Goal: Communication & Community: Share content

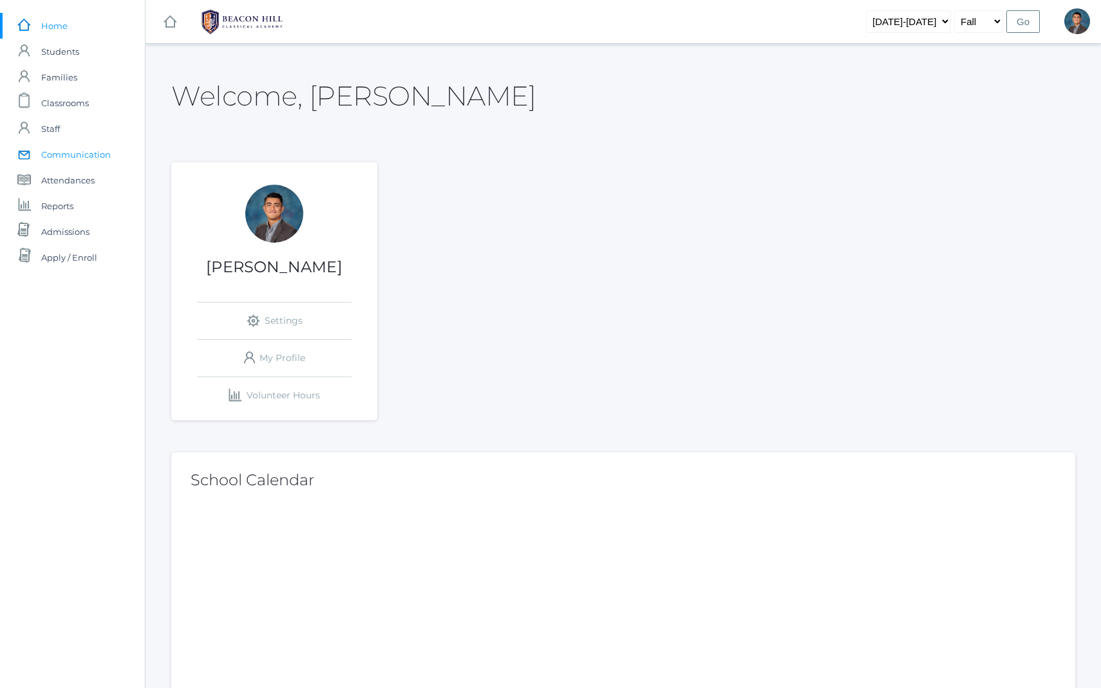
click at [66, 156] on span "Communication" at bounding box center [76, 155] width 70 height 26
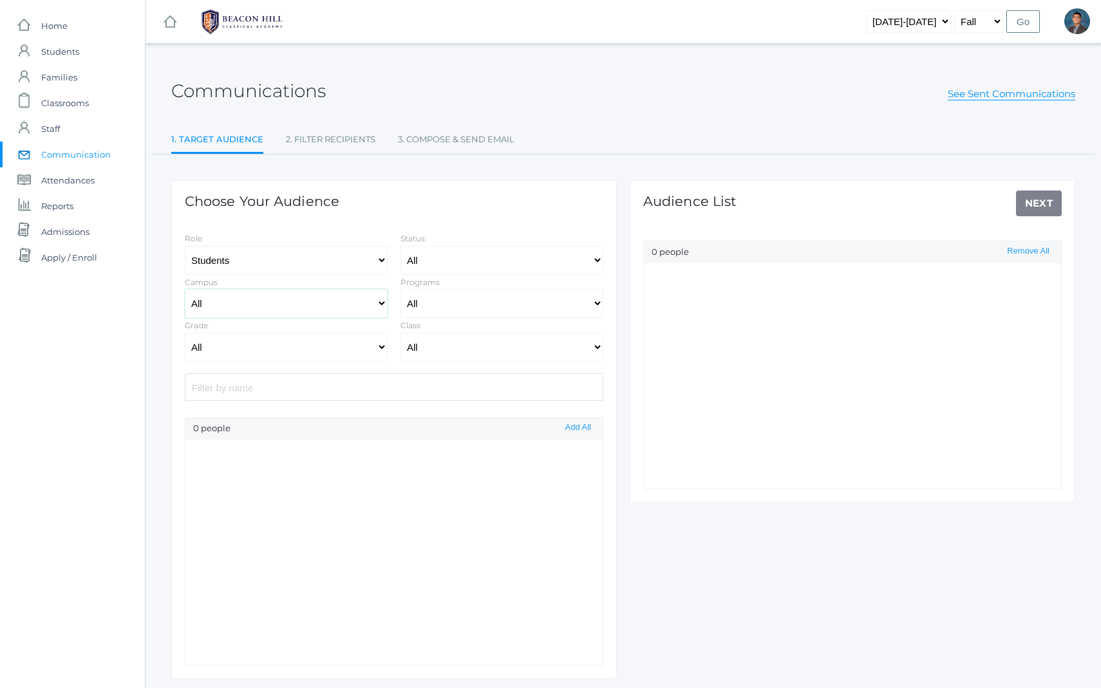
click at [308, 299] on select "All [GEOGRAPHIC_DATA]" at bounding box center [286, 303] width 203 height 29
select select "Enrolled"
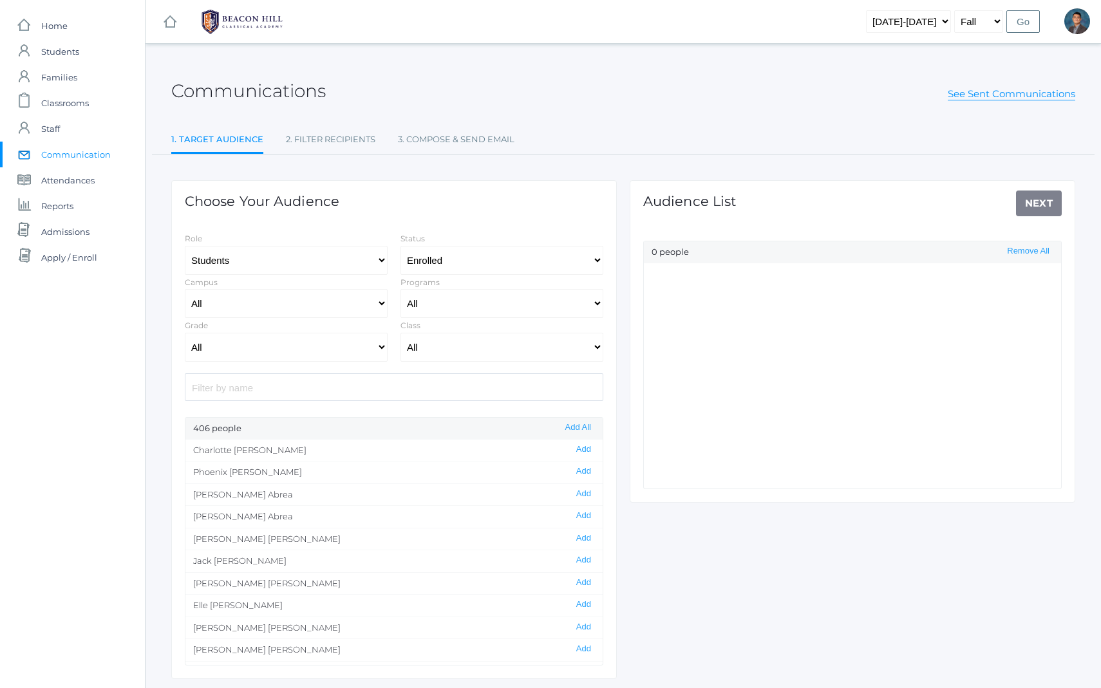
click at [283, 331] on div "Grade All Grammar - Kindergarten - 1st Grade - 2nd Grade - 3rd Grade - 4th Grad…" at bounding box center [286, 340] width 216 height 44
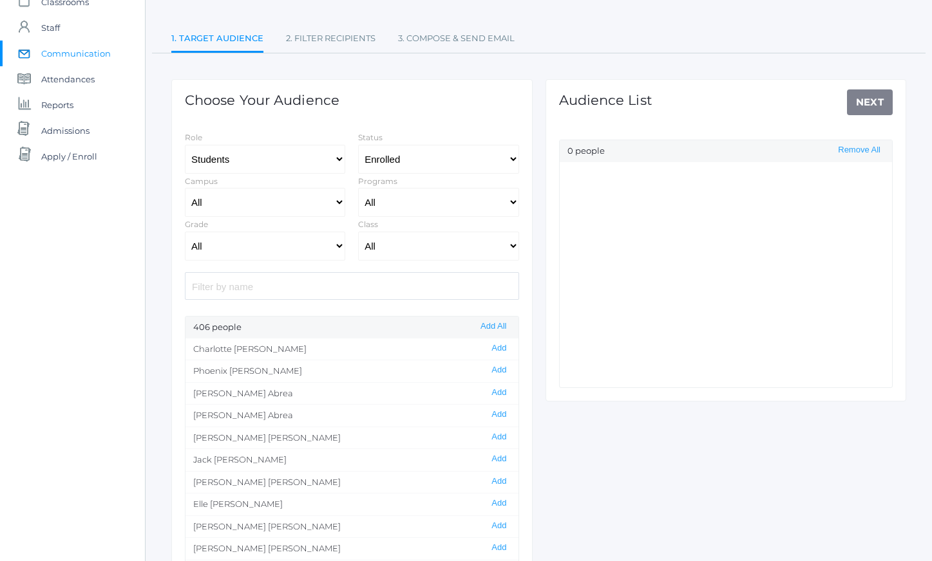
scroll to position [114, 0]
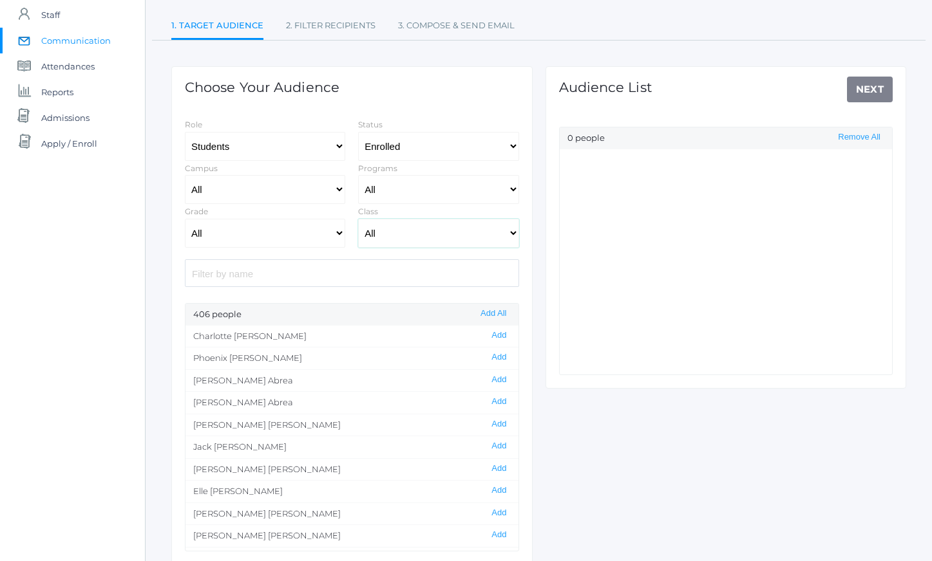
click at [379, 232] on select "All 01LA - First Grade [PERSON_NAME] 01LA - First Grade [PERSON_NAME] 02LA - Se…" at bounding box center [438, 233] width 160 height 29
click at [269, 230] on select "All Grammar - Kindergarten - 1st Grade - 2nd Grade - 3rd Grade - 4th Grade - 5t…" at bounding box center [265, 233] width 160 height 29
click at [185, 219] on select "All Grammar - Kindergarten - 1st Grade - 2nd Grade - 3rd Grade - 4th Grade - 5t…" at bounding box center [265, 233] width 160 height 29
click at [351, 281] on input "search" at bounding box center [352, 273] width 334 height 28
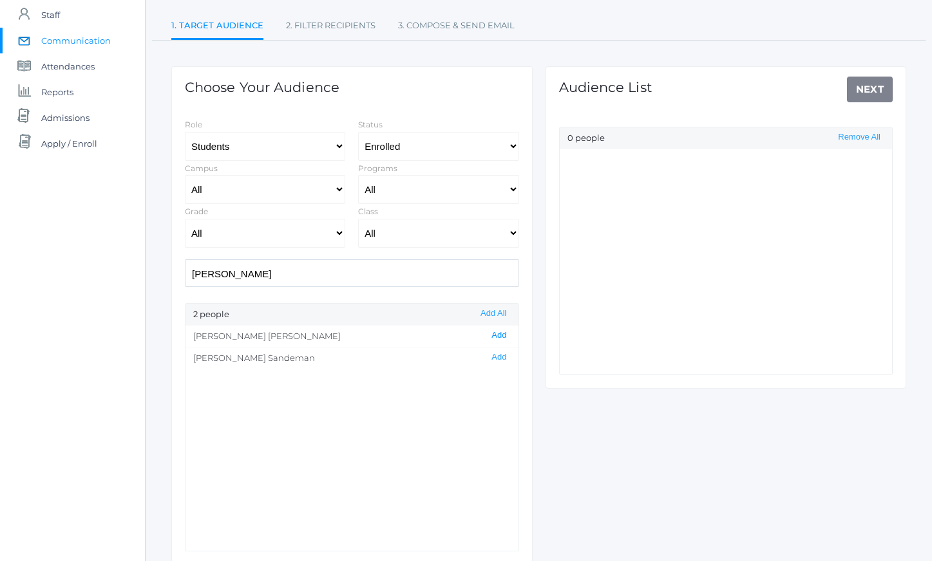
click at [489, 335] on button "Add" at bounding box center [498, 335] width 23 height 11
click at [305, 264] on input "[PERSON_NAME]" at bounding box center [352, 273] width 334 height 28
click at [487, 354] on button "Add" at bounding box center [498, 357] width 23 height 11
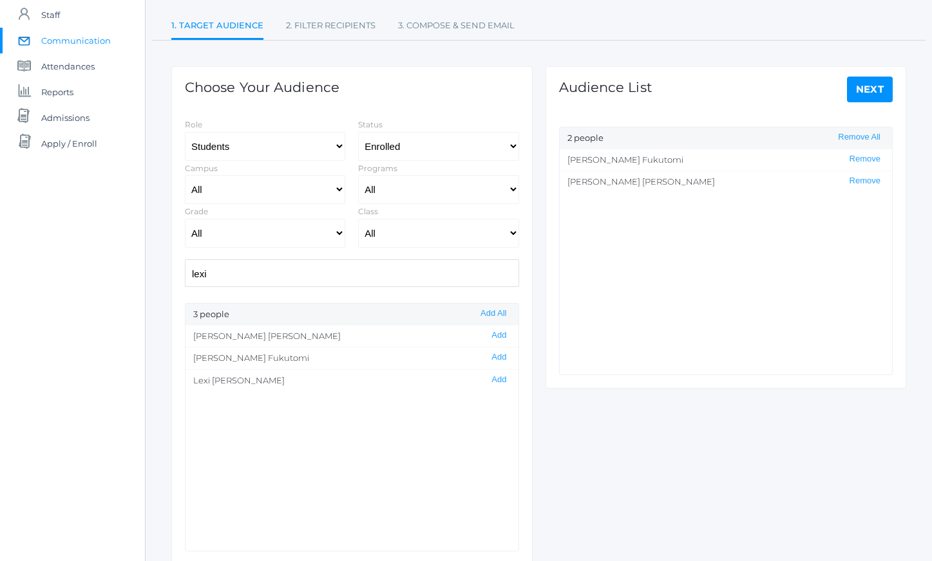
click at [287, 283] on input "lexi" at bounding box center [352, 273] width 334 height 28
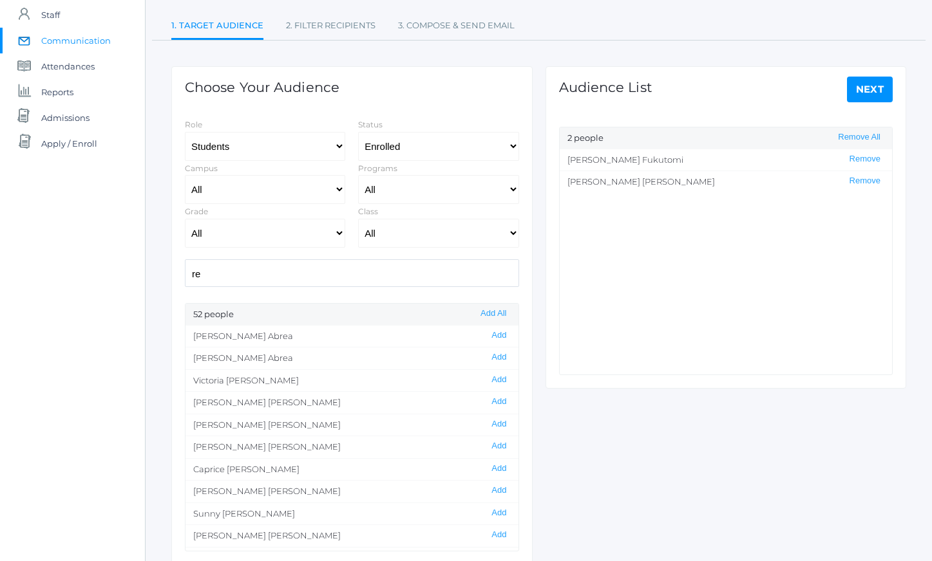
type input "r"
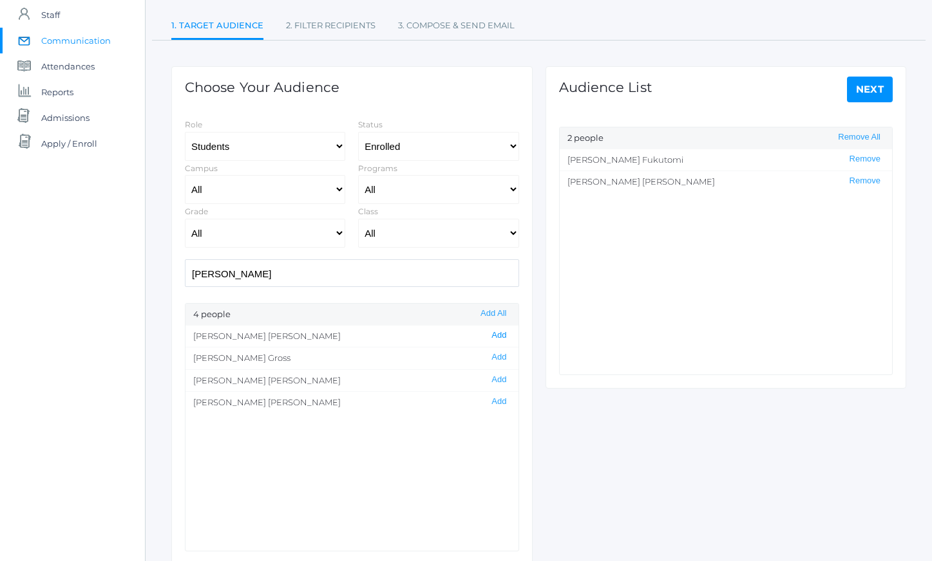
click at [487, 334] on button "Add" at bounding box center [498, 335] width 23 height 11
click at [271, 281] on input "[PERSON_NAME]" at bounding box center [352, 273] width 334 height 28
click at [491, 377] on button "Add" at bounding box center [498, 380] width 23 height 11
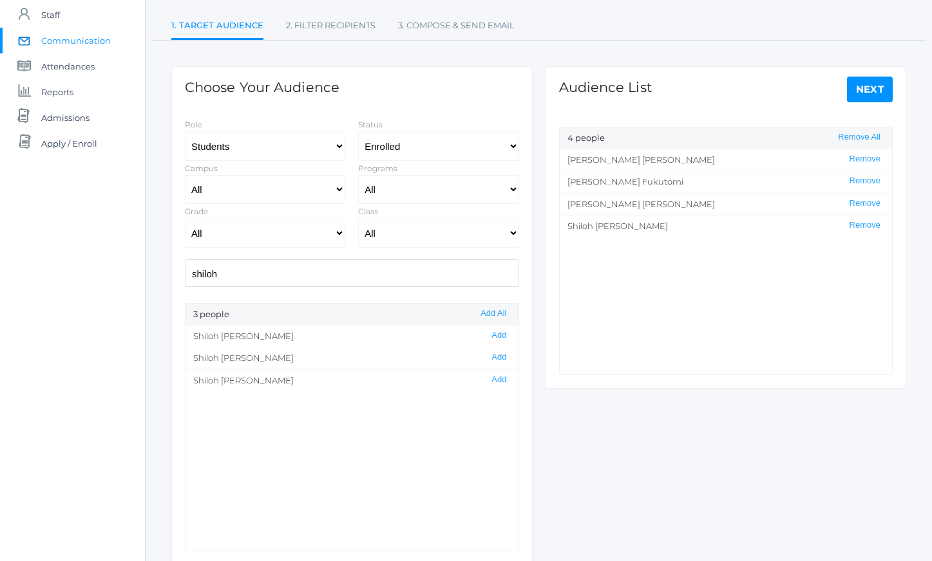
click at [293, 286] on input "shiloh" at bounding box center [352, 273] width 334 height 28
click at [487, 337] on button "Add" at bounding box center [498, 335] width 23 height 11
click at [421, 270] on input "ashly" at bounding box center [352, 273] width 334 height 28
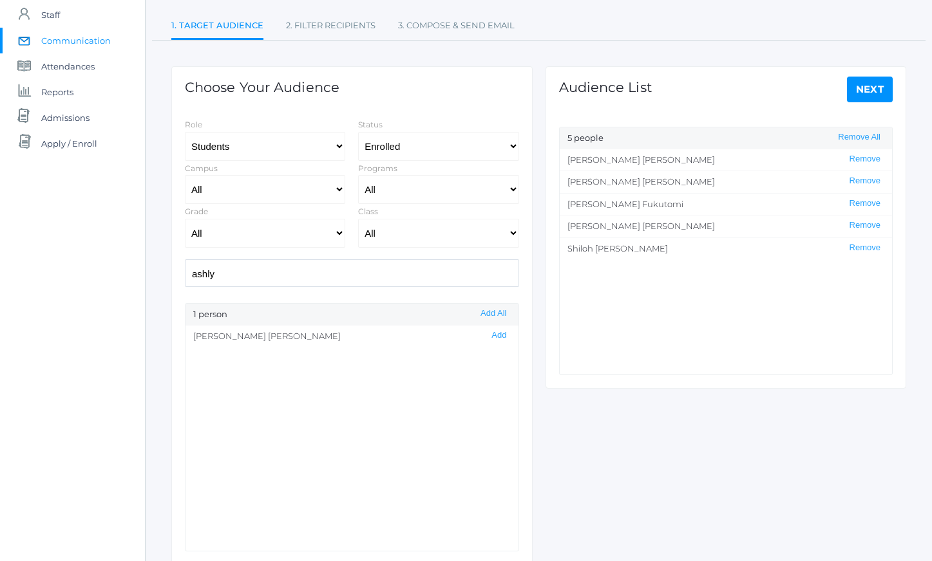
click at [421, 270] on input "ashly" at bounding box center [352, 273] width 334 height 28
click at [492, 335] on button "Add" at bounding box center [498, 335] width 23 height 11
click at [324, 278] on input "austi" at bounding box center [352, 273] width 334 height 28
click at [494, 334] on button "Add" at bounding box center [498, 335] width 23 height 11
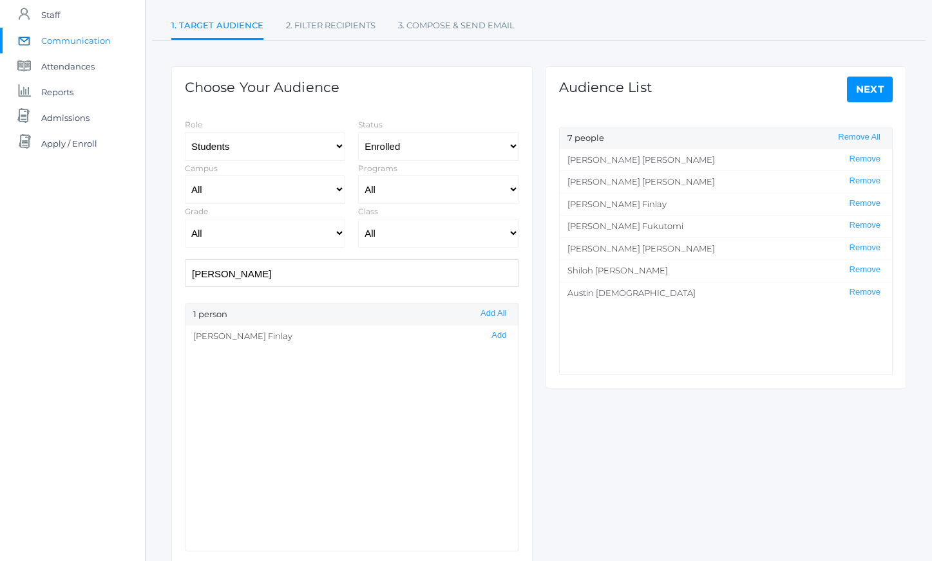
click at [331, 279] on input "[PERSON_NAME]" at bounding box center [352, 273] width 334 height 28
click at [487, 355] on button "Add" at bounding box center [498, 357] width 23 height 11
click at [317, 279] on input "[PERSON_NAME]" at bounding box center [352, 273] width 334 height 28
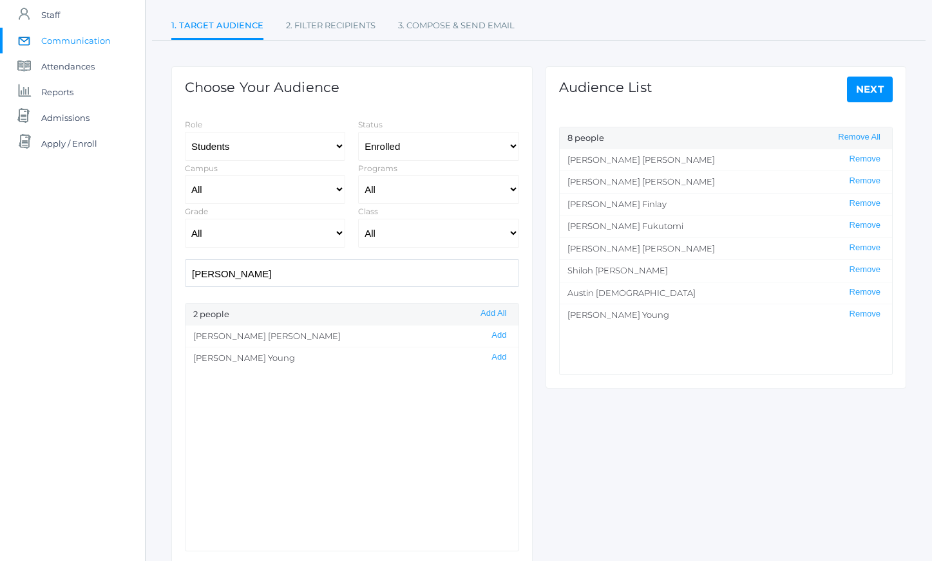
click at [317, 279] on input "[PERSON_NAME]" at bounding box center [352, 273] width 334 height 28
click at [487, 331] on button "Add" at bounding box center [498, 335] width 23 height 11
click at [408, 283] on input "sahara" at bounding box center [352, 273] width 334 height 28
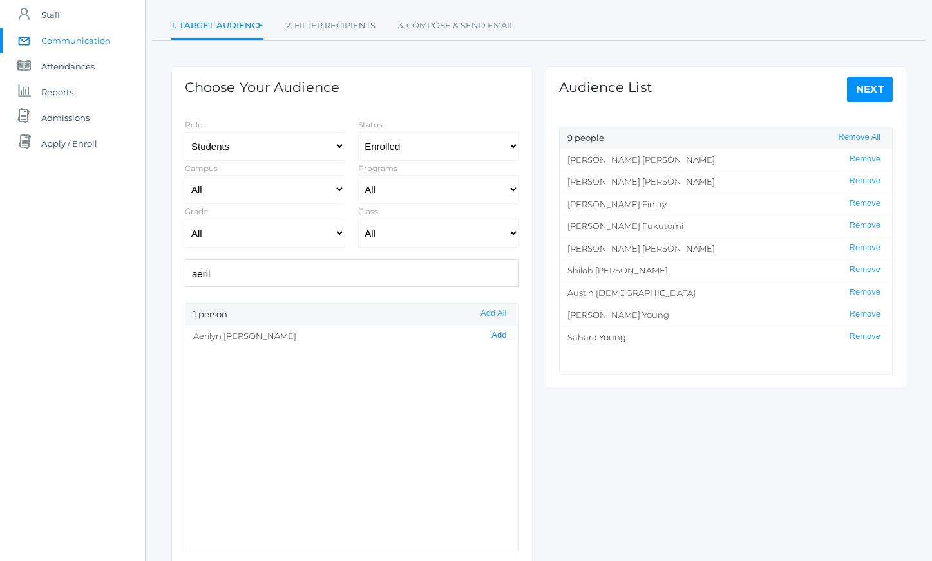
click at [491, 335] on button "Add" at bounding box center [498, 335] width 23 height 11
click at [243, 280] on input "aeril" at bounding box center [352, 273] width 334 height 28
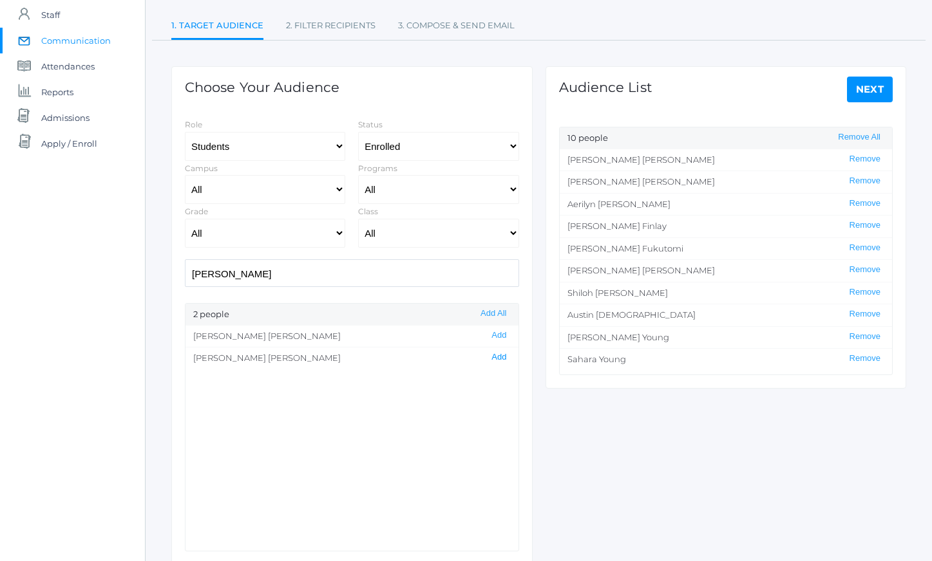
click at [487, 355] on button "Add" at bounding box center [498, 357] width 23 height 11
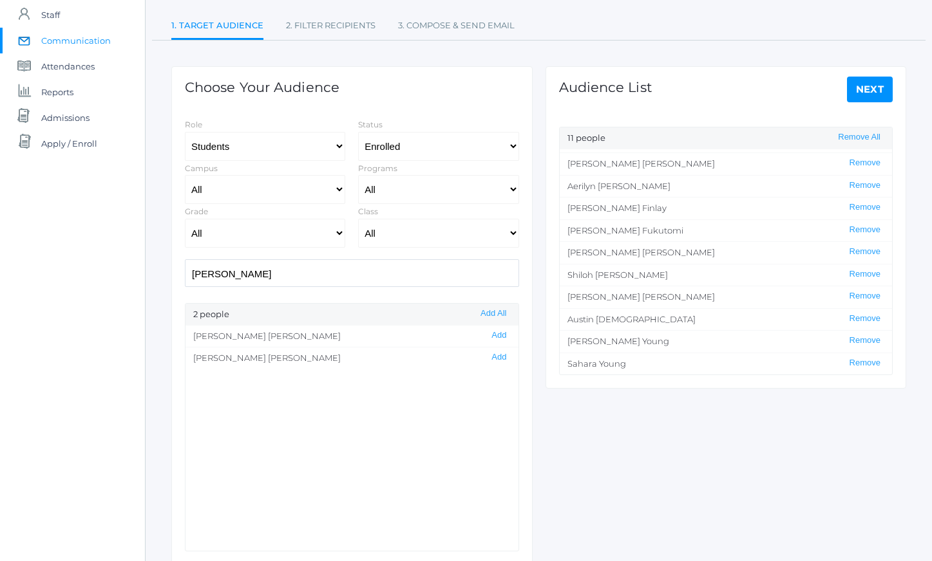
click at [339, 269] on input "[PERSON_NAME]" at bounding box center [352, 273] width 334 height 28
click at [489, 357] on button "Add" at bounding box center [498, 357] width 23 height 11
click at [401, 275] on input "[DEMOGRAPHIC_DATA]" at bounding box center [352, 273] width 334 height 28
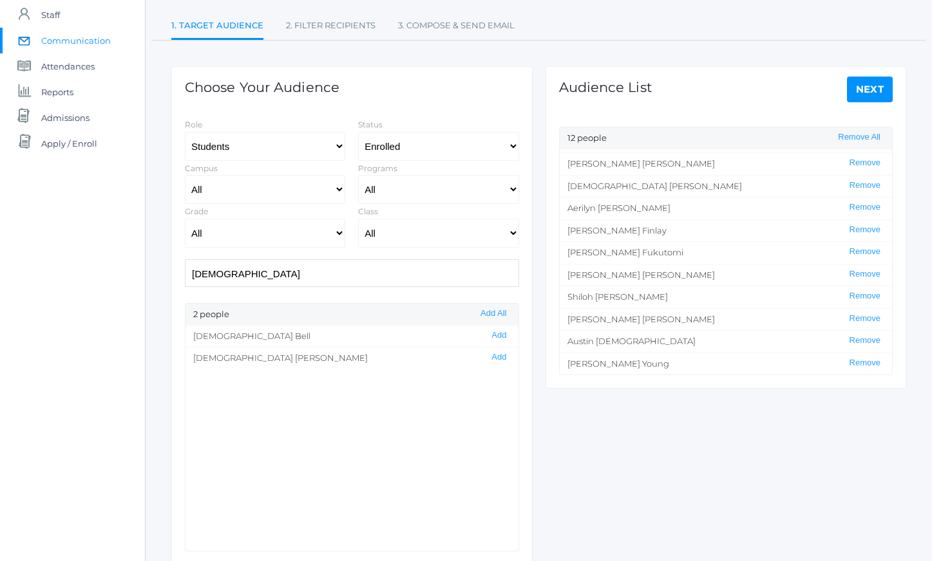
click at [401, 275] on input "[DEMOGRAPHIC_DATA]" at bounding box center [352, 273] width 334 height 28
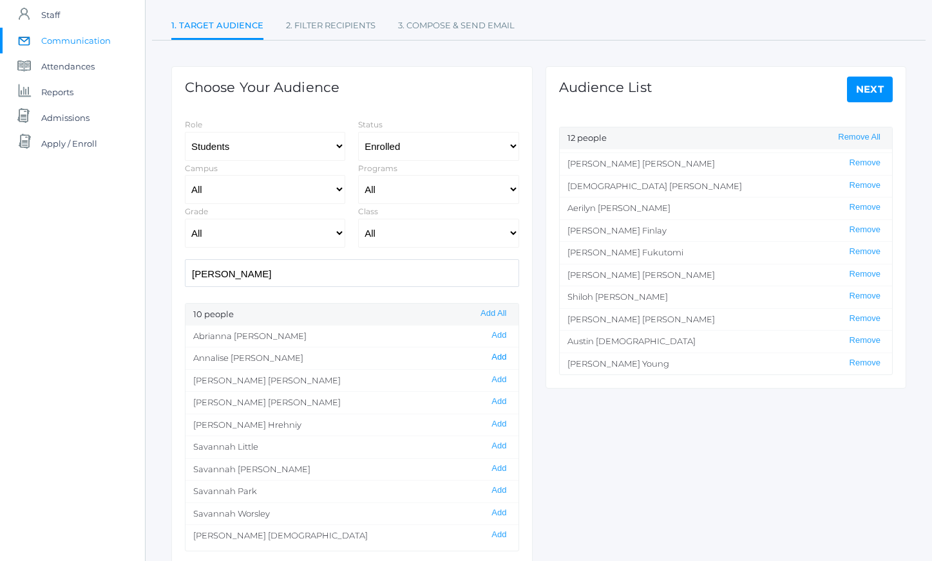
click at [491, 357] on button "Add" at bounding box center [498, 357] width 23 height 11
click at [346, 270] on input "[PERSON_NAME]" at bounding box center [352, 273] width 334 height 28
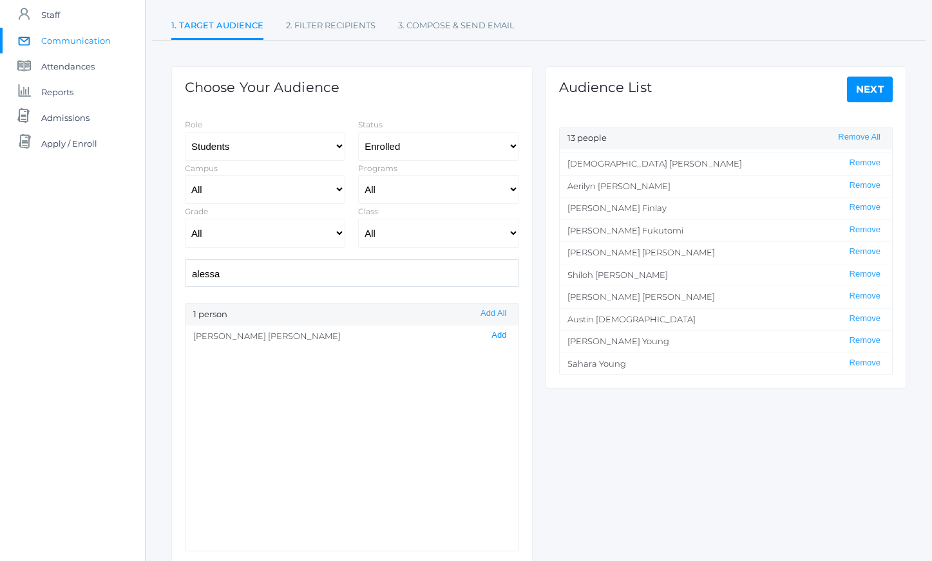
click at [487, 335] on button "Add" at bounding box center [498, 335] width 23 height 11
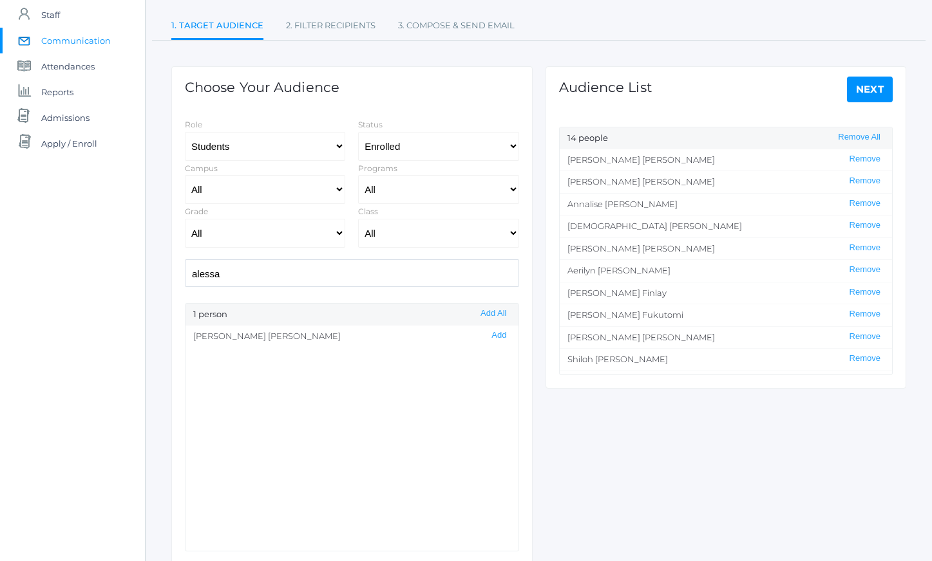
scroll to position [85, 0]
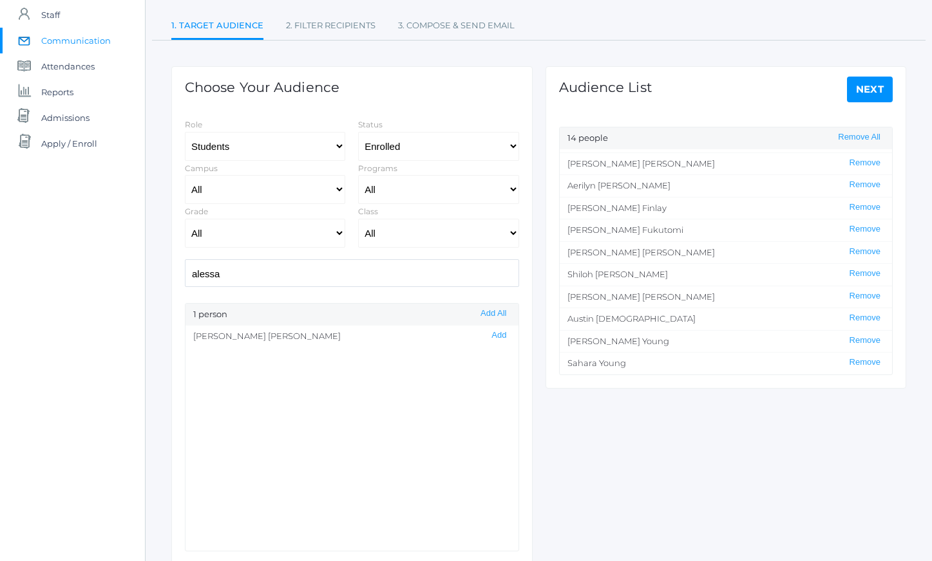
click at [426, 266] on input "alessa" at bounding box center [352, 273] width 334 height 28
type input "anto"
click at [490, 359] on button "Add" at bounding box center [498, 357] width 23 height 11
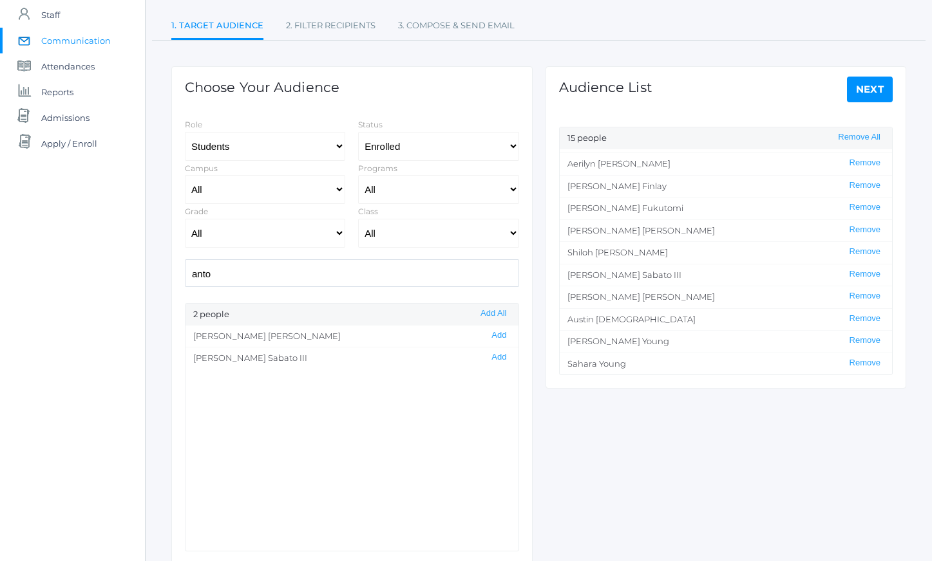
click at [874, 98] on link "Next" at bounding box center [870, 90] width 46 height 26
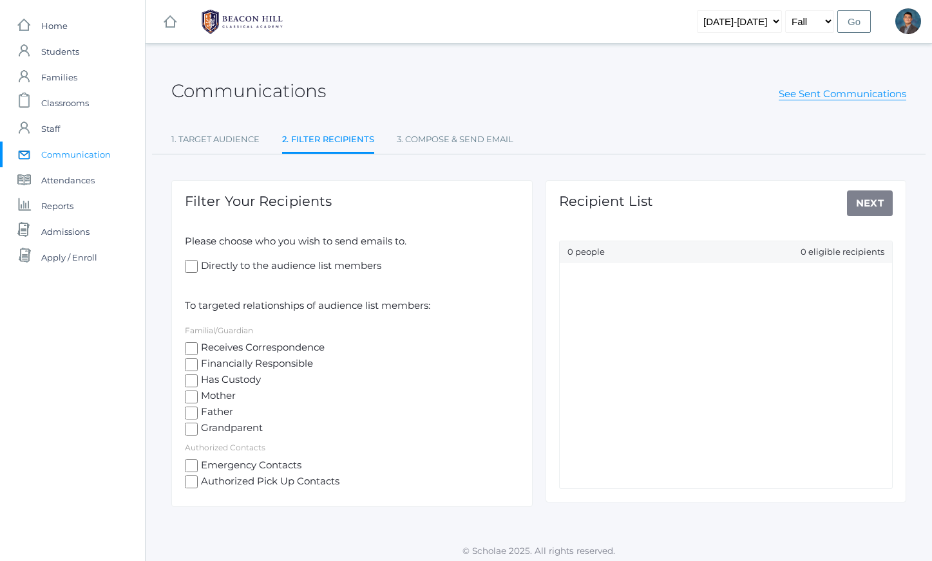
click at [214, 397] on span "Mother" at bounding box center [217, 397] width 38 height 16
click at [198, 397] on input "Mother" at bounding box center [191, 397] width 13 height 13
checkbox input "true"
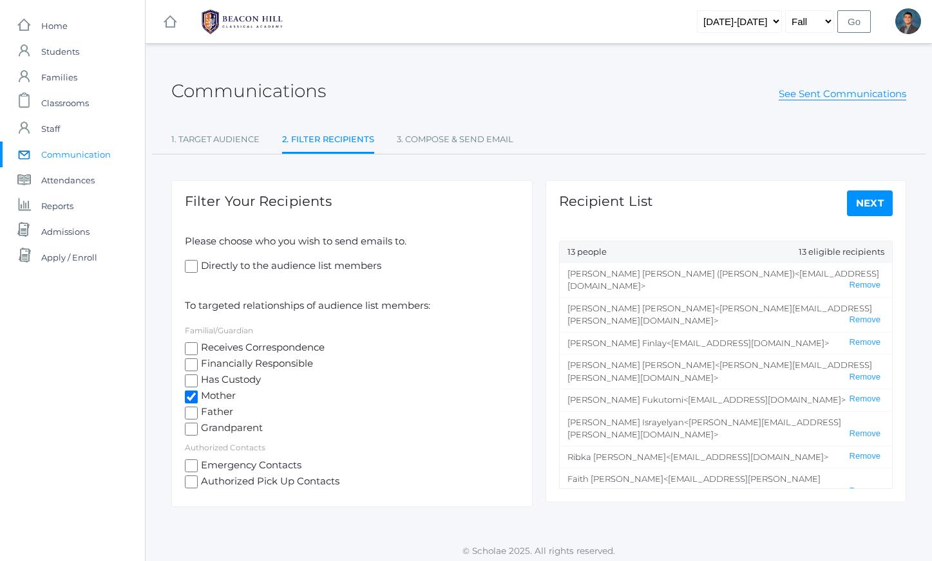
click at [214, 410] on span "Father" at bounding box center [215, 413] width 35 height 16
click at [198, 410] on input "Father" at bounding box center [191, 413] width 13 height 13
checkbox input "true"
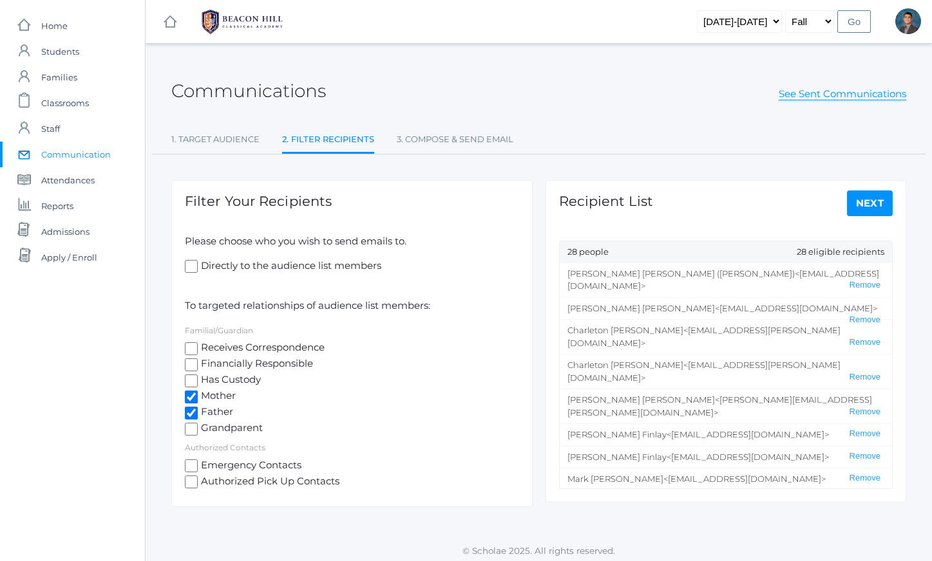
scroll to position [5, 0]
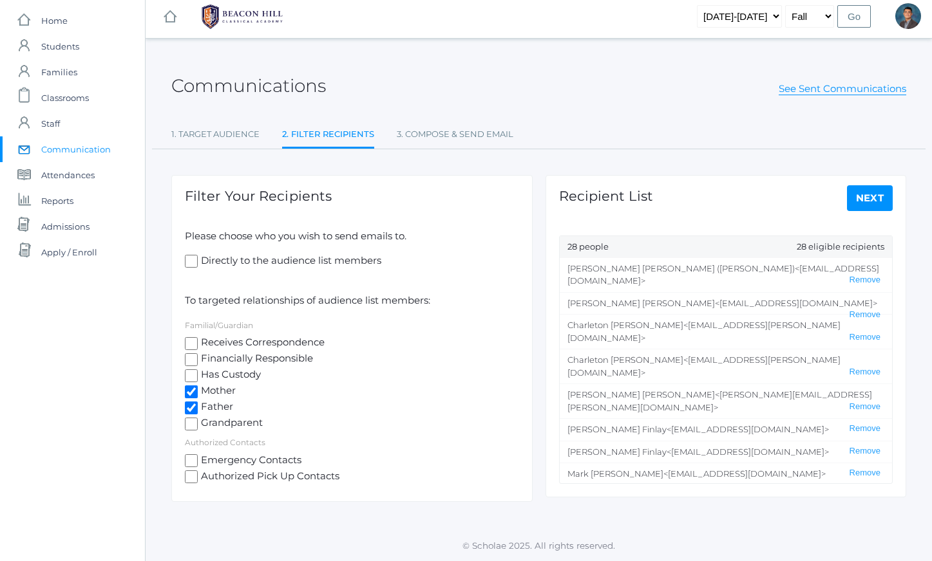
click at [861, 193] on link "Next" at bounding box center [870, 198] width 46 height 26
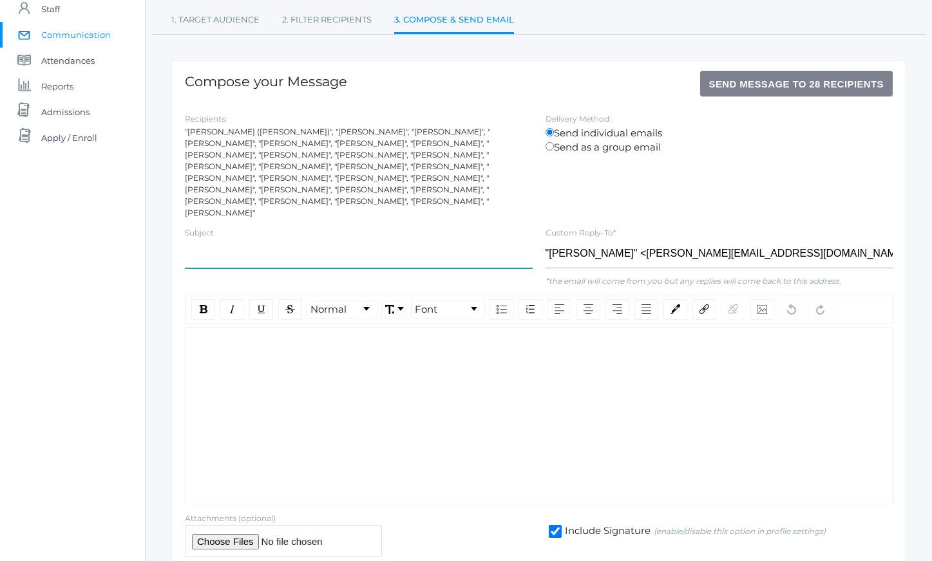
click at [318, 248] on input "text" at bounding box center [359, 253] width 348 height 29
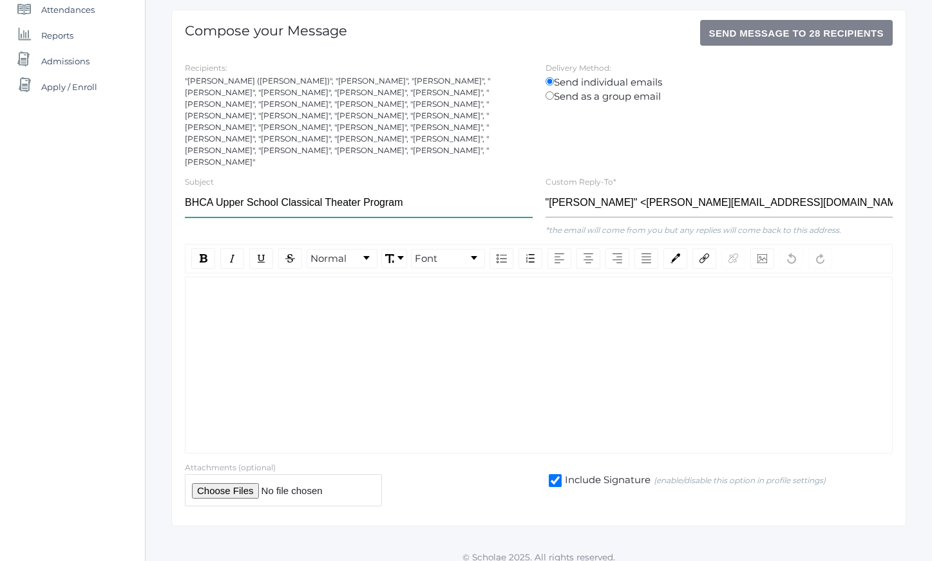
click at [232, 190] on input "BHCA Upper School Classical Theater Program" at bounding box center [359, 203] width 348 height 29
drag, startPoint x: 232, startPoint y: 190, endPoint x: 261, endPoint y: 190, distance: 28.3
click at [260, 190] on input "BHCA Upper School Classical Theater Program" at bounding box center [359, 203] width 348 height 29
type input "BHCA Classical Theater Program"
click at [268, 307] on div "rdw-wrapper" at bounding box center [539, 365] width 708 height 177
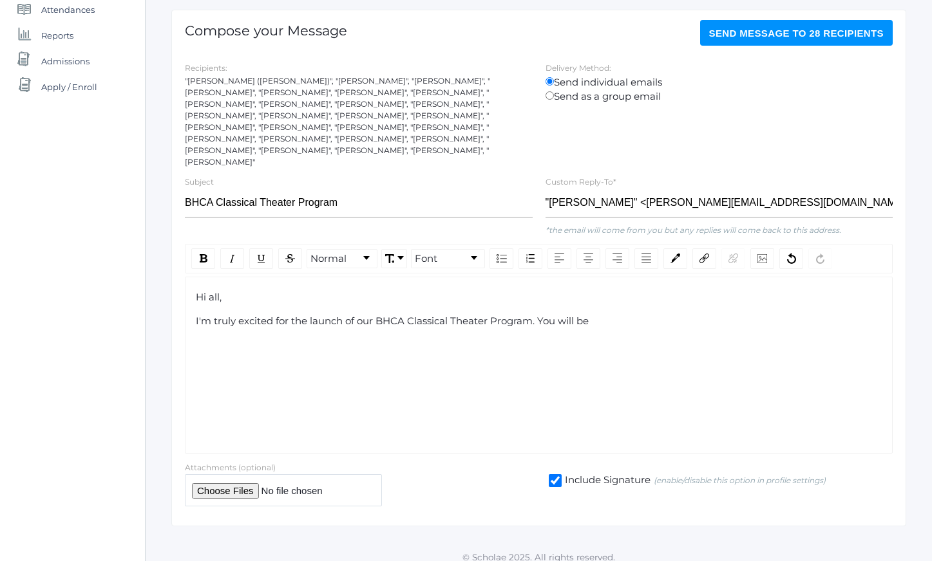
click at [628, 314] on div "I'm truly excited for the launch of our BHCA Classical Theater Program. You wil…" at bounding box center [539, 321] width 686 height 15
click at [546, 315] on span "I'm truly excited for the launch of our BHCA Classical Theater Program. You wil…" at bounding box center [392, 321] width 393 height 12
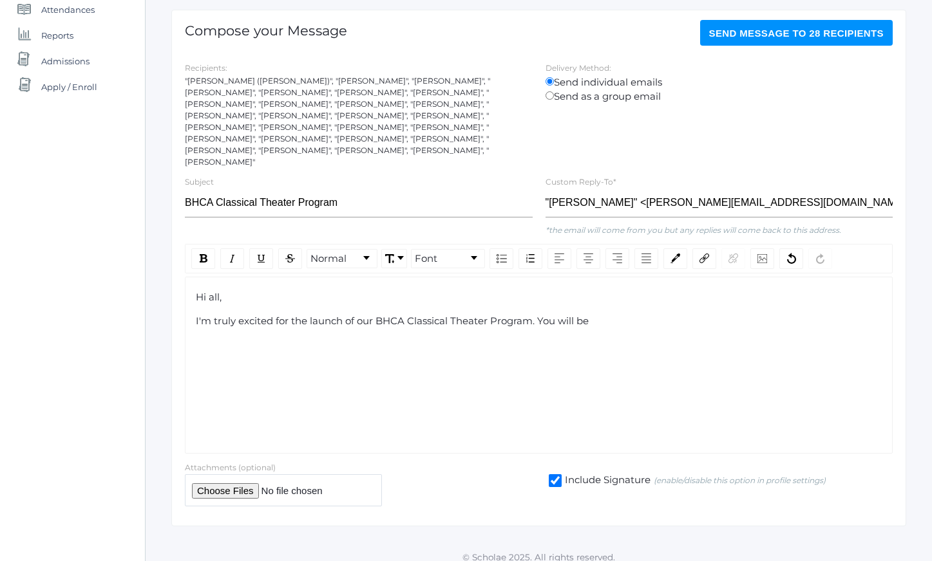
drag, startPoint x: 546, startPoint y: 307, endPoint x: 598, endPoint y: 311, distance: 52.3
click at [598, 314] on div "I'm truly excited for the launch of our BHCA Classical Theater Program. You wil…" at bounding box center [539, 321] width 686 height 15
click at [599, 314] on div "I'm truly excited for the launch of our BHCA Classical Theater Program. You wil…" at bounding box center [539, 321] width 686 height 15
drag, startPoint x: 599, startPoint y: 311, endPoint x: 539, endPoint y: 309, distance: 60.5
click at [539, 314] on div "I'm truly excited for the launch of our BHCA Classical Theater Program. You wil…" at bounding box center [539, 321] width 686 height 15
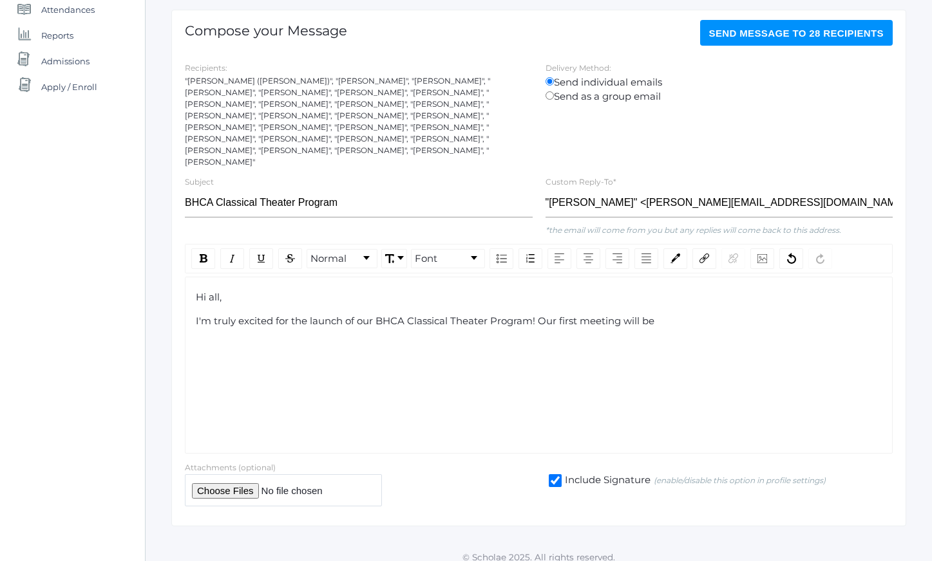
click at [550, 315] on span "I'm truly excited for the launch of our BHCA Classical Theater Program! Our fir…" at bounding box center [425, 321] width 458 height 12
drag, startPoint x: 550, startPoint y: 306, endPoint x: 653, endPoint y: 308, distance: 103.7
click at [653, 315] on span "I'm truly excited for the launch of our BHCA Classical Theater Program! Our fir…" at bounding box center [425, 321] width 458 height 12
drag, startPoint x: 769, startPoint y: 311, endPoint x: 538, endPoint y: 311, distance: 231.8
click at [538, 314] on div "I'm truly excited for the launch of our BHCA Classical Theater Program! The fir…" at bounding box center [539, 321] width 686 height 15
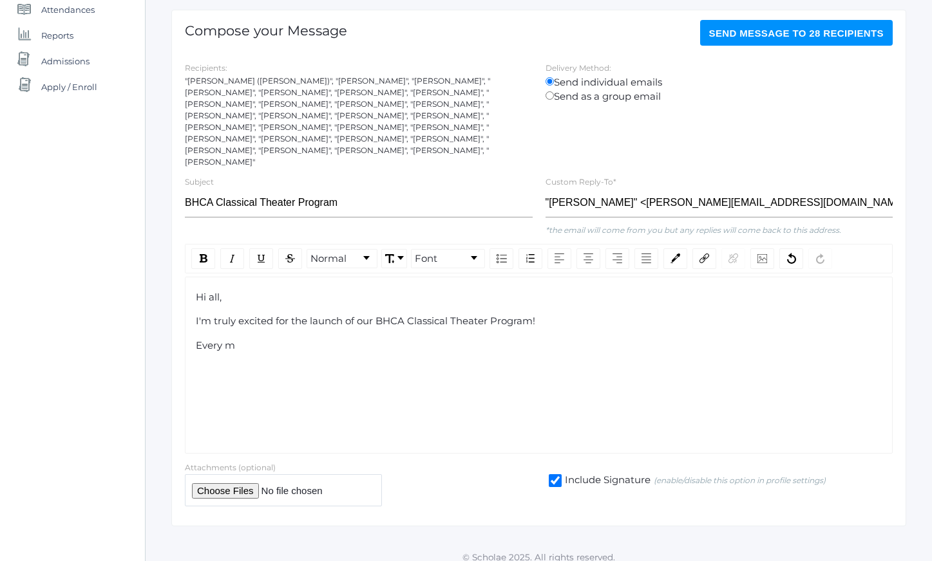
click at [605, 314] on div "I'm truly excited for the launch of our BHCA Classical Theater Program!" at bounding box center [539, 321] width 686 height 15
click at [455, 326] on div "Hi all, I'm truly excited for the launch of our BHCA Classical Theater Program!…" at bounding box center [539, 321] width 686 height 63
click at [446, 339] on div "Every m" at bounding box center [539, 346] width 686 height 15
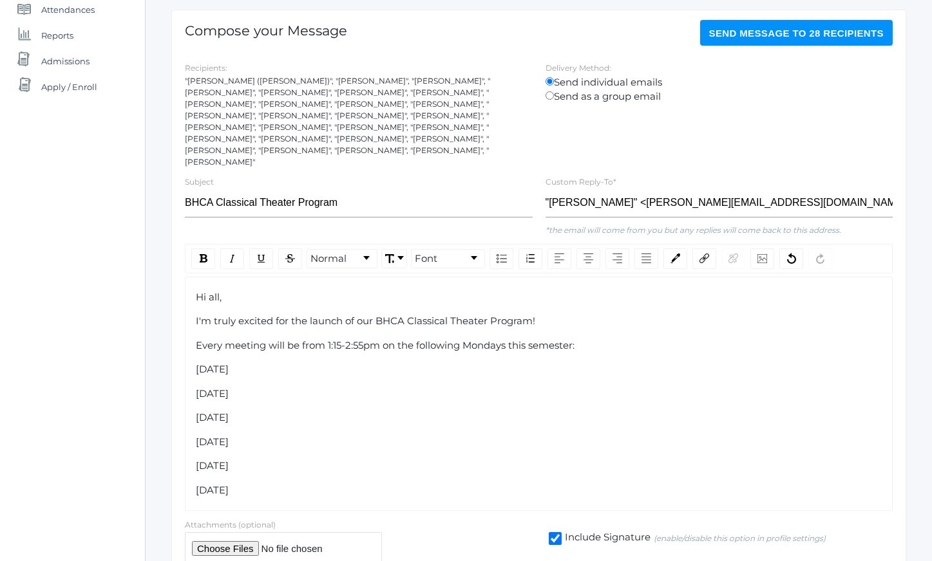
click at [192, 353] on div "Hi all, I'm truly excited for the launch of our BHCA Classical Theater Program!…" at bounding box center [539, 394] width 708 height 235
drag, startPoint x: 192, startPoint y: 353, endPoint x: 285, endPoint y: 478, distance: 155.0
click at [241, 405] on div "Hi all, I'm truly excited for the launch of our BHCA Classical Theater Program!…" at bounding box center [539, 394] width 708 height 235
drag, startPoint x: 283, startPoint y: 485, endPoint x: 207, endPoint y: 355, distance: 150.8
click at [207, 355] on div "Hi all, I'm truly excited for the launch of our BHCA Classical Theater Program!…" at bounding box center [539, 394] width 708 height 235
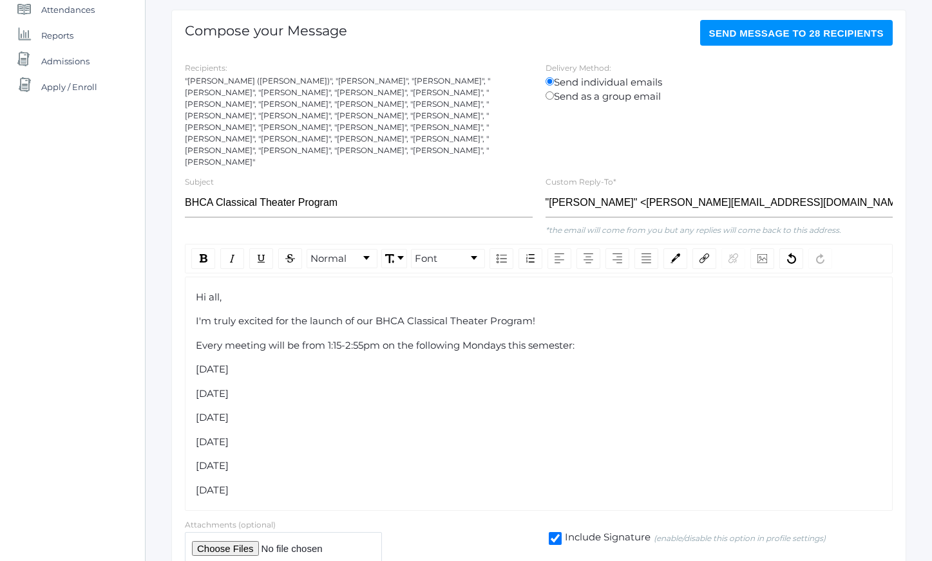
click at [199, 363] on span "[DATE]" at bounding box center [212, 369] width 33 height 12
drag, startPoint x: 199, startPoint y: 357, endPoint x: 294, endPoint y: 482, distance: 157.1
click at [294, 481] on div "Hi all, I'm truly excited for the launch of our BHCA Classical Theater Program!…" at bounding box center [539, 394] width 686 height 208
click at [509, 248] on div "rdw-list-control" at bounding box center [501, 258] width 24 height 21
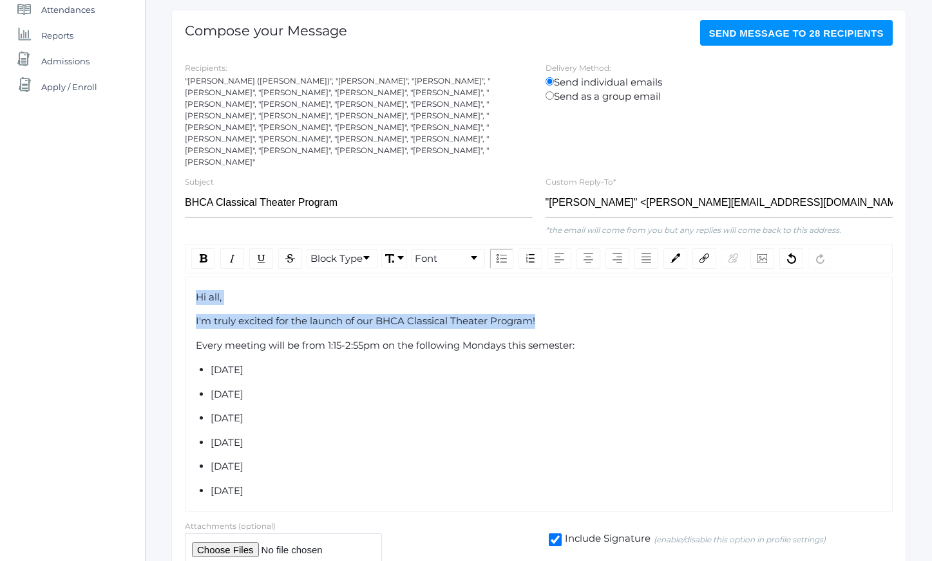
click at [440, 348] on div "Hi all, I'm truly excited for the launch of our BHCA Classical Theater Program!…" at bounding box center [539, 394] width 686 height 209
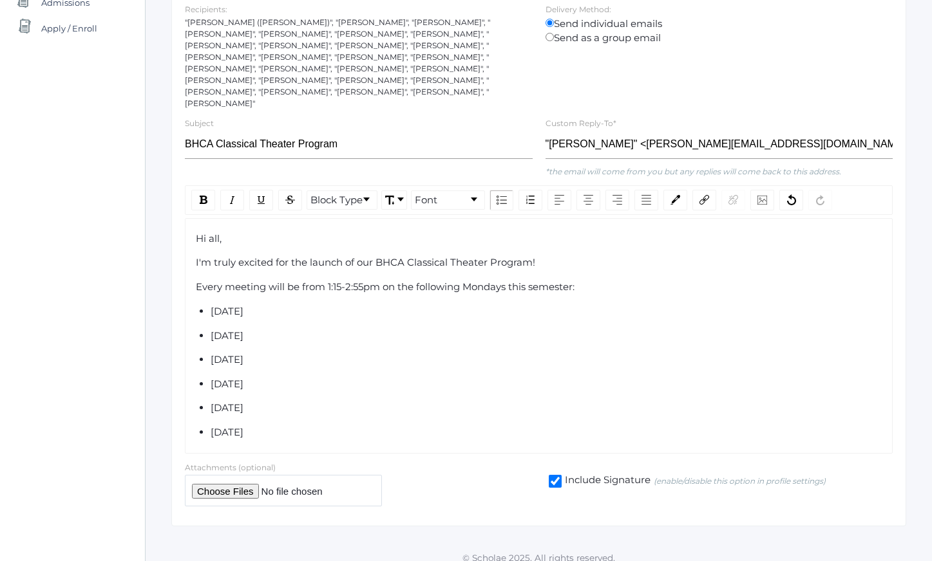
click at [402, 427] on div "Hi all, I'm truly excited for the launch of our BHCA Classical Theater Program!…" at bounding box center [539, 336] width 708 height 236
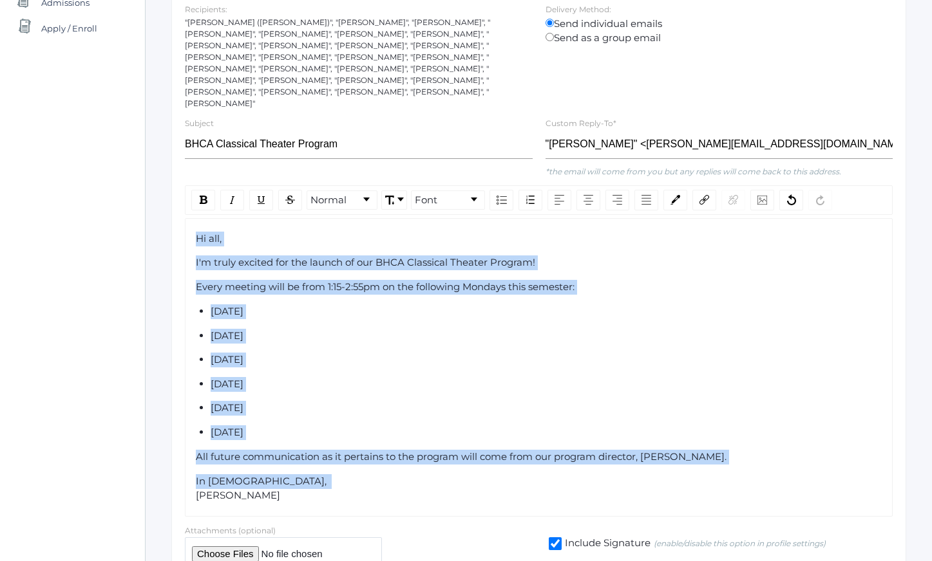
drag, startPoint x: 325, startPoint y: 489, endPoint x: 185, endPoint y: 223, distance: 300.6
click at [185, 225] on div "Hi all, I'm truly excited for the launch of our BHCA Classical Theater Program!…" at bounding box center [539, 367] width 708 height 299
click at [422, 193] on span "Font" at bounding box center [426, 200] width 23 height 15
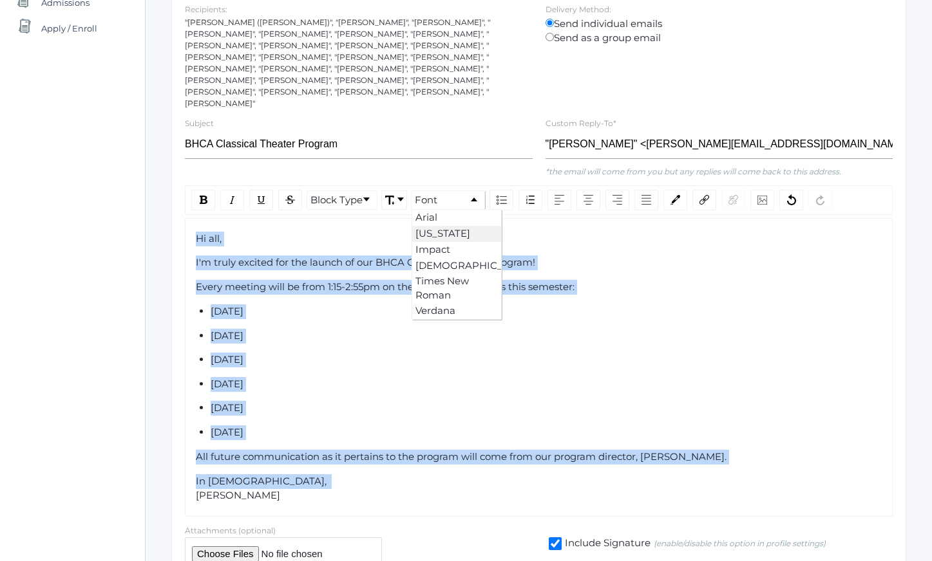
click at [435, 226] on li "[US_STATE]" at bounding box center [456, 234] width 89 height 16
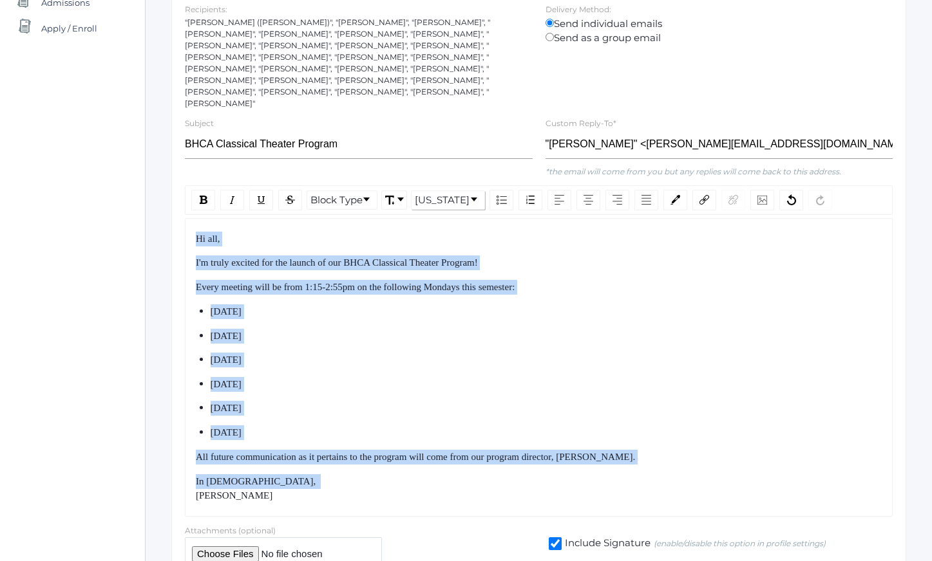
click at [419, 282] on div "Every meeting will be from 1:15-2:55pm on the following Mondays this semester:" at bounding box center [539, 287] width 686 height 15
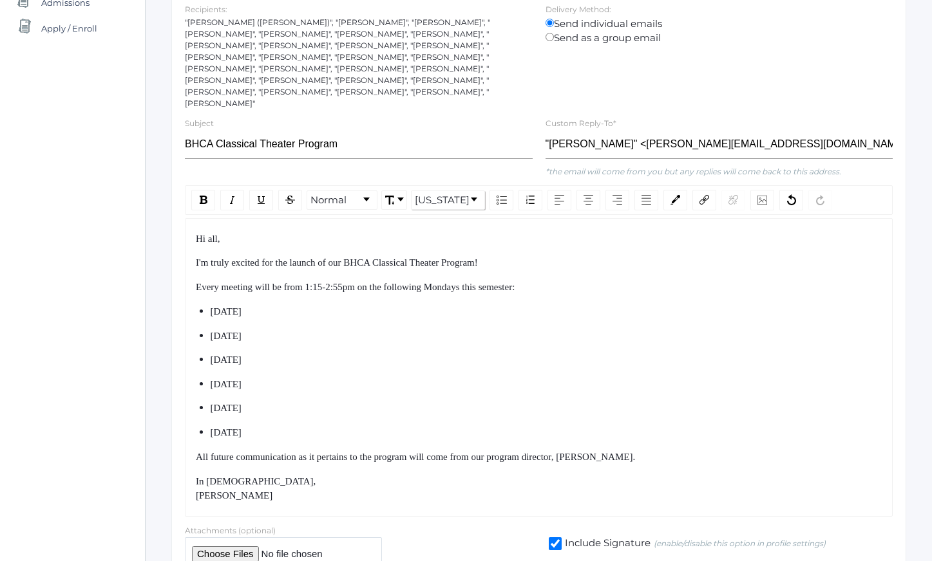
drag, startPoint x: 388, startPoint y: 247, endPoint x: 447, endPoint y: 397, distance: 161.3
click at [440, 382] on div "Hi all, I'm truly excited for the launch of our BHCA Classical Theater Program!…" at bounding box center [539, 368] width 686 height 272
click at [447, 401] on div "[DATE]" at bounding box center [547, 408] width 672 height 15
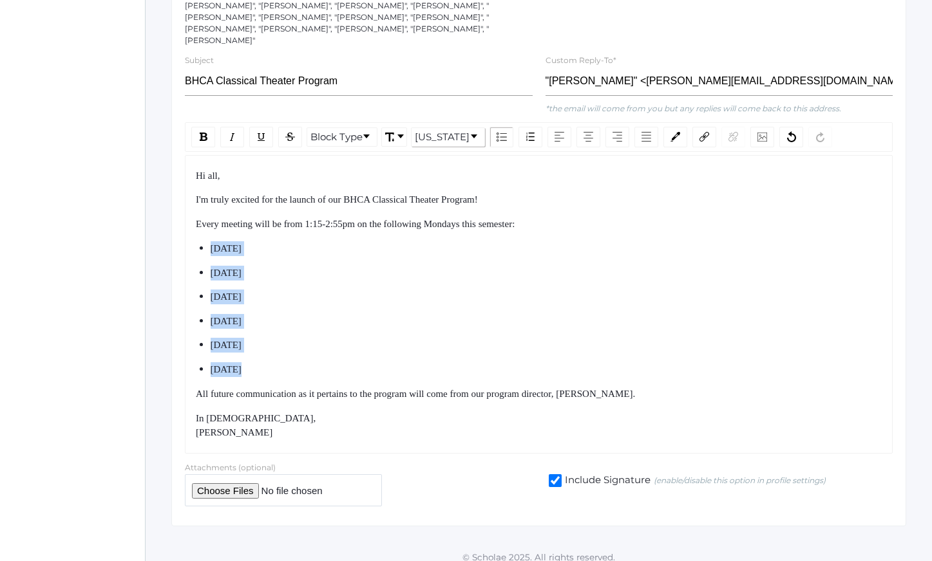
drag, startPoint x: 341, startPoint y: 229, endPoint x: 514, endPoint y: 373, distance: 225.4
click at [507, 366] on div "Hi all, I'm truly excited for the launch of our BHCA Classical Theater Program!…" at bounding box center [539, 305] width 686 height 272
click at [735, 388] on div "All future communication as it pertains to the program will come from our progr…" at bounding box center [539, 394] width 686 height 15
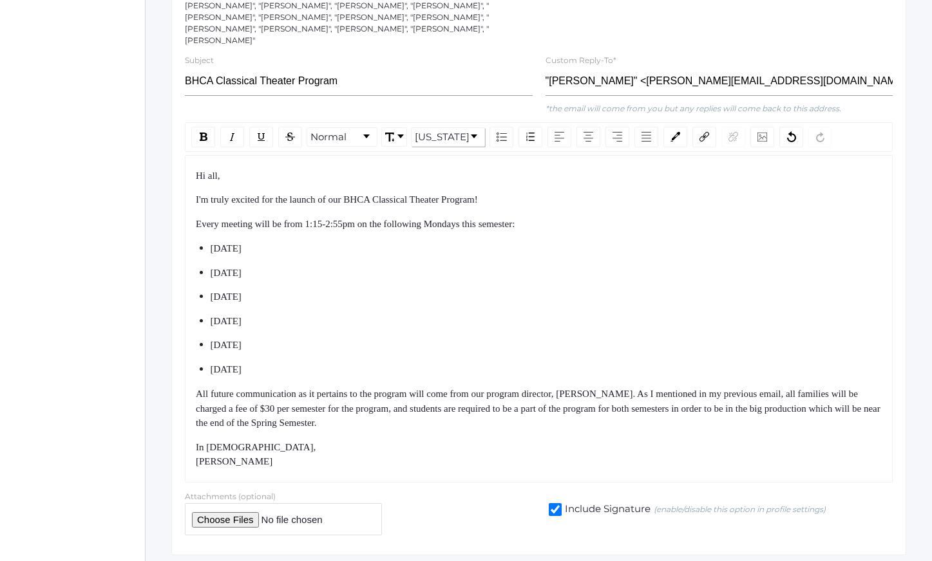
drag, startPoint x: 549, startPoint y: 189, endPoint x: 602, endPoint y: 422, distance: 238.3
click at [602, 421] on div "Hi all, I'm truly excited for the launch of our BHCA Classical Theater Program!…" at bounding box center [539, 319] width 686 height 301
click at [602, 422] on div "Hi all, I'm truly excited for the launch of our BHCA Classical Theater Program!…" at bounding box center [539, 319] width 686 height 301
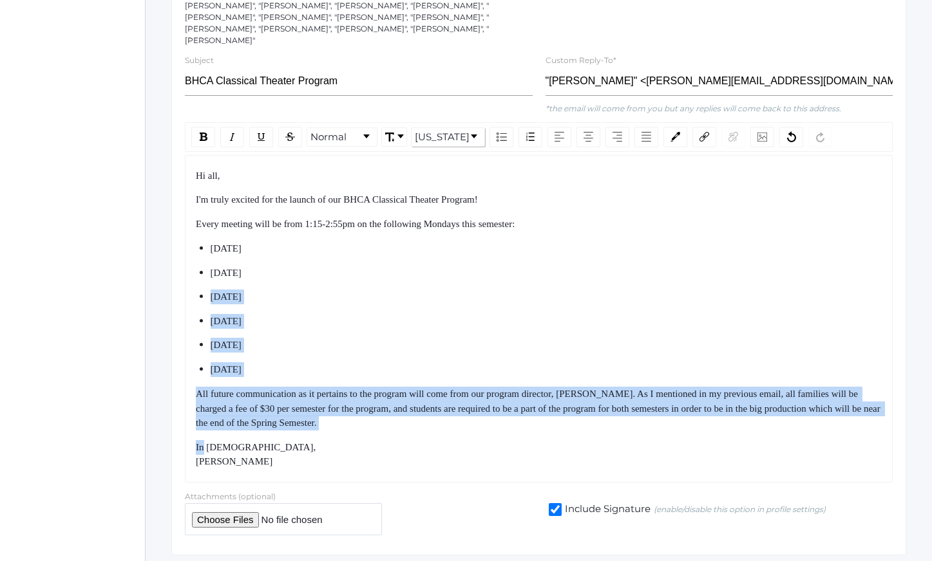
drag, startPoint x: 602, startPoint y: 422, endPoint x: 536, endPoint y: 243, distance: 190.0
click at [536, 245] on div "Hi all, I'm truly excited for the launch of our BHCA Classical Theater Program!…" at bounding box center [539, 319] width 686 height 301
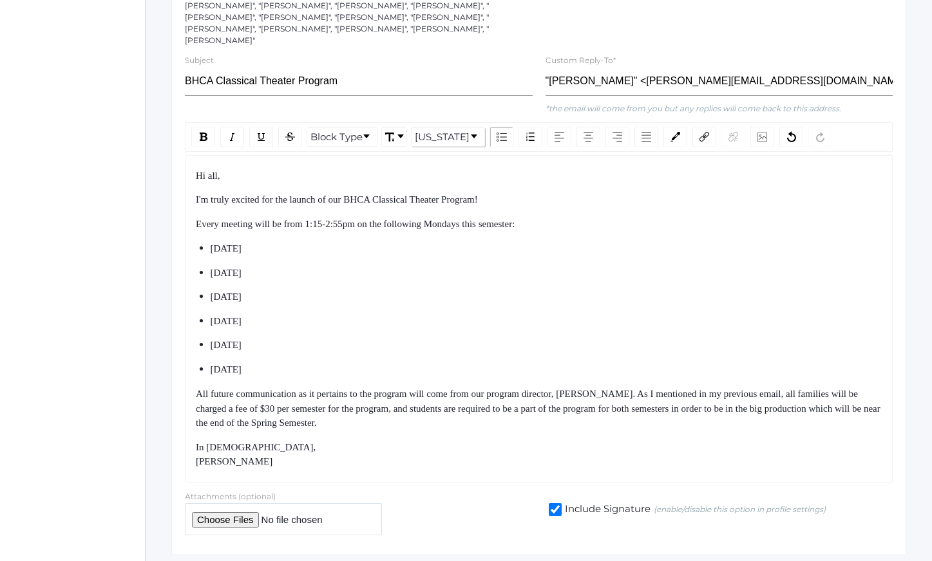
click at [536, 243] on div "[DATE]" at bounding box center [547, 248] width 672 height 15
drag, startPoint x: 536, startPoint y: 243, endPoint x: 568, endPoint y: 422, distance: 181.1
click at [568, 420] on div "Hi all, I'm truly excited for the launch of our BHCA Classical Theater Program!…" at bounding box center [539, 319] width 686 height 301
click at [568, 422] on div "Hi all, I'm truly excited for the launch of our BHCA Classical Theater Program!…" at bounding box center [539, 319] width 686 height 301
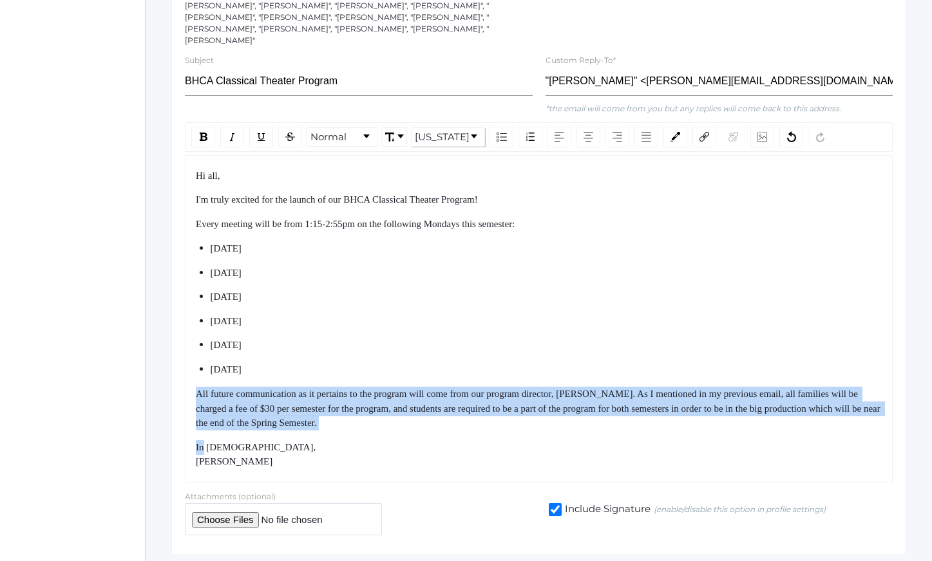
drag, startPoint x: 568, startPoint y: 422, endPoint x: 539, endPoint y: 372, distance: 57.1
click at [541, 375] on div "Hi all, I'm truly excited for the launch of our BHCA Classical Theater Program!…" at bounding box center [539, 319] width 686 height 301
click at [539, 372] on div "Hi all, I'm truly excited for the launch of our BHCA Classical Theater Program!…" at bounding box center [539, 319] width 686 height 301
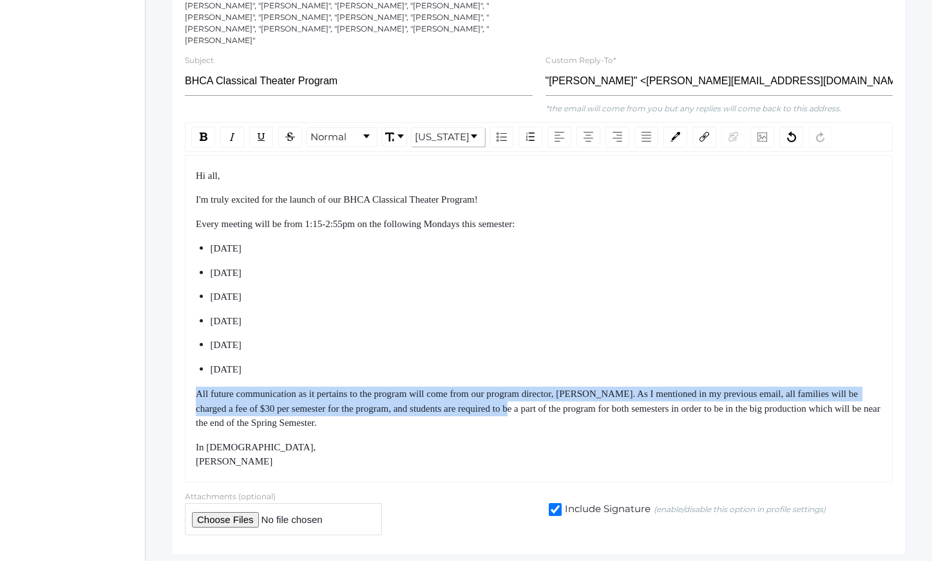
drag, startPoint x: 539, startPoint y: 372, endPoint x: 579, endPoint y: 410, distance: 55.1
click at [577, 408] on div "Hi all, I'm truly excited for the launch of our BHCA Classical Theater Program!…" at bounding box center [539, 319] width 686 height 301
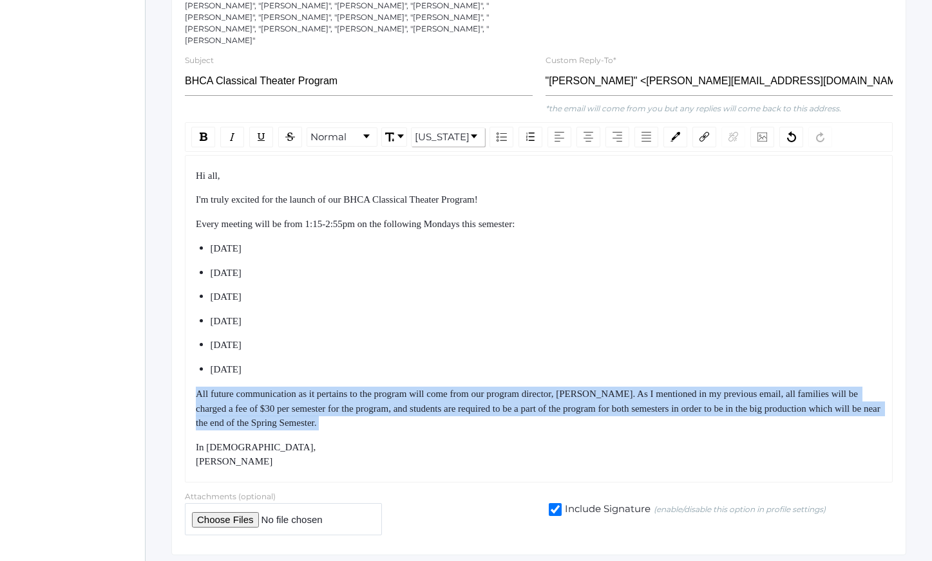
click at [579, 410] on div "All future communication as it pertains to the program will come from our progr…" at bounding box center [539, 409] width 686 height 44
drag, startPoint x: 579, startPoint y: 410, endPoint x: 536, endPoint y: 365, distance: 62.8
click at [537, 366] on div "Hi all, I'm truly excited for the launch of our BHCA Classical Theater Program!…" at bounding box center [539, 319] width 686 height 301
click at [536, 365] on div "Hi all, I'm truly excited for the launch of our BHCA Classical Theater Program!…" at bounding box center [539, 319] width 686 height 301
drag, startPoint x: 536, startPoint y: 365, endPoint x: 577, endPoint y: 417, distance: 66.5
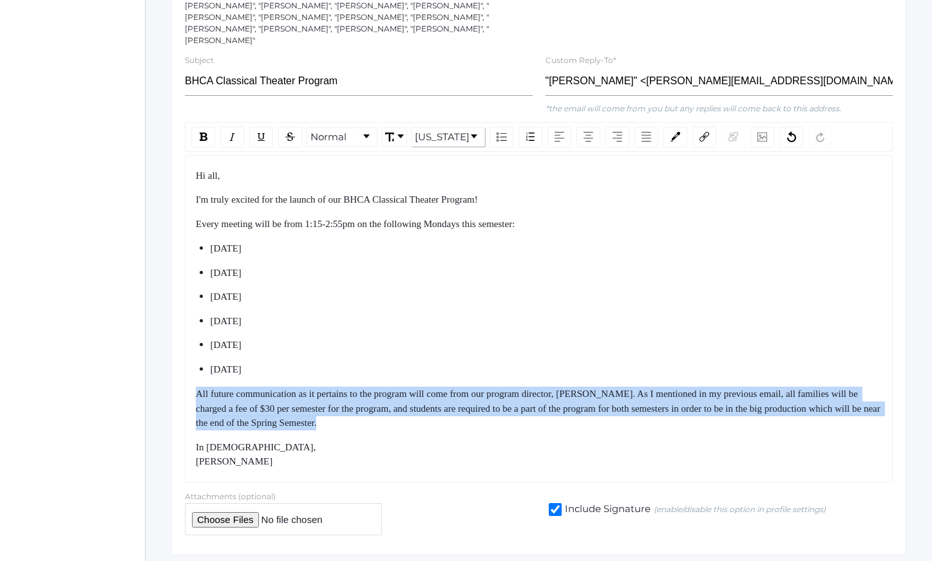
click at [570, 409] on div "Hi all, I'm truly excited for the launch of our BHCA Classical Theater Program!…" at bounding box center [539, 319] width 686 height 301
click at [577, 417] on div "All future communication as it pertains to the program will come from our progr…" at bounding box center [539, 409] width 686 height 44
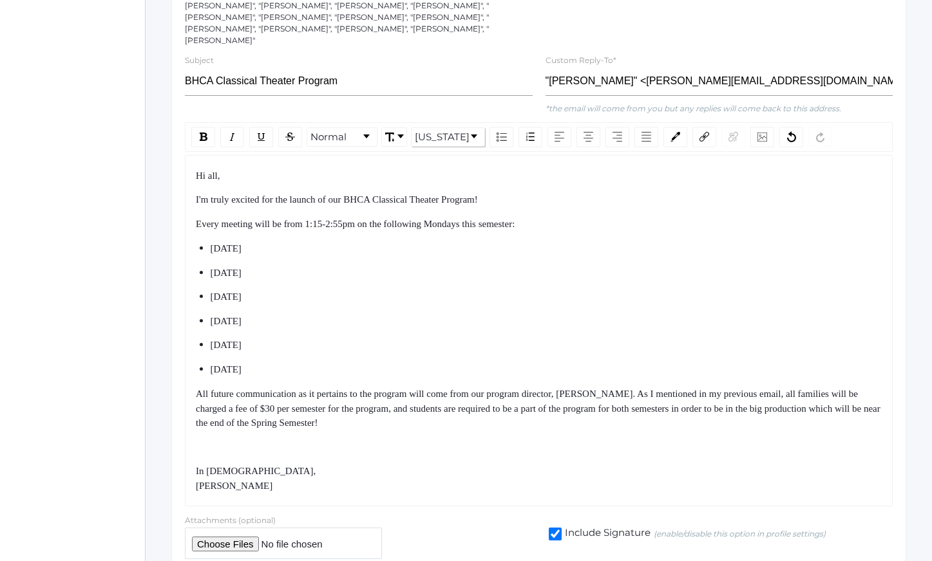
click at [196, 473] on span "In [DEMOGRAPHIC_DATA], [PERSON_NAME]" at bounding box center [257, 478] width 122 height 25
click at [232, 441] on div "rdw-editor" at bounding box center [539, 447] width 686 height 15
click at [585, 418] on div "All future communication as it pertains to the program will come from our progr…" at bounding box center [539, 409] width 686 height 44
click at [537, 440] on div "Please let" at bounding box center [539, 447] width 686 height 15
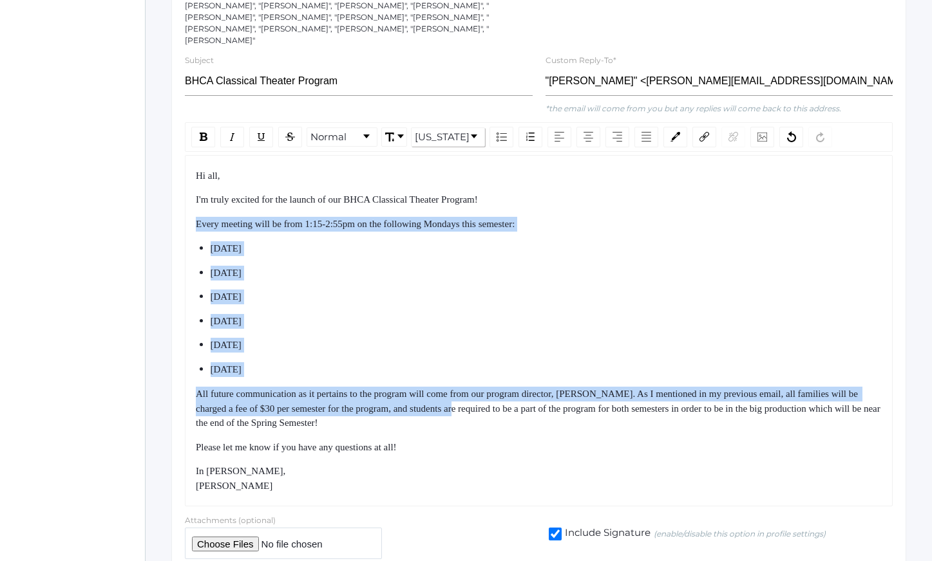
drag, startPoint x: 494, startPoint y: 202, endPoint x: 528, endPoint y: 405, distance: 205.6
click at [527, 402] on div "Hi all, I'm truly excited for the launch of our BHCA Classical Theater Program!…" at bounding box center [539, 331] width 686 height 325
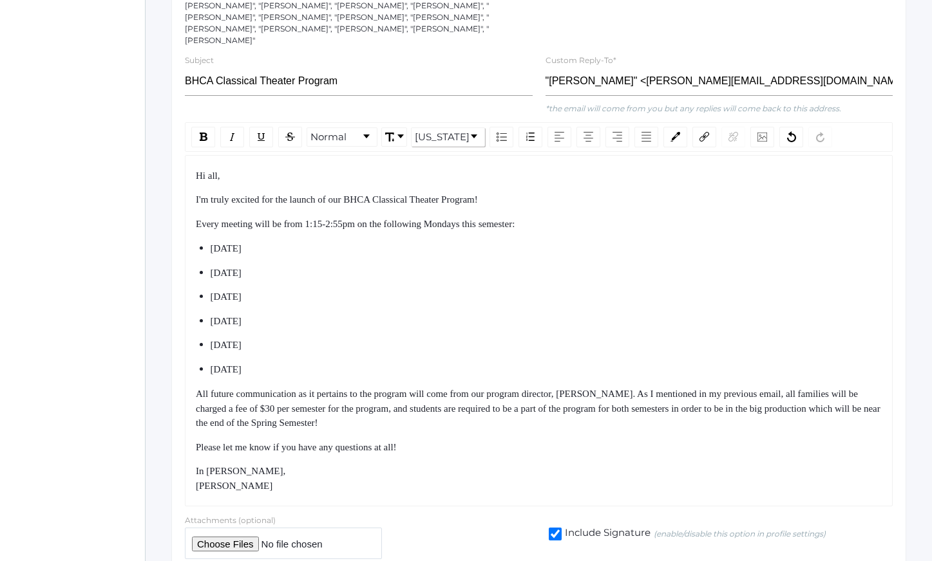
click at [528, 405] on div "All future communication as it pertains to the program will come from our progr…" at bounding box center [539, 409] width 686 height 44
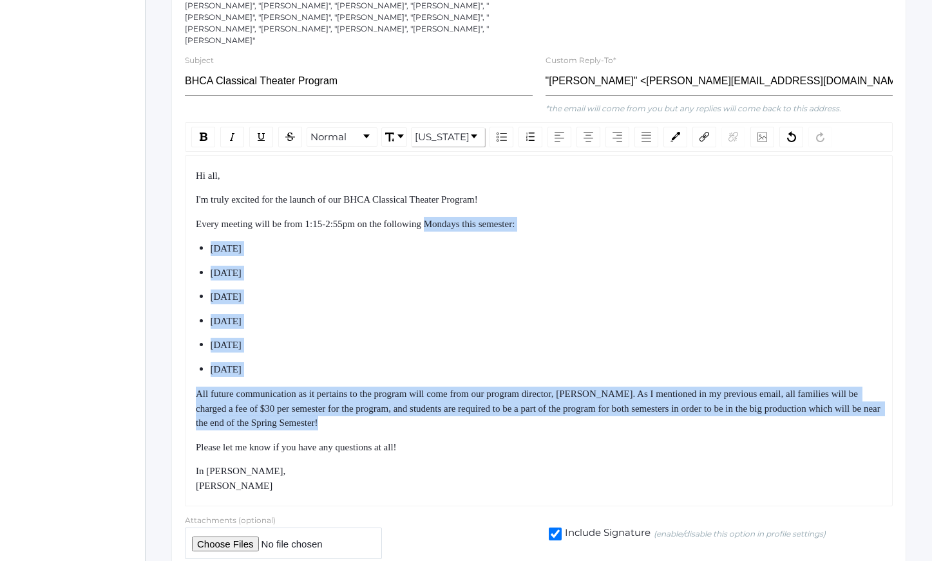
drag, startPoint x: 528, startPoint y: 405, endPoint x: 460, endPoint y: 205, distance: 210.9
click at [460, 207] on div "Hi all, I'm truly excited for the launch of our BHCA Classical Theater Program!…" at bounding box center [539, 331] width 686 height 325
click at [460, 217] on div "Every meeting will be from 1:15-2:55pm on the following Mondays this semester:" at bounding box center [539, 224] width 686 height 15
drag, startPoint x: 460, startPoint y: 205, endPoint x: 492, endPoint y: 420, distance: 217.4
click at [489, 409] on div "Hi all, I'm truly excited for the launch of our BHCA Classical Theater Program!…" at bounding box center [539, 331] width 686 height 325
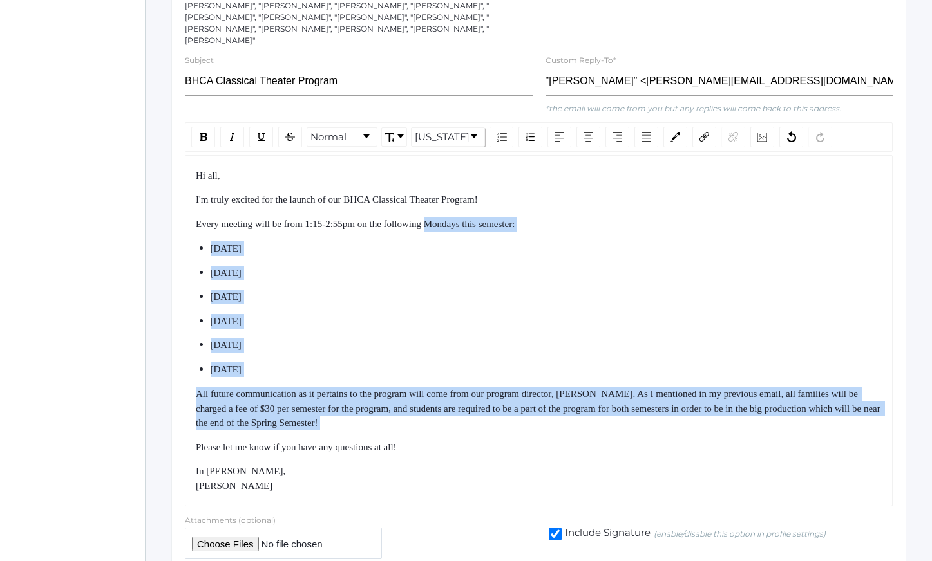
click at [492, 420] on div "Hi all, I'm truly excited for the launch of our BHCA Classical Theater Program!…" at bounding box center [539, 331] width 686 height 325
drag, startPoint x: 492, startPoint y: 420, endPoint x: 436, endPoint y: 276, distance: 155.3
click at [436, 276] on div "Hi all, I'm truly excited for the launch of our BHCA Classical Theater Program!…" at bounding box center [539, 331] width 686 height 325
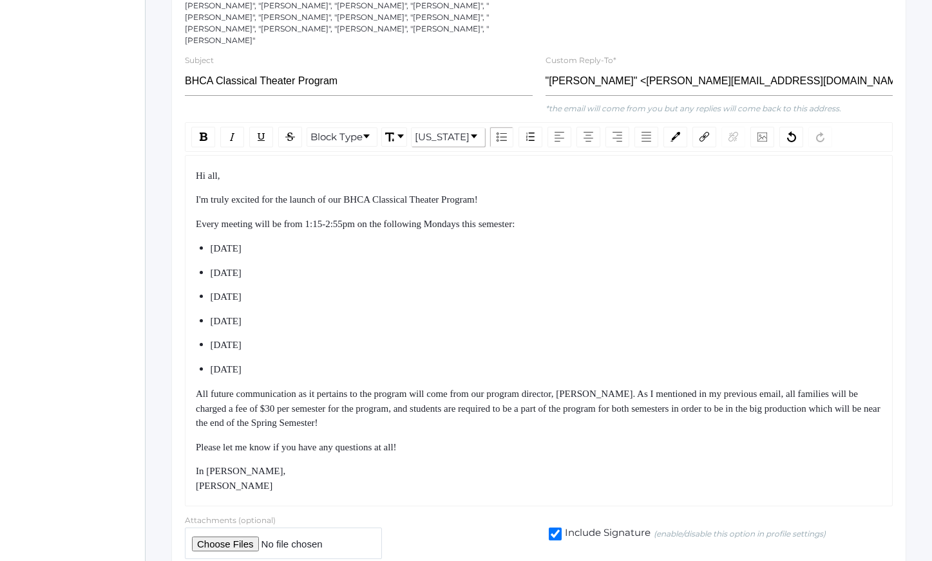
click at [433, 266] on div "[DATE]" at bounding box center [547, 273] width 672 height 15
click at [482, 219] on span "Every meeting will be from 1:15-2:55pm on the following Mondays this semester:" at bounding box center [355, 224] width 319 height 10
drag, startPoint x: 482, startPoint y: 214, endPoint x: 504, endPoint y: 214, distance: 21.9
click at [504, 219] on span "Every meeting will be from 1:15-2:55pm on the following Mondays this semester:" at bounding box center [355, 224] width 319 height 10
click at [514, 219] on span "Every meeting will be from 1:15-2:55pm on the following Mondays this semester:" at bounding box center [355, 224] width 319 height 10
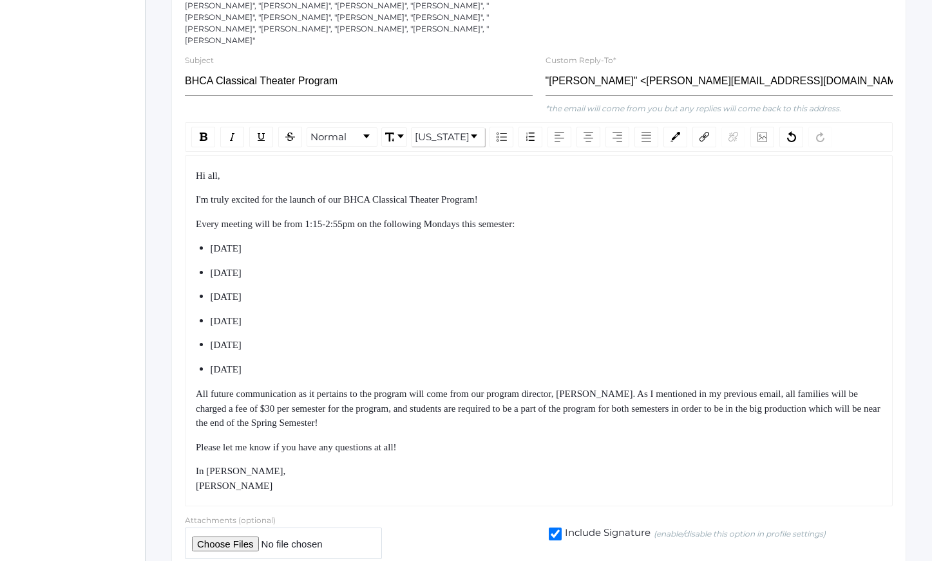
click at [196, 389] on span "All future communication as it pertains to the program will come from our progr…" at bounding box center [539, 408] width 686 height 39
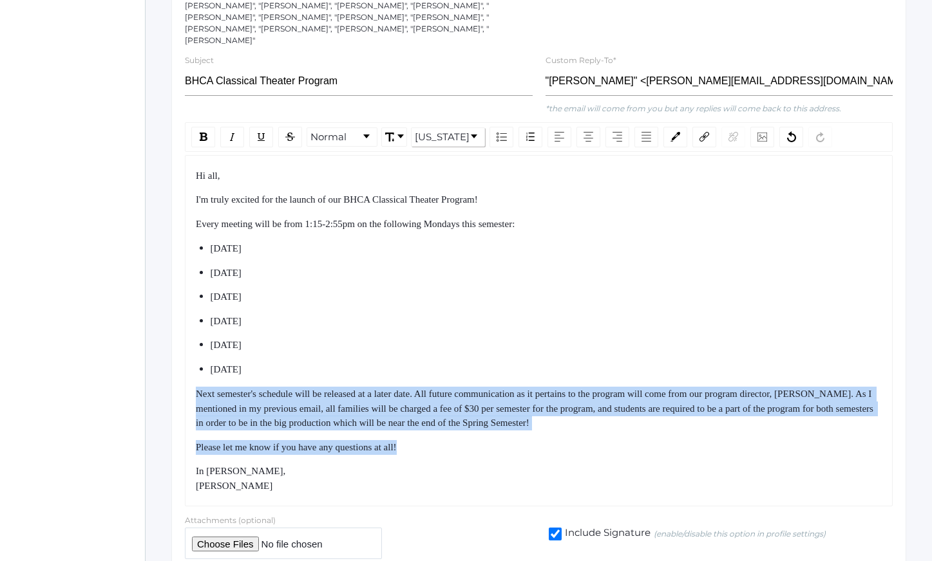
drag, startPoint x: 272, startPoint y: 398, endPoint x: 455, endPoint y: 443, distance: 188.9
click at [455, 443] on div "Hi all, I'm truly excited for the launch of our BHCA Classical Theater Program!…" at bounding box center [539, 331] width 686 height 325
click at [467, 444] on div "Hi all, I'm truly excited for the launch of our BHCA Classical Theater Program!…" at bounding box center [539, 331] width 686 height 325
drag, startPoint x: 467, startPoint y: 444, endPoint x: 442, endPoint y: 383, distance: 65.8
click at [442, 384] on div "Hi all, I'm truly excited for the launch of our BHCA Classical Theater Program!…" at bounding box center [539, 331] width 686 height 325
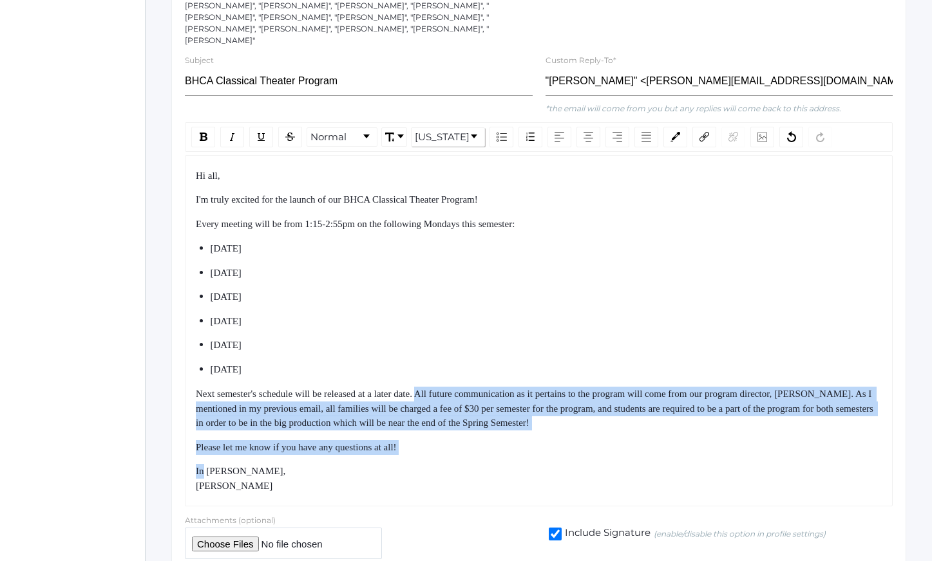
click at [442, 389] on span "Next semester's schedule will be released at a later date. All future communica…" at bounding box center [536, 408] width 680 height 39
drag, startPoint x: 442, startPoint y: 383, endPoint x: 474, endPoint y: 449, distance: 74.0
click at [473, 447] on div "Hi all, I'm truly excited for the launch of our BHCA Classical Theater Program!…" at bounding box center [539, 331] width 686 height 325
click at [474, 449] on div "Hi all, I'm truly excited for the launch of our BHCA Classical Theater Program!…" at bounding box center [539, 331] width 686 height 325
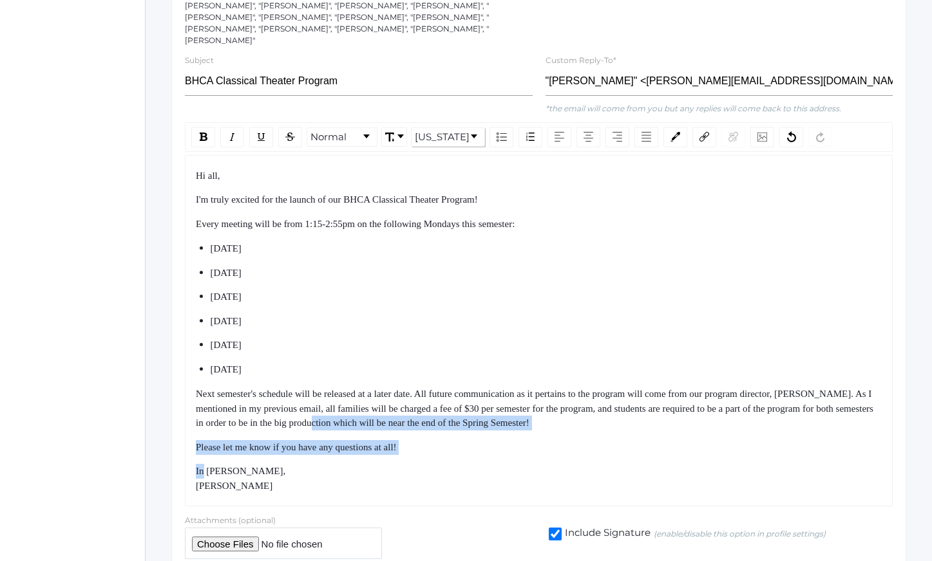
drag, startPoint x: 474, startPoint y: 449, endPoint x: 440, endPoint y: 379, distance: 78.9
click at [442, 383] on div "Hi all, I'm truly excited for the launch of our BHCA Classical Theater Program!…" at bounding box center [539, 331] width 686 height 325
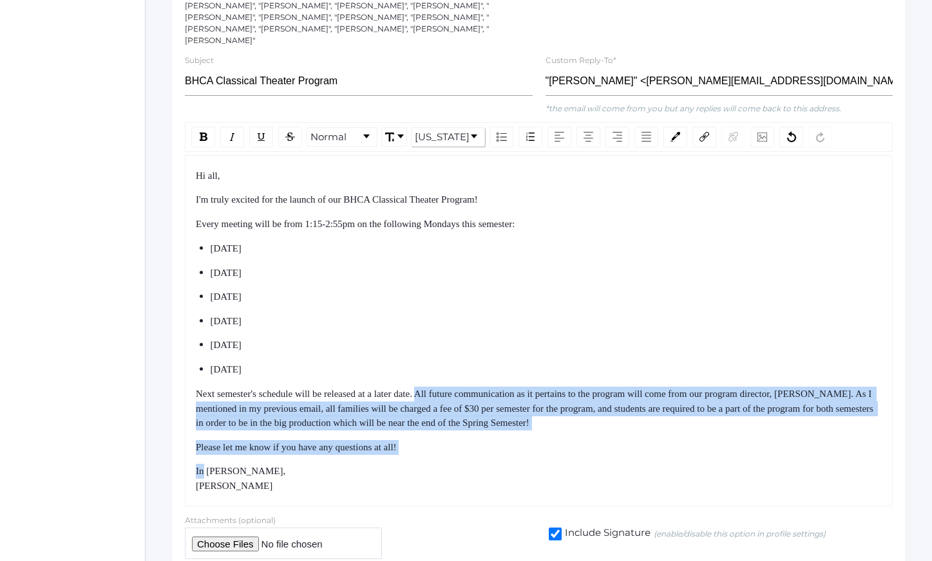
click at [440, 389] on span "Next semester's schedule will be released at a later date. All future communica…" at bounding box center [536, 408] width 680 height 39
drag, startPoint x: 440, startPoint y: 379, endPoint x: 491, endPoint y: 451, distance: 88.2
click at [490, 450] on div "Hi all, I'm truly excited for the launch of our BHCA Classical Theater Program!…" at bounding box center [539, 331] width 686 height 325
click at [491, 451] on div "Hi all, I'm truly excited for the launch of our BHCA Classical Theater Program!…" at bounding box center [539, 331] width 686 height 325
drag, startPoint x: 491, startPoint y: 451, endPoint x: 429, endPoint y: 381, distance: 93.0
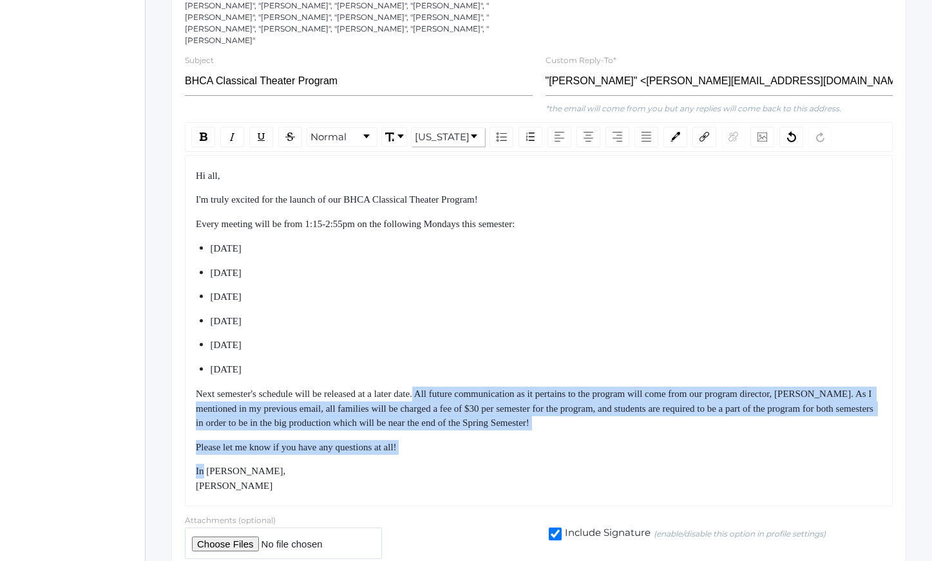
click at [430, 382] on div "Hi all, I'm truly excited for the launch of our BHCA Classical Theater Program!…" at bounding box center [539, 331] width 686 height 325
click at [429, 389] on span "Next semester's schedule will be released at a later date. All future communica…" at bounding box center [536, 408] width 680 height 39
drag, startPoint x: 429, startPoint y: 381, endPoint x: 467, endPoint y: 439, distance: 69.3
click at [462, 435] on div "Hi all, I'm truly excited for the launch of our BHCA Classical Theater Program!…" at bounding box center [539, 331] width 686 height 325
click at [467, 440] on div "Please let me know if you have any questions at all!" at bounding box center [539, 447] width 686 height 15
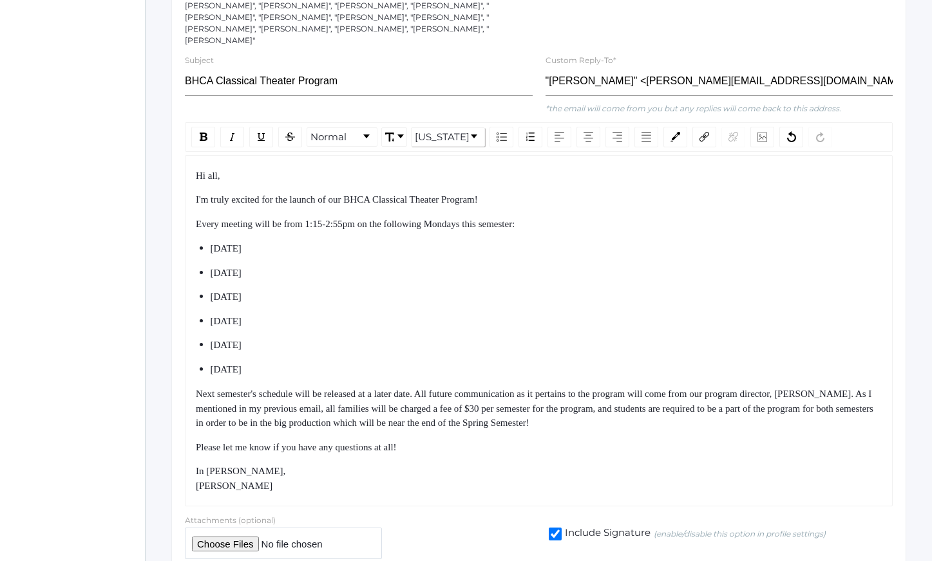
drag, startPoint x: 258, startPoint y: 229, endPoint x: 358, endPoint y: 364, distance: 168.0
click at [351, 352] on div "Hi all, I'm truly excited for the launch of our BHCA Classical Theater Program!…" at bounding box center [539, 331] width 686 height 325
click at [358, 364] on div "[DATE]" at bounding box center [547, 369] width 672 height 15
drag, startPoint x: 353, startPoint y: 360, endPoint x: 235, endPoint y: 211, distance: 190.6
click at [235, 211] on div "Hi all, I'm truly excited for the launch of our BHCA Classical Theater Program!…" at bounding box center [539, 331] width 686 height 325
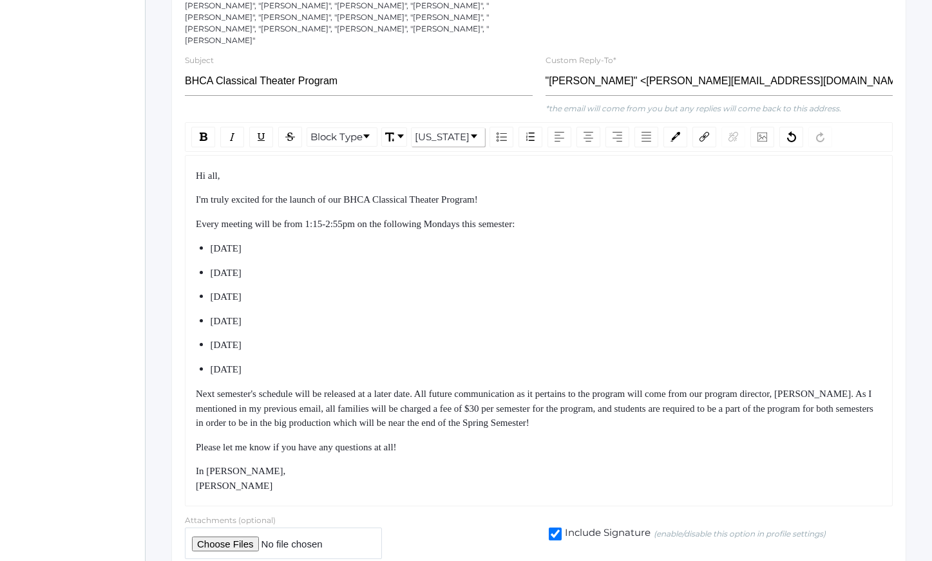
click at [348, 248] on ul "[DATE] [DATE] [DATE] [DATE] [DATE] [DATE]" at bounding box center [539, 308] width 686 height 135
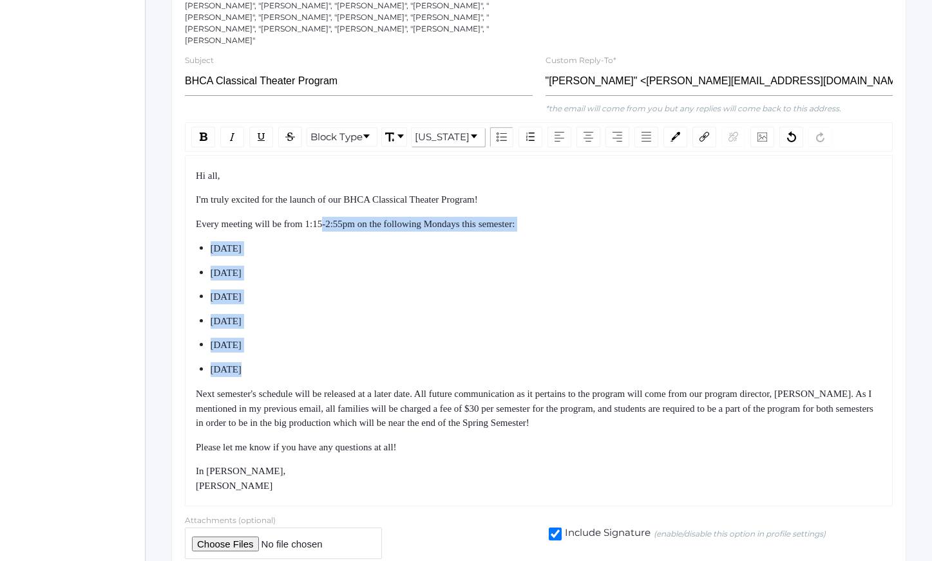
drag, startPoint x: 331, startPoint y: 236, endPoint x: 388, endPoint y: 367, distance: 142.7
click at [388, 367] on div "Hi all, I'm truly excited for the launch of our BHCA Classical Theater Program!…" at bounding box center [539, 331] width 686 height 325
drag, startPoint x: 379, startPoint y: 330, endPoint x: 435, endPoint y: 459, distance: 141.0
click at [434, 456] on div "Hi all, I'm truly excited for the launch of our BHCA Classical Theater Program!…" at bounding box center [539, 331] width 686 height 325
click at [435, 464] on div "In [PERSON_NAME], [PERSON_NAME]" at bounding box center [539, 478] width 686 height 29
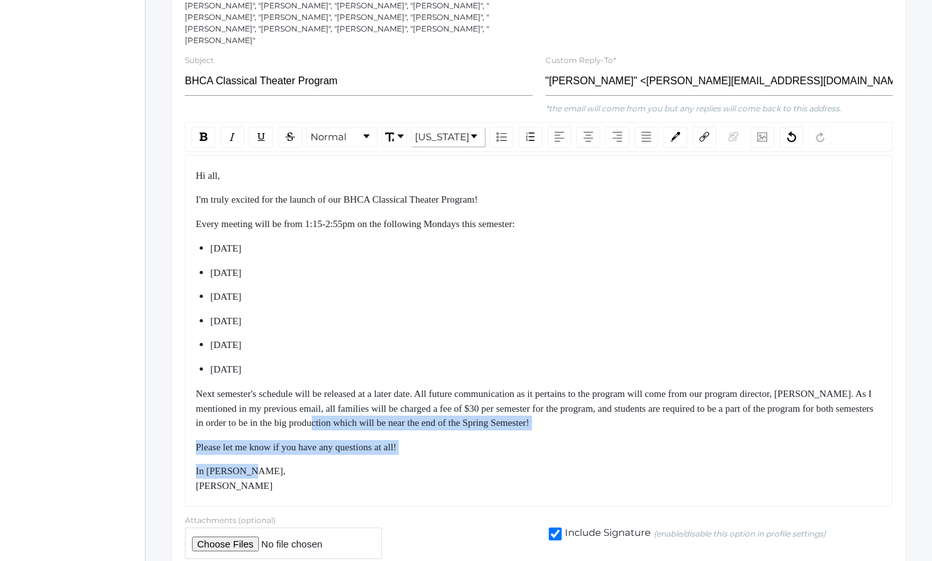
drag, startPoint x: 435, startPoint y: 459, endPoint x: 404, endPoint y: 363, distance: 101.0
click at [404, 369] on div "Hi all, I'm truly excited for the launch of our BHCA Classical Theater Program!…" at bounding box center [539, 331] width 686 height 325
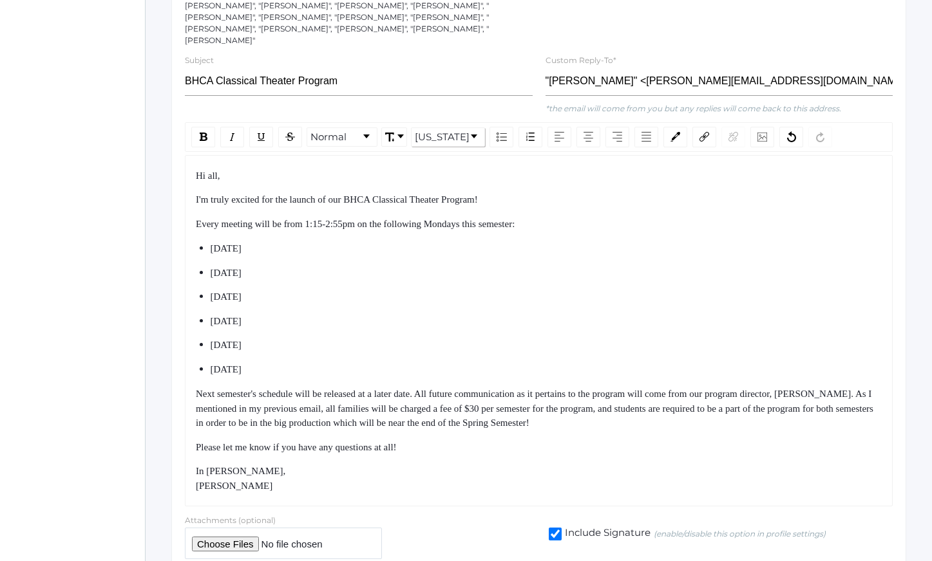
click at [404, 363] on div "[DATE]" at bounding box center [547, 369] width 672 height 15
drag, startPoint x: 404, startPoint y: 363, endPoint x: 442, endPoint y: 456, distance: 100.2
click at [440, 453] on div "Hi all, I'm truly excited for the launch of our BHCA Classical Theater Program!…" at bounding box center [539, 331] width 686 height 325
click at [442, 464] on div "In [PERSON_NAME], [PERSON_NAME]" at bounding box center [539, 478] width 686 height 29
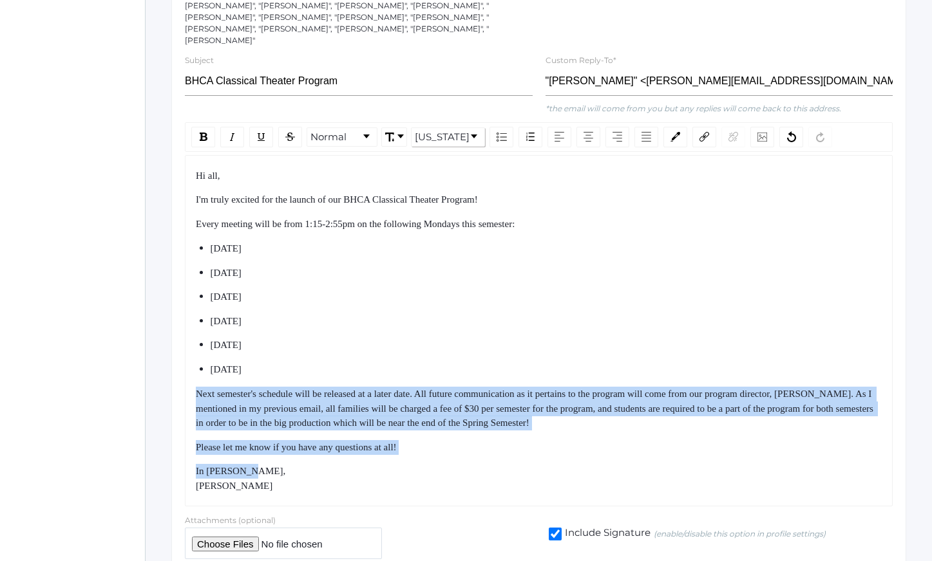
drag, startPoint x: 442, startPoint y: 456, endPoint x: 415, endPoint y: 368, distance: 92.2
click at [415, 368] on div "Hi all, I'm truly excited for the launch of our BHCA Classical Theater Program!…" at bounding box center [539, 331] width 686 height 325
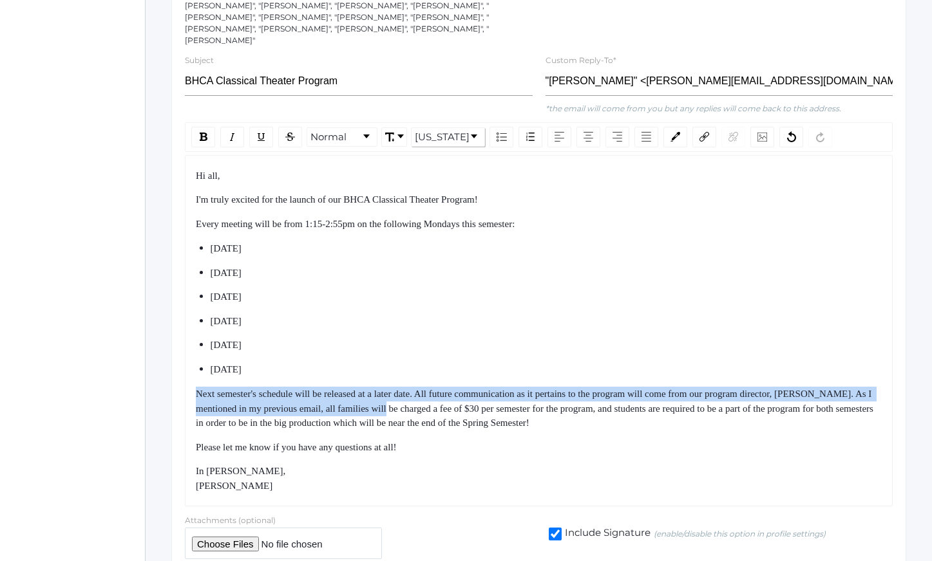
drag, startPoint x: 415, startPoint y: 368, endPoint x: 455, endPoint y: 420, distance: 66.2
click at [450, 417] on div "Hi all, I'm truly excited for the launch of our BHCA Classical Theater Program!…" at bounding box center [539, 331] width 686 height 325
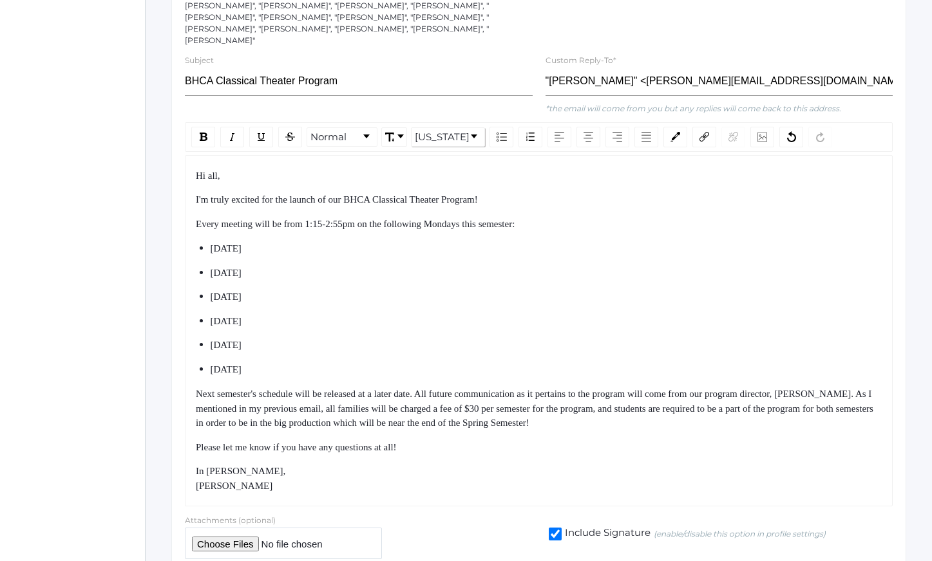
click at [455, 420] on div "Hi all, I'm truly excited for the launch of our BHCA Classical Theater Program!…" at bounding box center [539, 331] width 686 height 325
click at [622, 399] on span "Next semester's schedule will be released at a later date. All future communica…" at bounding box center [536, 408] width 680 height 39
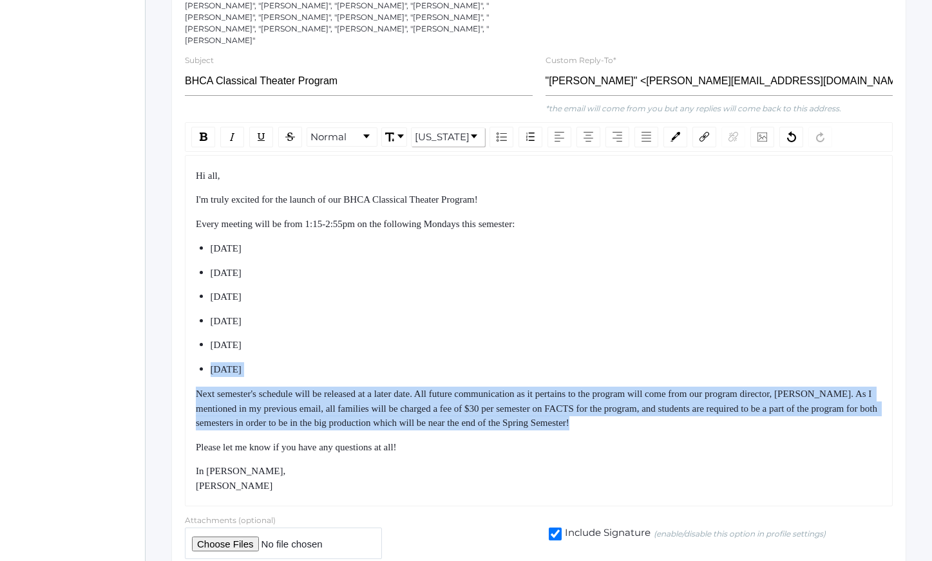
drag, startPoint x: 614, startPoint y: 352, endPoint x: 645, endPoint y: 442, distance: 96.1
click at [645, 442] on div "Hi all, I'm truly excited for the launch of our BHCA Classical Theater Program!…" at bounding box center [539, 331] width 686 height 325
click at [645, 442] on div "Please let me know if you have any questions at all!" at bounding box center [539, 447] width 686 height 15
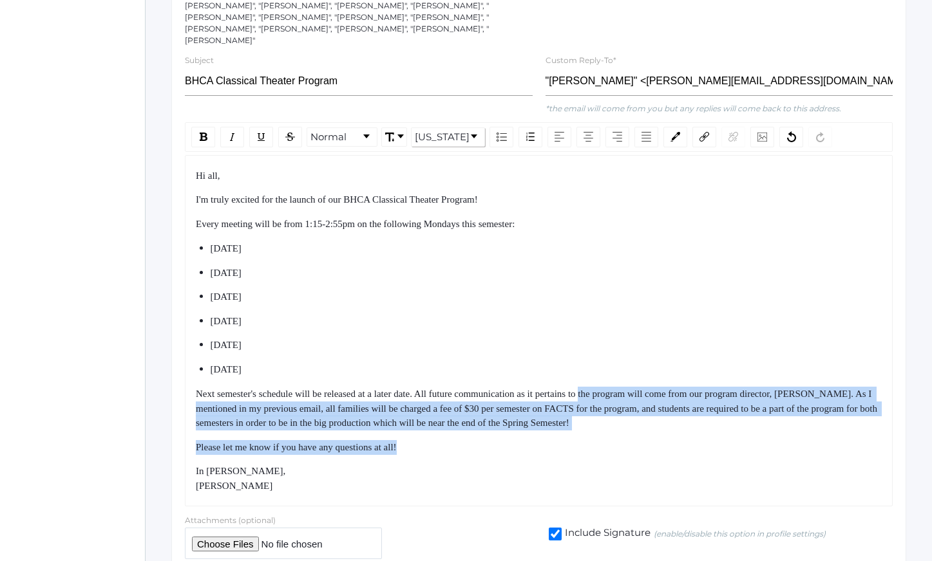
drag, startPoint x: 645, startPoint y: 442, endPoint x: 608, endPoint y: 359, distance: 91.4
click at [608, 359] on div "Hi all, I'm truly excited for the launch of our BHCA Classical Theater Program!…" at bounding box center [539, 331] width 686 height 325
click at [608, 362] on div "[DATE]" at bounding box center [547, 369] width 672 height 15
drag, startPoint x: 608, startPoint y: 359, endPoint x: 651, endPoint y: 444, distance: 95.0
click at [650, 442] on div "Hi all, I'm truly excited for the launch of our BHCA Classical Theater Program!…" at bounding box center [539, 331] width 686 height 325
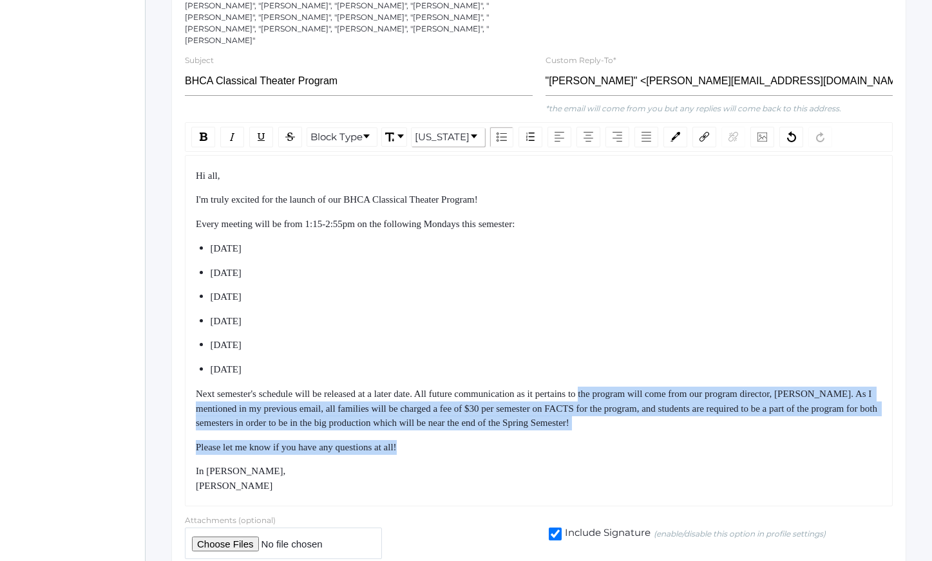
click at [651, 444] on div "Hi all, I'm truly excited for the launch of our BHCA Classical Theater Program!…" at bounding box center [539, 331] width 686 height 325
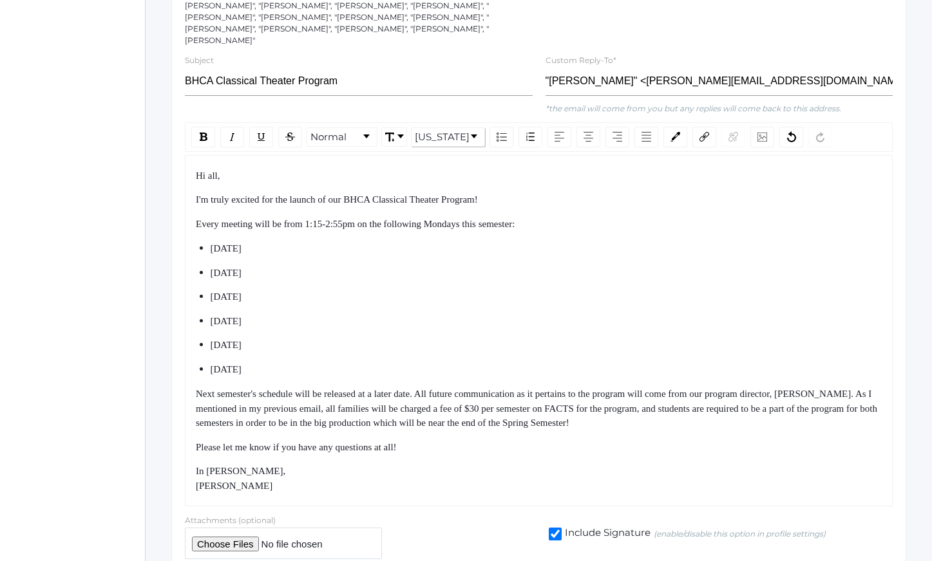
click at [745, 409] on div "Next semester's schedule will be released at a later date. All future communica…" at bounding box center [539, 409] width 686 height 44
click at [478, 194] on span "I'm truly excited for the launch of our BHCA Classical Theater Program!" at bounding box center [337, 199] width 282 height 10
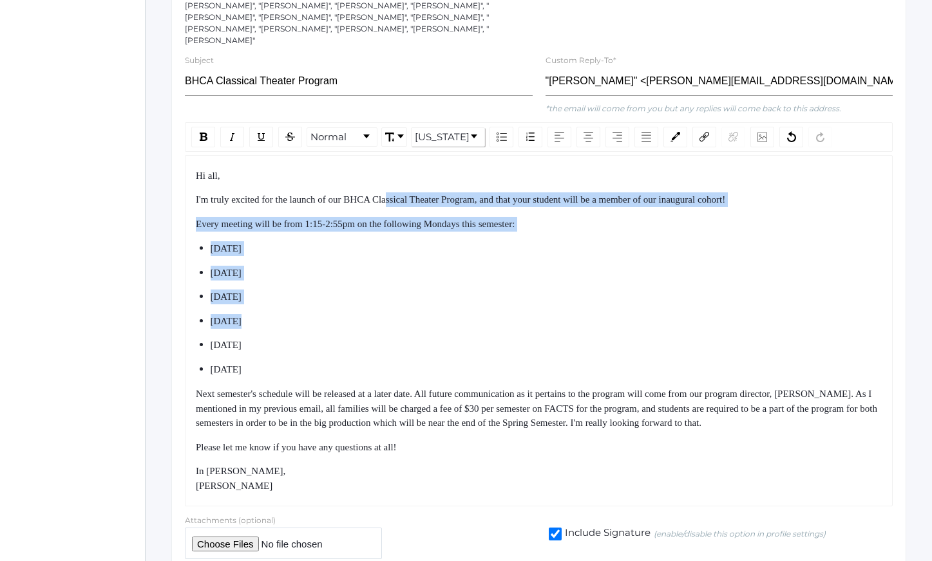
drag, startPoint x: 398, startPoint y: 183, endPoint x: 425, endPoint y: 339, distance: 158.0
click at [425, 338] on div "Hi all, I'm truly excited for the launch of our BHCA Classical Theater Program,…" at bounding box center [539, 331] width 686 height 325
click at [425, 339] on div "[DATE]" at bounding box center [547, 345] width 672 height 15
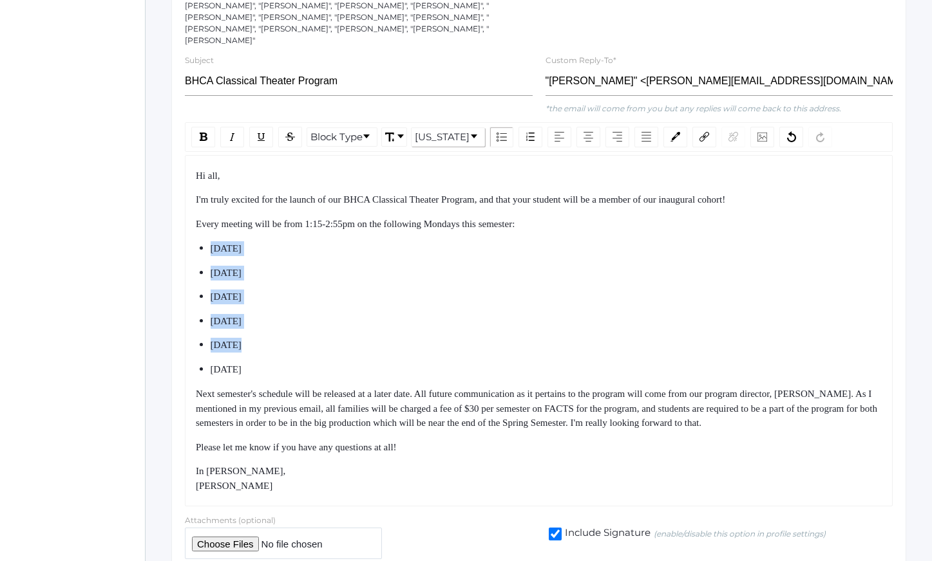
drag, startPoint x: 418, startPoint y: 312, endPoint x: 368, endPoint y: 176, distance: 145.0
click at [368, 178] on div "Hi all, I'm truly excited for the launch of our BHCA Classical Theater Program,…" at bounding box center [539, 331] width 686 height 325
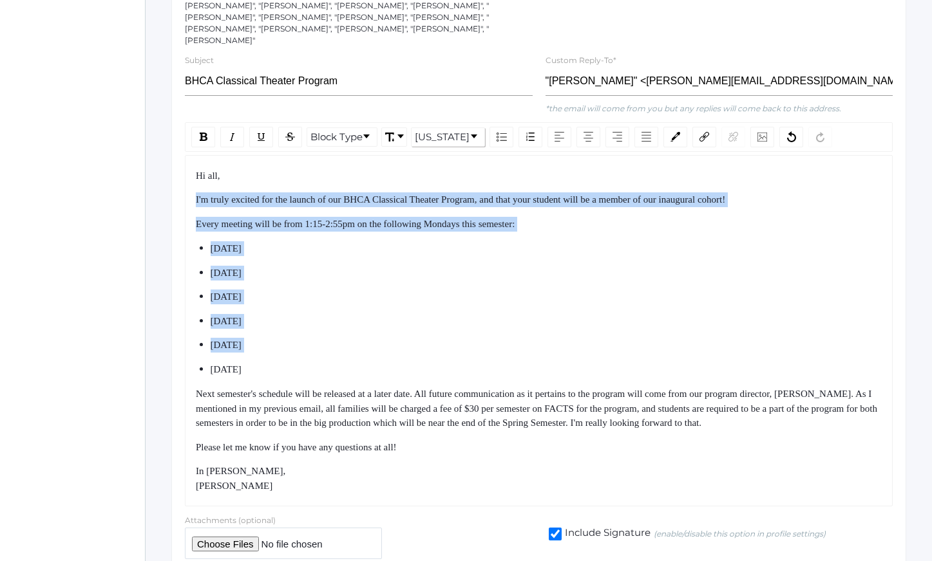
click at [368, 176] on div "Hi all, I'm truly excited for the launch of our BHCA Classical Theater Program,…" at bounding box center [539, 331] width 686 height 325
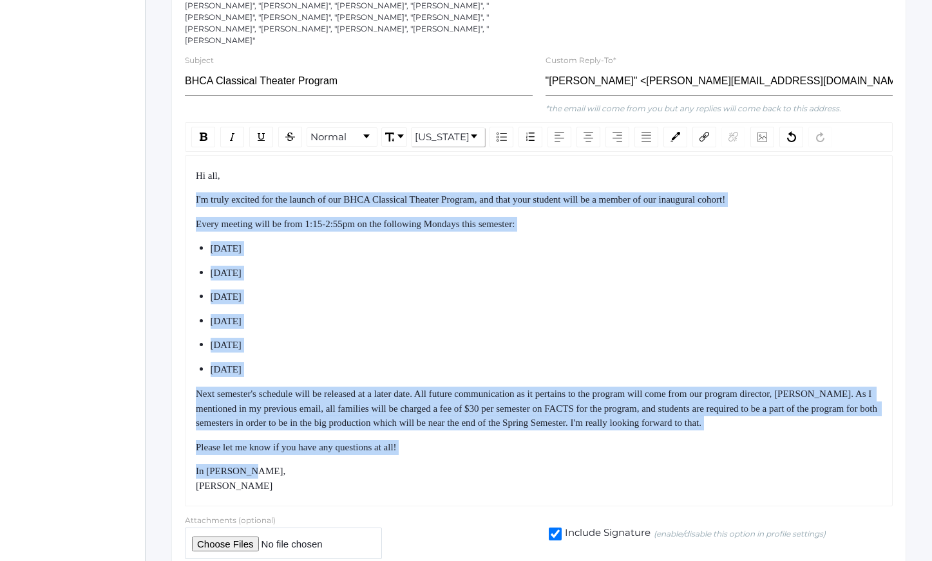
drag, startPoint x: 368, startPoint y: 176, endPoint x: 417, endPoint y: 459, distance: 286.8
click at [415, 453] on div "Hi all, I'm truly excited for the launch of our BHCA Classical Theater Program,…" at bounding box center [539, 331] width 686 height 325
click at [417, 464] on div "In [PERSON_NAME], [PERSON_NAME]" at bounding box center [539, 478] width 686 height 29
drag, startPoint x: 417, startPoint y: 459, endPoint x: 333, endPoint y: 223, distance: 250.0
click at [333, 227] on div "Hi all, I'm truly excited for the launch of our BHCA Classical Theater Program,…" at bounding box center [539, 331] width 686 height 325
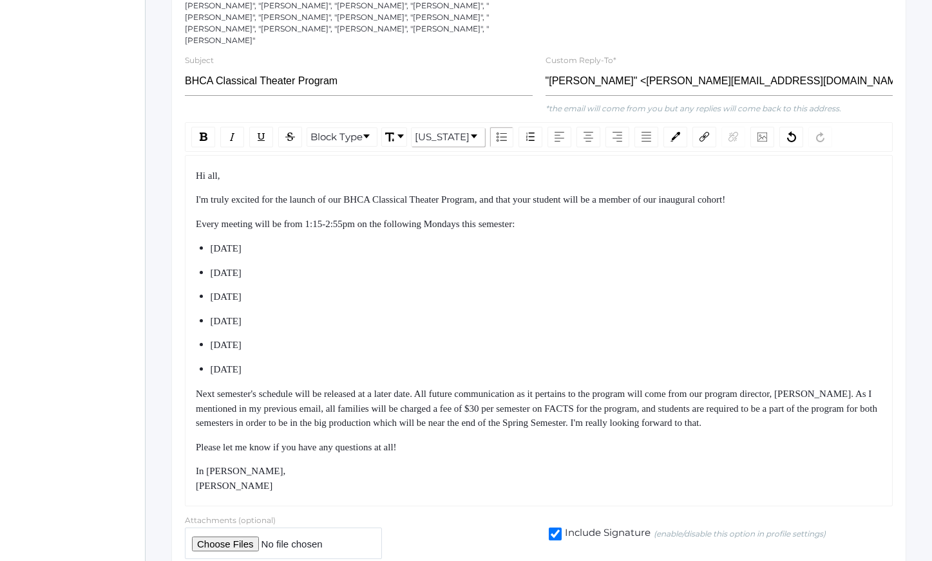
click at [333, 223] on div "Hi all, I'm truly excited for the launch of our BHCA Classical Theater Program,…" at bounding box center [539, 331] width 686 height 325
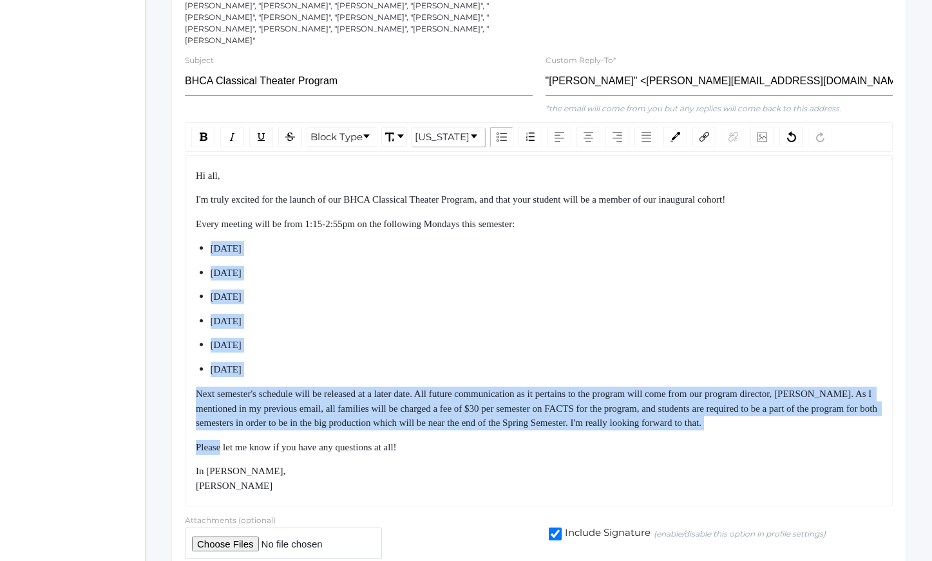
drag, startPoint x: 333, startPoint y: 223, endPoint x: 387, endPoint y: 435, distance: 218.6
click at [384, 432] on div "Hi all, I'm truly excited for the launch of our BHCA Classical Theater Program,…" at bounding box center [539, 331] width 686 height 325
click at [387, 442] on span "Please let me know if you have any questions at all!" at bounding box center [296, 447] width 201 height 10
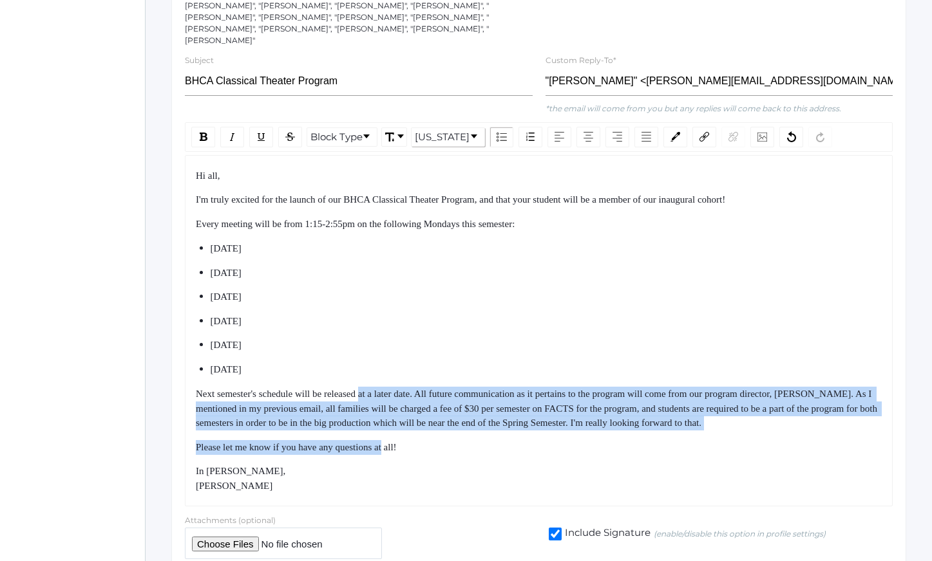
drag, startPoint x: 387, startPoint y: 435, endPoint x: 370, endPoint y: 380, distance: 57.2
click at [370, 382] on div "Hi all, I'm truly excited for the launch of our BHCA Classical Theater Program,…" at bounding box center [539, 331] width 686 height 325
click at [370, 389] on span "Next semester's schedule will be released at a later date. All future communica…" at bounding box center [538, 408] width 684 height 39
drag, startPoint x: 370, startPoint y: 380, endPoint x: 460, endPoint y: 445, distance: 110.8
click at [460, 445] on div "Hi all, I'm truly excited for the launch of our BHCA Classical Theater Program,…" at bounding box center [539, 331] width 686 height 325
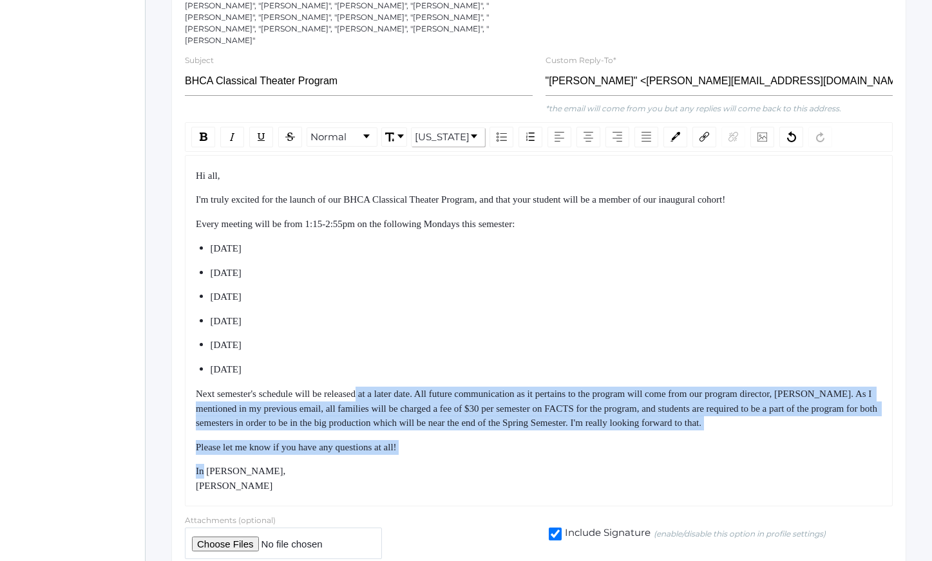
click at [462, 447] on div "Hi all, I'm truly excited for the launch of our BHCA Classical Theater Program,…" at bounding box center [539, 331] width 686 height 325
drag, startPoint x: 462, startPoint y: 447, endPoint x: 422, endPoint y: 371, distance: 86.7
click at [423, 373] on div "Hi all, I'm truly excited for the launch of our BHCA Classical Theater Program,…" at bounding box center [539, 331] width 686 height 325
click at [422, 371] on div "Hi all, I'm truly excited for the launch of our BHCA Classical Theater Program,…" at bounding box center [539, 331] width 686 height 325
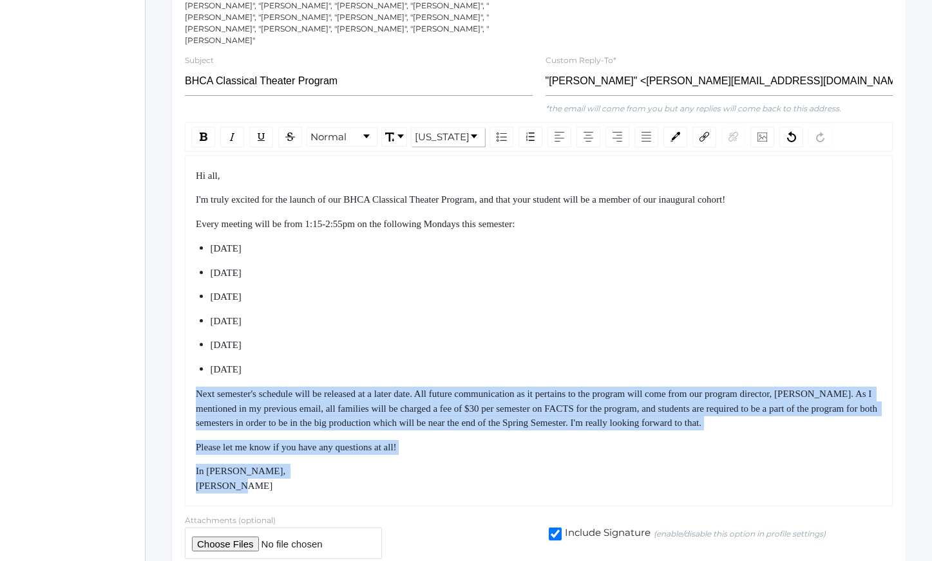
drag, startPoint x: 422, startPoint y: 371, endPoint x: 468, endPoint y: 473, distance: 111.8
click at [468, 473] on div "Hi all, I'm truly excited for the launch of our BHCA Classical Theater Program,…" at bounding box center [539, 331] width 686 height 325
click at [468, 473] on div "In [PERSON_NAME], [PERSON_NAME]" at bounding box center [539, 478] width 686 height 29
drag, startPoint x: 468, startPoint y: 473, endPoint x: 416, endPoint y: 369, distance: 116.6
click at [417, 371] on div "Hi all, I'm truly excited for the launch of our BHCA Classical Theater Program,…" at bounding box center [539, 331] width 686 height 325
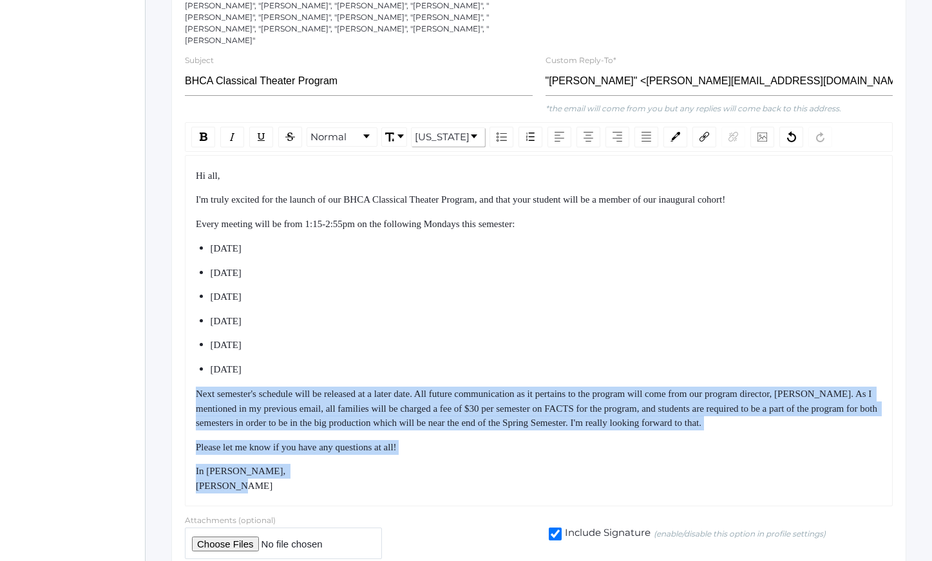
click at [416, 369] on div "Hi all, I'm truly excited for the launch of our BHCA Classical Theater Program,…" at bounding box center [539, 331] width 686 height 325
drag, startPoint x: 416, startPoint y: 369, endPoint x: 465, endPoint y: 479, distance: 120.5
click at [465, 479] on div "Hi all, I'm truly excited for the launch of our BHCA Classical Theater Program,…" at bounding box center [539, 331] width 686 height 325
click at [465, 480] on div "In [PERSON_NAME], [PERSON_NAME]" at bounding box center [539, 478] width 686 height 29
drag, startPoint x: 465, startPoint y: 480, endPoint x: 402, endPoint y: 350, distance: 144.5
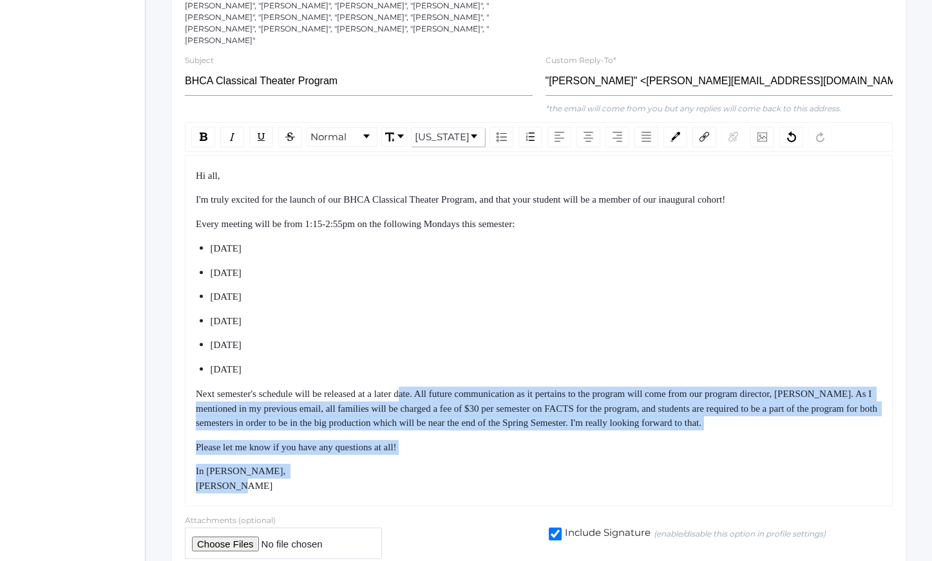
click at [402, 352] on div "Hi all, I'm truly excited for the launch of our BHCA Classical Theater Program,…" at bounding box center [539, 331] width 686 height 325
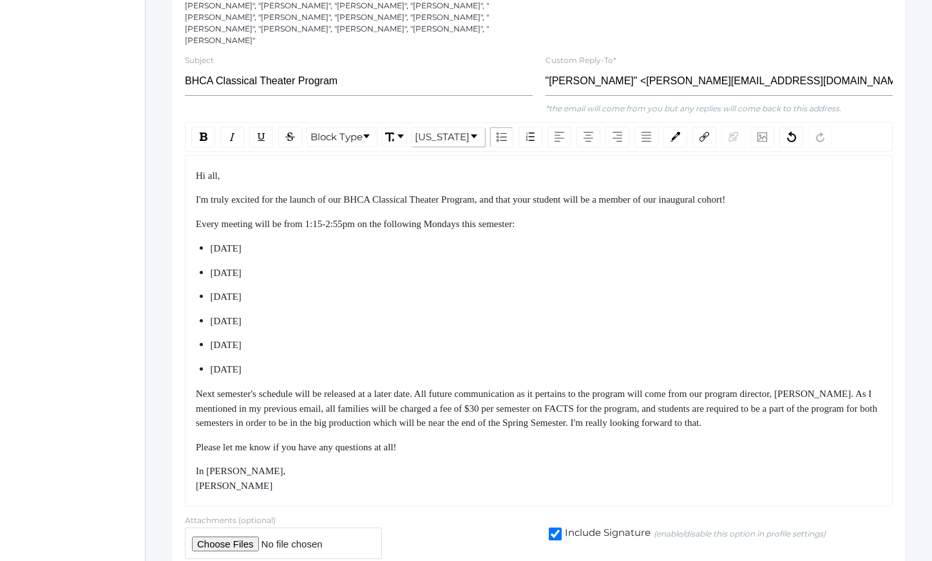
click at [402, 350] on ul "[DATE] [DATE] [DATE] [DATE] [DATE] [DATE]" at bounding box center [539, 308] width 686 height 135
click at [433, 440] on div "Please let me know if you have any questions at all!" at bounding box center [539, 447] width 686 height 15
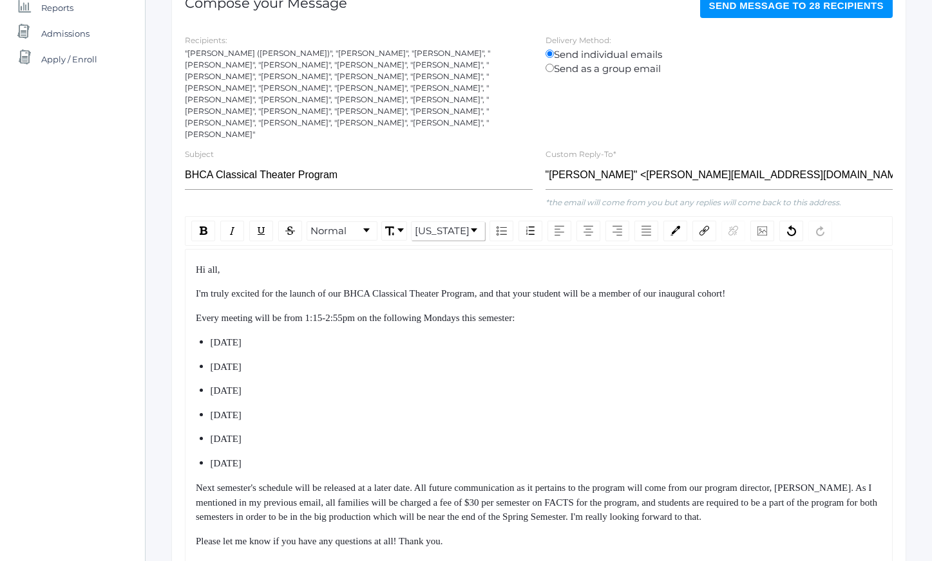
scroll to position [192, 0]
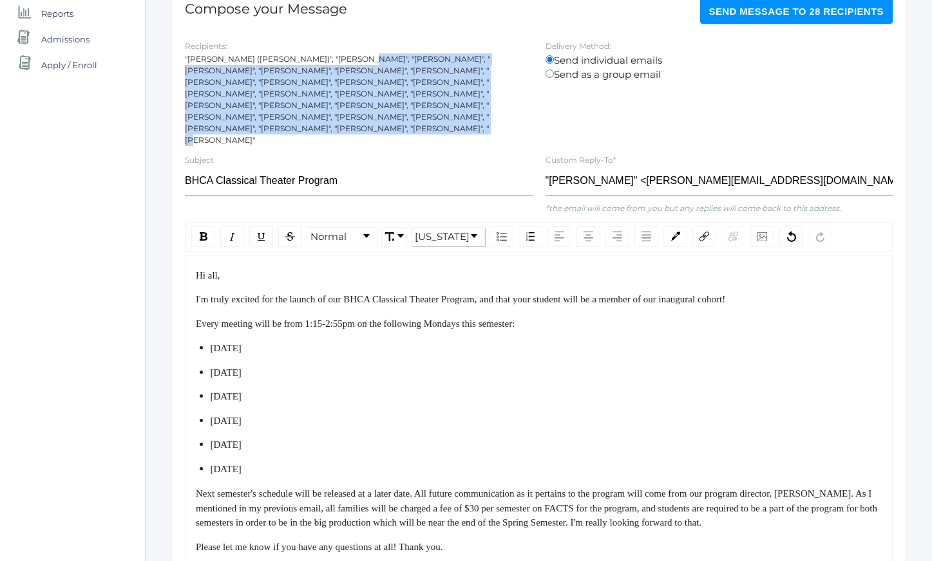
drag, startPoint x: 353, startPoint y: 54, endPoint x: 391, endPoint y: 122, distance: 78.1
click at [391, 122] on div ""[PERSON_NAME] ([PERSON_NAME])", "[PERSON_NAME]", "[PERSON_NAME]", "[PERSON_NAM…" at bounding box center [359, 99] width 348 height 93
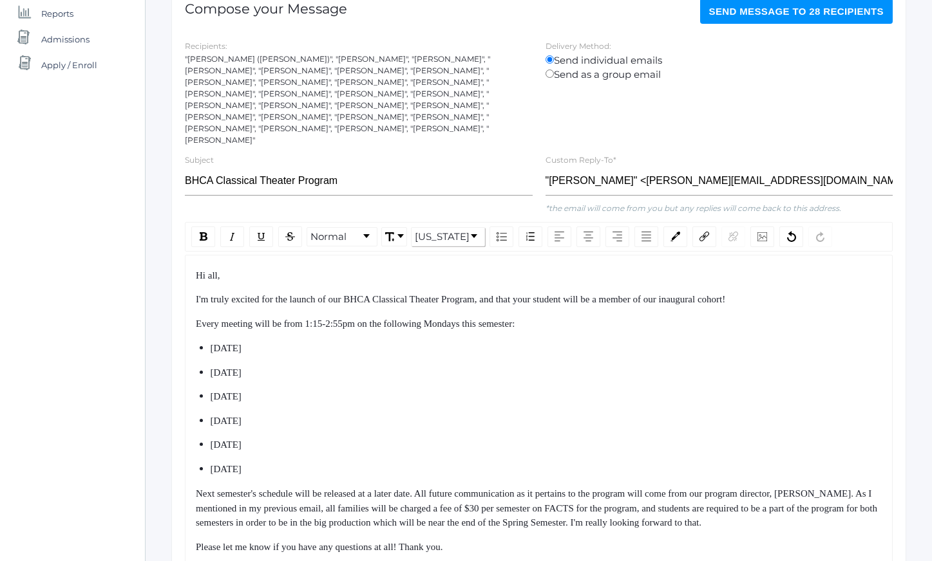
click at [393, 124] on div ""[PERSON_NAME] ([PERSON_NAME])", "[PERSON_NAME]", "[PERSON_NAME]", "[PERSON_NAM…" at bounding box center [359, 99] width 348 height 93
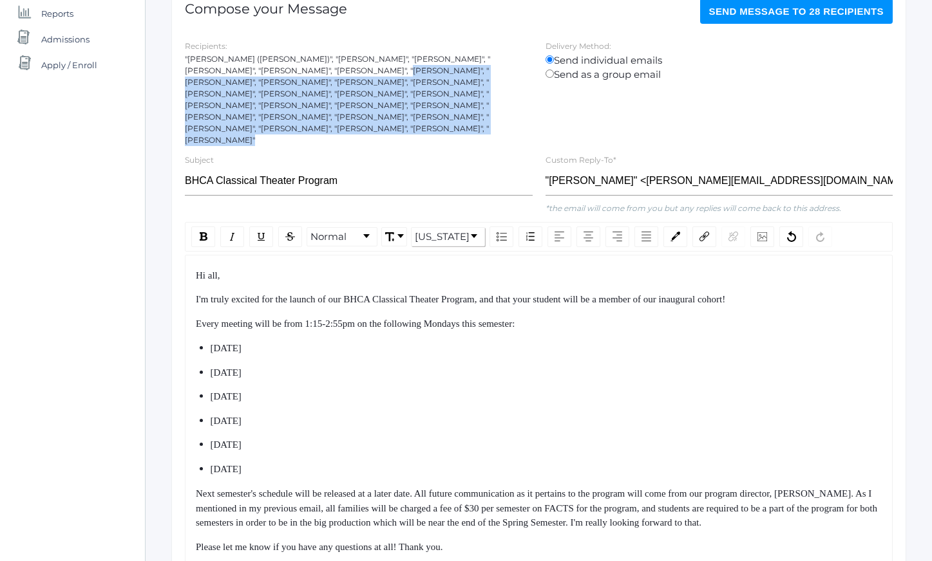
drag, startPoint x: 393, startPoint y: 124, endPoint x: 359, endPoint y: 70, distance: 63.9
click at [361, 72] on div ""[PERSON_NAME] ([PERSON_NAME])", "[PERSON_NAME]", "[PERSON_NAME]", "[PERSON_NAM…" at bounding box center [359, 99] width 348 height 93
click at [359, 70] on div ""[PERSON_NAME] ([PERSON_NAME])", "[PERSON_NAME]", "[PERSON_NAME]", "[PERSON_NAM…" at bounding box center [359, 99] width 348 height 93
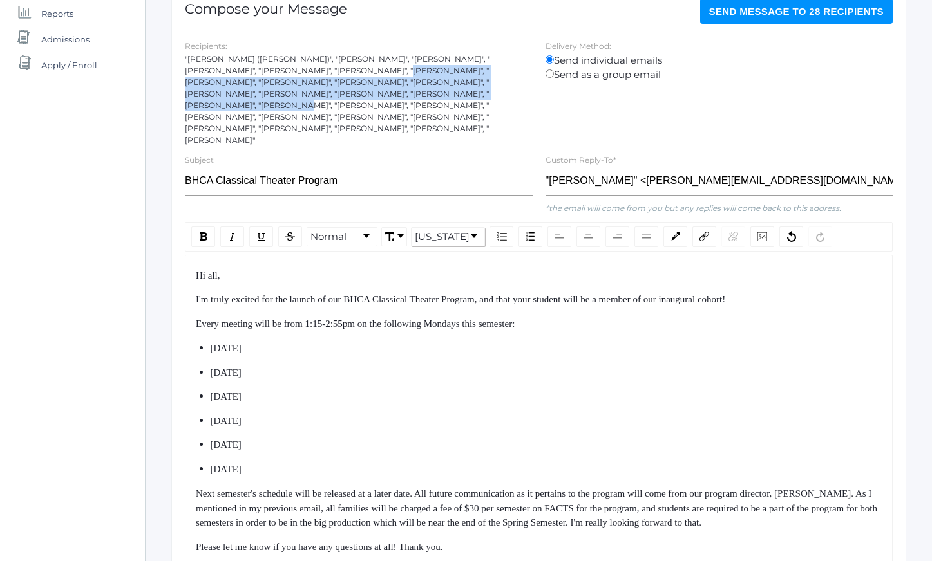
drag, startPoint x: 359, startPoint y: 70, endPoint x: 374, endPoint y: 100, distance: 33.4
click at [371, 97] on div ""[PERSON_NAME] ([PERSON_NAME])", "[PERSON_NAME]", "[PERSON_NAME]", "[PERSON_NAM…" at bounding box center [359, 99] width 348 height 93
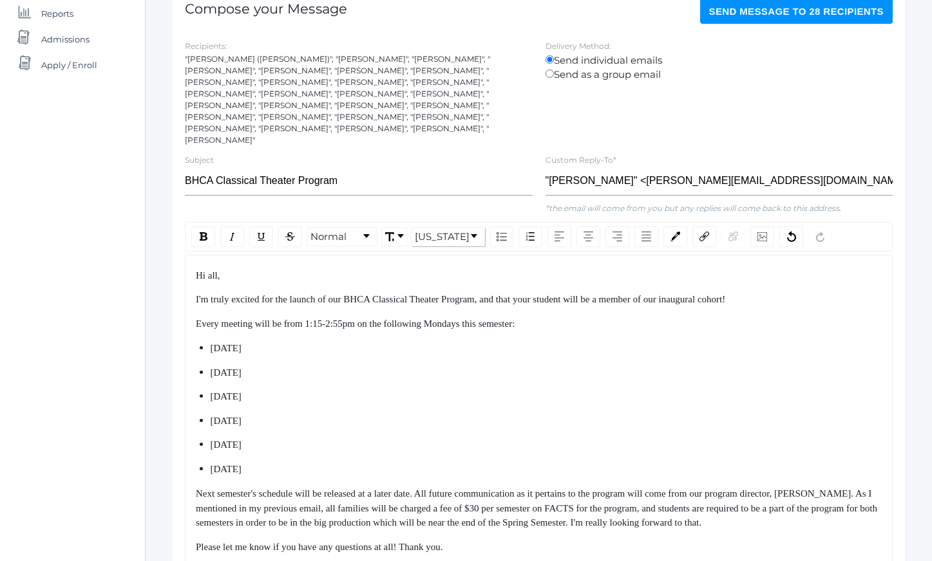
click at [374, 100] on div ""[PERSON_NAME] ([PERSON_NAME])", "[PERSON_NAME]", "[PERSON_NAME]", "[PERSON_NAM…" at bounding box center [359, 99] width 348 height 93
drag, startPoint x: 209, startPoint y: 343, endPoint x: 288, endPoint y: 449, distance: 131.6
click at [287, 448] on ul "[DATE] [DATE] [DATE] [DATE] [DATE] [DATE]" at bounding box center [539, 408] width 686 height 135
click at [288, 449] on ul "[DATE] [DATE] [DATE] [DATE] [DATE] [DATE]" at bounding box center [539, 408] width 686 height 135
drag, startPoint x: 288, startPoint y: 449, endPoint x: 207, endPoint y: 336, distance: 138.4
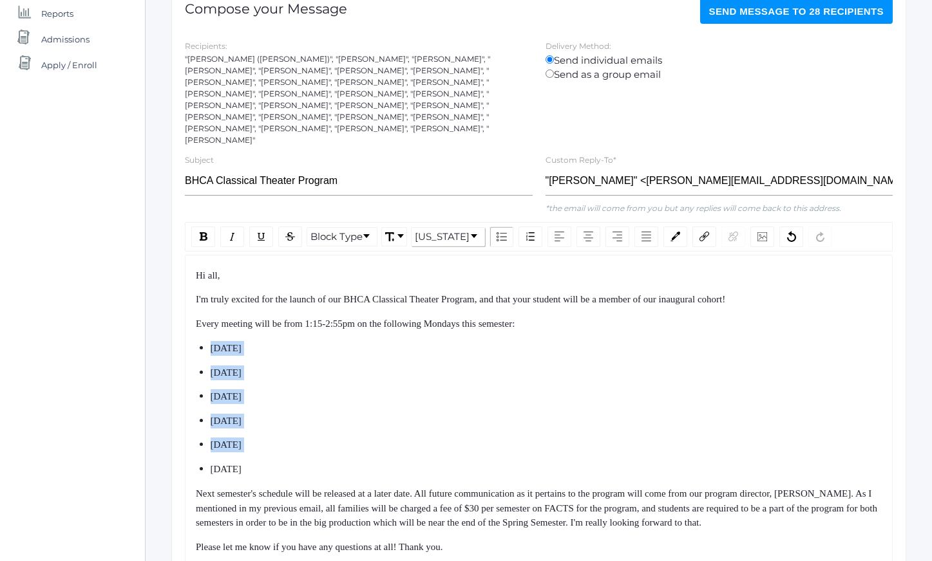
click at [208, 341] on ul "[DATE] [DATE] [DATE] [DATE] [DATE] [DATE]" at bounding box center [539, 408] width 686 height 135
click at [207, 341] on ul "[DATE] [DATE] [DATE] [DATE] [DATE] [DATE]" at bounding box center [539, 408] width 686 height 135
drag, startPoint x: 207, startPoint y: 336, endPoint x: 283, endPoint y: 469, distance: 153.1
click at [281, 467] on div "Hi all, I'm truly excited for the launch of our BHCA Classical Theater Program,…" at bounding box center [539, 430] width 686 height 325
click at [283, 469] on div "Hi all, I'm truly excited for the launch of our BHCA Classical Theater Program,…" at bounding box center [539, 430] width 686 height 325
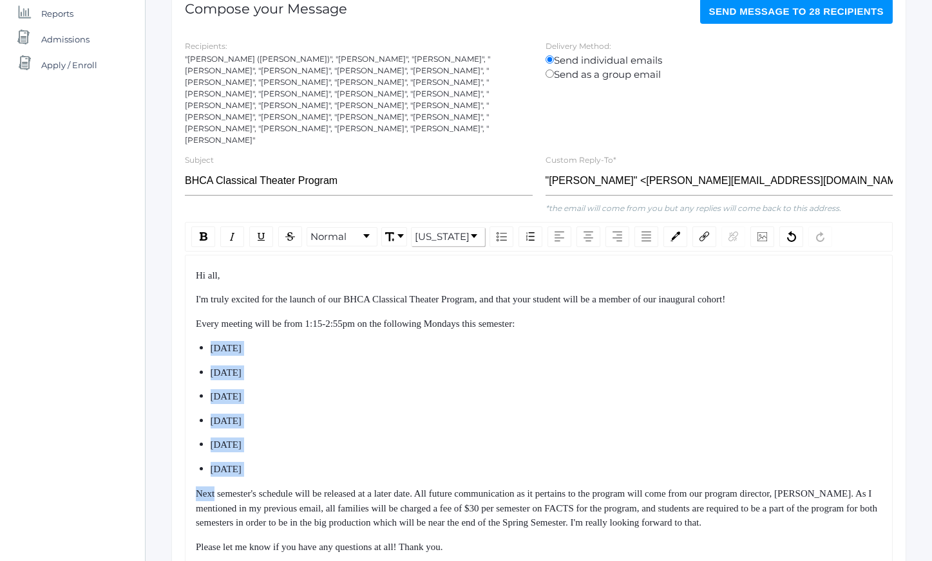
drag, startPoint x: 283, startPoint y: 469, endPoint x: 223, endPoint y: 321, distance: 160.1
click at [227, 334] on div "Hi all, I'm truly excited for the launch of our BHCA Classical Theater Program,…" at bounding box center [539, 430] width 686 height 325
click at [223, 321] on div "Hi all, I'm truly excited for the launch of our BHCA Classical Theater Program,…" at bounding box center [539, 430] width 686 height 325
drag, startPoint x: 223, startPoint y: 321, endPoint x: 292, endPoint y: 460, distance: 155.5
click at [288, 455] on div "Hi all, I'm truly excited for the launch of our BHCA Classical Theater Program,…" at bounding box center [539, 430] width 686 height 325
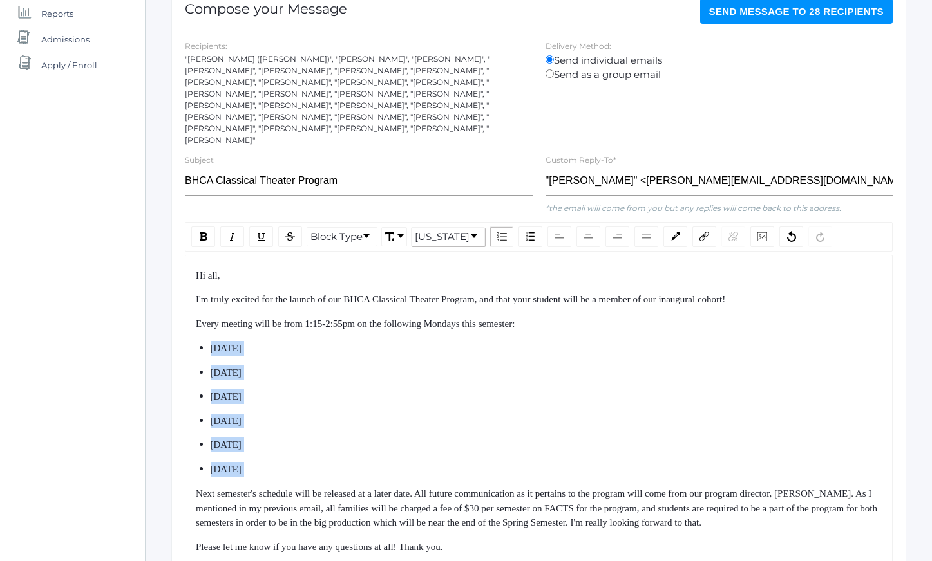
click at [292, 462] on div "[DATE]" at bounding box center [547, 469] width 672 height 15
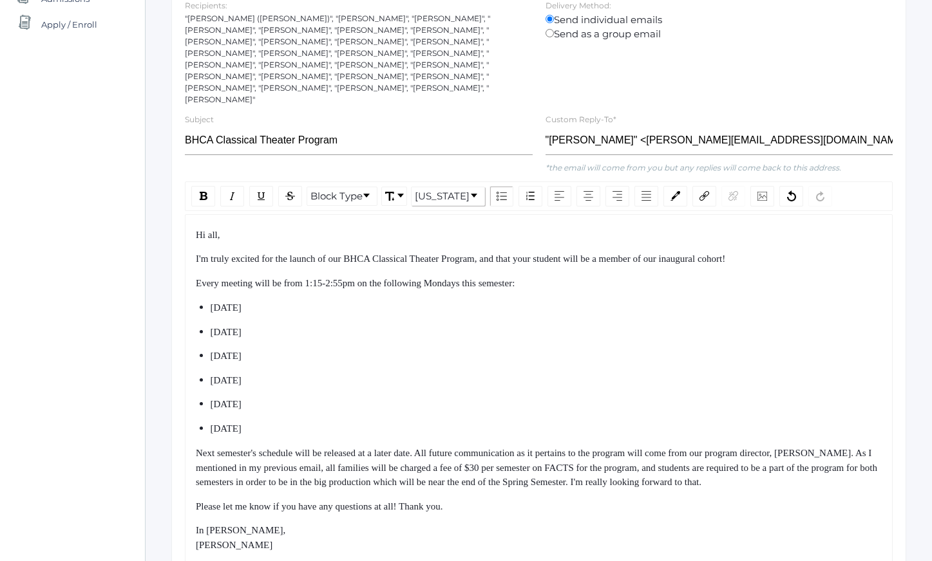
scroll to position [236, 0]
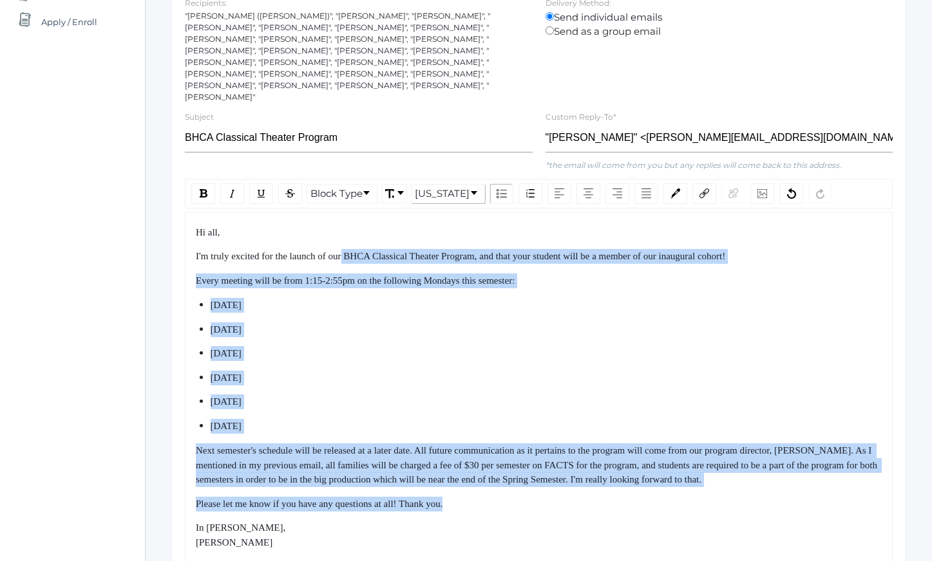
drag, startPoint x: 353, startPoint y: 255, endPoint x: 471, endPoint y: 503, distance: 275.0
click at [471, 503] on div "Hi all, I'm truly excited for the launch of our BHCA Classical Theater Program,…" at bounding box center [539, 387] width 686 height 325
click at [478, 508] on div "Hi all, I'm truly excited for the launch of our BHCA Classical Theater Program,…" at bounding box center [539, 387] width 686 height 325
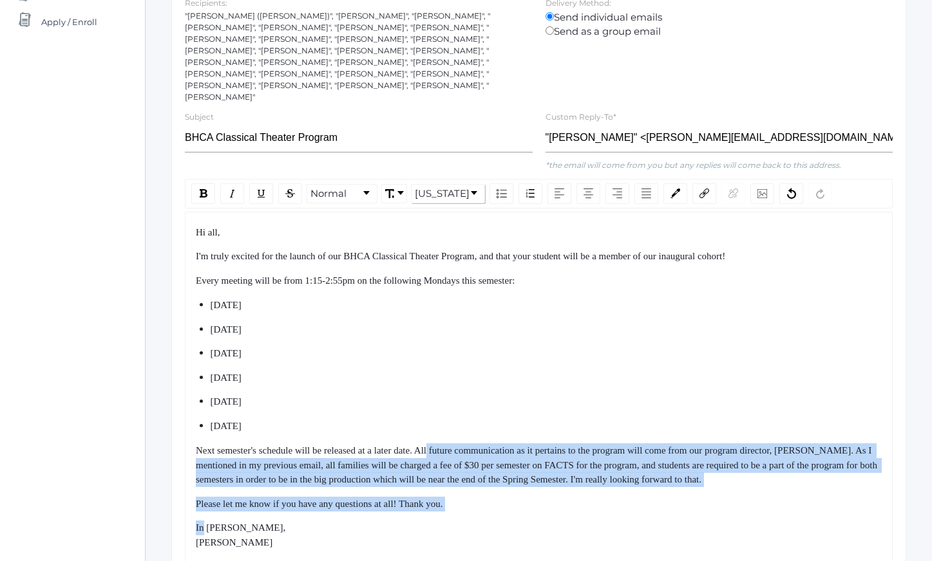
drag, startPoint x: 478, startPoint y: 508, endPoint x: 442, endPoint y: 415, distance: 99.5
click at [442, 415] on div "Hi all, I'm truly excited for the launch of our BHCA Classical Theater Program,…" at bounding box center [539, 387] width 686 height 325
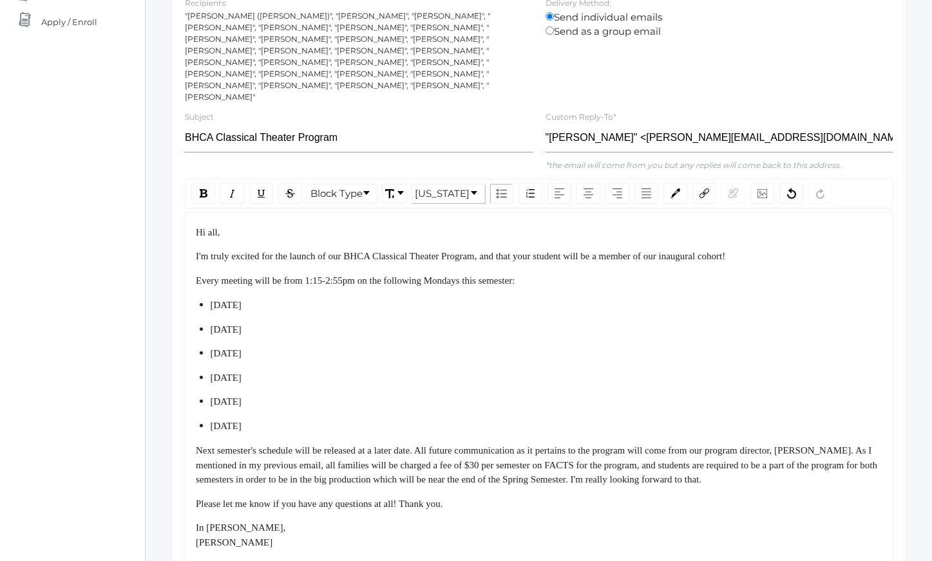
click at [438, 403] on ul "[DATE] [DATE] [DATE] [DATE] [DATE] [DATE]" at bounding box center [539, 365] width 686 height 135
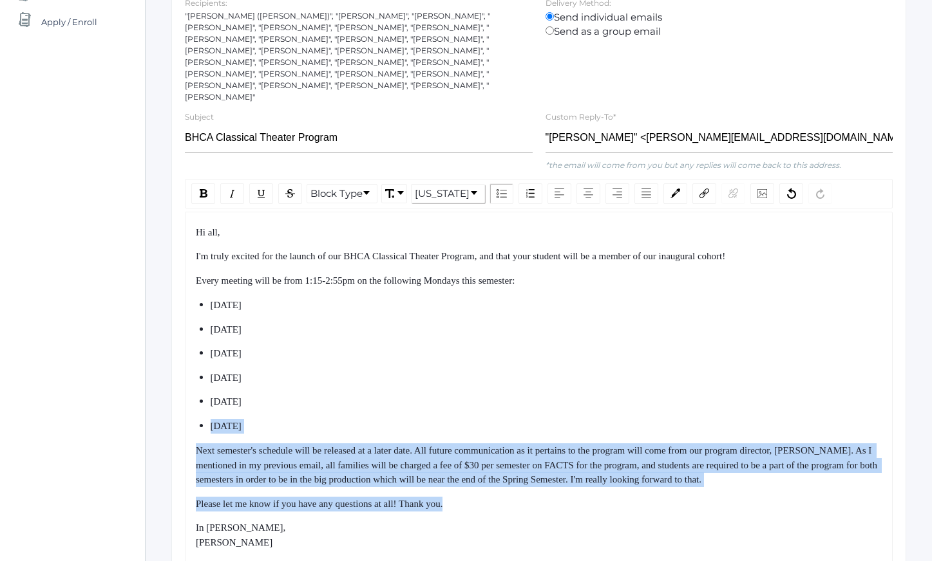
drag, startPoint x: 438, startPoint y: 403, endPoint x: 469, endPoint y: 488, distance: 90.2
click at [469, 488] on div "Hi all, I'm truly excited for the launch of our BHCA Classical Theater Program,…" at bounding box center [539, 387] width 686 height 325
click at [471, 497] on div "Please let me know if you have any questions at all! Thank you." at bounding box center [539, 504] width 686 height 15
drag, startPoint x: 471, startPoint y: 492, endPoint x: 417, endPoint y: 284, distance: 214.9
click at [417, 288] on div "Hi all, I'm truly excited for the launch of our BHCA Classical Theater Program,…" at bounding box center [539, 387] width 686 height 325
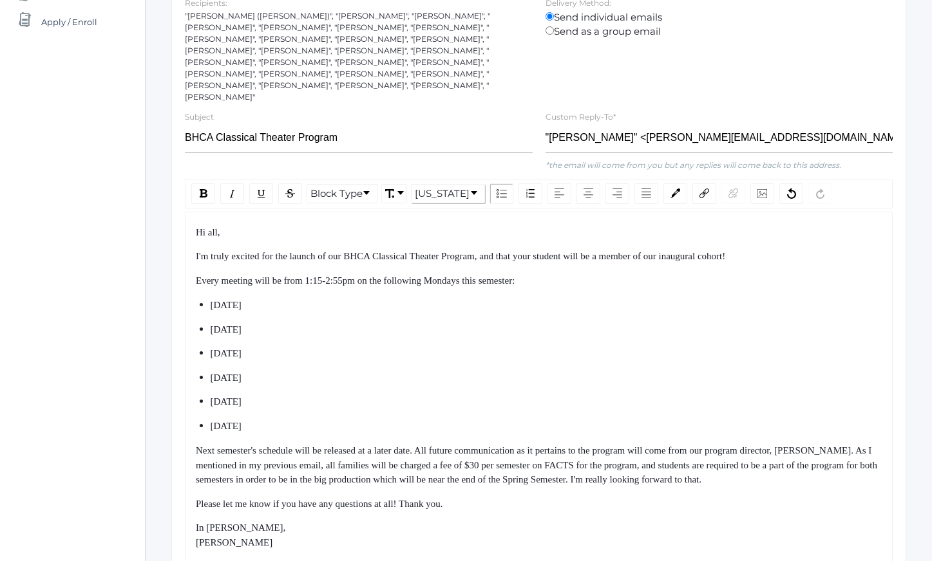
click at [417, 284] on div "Hi all, I'm truly excited for the launch of our BHCA Classical Theater Program,…" at bounding box center [539, 387] width 686 height 325
drag, startPoint x: 417, startPoint y: 284, endPoint x: 458, endPoint y: 431, distance: 153.1
click at [456, 427] on div "Hi all, I'm truly excited for the launch of our BHCA Classical Theater Program,…" at bounding box center [539, 387] width 686 height 325
click at [458, 444] on div "Next semester's schedule will be released at a later date. All future communica…" at bounding box center [539, 466] width 686 height 44
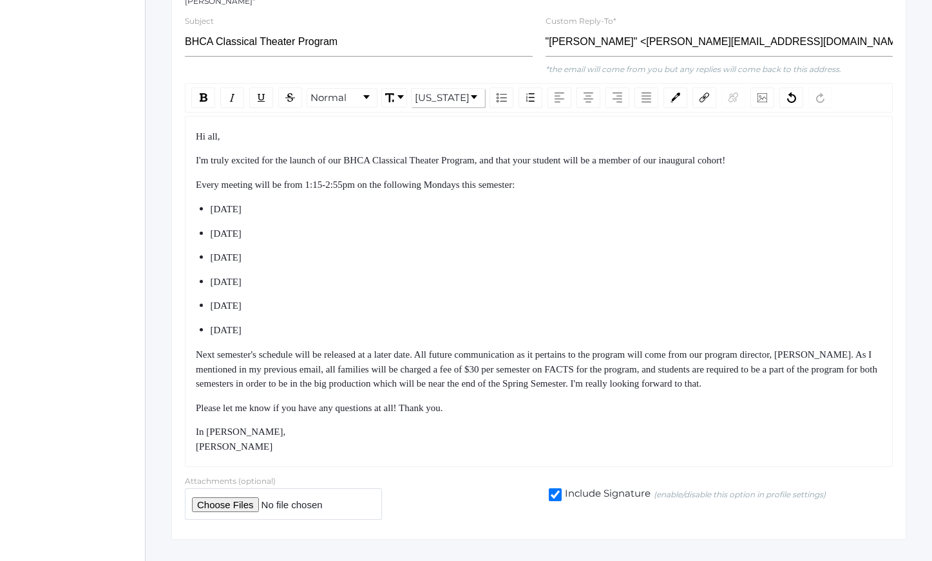
scroll to position [345, 0]
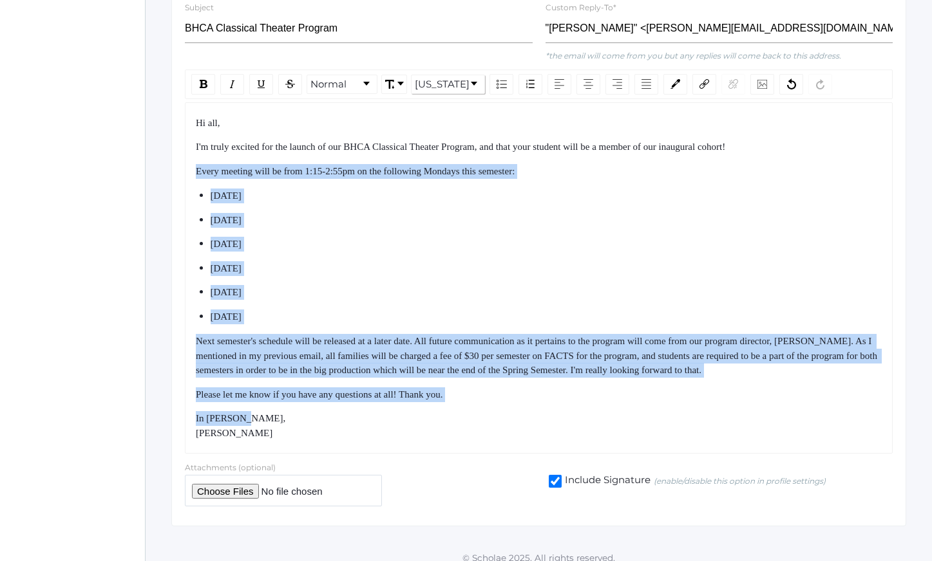
drag, startPoint x: 364, startPoint y: 149, endPoint x: 418, endPoint y: 417, distance: 273.8
click at [418, 417] on div "Hi all, I'm truly excited for the launch of our BHCA Classical Theater Program,…" at bounding box center [539, 278] width 686 height 325
click at [419, 422] on div "In [PERSON_NAME], [PERSON_NAME]" at bounding box center [539, 425] width 686 height 29
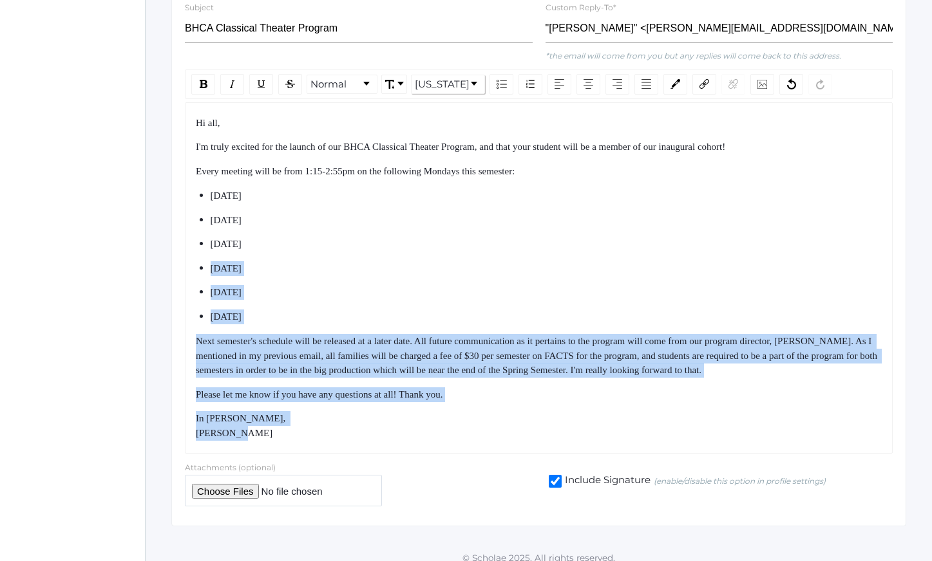
drag, startPoint x: 419, startPoint y: 422, endPoint x: 354, endPoint y: 222, distance: 209.9
click at [354, 229] on div "Hi all, I'm truly excited for the launch of our BHCA Classical Theater Program,…" at bounding box center [539, 278] width 686 height 325
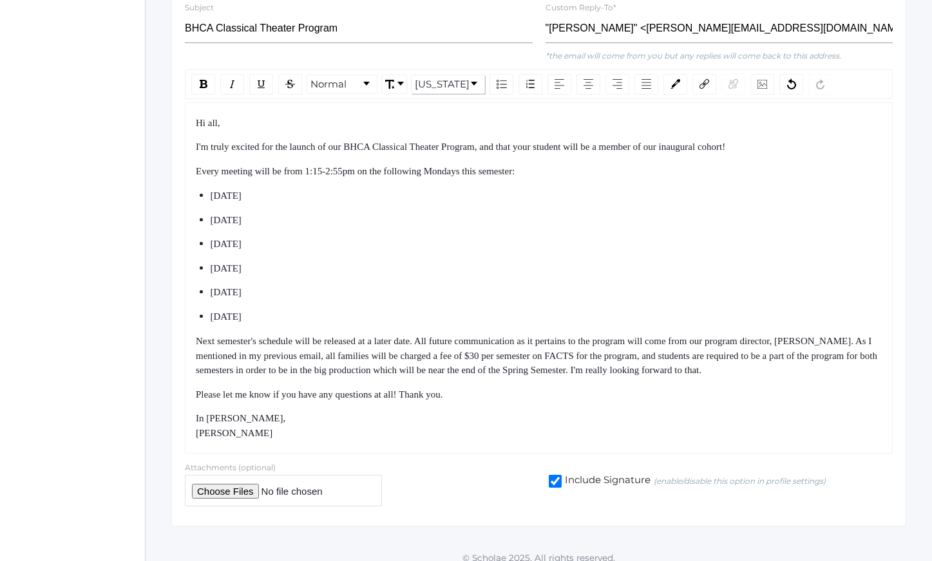
click at [354, 222] on ul "[DATE] [DATE] [DATE] [DATE] [DATE] [DATE]" at bounding box center [539, 256] width 686 height 135
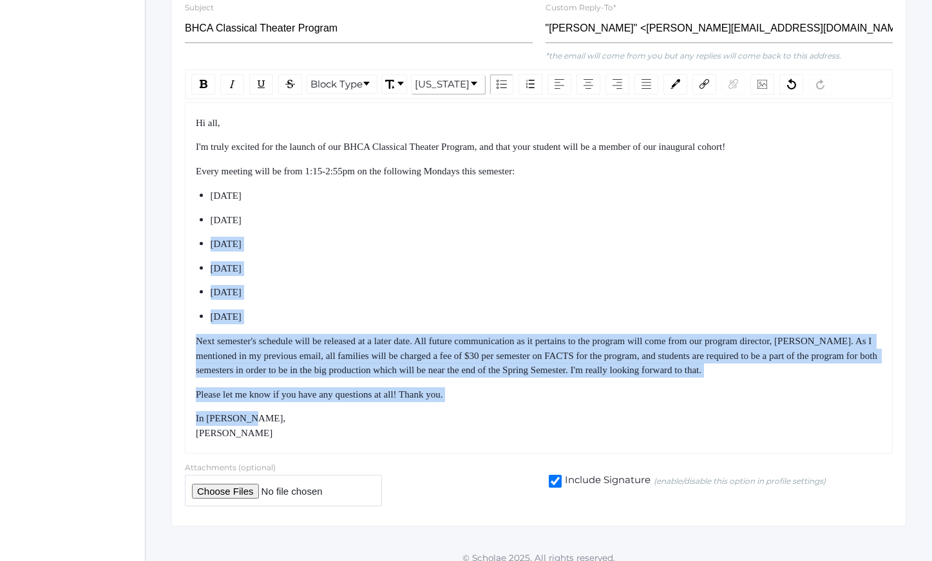
drag, startPoint x: 354, startPoint y: 222, endPoint x: 410, endPoint y: 417, distance: 202.3
click at [408, 414] on div "Hi all, I'm truly excited for the launch of our BHCA Classical Theater Program,…" at bounding box center [539, 278] width 686 height 325
click at [410, 417] on div "In [PERSON_NAME], [PERSON_NAME]" at bounding box center [539, 425] width 686 height 29
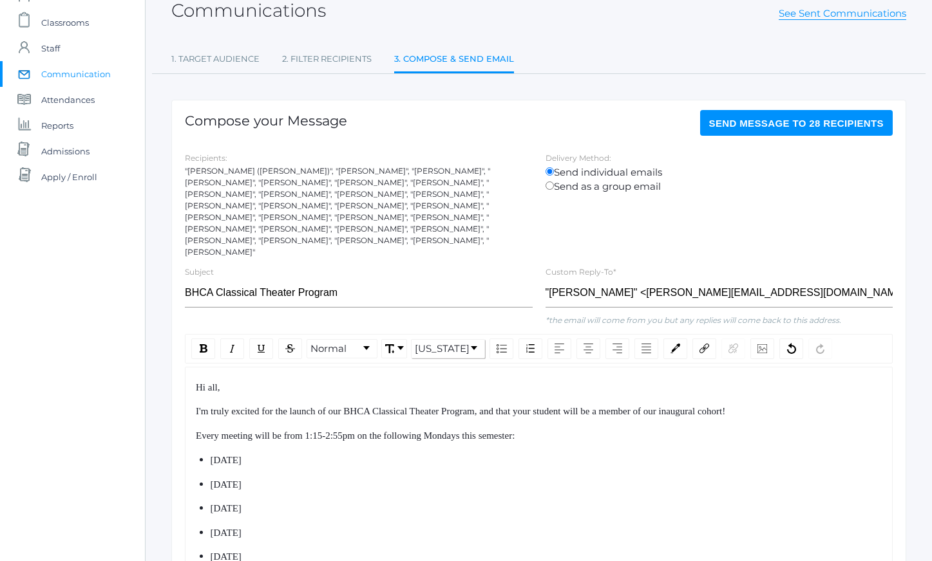
scroll to position [0, 0]
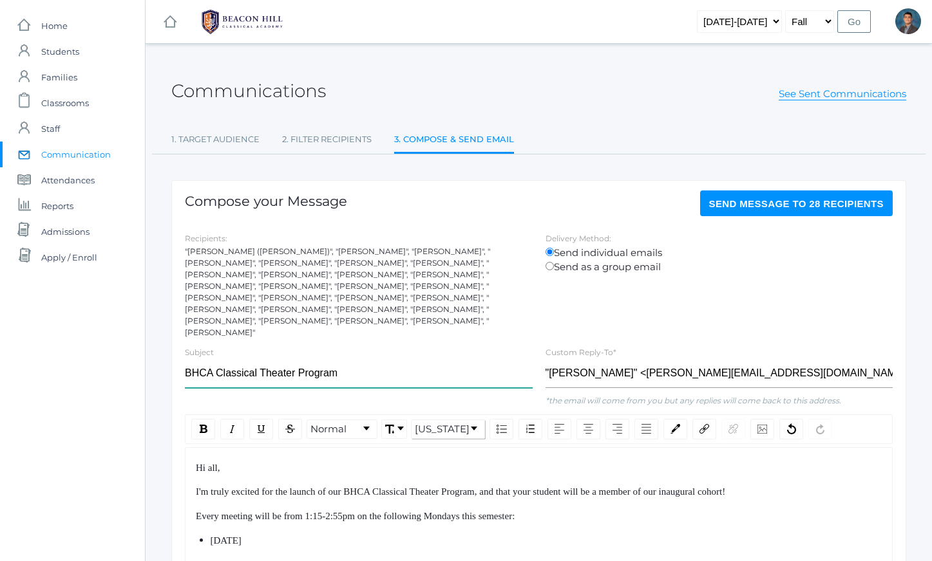
click at [400, 362] on input "BHCA Classical Theater Program" at bounding box center [359, 373] width 348 height 29
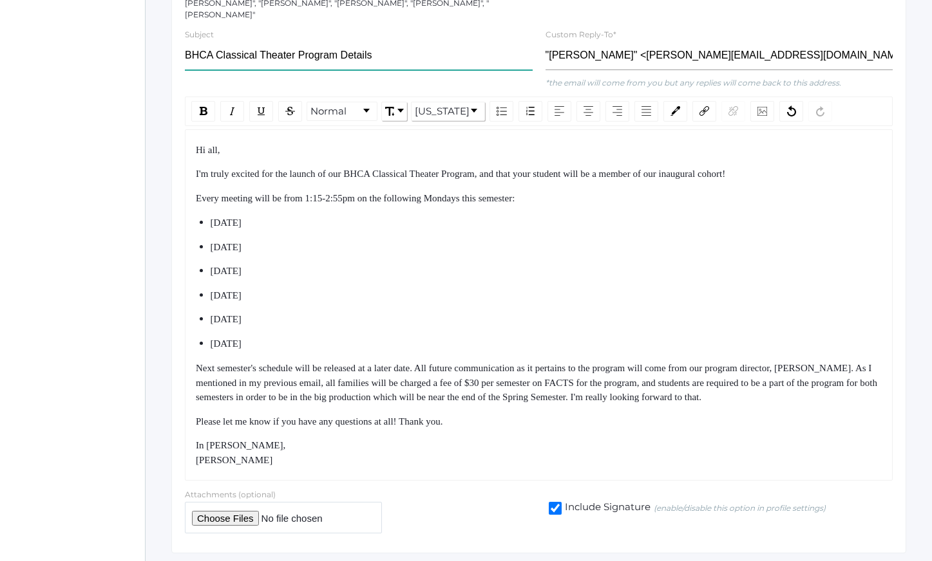
scroll to position [316, 0]
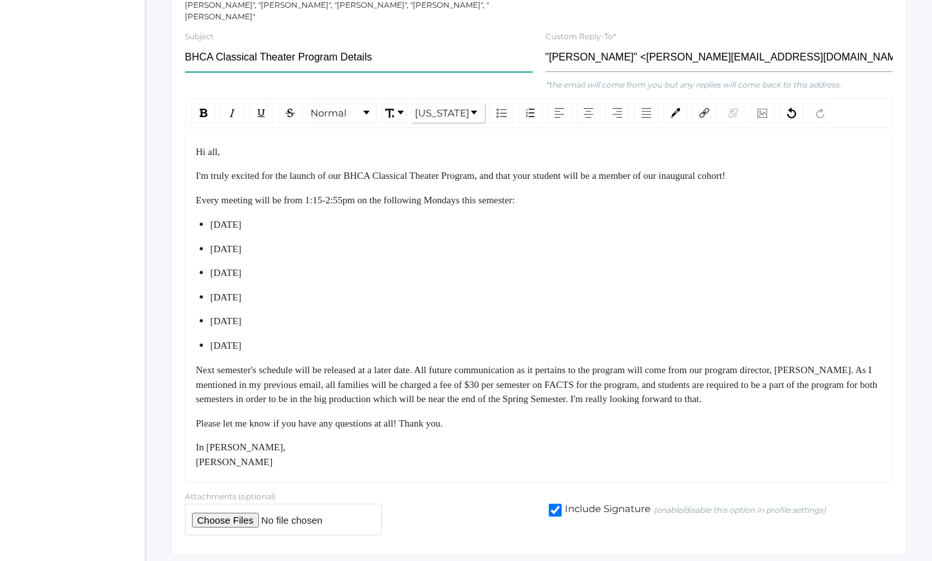
type input "BHCA Classical Theater Program Details"
drag, startPoint x: 401, startPoint y: 209, endPoint x: 447, endPoint y: 428, distance: 224.2
click at [446, 426] on div "Hi all, I'm truly excited for the launch of our BHCA Classical Theater Program,…" at bounding box center [539, 307] width 686 height 325
click at [447, 428] on div "Hi all, I'm truly excited for the launch of our BHCA Classical Theater Program,…" at bounding box center [539, 307] width 686 height 325
drag, startPoint x: 447, startPoint y: 428, endPoint x: 408, endPoint y: 265, distance: 168.0
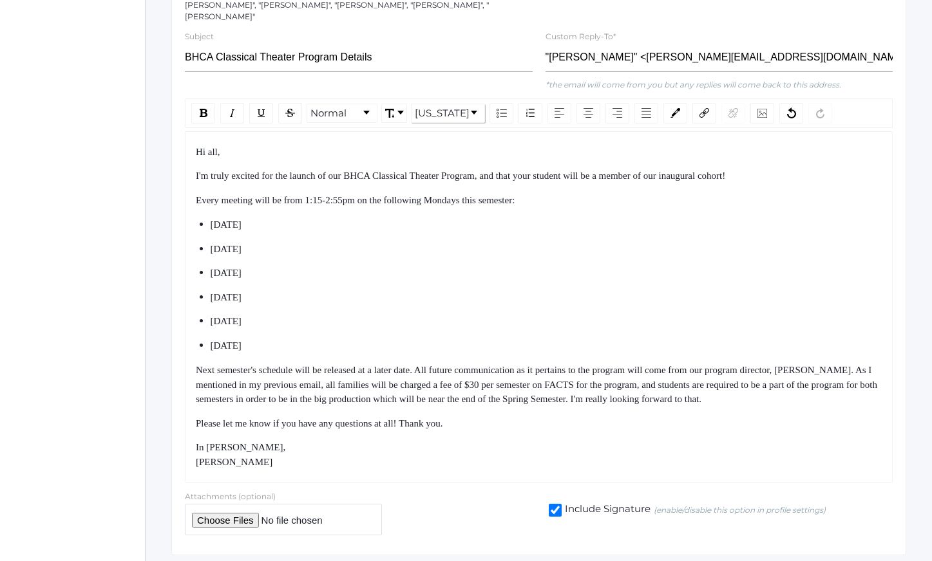
click at [408, 265] on div "Hi all, I'm truly excited for the launch of our BHCA Classical Theater Program,…" at bounding box center [539, 307] width 686 height 325
click at [406, 252] on ul "[DATE] [DATE] [DATE] [DATE] [DATE] [DATE]" at bounding box center [539, 285] width 686 height 135
drag, startPoint x: 406, startPoint y: 252, endPoint x: 471, endPoint y: 376, distance: 140.2
click at [471, 376] on div "Hi all, I'm truly excited for the launch of our BHCA Classical Theater Program,…" at bounding box center [539, 307] width 686 height 325
click at [486, 393] on span "Next semester's schedule will be released at a later date. All future communica…" at bounding box center [538, 384] width 684 height 39
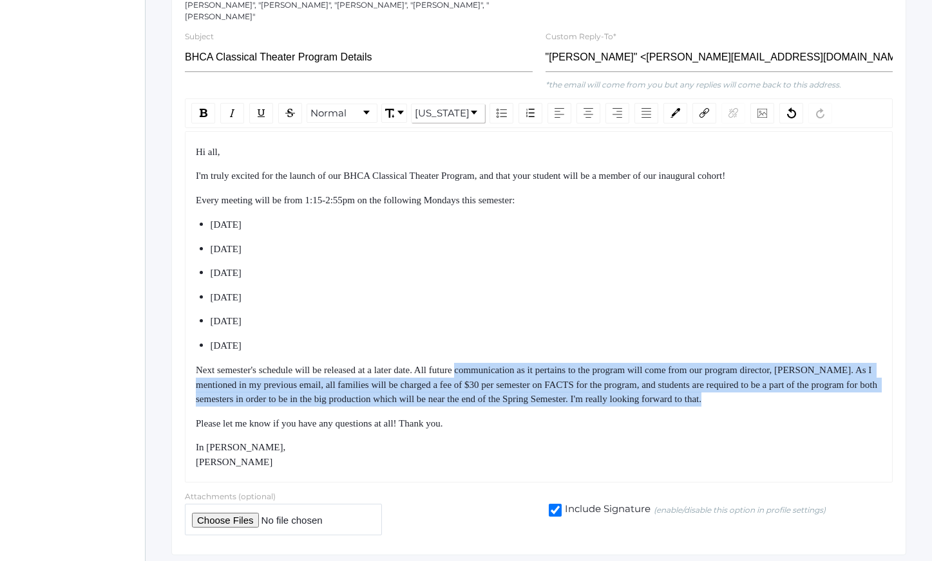
drag, startPoint x: 486, startPoint y: 396, endPoint x: 449, endPoint y: 224, distance: 175.8
click at [451, 243] on div "Hi all, I'm truly excited for the launch of our BHCA Classical Theater Program,…" at bounding box center [539, 307] width 686 height 325
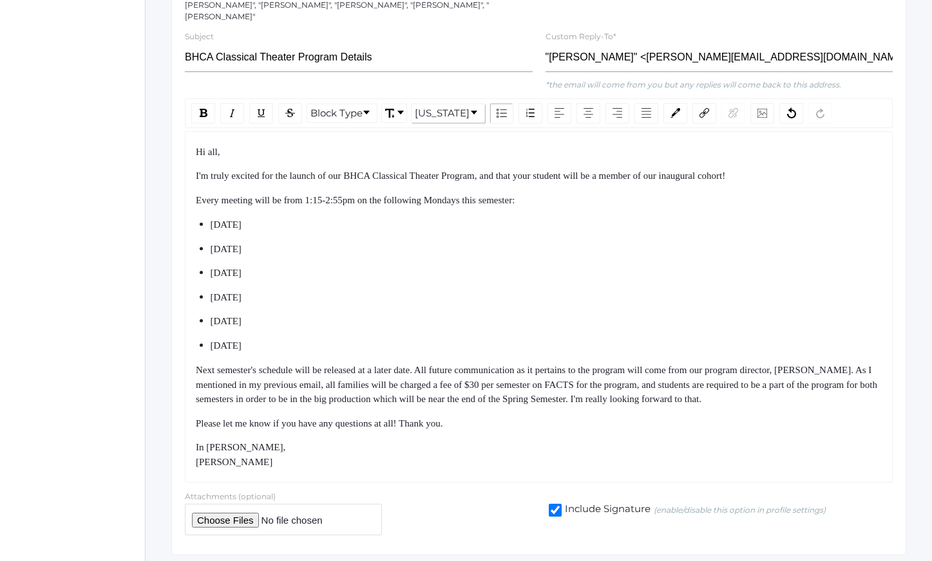
click at [449, 224] on ul "[DATE] [DATE] [DATE] [DATE] [DATE] [DATE]" at bounding box center [539, 285] width 686 height 135
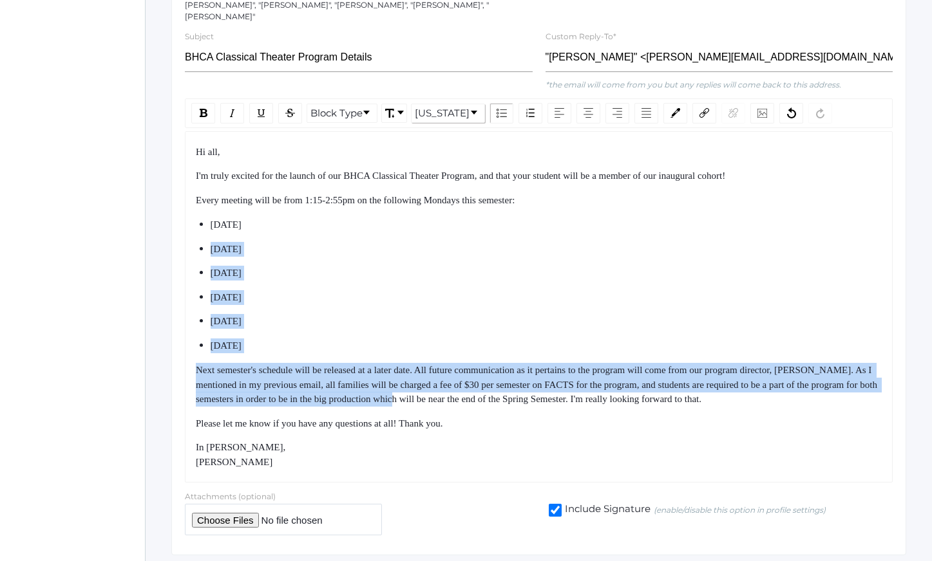
drag, startPoint x: 449, startPoint y: 224, endPoint x: 501, endPoint y: 402, distance: 185.0
click at [496, 391] on div "Hi all, I'm truly excited for the launch of our BHCA Classical Theater Program,…" at bounding box center [539, 307] width 686 height 325
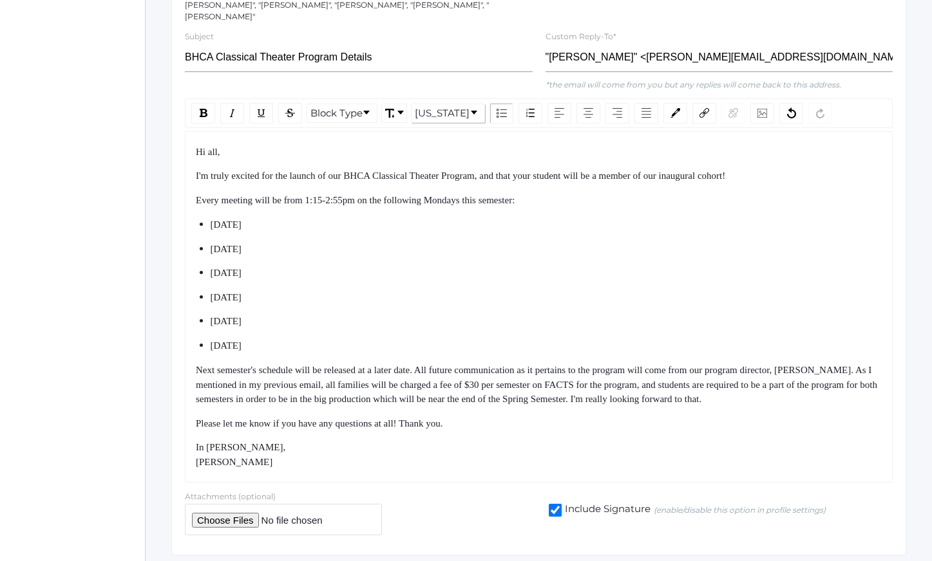
click at [501, 402] on div "Hi all, I'm truly excited for the launch of our BHCA Classical Theater Program,…" at bounding box center [539, 307] width 686 height 325
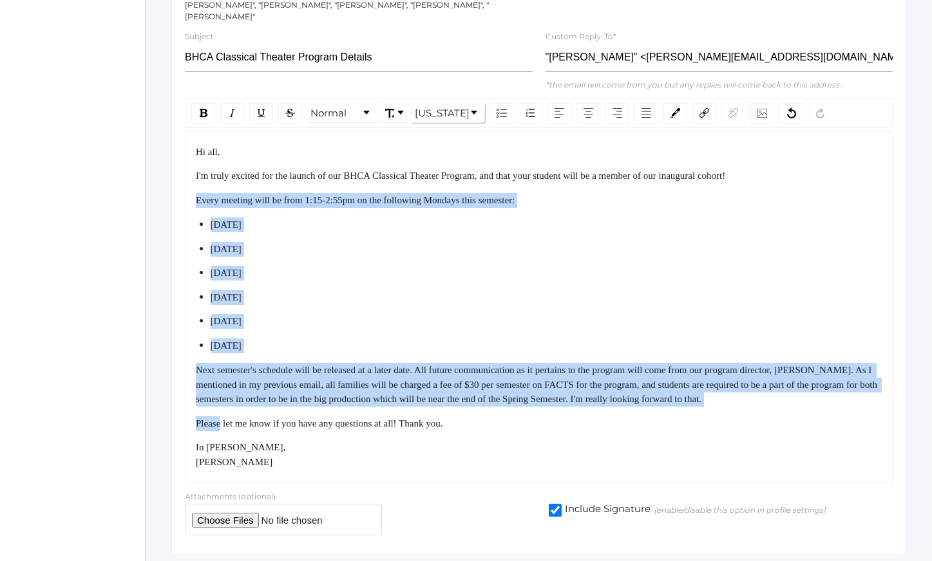
drag, startPoint x: 501, startPoint y: 402, endPoint x: 437, endPoint y: 168, distance: 242.2
click at [437, 169] on div "Hi all, I'm truly excited for the launch of our BHCA Classical Theater Program,…" at bounding box center [539, 307] width 686 height 325
click at [437, 171] on span "I'm truly excited for the launch of our BHCA Classical Theater Program, and tha…" at bounding box center [460, 176] width 529 height 10
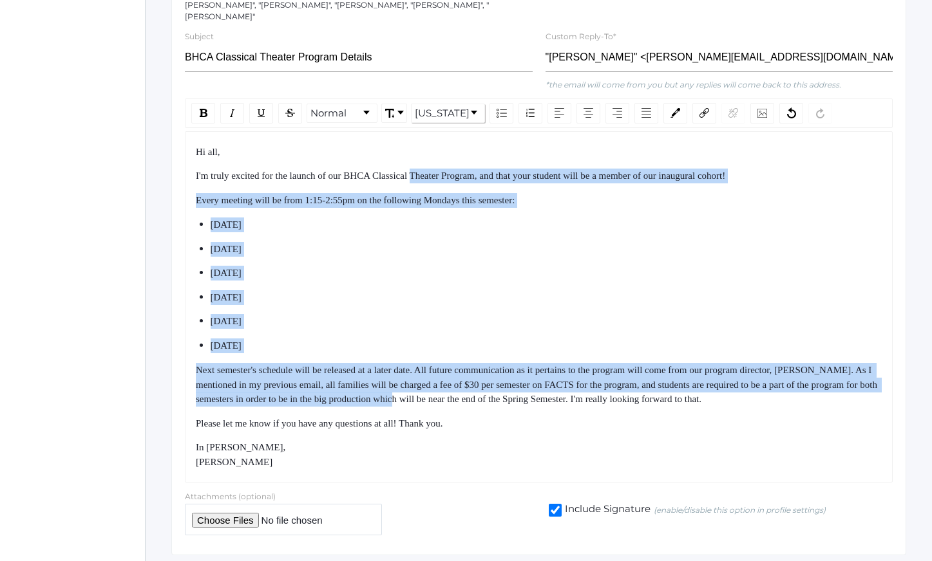
drag, startPoint x: 437, startPoint y: 168, endPoint x: 497, endPoint y: 397, distance: 236.9
click at [496, 394] on div "Hi all, I'm truly excited for the launch of our BHCA Classical Theater Program,…" at bounding box center [539, 307] width 686 height 325
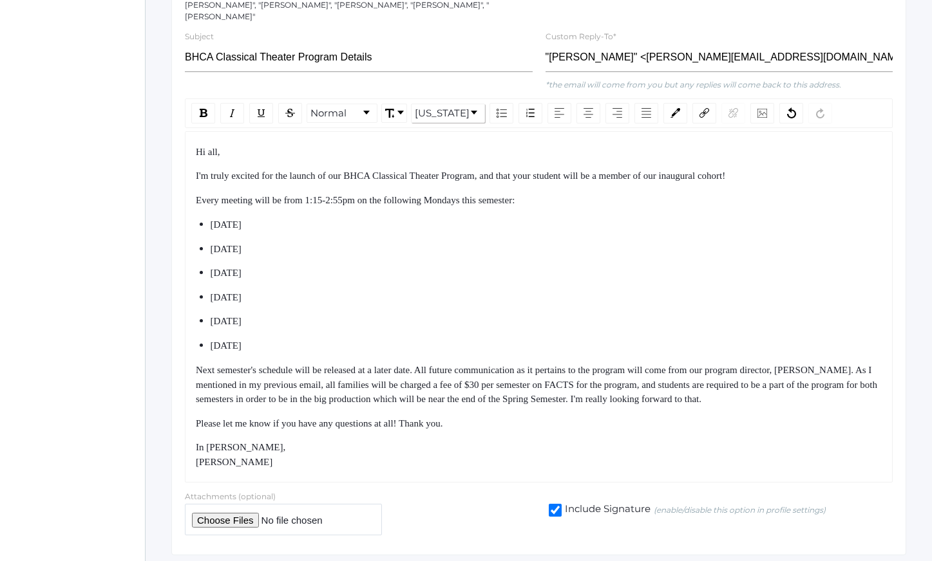
click at [497, 397] on div "Hi all, I'm truly excited for the launch of our BHCA Classical Theater Program,…" at bounding box center [539, 307] width 686 height 325
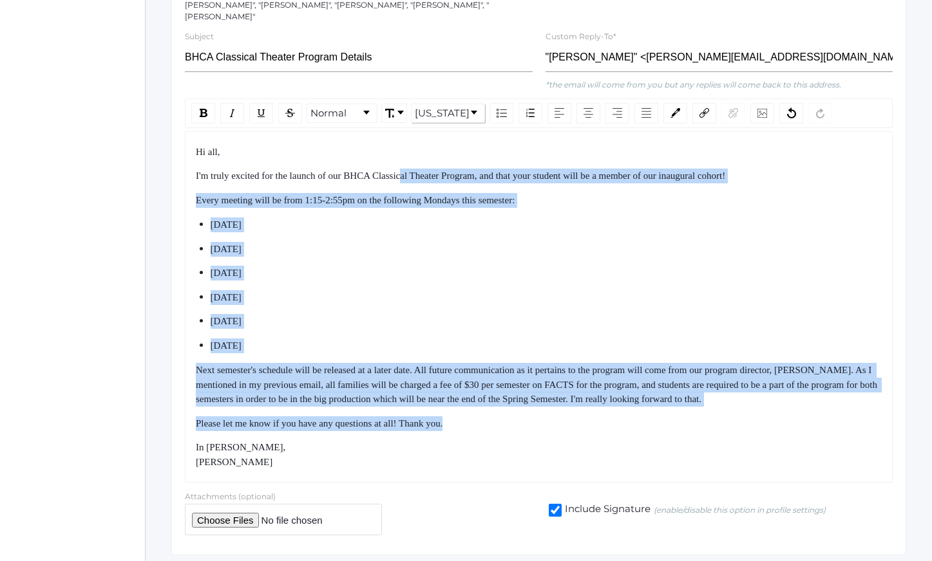
drag, startPoint x: 415, startPoint y: 171, endPoint x: 500, endPoint y: 435, distance: 276.9
click at [498, 429] on div "Hi all, I'm truly excited for the launch of our BHCA Classical Theater Program,…" at bounding box center [539, 307] width 686 height 325
click at [500, 440] on div "In [PERSON_NAME], [PERSON_NAME]" at bounding box center [539, 454] width 686 height 29
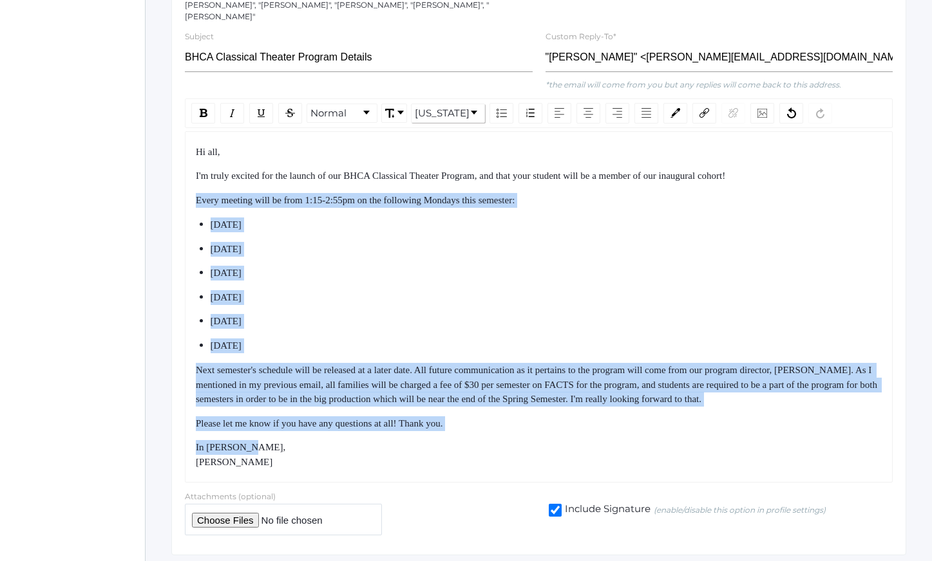
drag, startPoint x: 500, startPoint y: 435, endPoint x: 424, endPoint y: 167, distance: 278.4
click at [424, 176] on div "Hi all, I'm truly excited for the launch of our BHCA Classical Theater Program,…" at bounding box center [539, 307] width 686 height 325
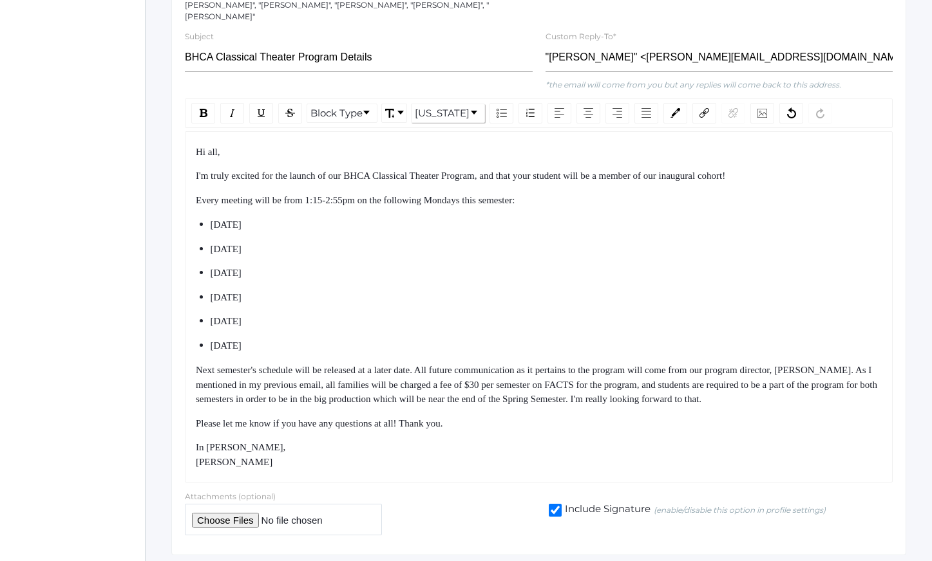
click at [424, 171] on span "I'm truly excited for the launch of our BHCA Classical Theater Program, and tha…" at bounding box center [460, 176] width 529 height 10
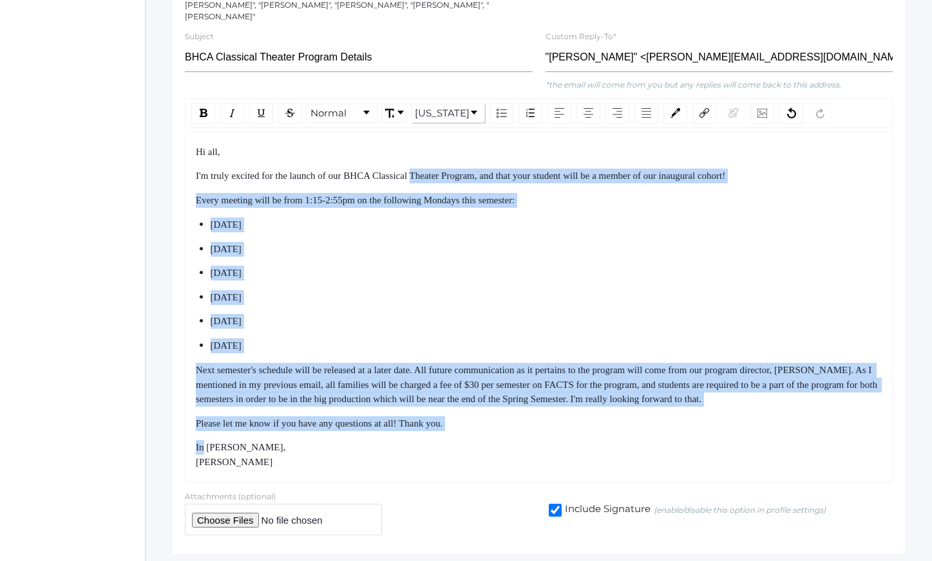
drag, startPoint x: 424, startPoint y: 167, endPoint x: 486, endPoint y: 436, distance: 276.7
click at [482, 427] on div "Hi all, I'm truly excited for the launch of our BHCA Classical Theater Program,…" at bounding box center [539, 307] width 686 height 325
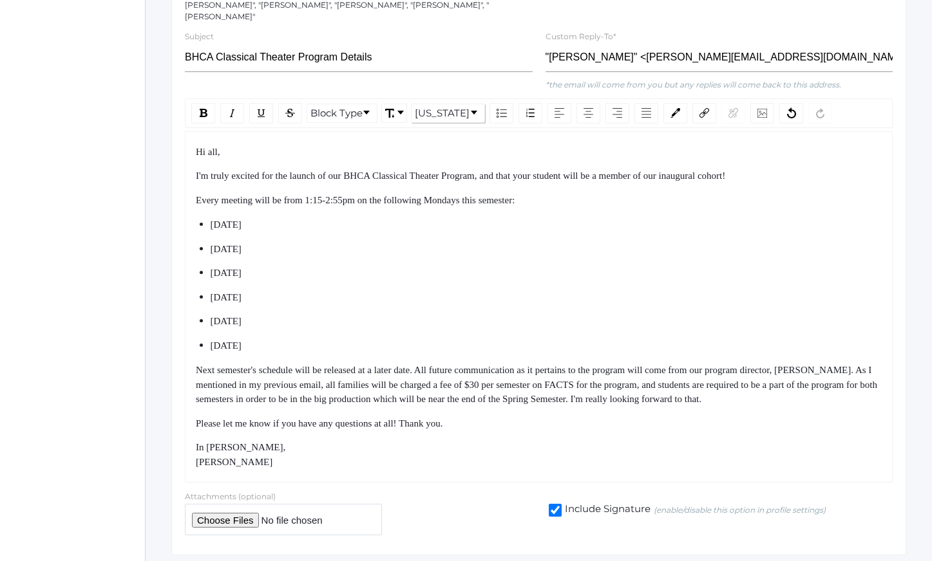
click at [486, 440] on div "In [PERSON_NAME], [PERSON_NAME]" at bounding box center [539, 454] width 686 height 29
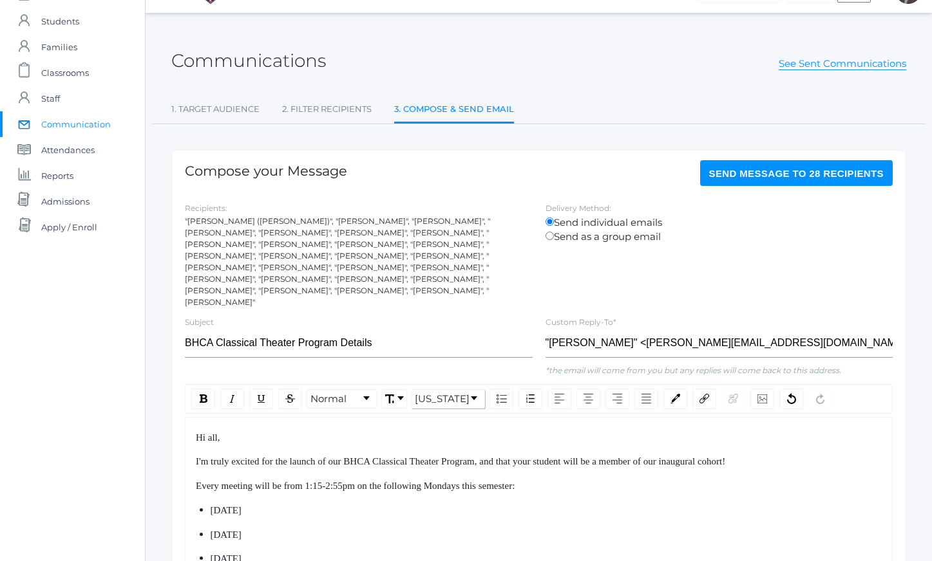
scroll to position [0, 0]
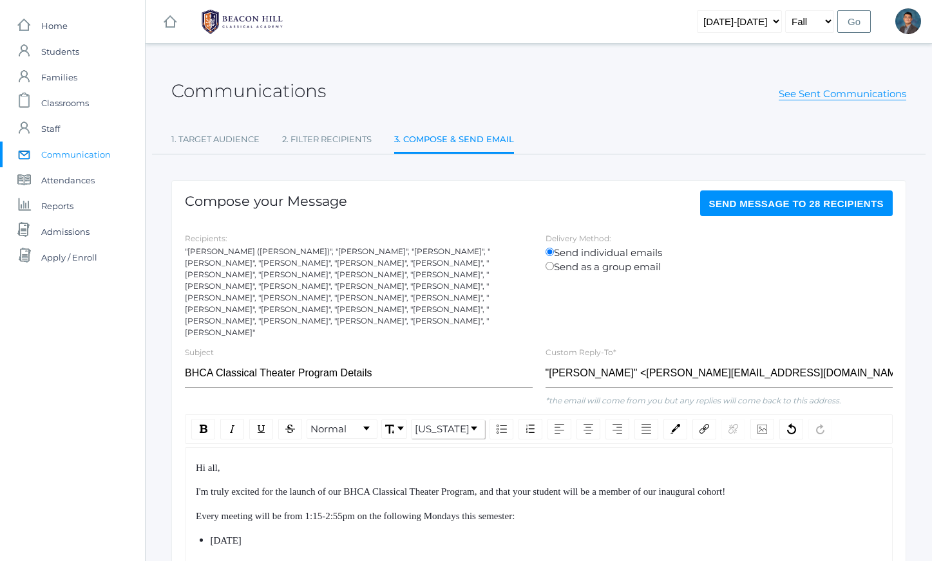
click at [771, 206] on span "Send Message to 28 recipients" at bounding box center [796, 203] width 175 height 11
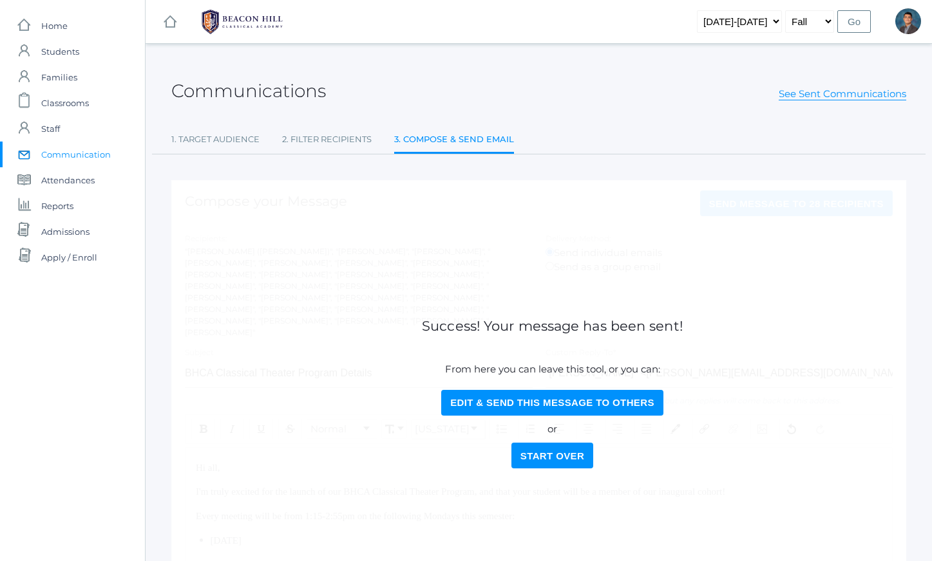
click at [79, 155] on span "Communication" at bounding box center [76, 155] width 70 height 26
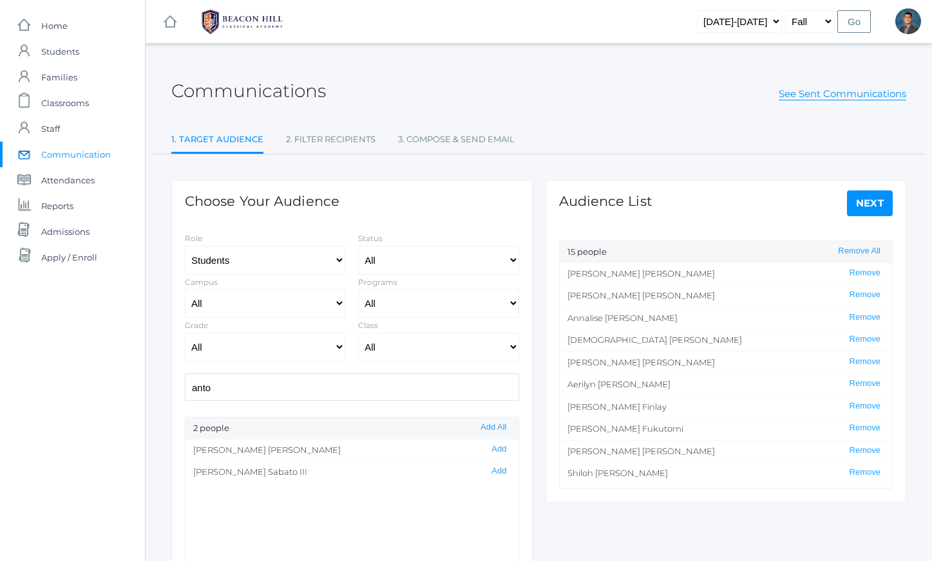
select select "Enrolled"
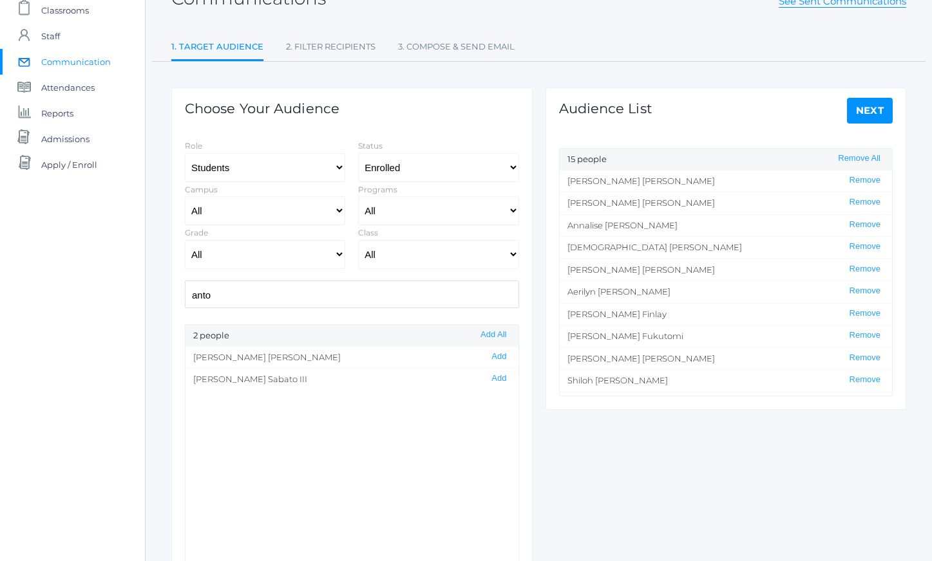
scroll to position [104, 0]
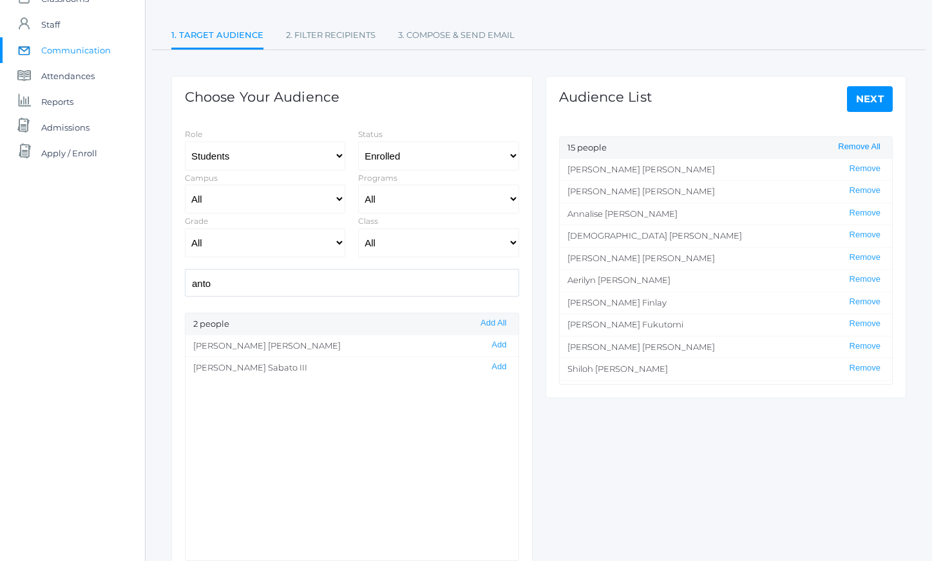
click at [841, 145] on button "Remove All" at bounding box center [859, 147] width 50 height 11
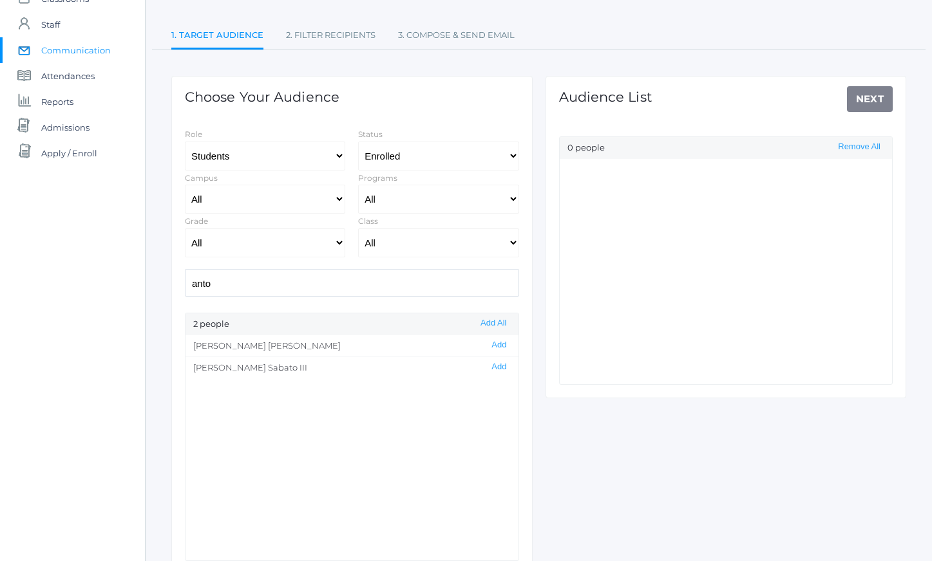
click at [327, 270] on input "anto" at bounding box center [352, 283] width 334 height 28
click at [490, 365] on button "Add" at bounding box center [498, 367] width 23 height 11
click at [389, 285] on input "[PERSON_NAME]" at bounding box center [352, 283] width 334 height 28
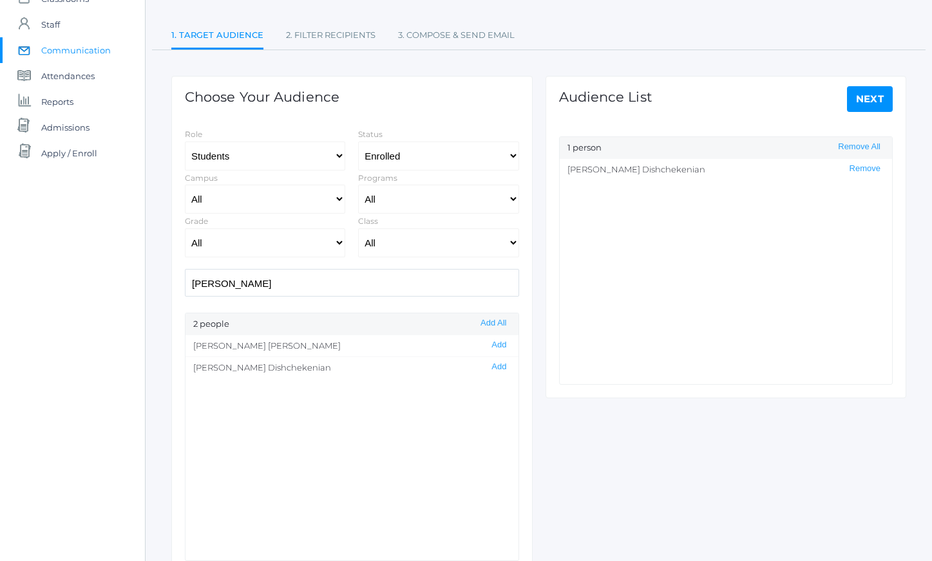
click at [389, 285] on input "[PERSON_NAME]" at bounding box center [352, 283] width 334 height 28
click at [239, 289] on input "[PERSON_NAME]" at bounding box center [352, 283] width 334 height 28
type input "[PERSON_NAME]"
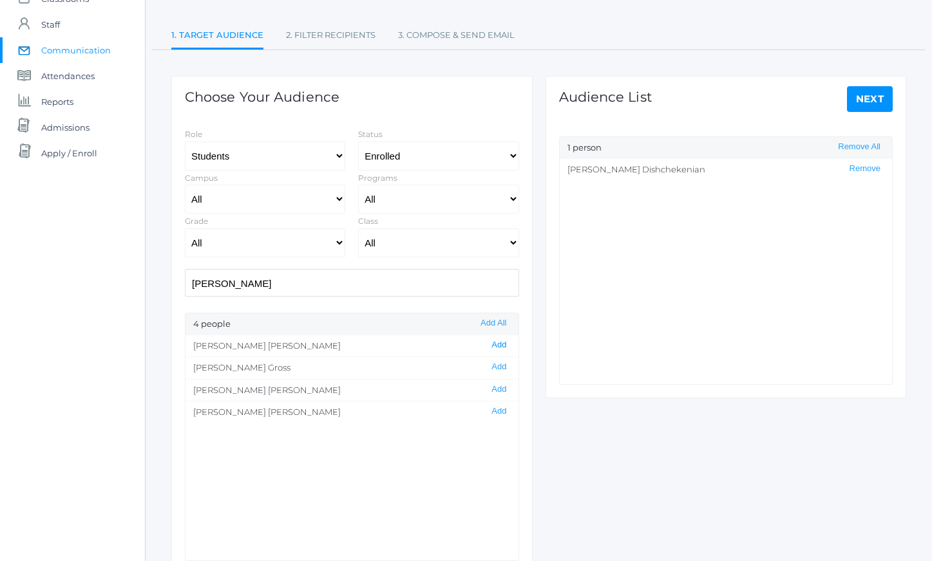
click at [489, 344] on button "Add" at bounding box center [498, 345] width 23 height 11
click at [448, 300] on div "Choose Your Audience Role Students Staff Status All Enrolled Limbo Campus All U…" at bounding box center [351, 325] width 361 height 498
click at [448, 294] on input "[PERSON_NAME]" at bounding box center [352, 283] width 334 height 28
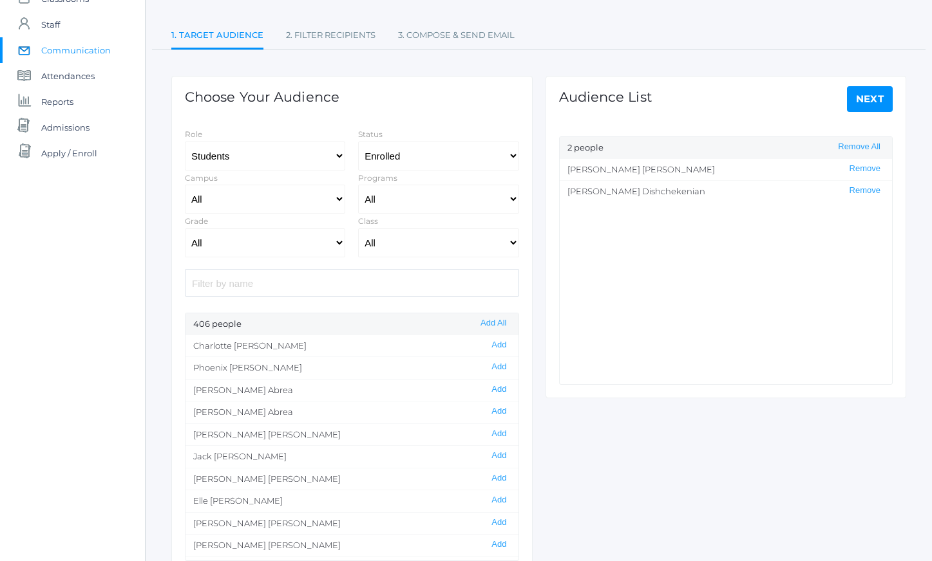
paste input "[PERSON_NAME]"
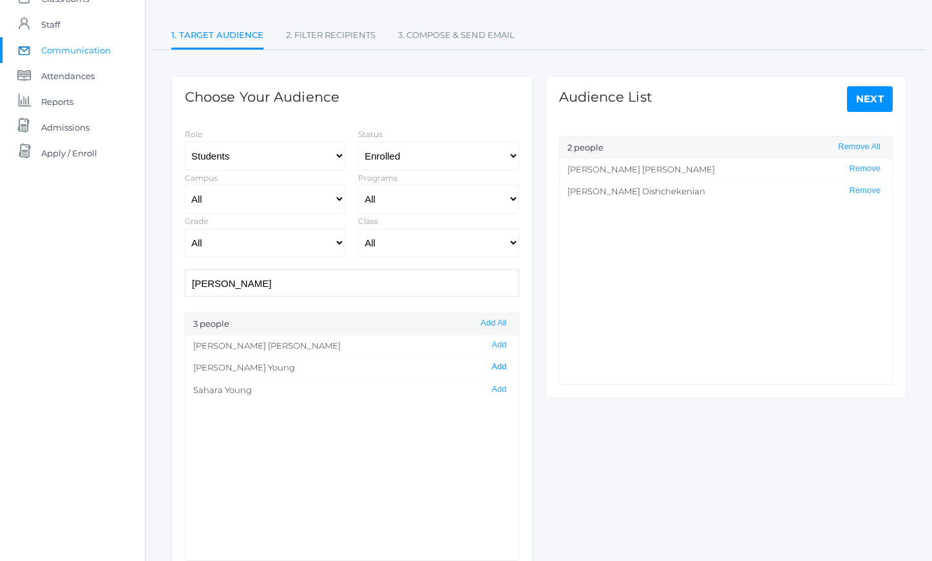
click at [488, 364] on button "Add" at bounding box center [498, 367] width 23 height 11
click at [253, 284] on input "[PERSON_NAME]" at bounding box center [352, 283] width 334 height 28
paste input "[PERSON_NAME]"
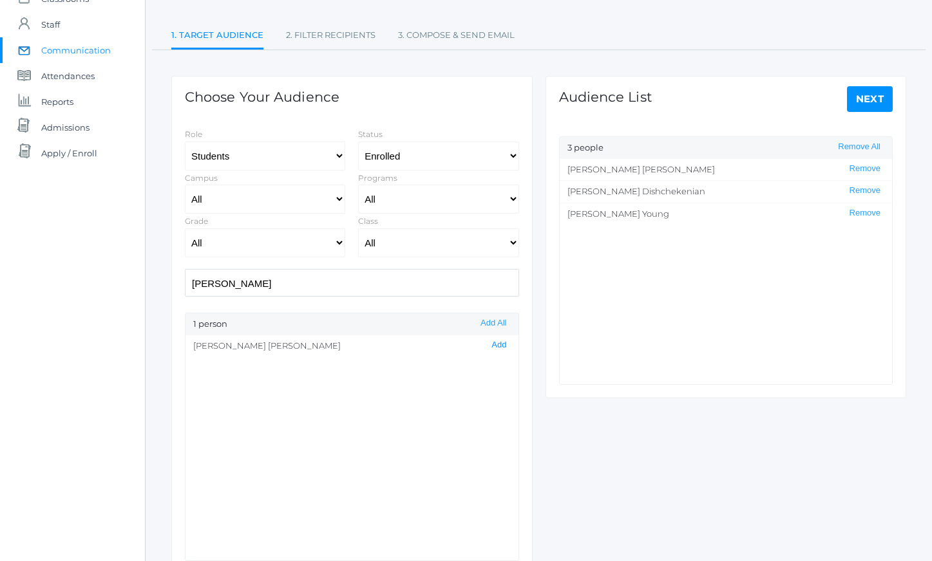
click at [487, 342] on button "Add" at bounding box center [498, 345] width 23 height 11
click at [294, 292] on input "[PERSON_NAME]" at bounding box center [352, 283] width 334 height 28
paste input "[PERSON_NAME]"
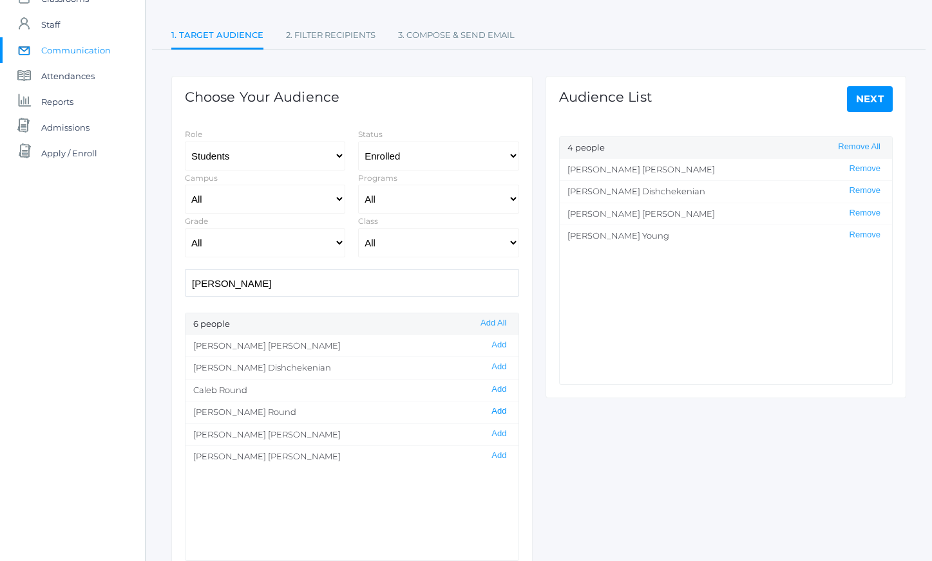
click at [490, 415] on button "Add" at bounding box center [498, 411] width 23 height 11
click at [310, 295] on input "[PERSON_NAME]" at bounding box center [352, 283] width 334 height 28
paste input "[PERSON_NAME]"
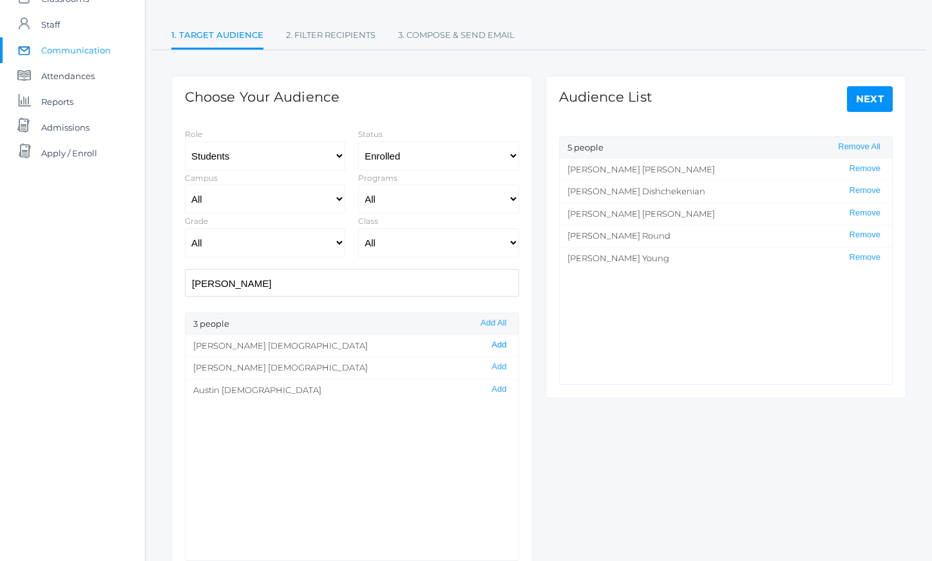
click at [493, 343] on button "Add" at bounding box center [498, 345] width 23 height 11
click at [314, 282] on input "[PERSON_NAME]" at bounding box center [352, 283] width 334 height 28
paste input "[PERSON_NAME]"
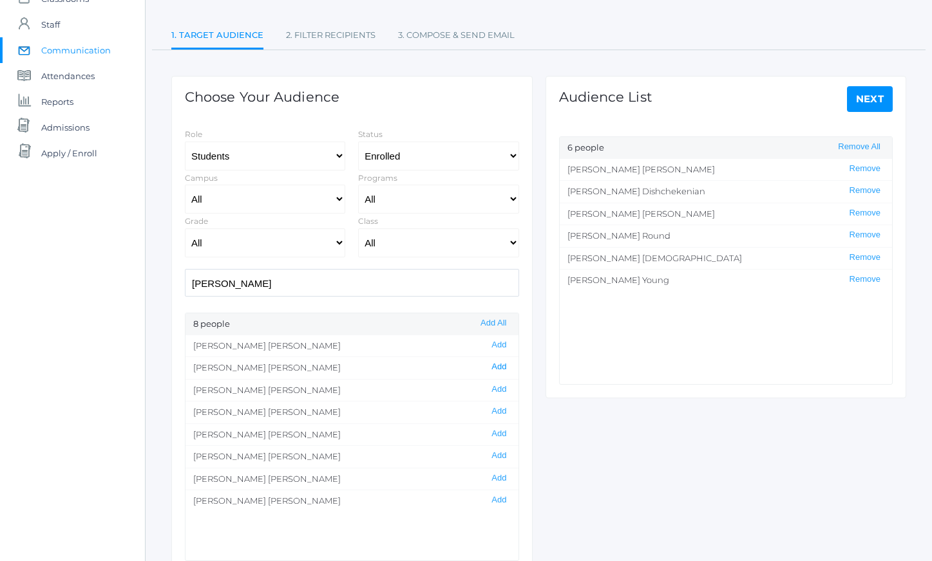
click at [487, 364] on button "Add" at bounding box center [498, 367] width 23 height 11
click at [324, 282] on input "[PERSON_NAME]" at bounding box center [352, 283] width 334 height 28
paste input "[PERSON_NAME]"
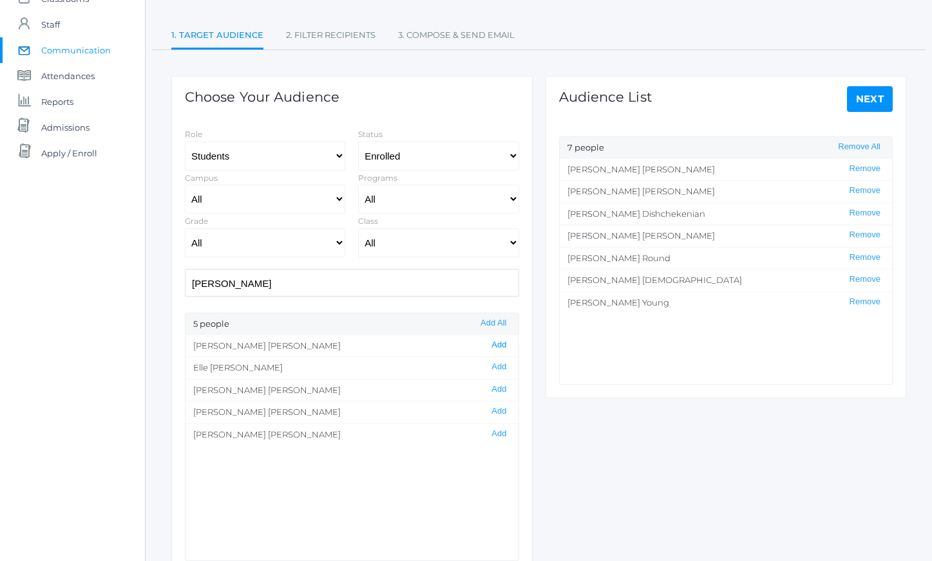
click at [491, 346] on button "Add" at bounding box center [498, 345] width 23 height 11
click at [319, 274] on input "[PERSON_NAME]" at bounding box center [352, 283] width 334 height 28
paste input "[PERSON_NAME]"
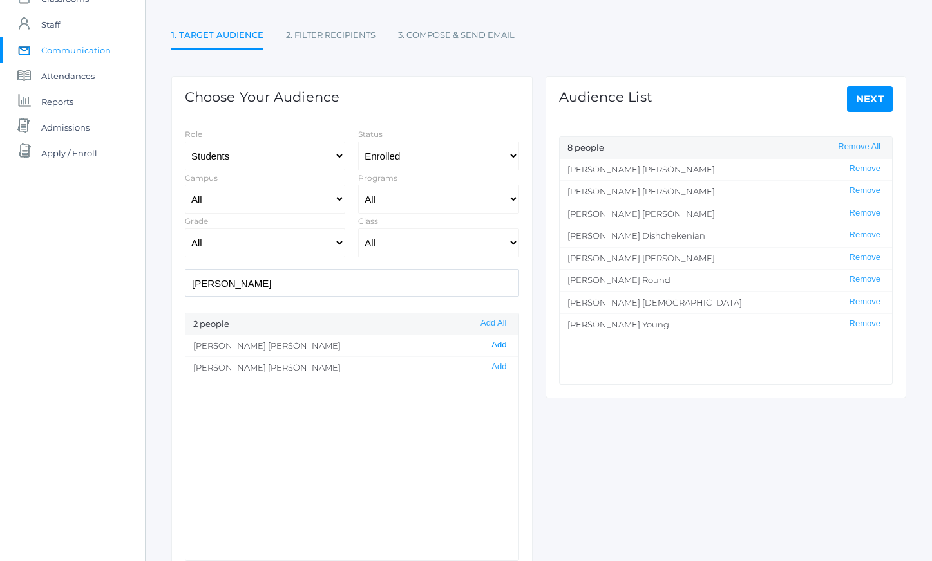
type input "[PERSON_NAME]"
click at [496, 344] on button "Add" at bounding box center [498, 345] width 23 height 11
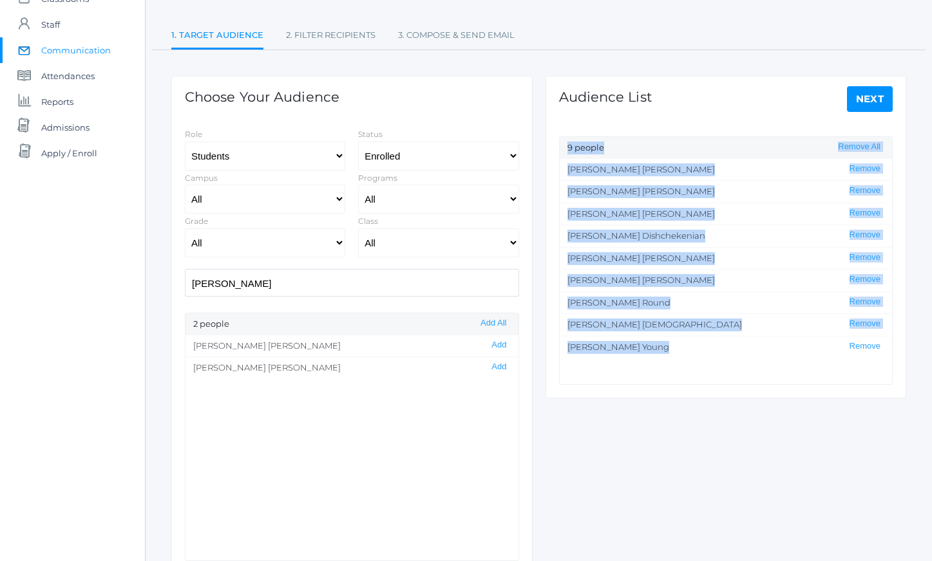
drag, startPoint x: 712, startPoint y: 120, endPoint x: 747, endPoint y: 397, distance: 279.6
click at [745, 395] on div "Audience List Next 9 people Remove All [PERSON_NAME] Remove [PERSON_NAME] Remov…" at bounding box center [725, 237] width 361 height 323
click at [747, 397] on div "Audience List Next 9 people Remove All [PERSON_NAME] Remove [PERSON_NAME] Remov…" at bounding box center [725, 237] width 361 height 323
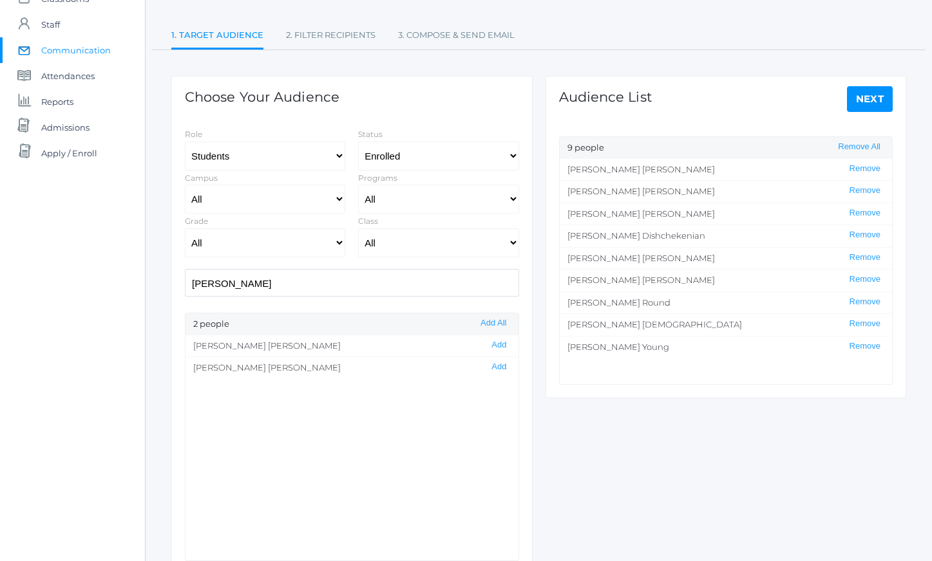
click at [873, 104] on link "Next" at bounding box center [870, 99] width 46 height 26
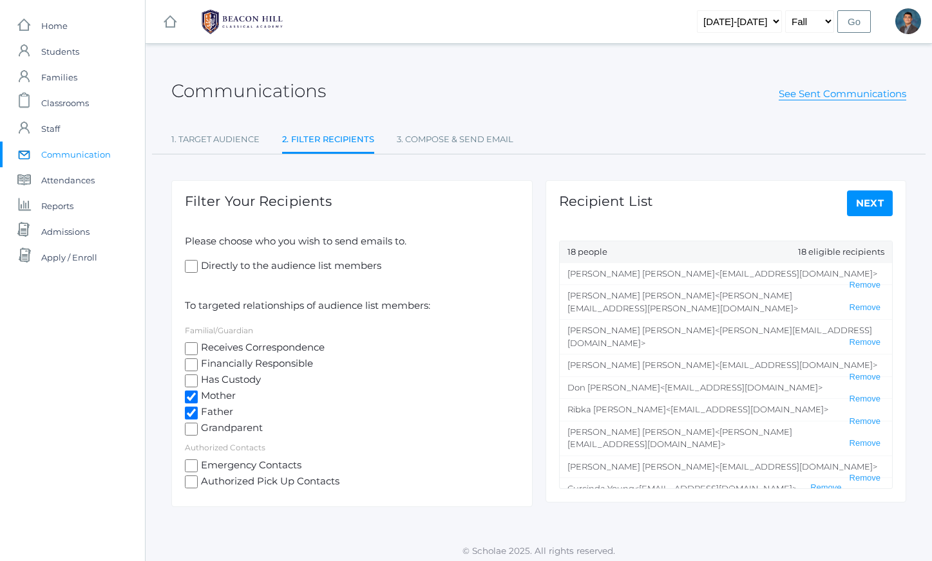
click at [859, 201] on link "Next" at bounding box center [870, 204] width 46 height 26
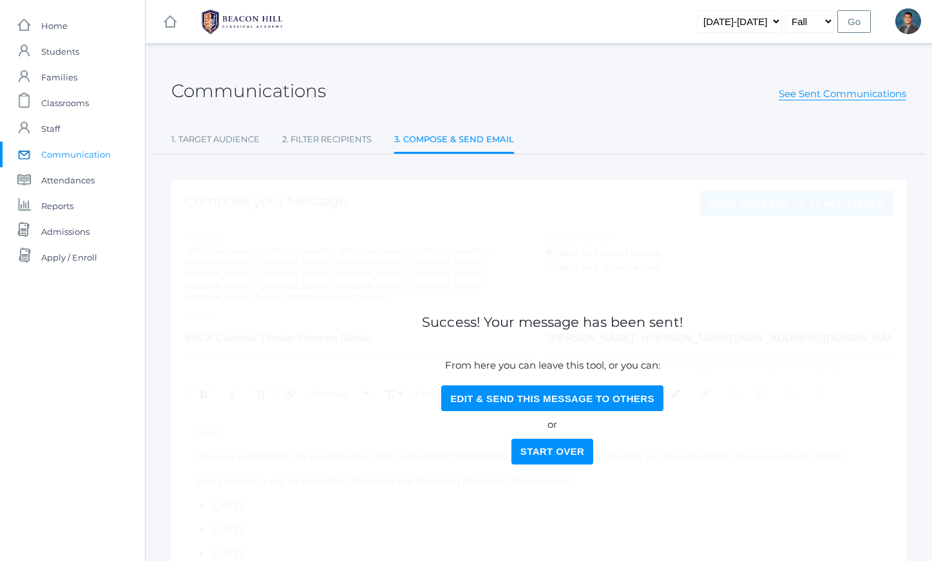
click at [555, 398] on button "Edit & Send this Message to Others" at bounding box center [552, 399] width 222 height 26
select select "Enrolled"
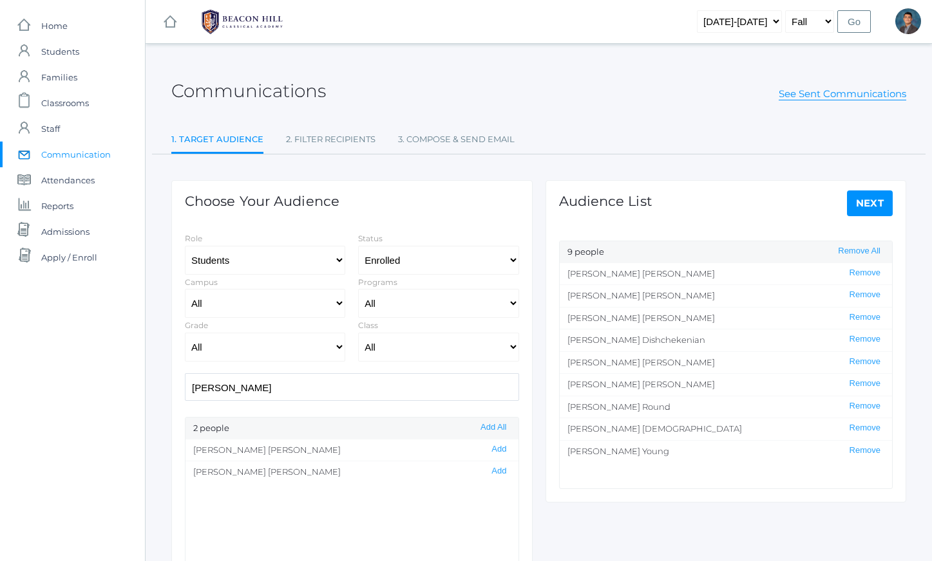
scroll to position [6, 0]
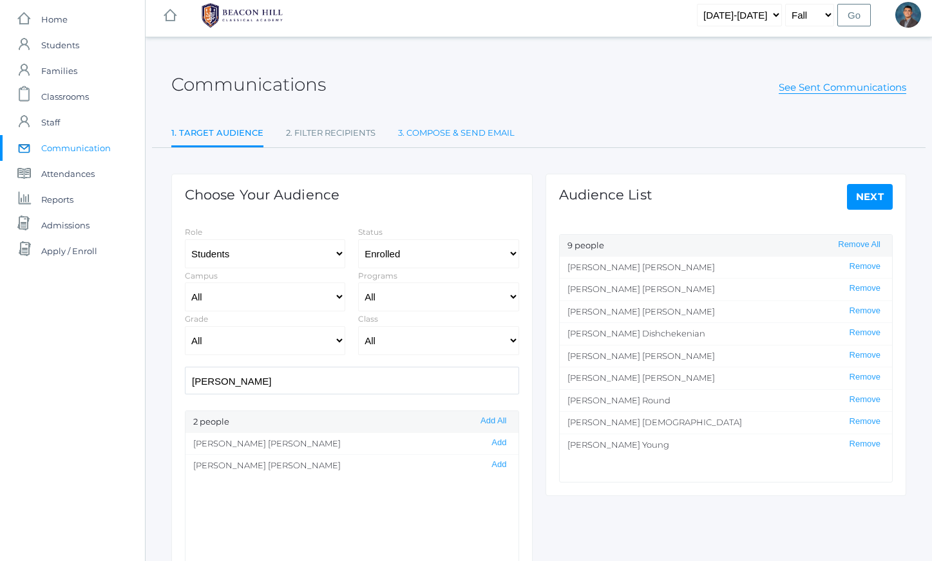
click at [469, 131] on link "3. Compose & Send Email" at bounding box center [456, 133] width 117 height 26
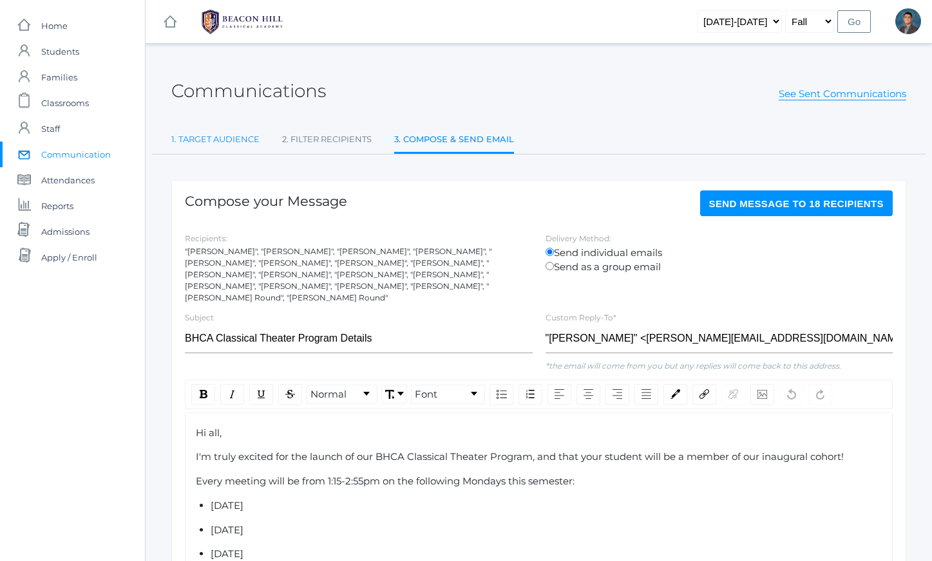
click at [247, 140] on link "1. Target Audience" at bounding box center [215, 140] width 88 height 26
select select "Enrolled"
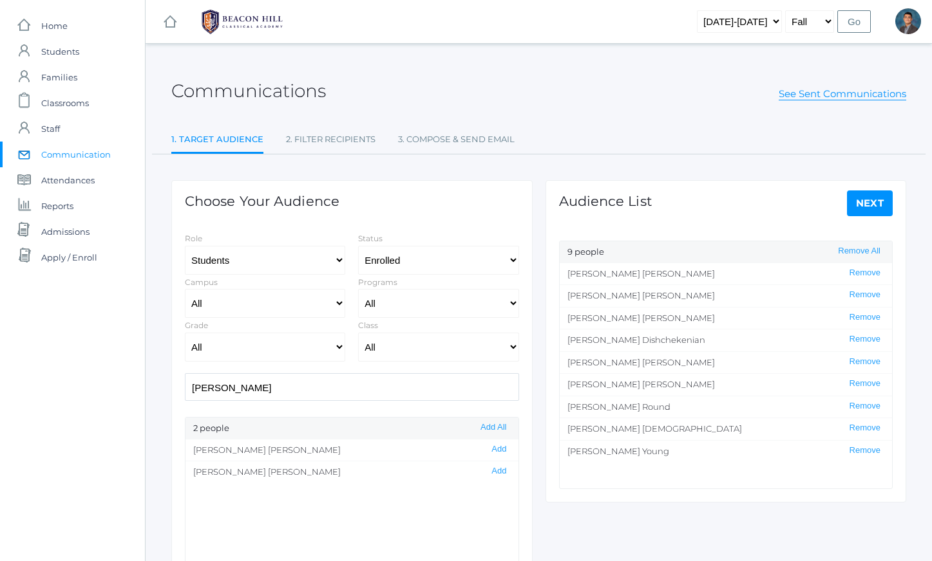
click at [858, 201] on link "Next" at bounding box center [870, 204] width 46 height 26
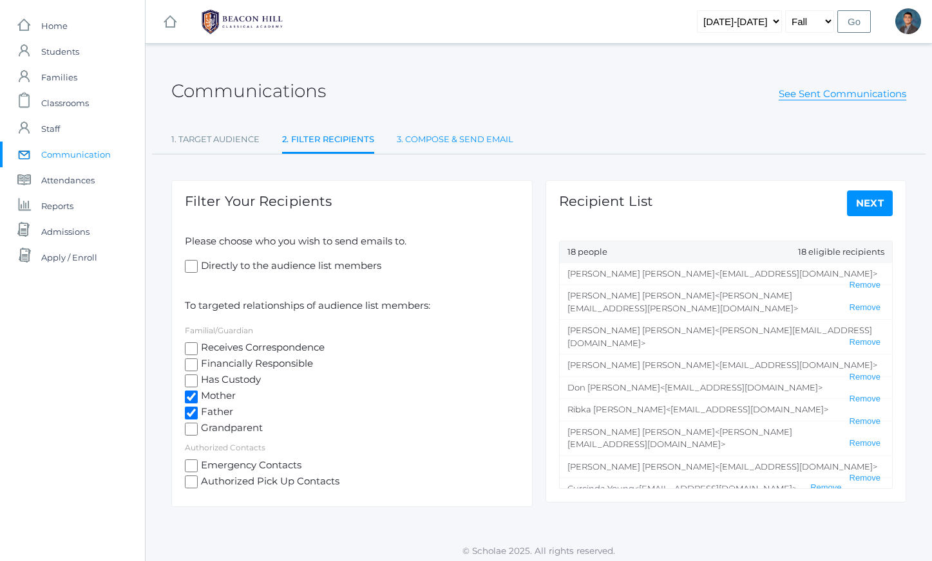
click at [502, 143] on link "3. Compose & Send Email" at bounding box center [455, 140] width 117 height 26
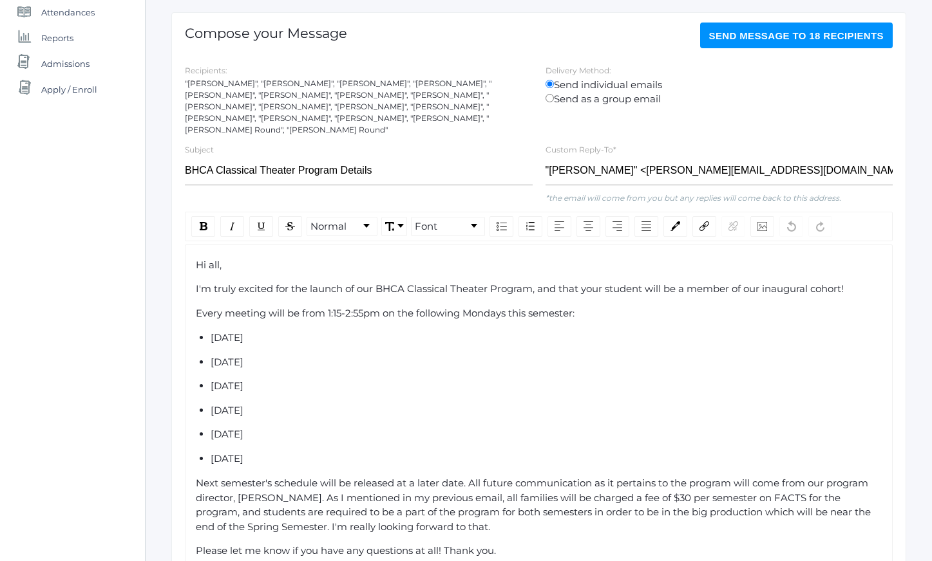
scroll to position [171, 0]
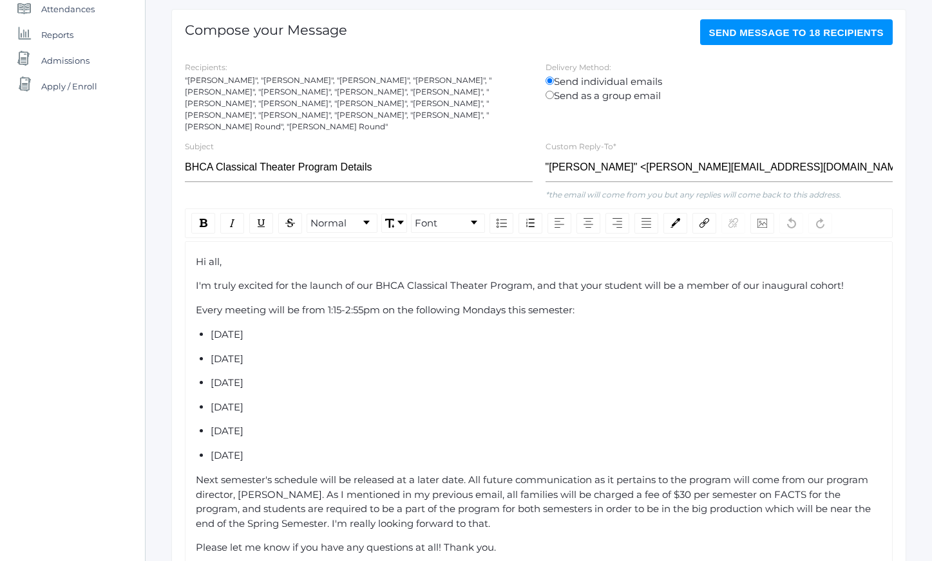
click at [199, 279] on span "I'm truly excited for the launch of our BHCA Classical Theater Program, and tha…" at bounding box center [520, 285] width 648 height 12
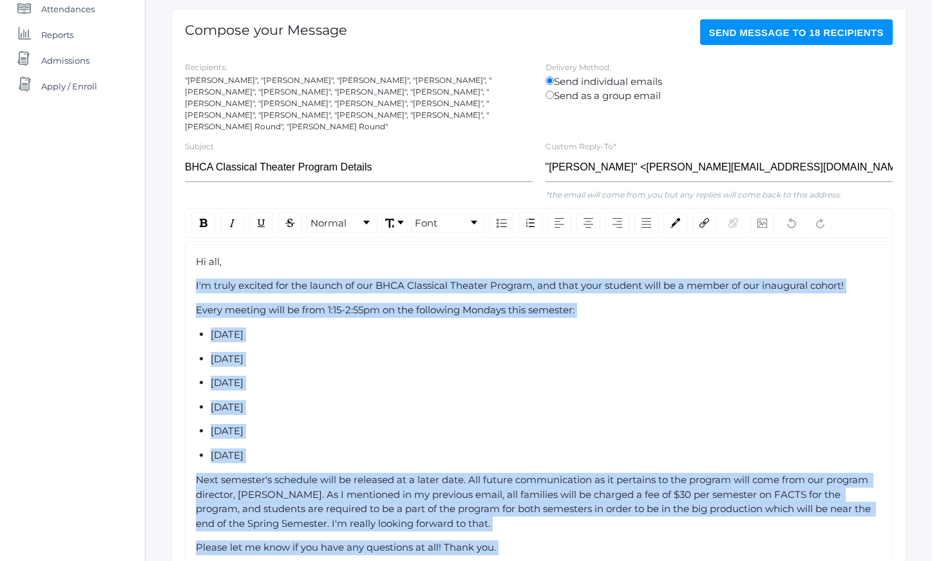
scroll to position [325, 0]
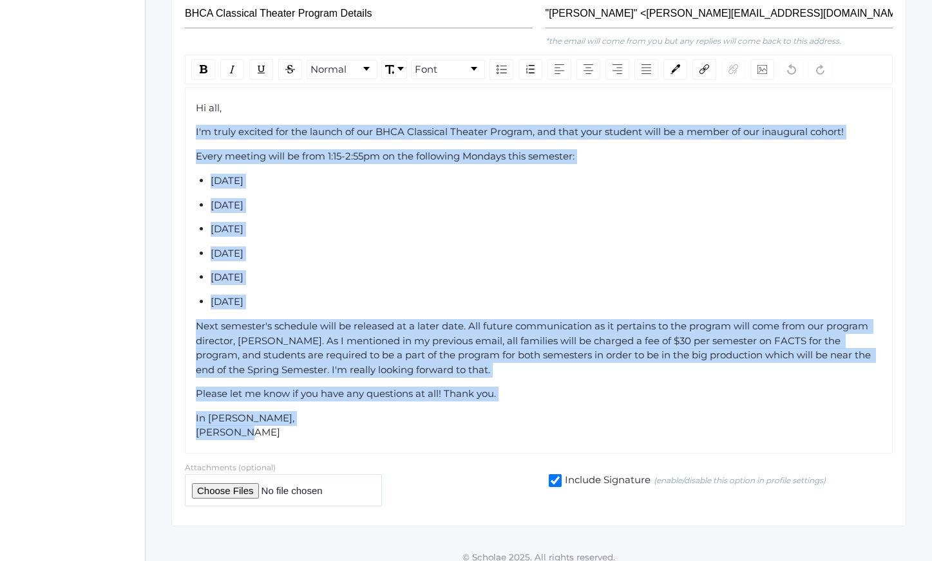
drag, startPoint x: 199, startPoint y: 274, endPoint x: 532, endPoint y: 436, distance: 370.8
click at [532, 436] on div "Hi all, I'm truly excited for the launch of our BHCA Classical Theater Program,…" at bounding box center [539, 271] width 708 height 366
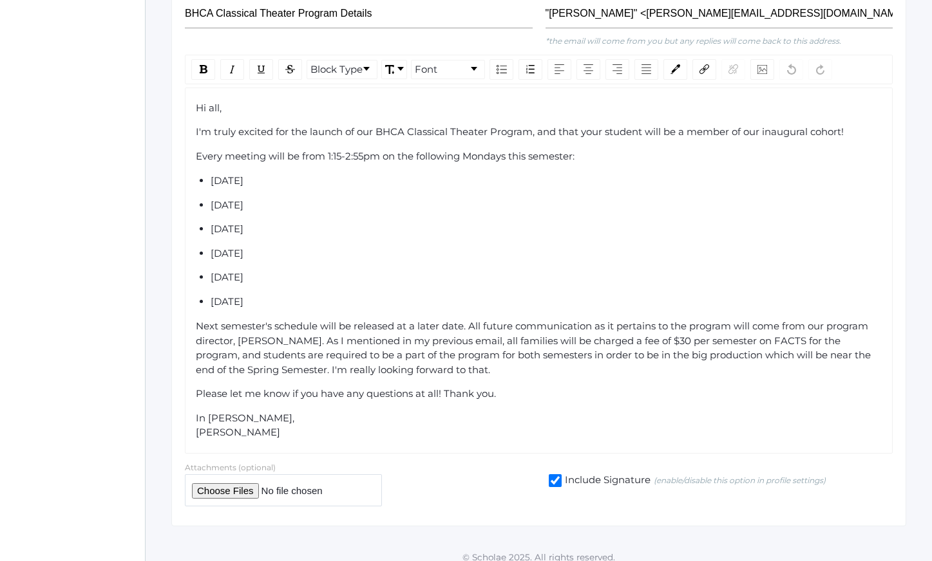
scroll to position [136, 0]
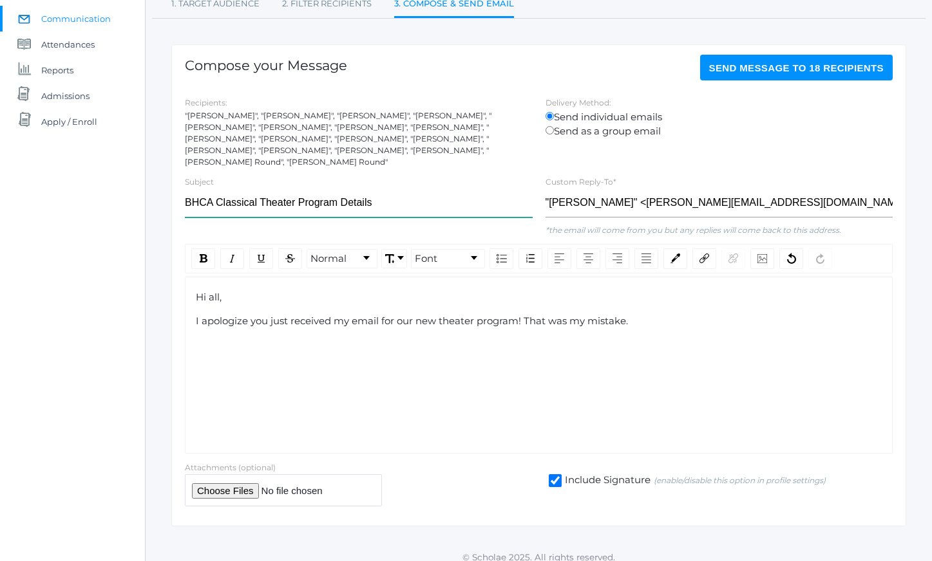
click at [236, 189] on input "BHCA Classical Theater Program Details" at bounding box center [359, 203] width 348 height 29
drag, startPoint x: 236, startPoint y: 185, endPoint x: 288, endPoint y: 189, distance: 51.7
click at [288, 189] on input "BHCA Classical Theater Program Details" at bounding box center [359, 203] width 348 height 29
click at [290, 189] on input "BHCA Classical Theater Program Details" at bounding box center [359, 203] width 348 height 29
drag, startPoint x: 259, startPoint y: 189, endPoint x: 237, endPoint y: 189, distance: 21.9
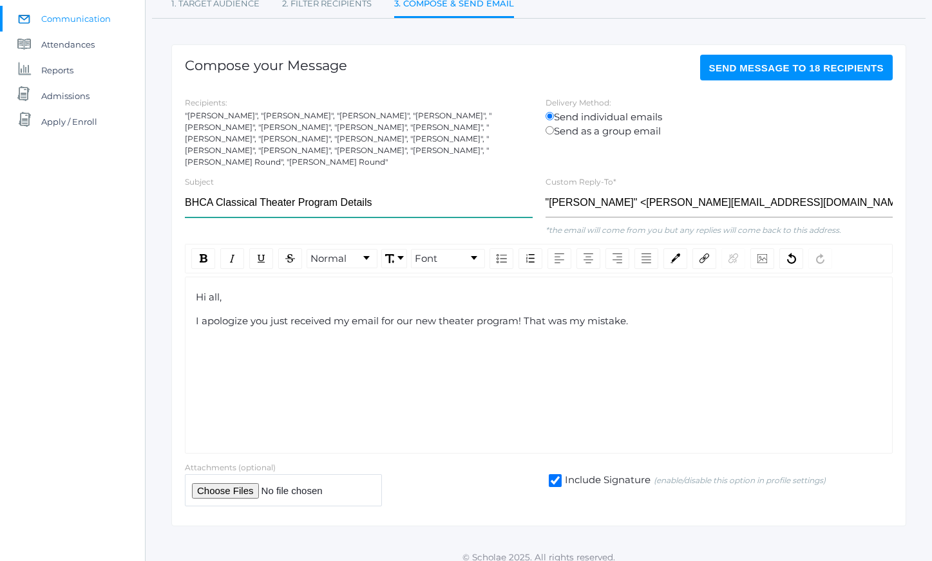
click at [238, 189] on input "BHCA Classical Theater Program Details" at bounding box center [359, 203] width 348 height 29
click at [237, 189] on input "BHCA Classical Theater Program Details" at bounding box center [359, 203] width 348 height 29
drag, startPoint x: 237, startPoint y: 189, endPoint x: 282, endPoint y: 190, distance: 45.1
click at [282, 190] on input "BHCA Classical Theater Program Details" at bounding box center [359, 203] width 348 height 29
click at [708, 314] on div "I apologize you just received my email for our new theater program! That was my…" at bounding box center [539, 321] width 686 height 15
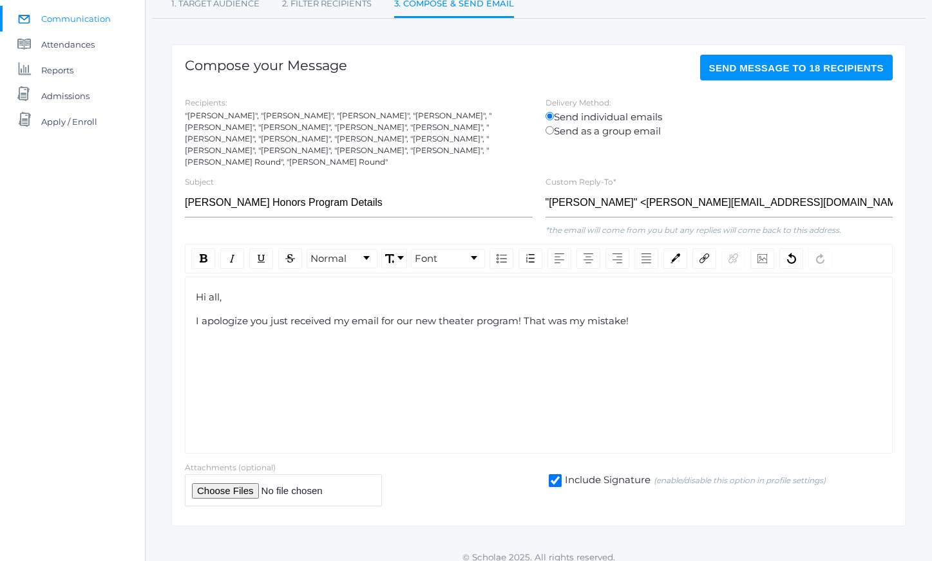
click at [317, 337] on div "Hi all, I apologize you just received my email for our new theater program! Tha…" at bounding box center [539, 365] width 708 height 177
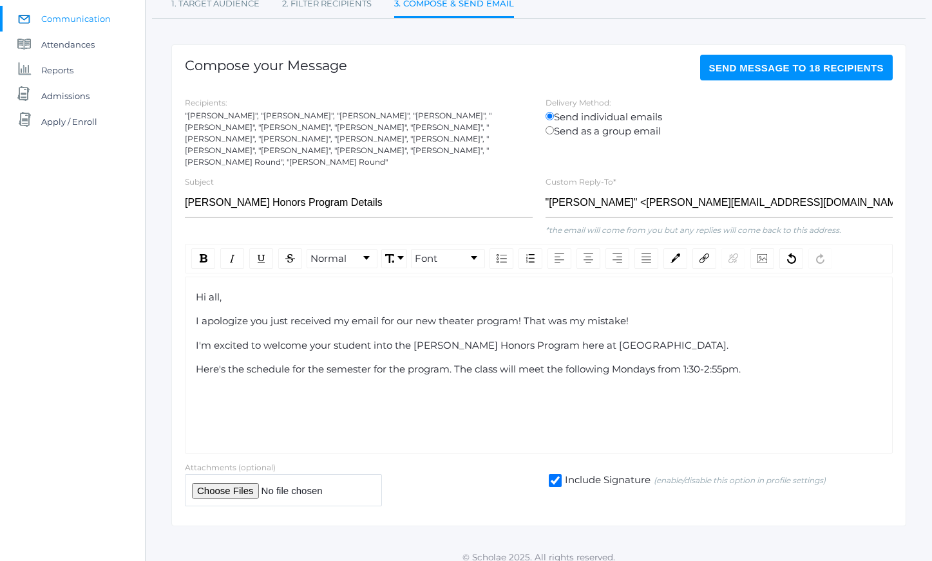
click at [659, 363] on span "Here's the schedule for the semester for the program. The class will meet the f…" at bounding box center [468, 369] width 545 height 12
click at [324, 389] on div "Hi all, I apologize you just received my email for our new theater program! Tha…" at bounding box center [539, 365] width 708 height 177
click at [836, 362] on div "Here's the schedule for the semester for the program. The class will meet the f…" at bounding box center [539, 369] width 686 height 15
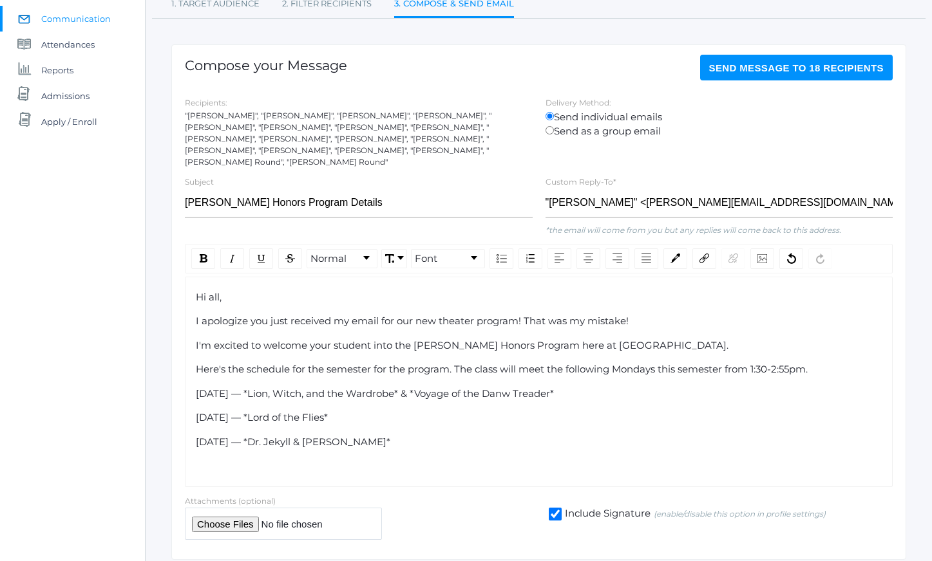
click at [276, 388] on span "[DATE] — *Lion, Witch, and the Wardrobe* & *Voyage of the Danw Treader*" at bounding box center [375, 394] width 358 height 12
click at [423, 388] on span "[DATE] — Lion, Witch, and the Wardrobe* & *Voyage of the Danw Treader*" at bounding box center [373, 394] width 354 height 12
click at [438, 388] on span "[DATE] — Lion, Witch, and the Wardrobe & *Voyage of the Danw Treader*" at bounding box center [371, 394] width 350 height 12
click at [605, 387] on div "[DATE] — Lion, Witch, and the Wardrobe & Voyage of the Danw Treader*" at bounding box center [539, 394] width 686 height 15
click at [281, 388] on span "[DATE] — Lion, Witch, and the Wardrobe & Voyage of the Danw Treader" at bounding box center [367, 394] width 342 height 12
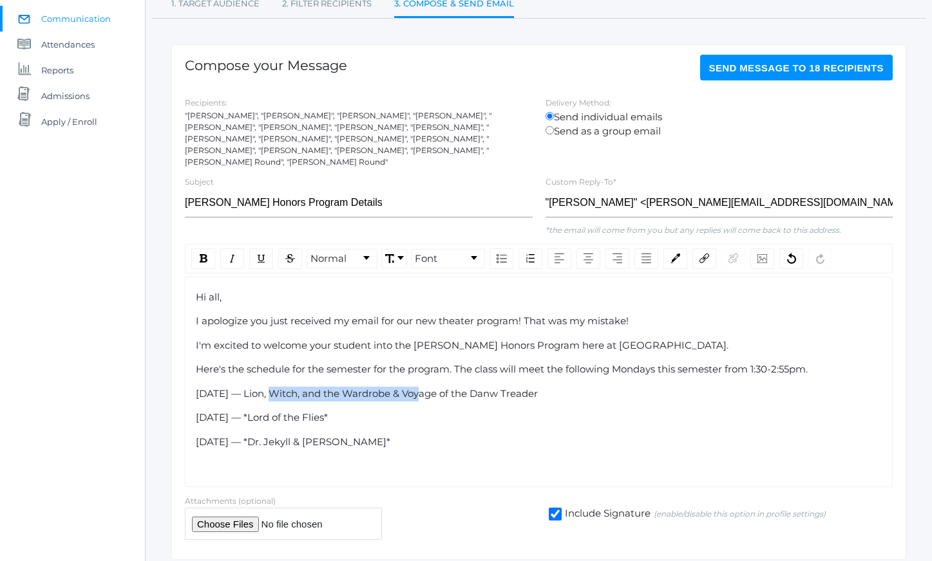
drag, startPoint x: 281, startPoint y: 378, endPoint x: 417, endPoint y: 384, distance: 136.0
click at [418, 388] on span "[DATE] — Lion, Witch, and the Wardrobe & Voyage of the Danw Treader" at bounding box center [367, 394] width 342 height 12
click at [445, 388] on span "& Voyage of the Danw Treader" at bounding box center [460, 394] width 145 height 12
drag, startPoint x: 445, startPoint y: 388, endPoint x: 561, endPoint y: 387, distance: 115.2
click at [532, 388] on span "& Voyage of the Danw Treader" at bounding box center [460, 394] width 145 height 12
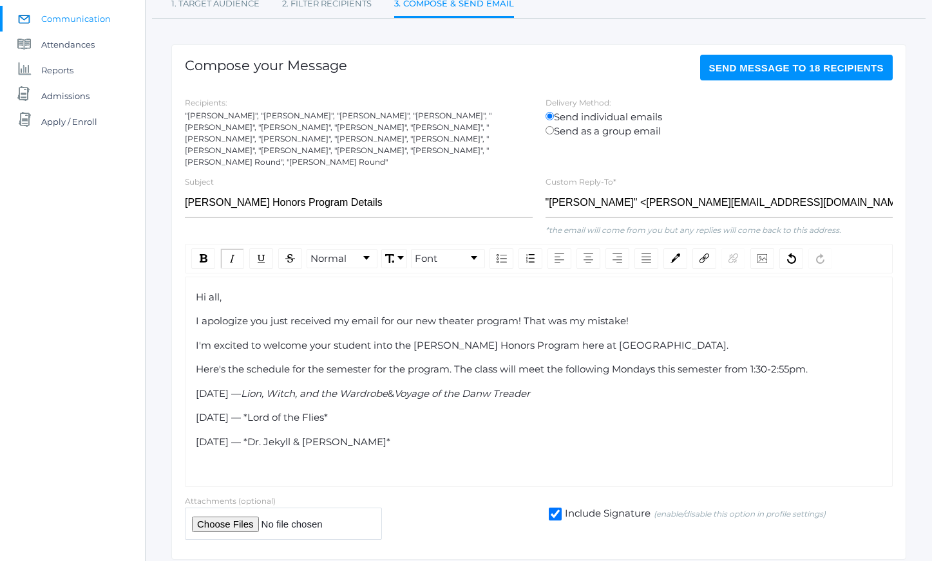
click at [286, 411] on span "[DATE] — *Lord of the Flies*" at bounding box center [262, 417] width 132 height 12
click at [381, 413] on div "[DATE] — Lord of the Flies*" at bounding box center [539, 418] width 686 height 15
click at [283, 436] on span "[DATE] — *Dr. Jekyll & [PERSON_NAME]*" at bounding box center [293, 442] width 194 height 12
drag, startPoint x: 283, startPoint y: 430, endPoint x: 395, endPoint y: 430, distance: 111.4
click at [395, 435] on div "[DATE] — *Dr. Jekyll & [PERSON_NAME]*" at bounding box center [539, 442] width 686 height 15
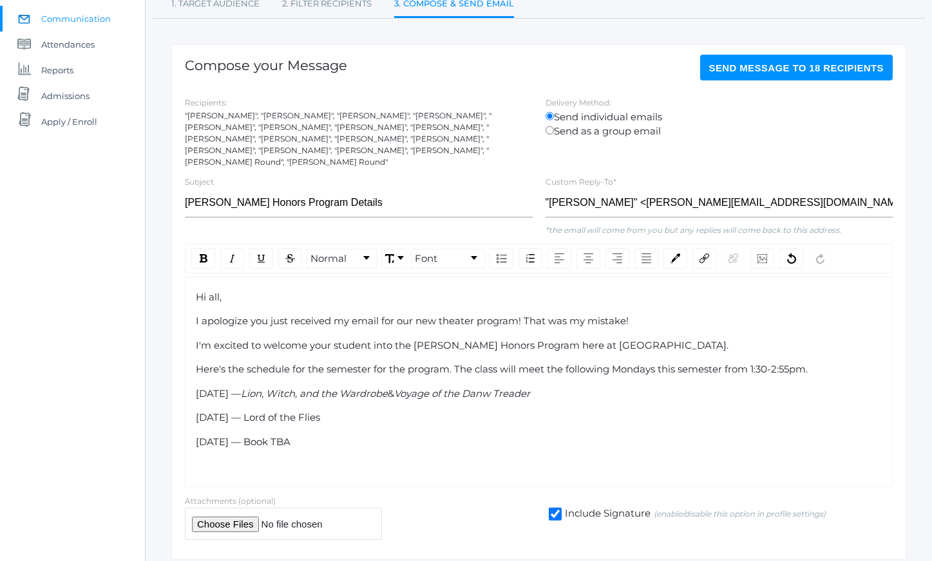
drag, startPoint x: 330, startPoint y: 276, endPoint x: 360, endPoint y: 424, distance: 151.0
click at [360, 424] on div "Hi all, I apologize you just received my email for our new theater program! Tha…" at bounding box center [539, 382] width 708 height 211
click at [360, 435] on div "[DATE] — Book TBA" at bounding box center [539, 442] width 686 height 15
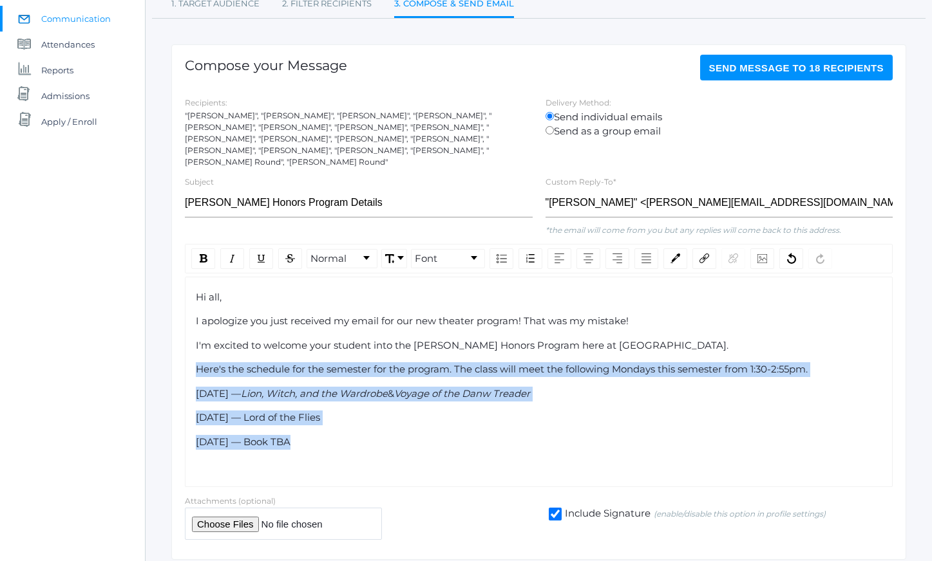
drag, startPoint x: 360, startPoint y: 424, endPoint x: 303, endPoint y: 290, distance: 146.2
click at [306, 298] on div "Hi all, I apologize you just received my email for our new theater program! Tha…" at bounding box center [539, 381] width 686 height 183
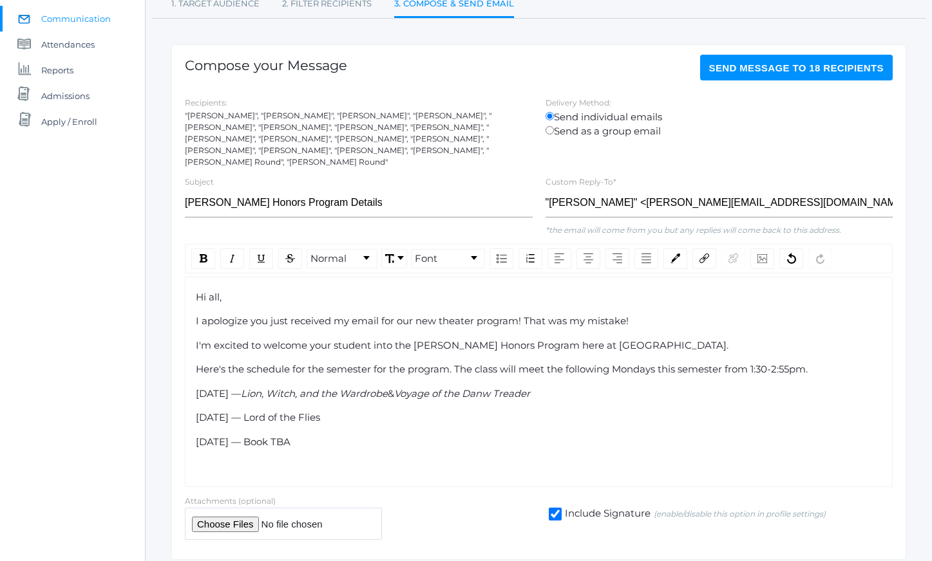
click at [303, 290] on div "Hi all," at bounding box center [539, 297] width 686 height 15
drag, startPoint x: 303, startPoint y: 290, endPoint x: 355, endPoint y: 414, distance: 134.7
click at [355, 413] on div "Hi all, I apologize you just received my email for our new theater program! Tha…" at bounding box center [539, 381] width 686 height 183
click at [355, 414] on div "Hi all, I apologize you just received my email for our new theater program! Tha…" at bounding box center [539, 381] width 686 height 183
click at [356, 436] on div "[DATE] — Book TBA" at bounding box center [539, 442] width 686 height 15
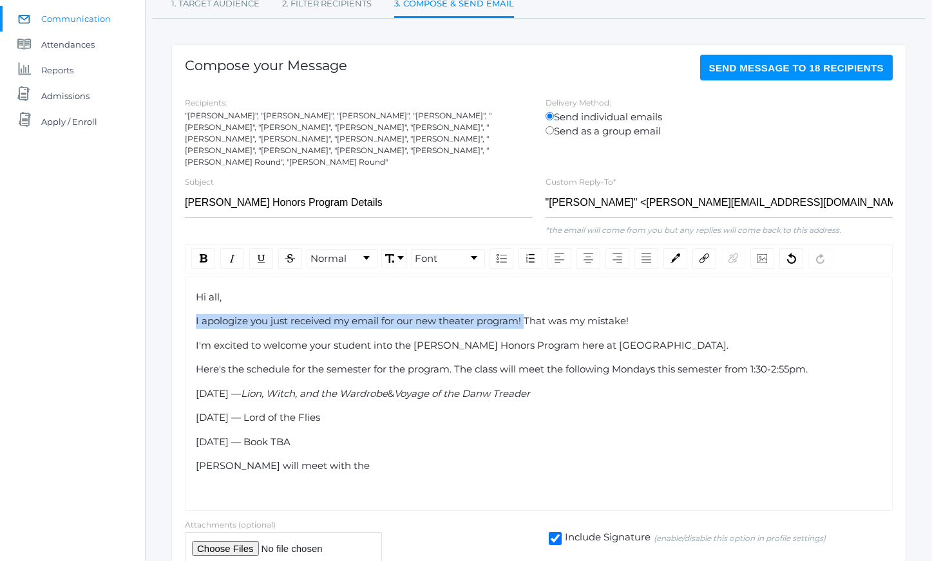
drag, startPoint x: 514, startPoint y: 310, endPoint x: 185, endPoint y: 308, distance: 329.6
click at [185, 308] on div "Hi all, I apologize you just received my email for our new theater program! Tha…" at bounding box center [539, 394] width 708 height 235
click at [648, 314] on div "I apologize you just received my email for our new theater program! That was my…" at bounding box center [539, 321] width 686 height 15
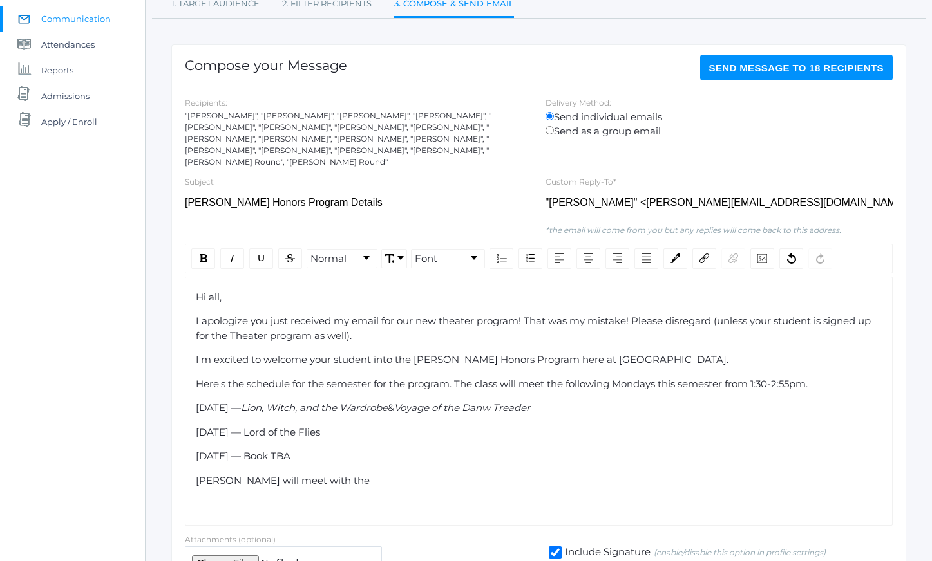
click at [586, 353] on span "I'm excited to welcome your student into the [PERSON_NAME] Honors Program here …" at bounding box center [462, 359] width 532 height 12
click at [611, 353] on div "I'm excited to welcome your student into the [PERSON_NAME] Honors Program here …" at bounding box center [539, 360] width 686 height 15
drag, startPoint x: 467, startPoint y: 389, endPoint x: 503, endPoint y: 449, distance: 69.9
click at [501, 444] on div "Hi all, I apologize you just received my email for our new theater program! Tha…" at bounding box center [539, 401] width 686 height 222
click at [503, 449] on div "[DATE] — Book TBA" at bounding box center [539, 456] width 686 height 15
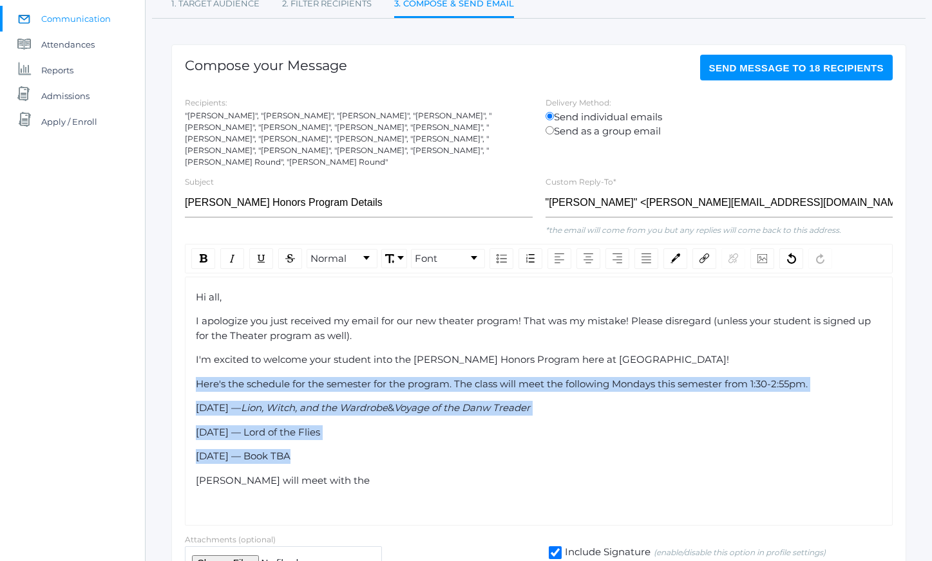
drag, startPoint x: 503, startPoint y: 449, endPoint x: 443, endPoint y: 343, distance: 121.4
click at [443, 343] on div "Hi all, I apologize you just received my email for our new theater program! Tha…" at bounding box center [539, 401] width 686 height 222
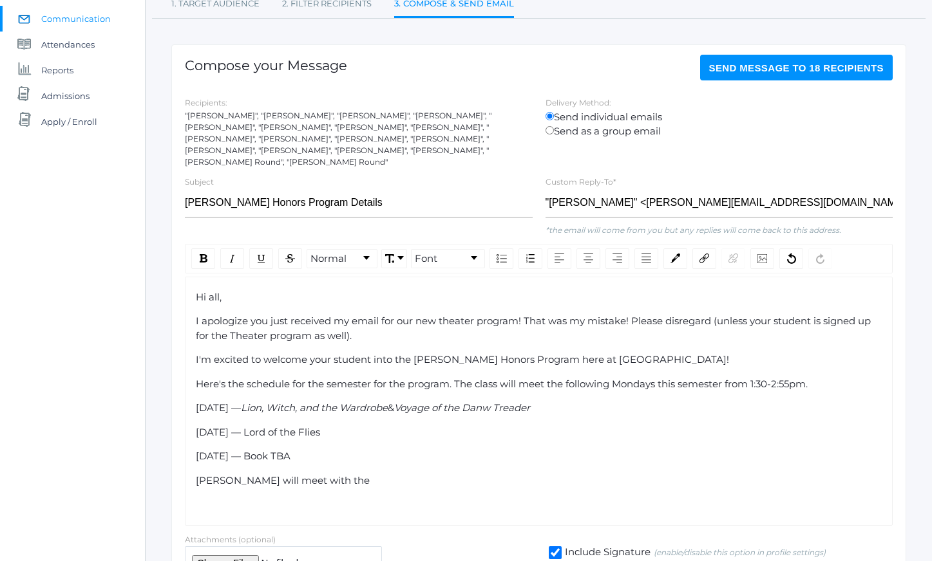
click at [440, 338] on div "Hi all, I apologize you just received my email for our new theater program! Tha…" at bounding box center [539, 401] width 686 height 222
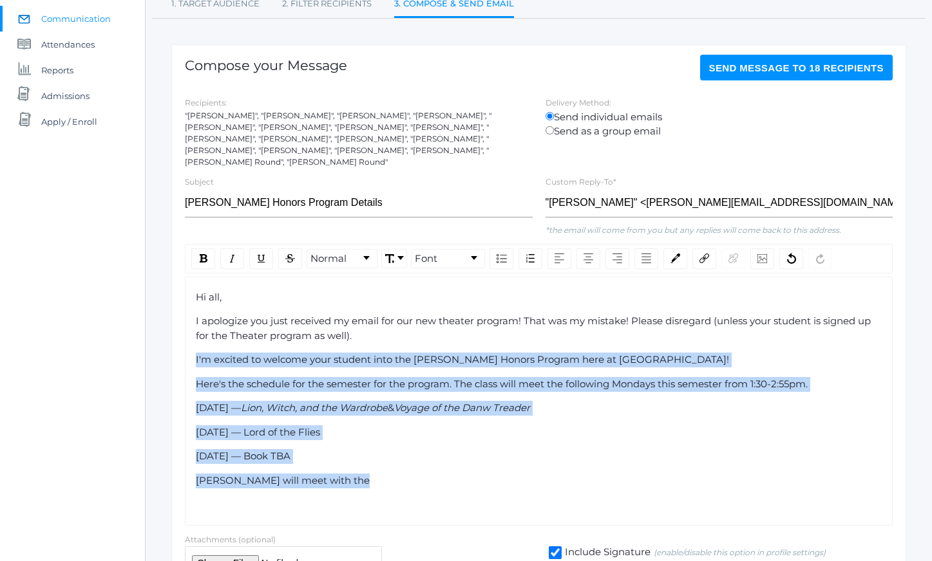
drag, startPoint x: 440, startPoint y: 338, endPoint x: 494, endPoint y: 470, distance: 142.9
click at [494, 468] on div "Hi all, I apologize you just received my email for our new theater program! Tha…" at bounding box center [539, 401] width 686 height 222
click at [494, 474] on div "[PERSON_NAME] will meet with the" at bounding box center [539, 481] width 686 height 15
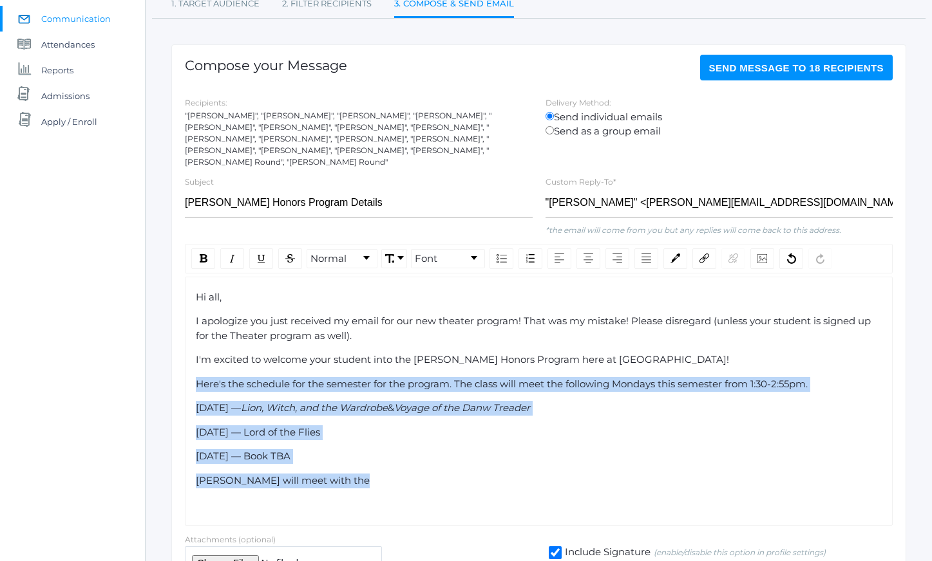
drag, startPoint x: 494, startPoint y: 470, endPoint x: 403, endPoint y: 321, distance: 175.1
click at [404, 324] on div "Hi all, I apologize you just received my email for our new theater program! Tha…" at bounding box center [539, 401] width 686 height 222
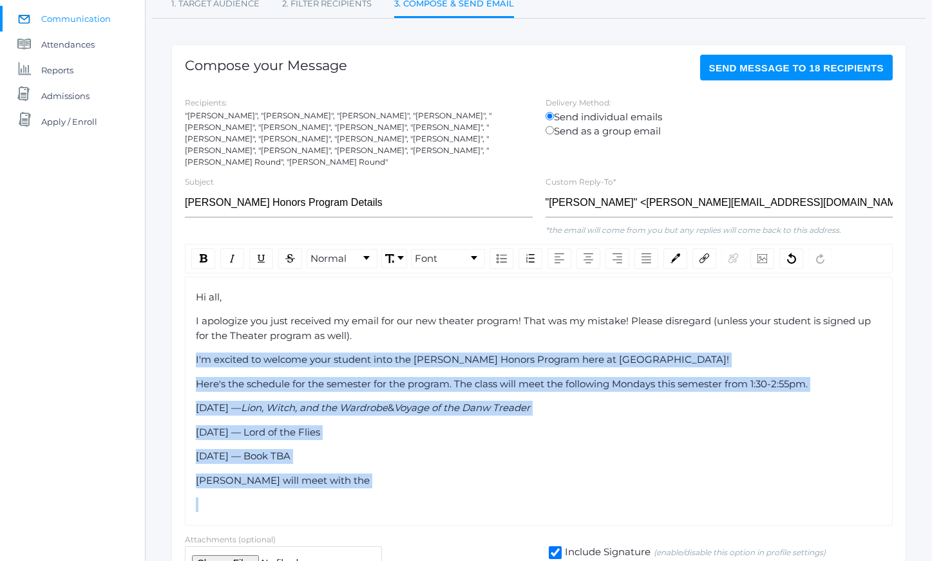
click at [403, 321] on div "I apologize you just received my email for our new theater program! That was my…" at bounding box center [539, 328] width 686 height 29
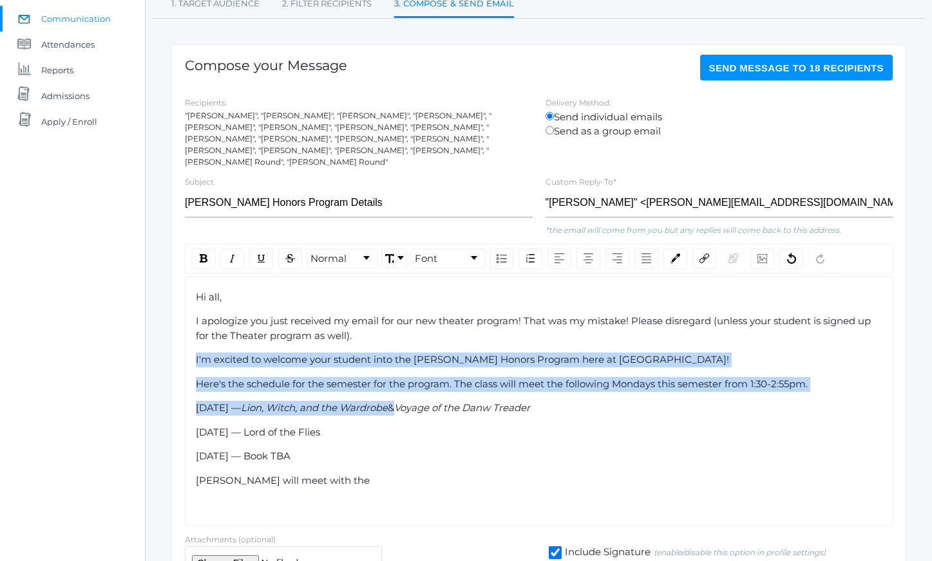
drag, startPoint x: 403, startPoint y: 321, endPoint x: 456, endPoint y: 475, distance: 163.5
click at [454, 470] on div "Hi all, I apologize you just received my email for our new theater program! Tha…" at bounding box center [539, 401] width 686 height 222
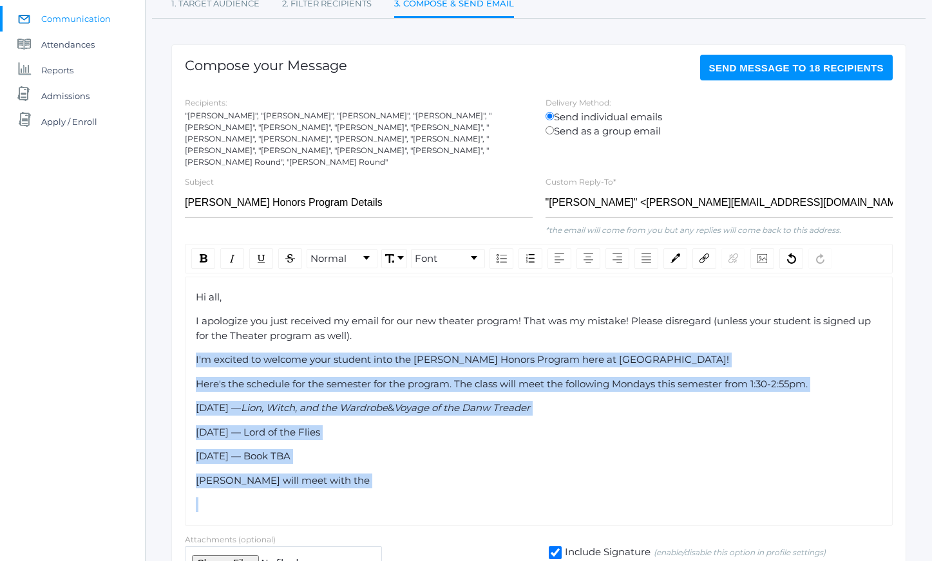
click at [456, 475] on div "[PERSON_NAME] will meet with the" at bounding box center [539, 481] width 686 height 15
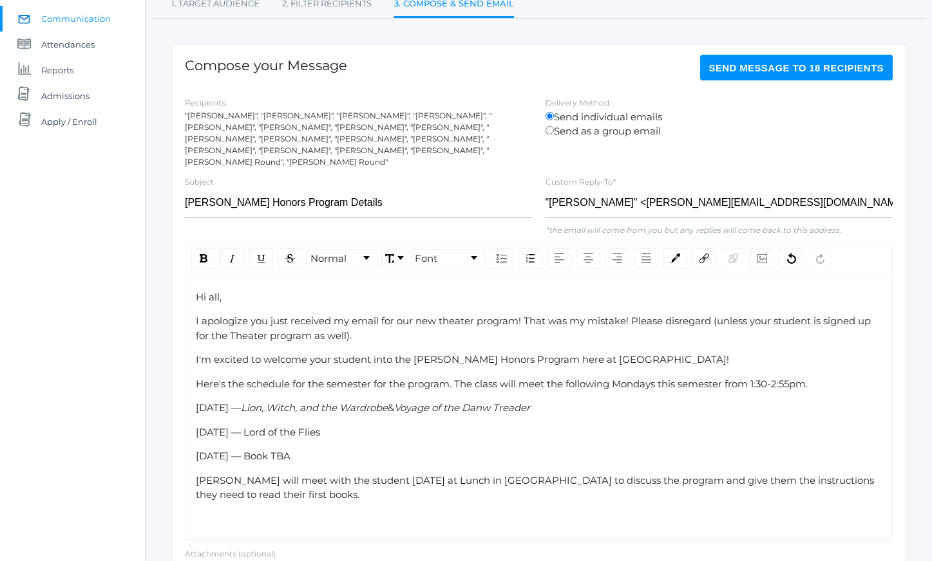
click at [283, 426] on span "[DATE] — Lord of the Flies" at bounding box center [258, 432] width 124 height 12
drag, startPoint x: 283, startPoint y: 422, endPoint x: 339, endPoint y: 422, distance: 55.4
click at [320, 426] on span "[DATE] — Lord of the Flies" at bounding box center [258, 432] width 124 height 12
drag, startPoint x: 339, startPoint y: 422, endPoint x: 291, endPoint y: 419, distance: 47.7
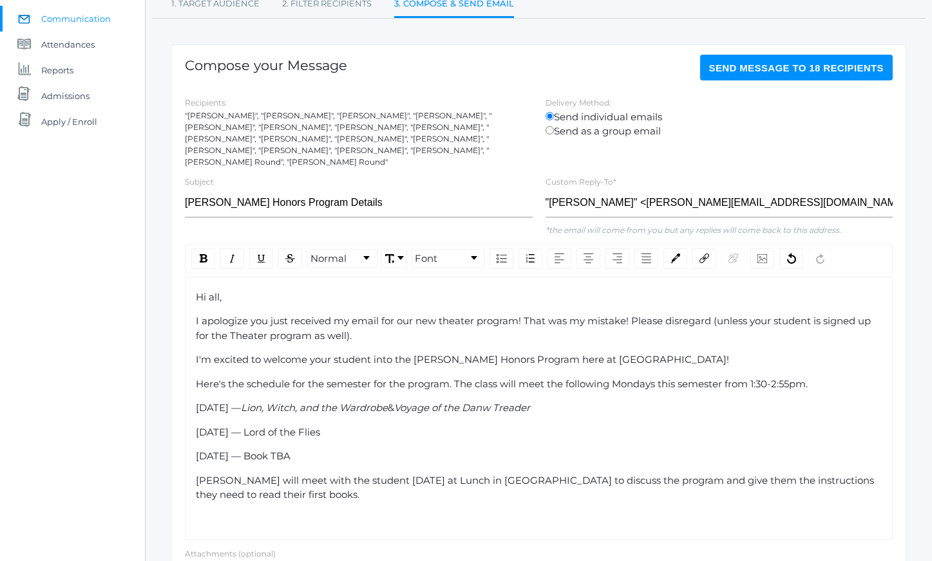
click at [291, 426] on span "[DATE] — Lord of the Flies" at bounding box center [258, 432] width 124 height 12
click at [323, 481] on div "[PERSON_NAME] will meet with the student [DATE] at Lunch in [GEOGRAPHIC_DATA] t…" at bounding box center [539, 488] width 686 height 29
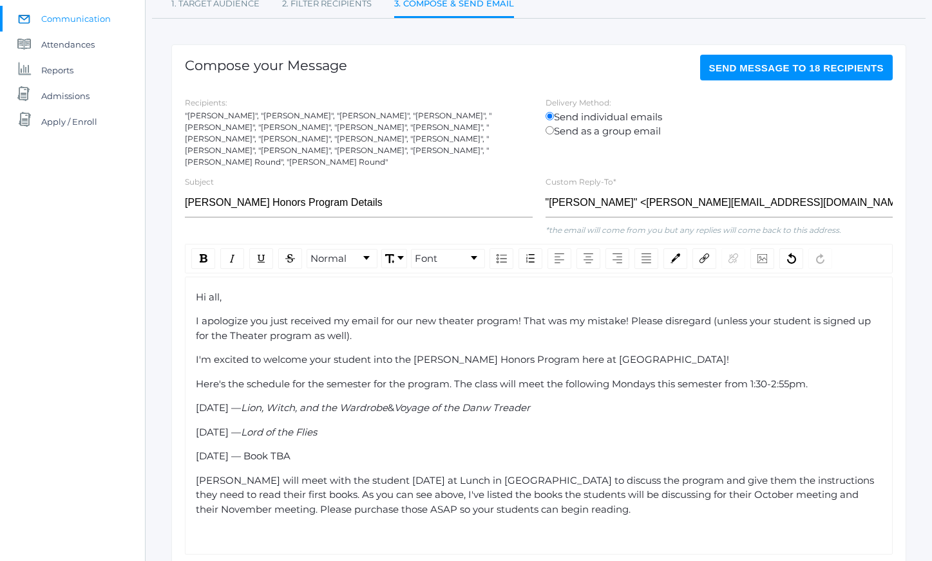
click at [524, 402] on span "Voyage of the Danw Treader" at bounding box center [462, 408] width 136 height 12
click at [597, 493] on div "[PERSON_NAME] will meet with the student [DATE] at Lunch in [GEOGRAPHIC_DATA] t…" at bounding box center [539, 496] width 686 height 44
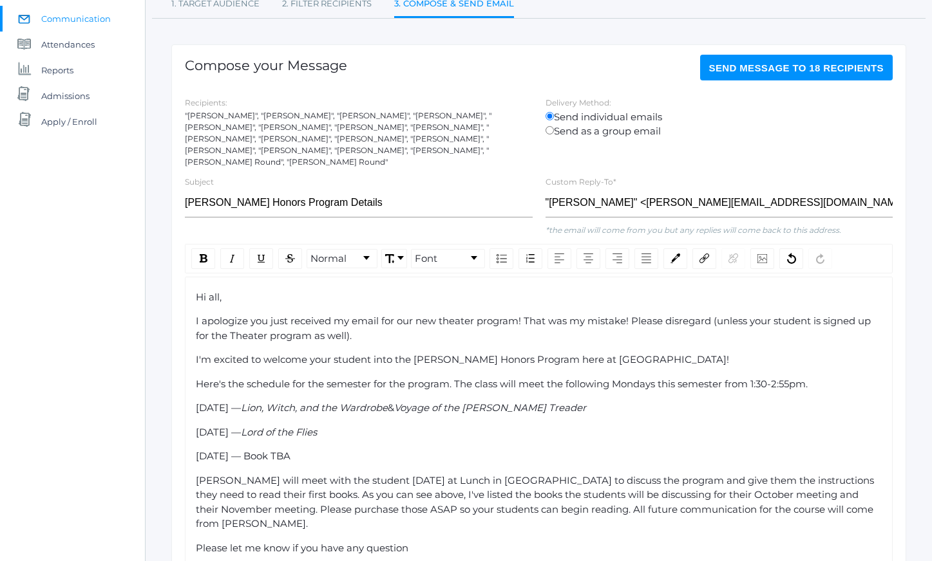
click at [203, 474] on span "[PERSON_NAME] will meet with the student [DATE] at Lunch in [GEOGRAPHIC_DATA] t…" at bounding box center [536, 502] width 680 height 56
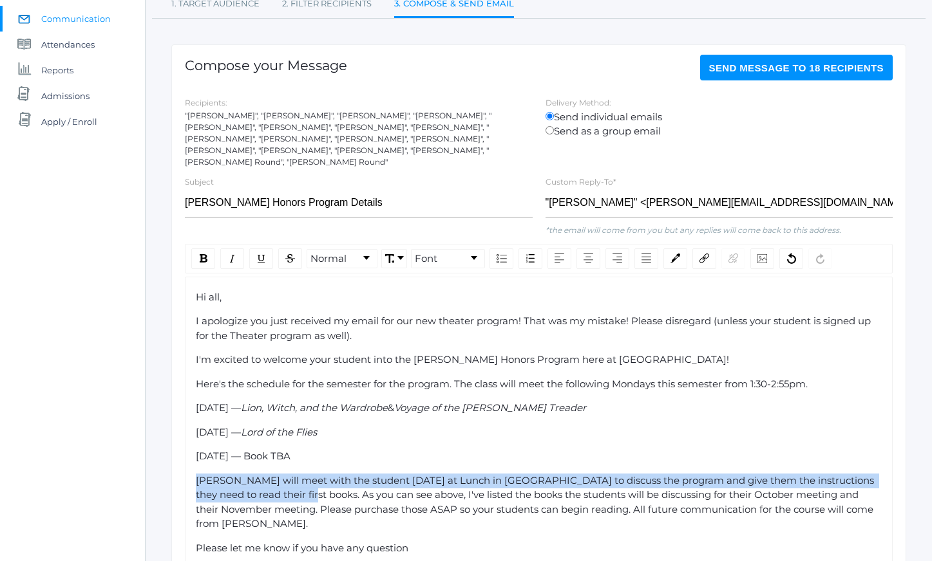
drag, startPoint x: 203, startPoint y: 469, endPoint x: 274, endPoint y: 481, distance: 71.2
click at [274, 481] on span "[PERSON_NAME] will meet with the student [DATE] at Lunch in [GEOGRAPHIC_DATA] t…" at bounding box center [536, 502] width 680 height 56
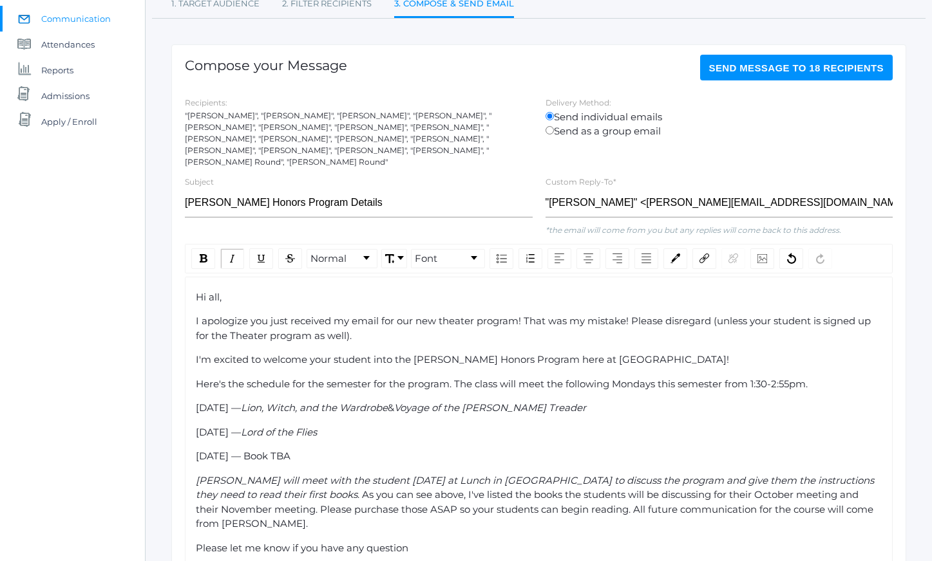
click at [857, 474] on span "[PERSON_NAME] will meet with the student [DATE] at Lunch in [GEOGRAPHIC_DATA] t…" at bounding box center [536, 487] width 680 height 27
click at [337, 484] on span "[PERSON_NAME] will meet with the student [DATE] at Lunch in [GEOGRAPHIC_DATA] t…" at bounding box center [536, 487] width 680 height 27
drag, startPoint x: 360, startPoint y: 455, endPoint x: 404, endPoint y: 516, distance: 75.1
click at [404, 516] on div "Hi all, I apologize you just received my email for our new theater program! Tha…" at bounding box center [539, 435] width 686 height 290
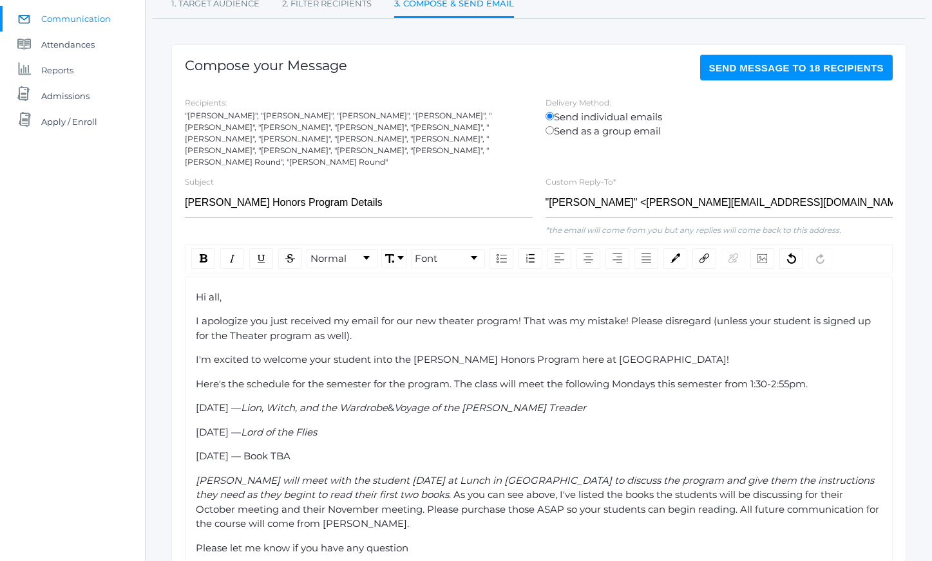
click at [405, 517] on div "[PERSON_NAME] will meet with the student [DATE] at Lunch in [GEOGRAPHIC_DATA] t…" at bounding box center [539, 503] width 686 height 58
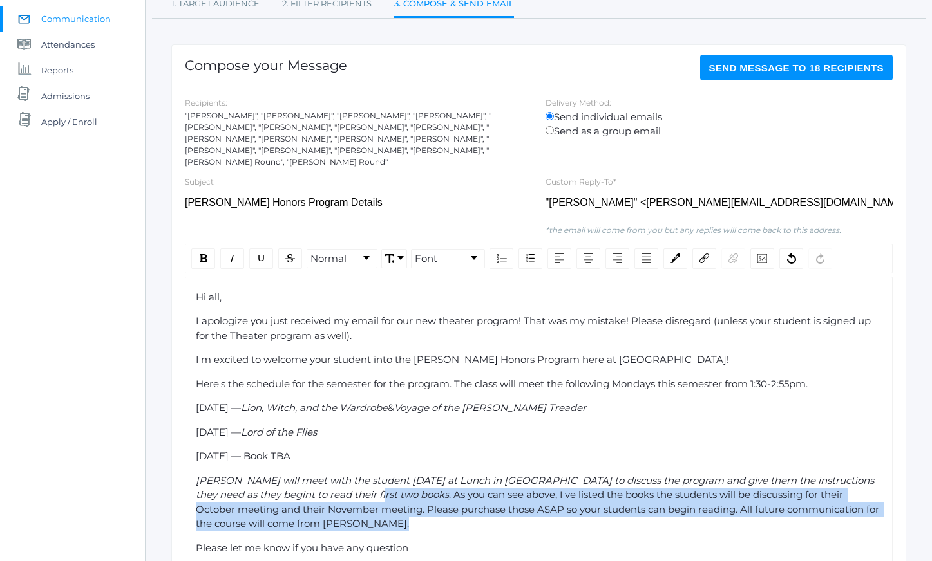
drag, startPoint x: 405, startPoint y: 517, endPoint x: 361, endPoint y: 461, distance: 71.5
click at [362, 474] on div "[PERSON_NAME] will meet with the student [DATE] at Lunch in [GEOGRAPHIC_DATA] t…" at bounding box center [539, 503] width 686 height 58
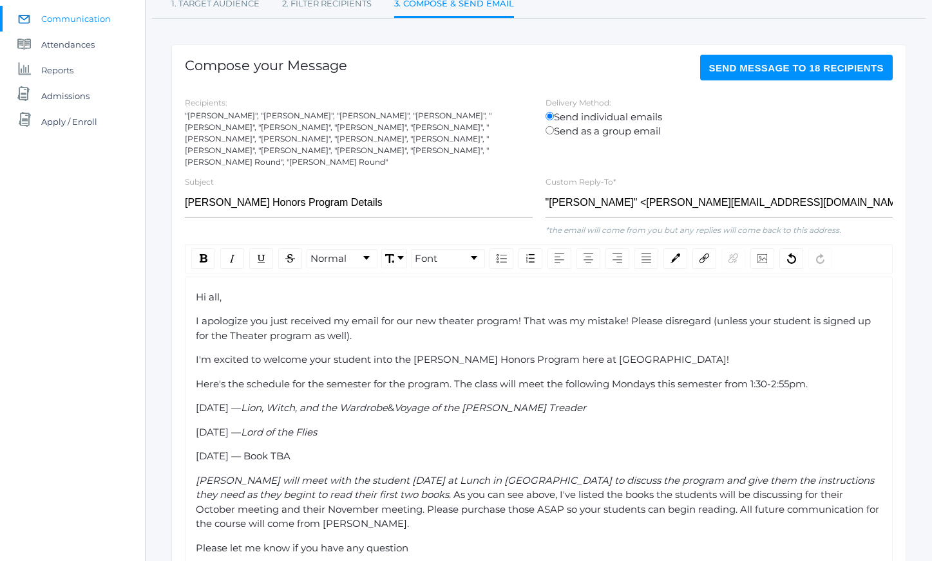
click at [361, 461] on div "Hi all, I apologize you just received my email for our new theater program! Tha…" at bounding box center [539, 435] width 686 height 290
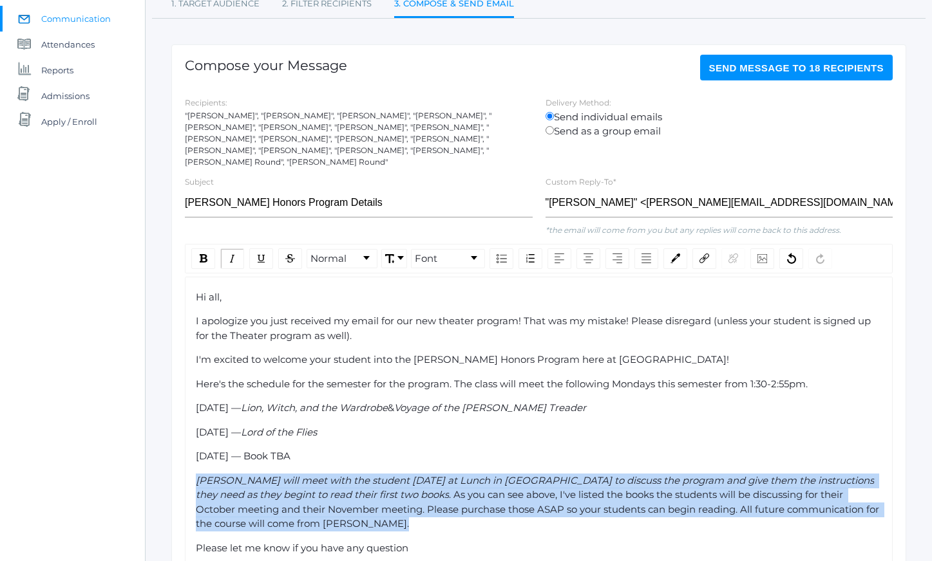
drag, startPoint x: 361, startPoint y: 461, endPoint x: 424, endPoint y: 516, distance: 84.0
click at [424, 516] on div "Hi all, I apologize you just received my email for our new theater program! Tha…" at bounding box center [539, 435] width 686 height 290
click at [427, 520] on div "Hi all, I apologize you just received my email for our new theater program! Tha…" at bounding box center [539, 435] width 686 height 290
drag, startPoint x: 427, startPoint y: 520, endPoint x: 373, endPoint y: 454, distance: 85.6
click at [375, 456] on div "Hi all, I apologize you just received my email for our new theater program! Tha…" at bounding box center [539, 435] width 686 height 290
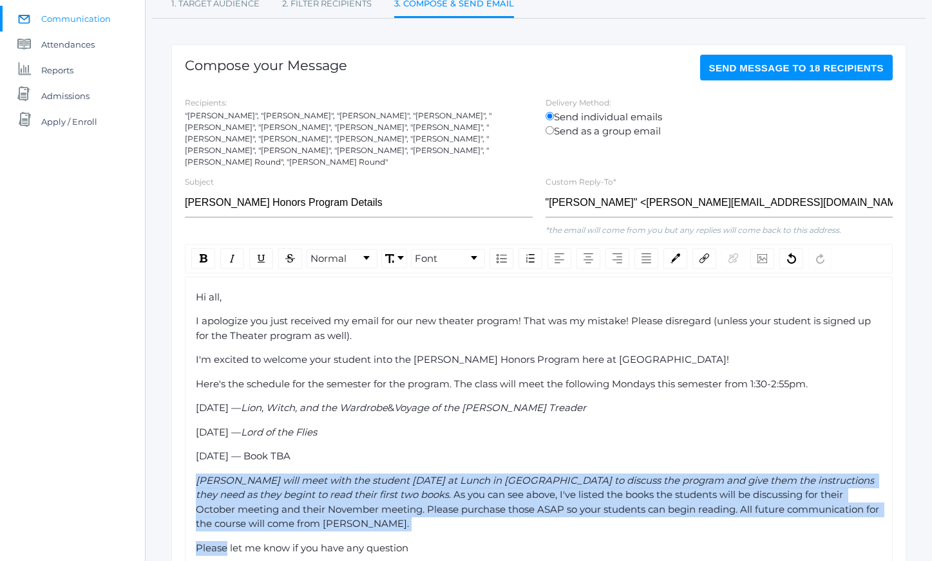
click at [373, 453] on div "Hi all, I apologize you just received my email for our new theater program! Tha…" at bounding box center [539, 435] width 686 height 290
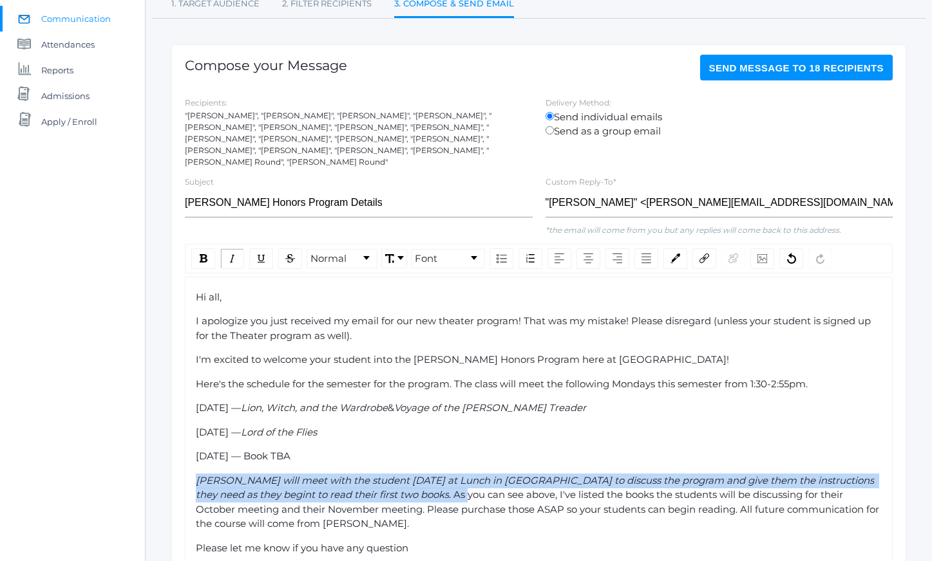
drag, startPoint x: 373, startPoint y: 453, endPoint x: 435, endPoint y: 516, distance: 87.9
click at [433, 514] on div "Hi all, I apologize you just received my email for our new theater program! Tha…" at bounding box center [539, 435] width 686 height 290
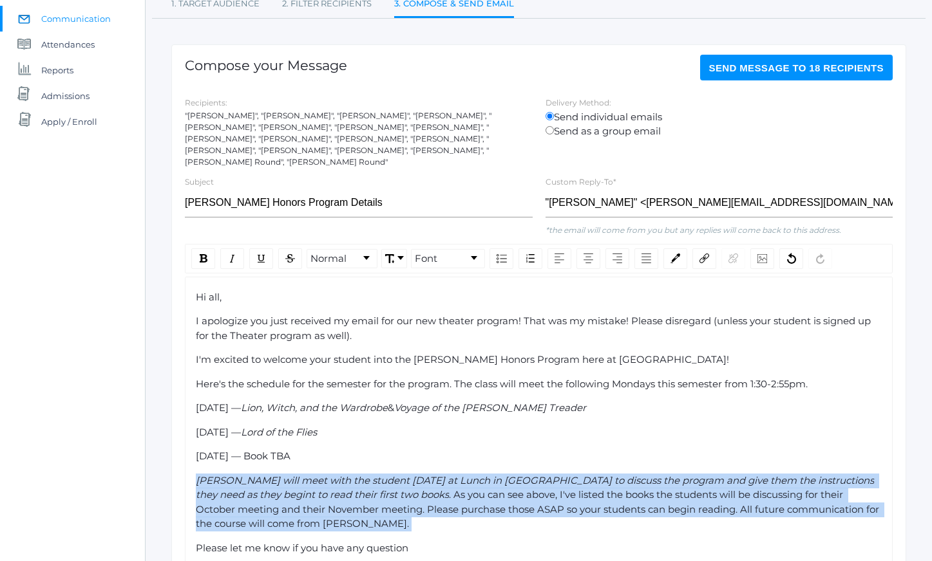
click at [435, 516] on div "[PERSON_NAME] will meet with the student [DATE] at Lunch in [GEOGRAPHIC_DATA] t…" at bounding box center [539, 503] width 686 height 58
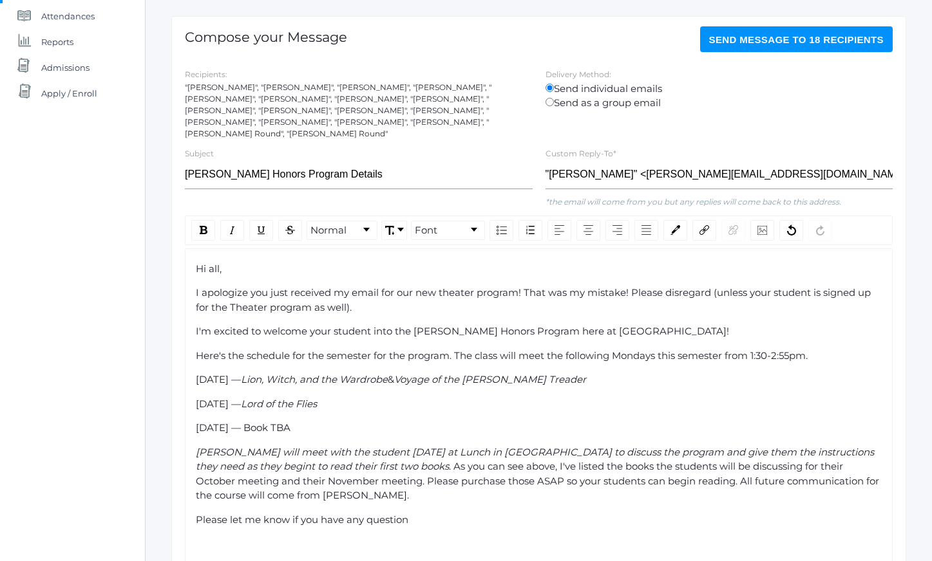
scroll to position [166, 0]
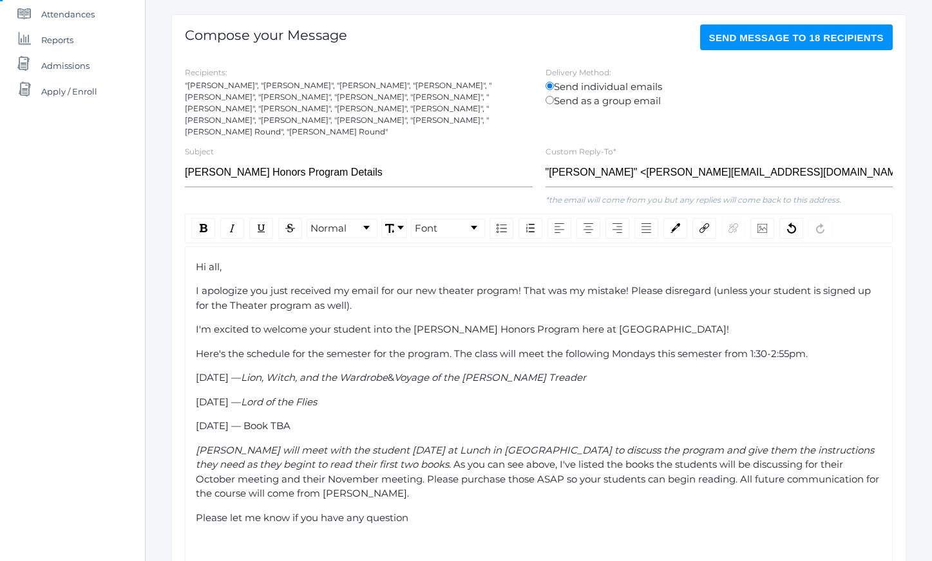
drag, startPoint x: 403, startPoint y: 431, endPoint x: 455, endPoint y: 502, distance: 87.6
click at [453, 500] on div "Hi all, I apologize you just received my email for our new theater program! Tha…" at bounding box center [539, 405] width 686 height 290
click at [455, 511] on div "Please let me know if you have any question" at bounding box center [539, 518] width 686 height 15
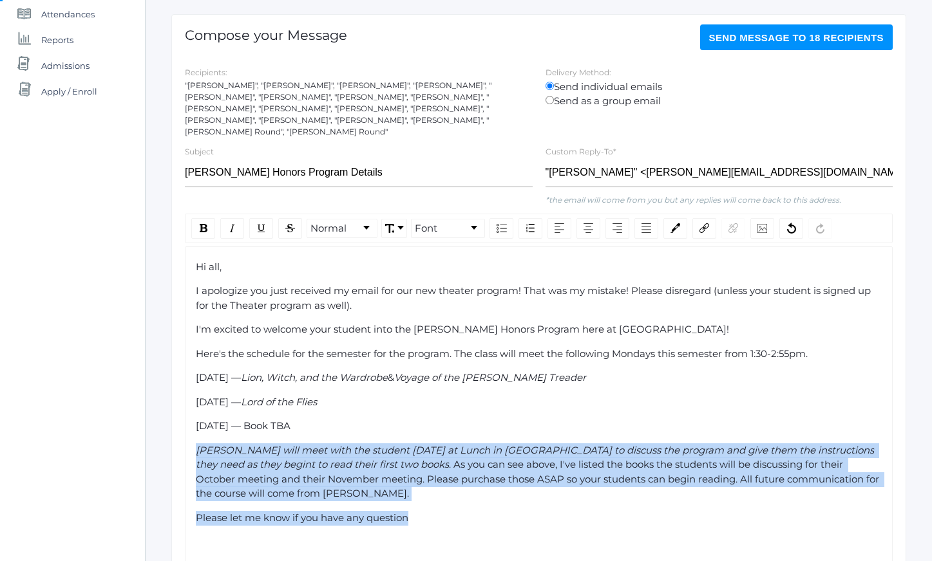
drag, startPoint x: 455, startPoint y: 502, endPoint x: 425, endPoint y: 422, distance: 85.1
click at [426, 426] on div "Hi all, I apologize you just received my email for our new theater program! Tha…" at bounding box center [539, 405] width 686 height 290
click at [425, 422] on div "Hi all, I apologize you just received my email for our new theater program! Tha…" at bounding box center [539, 405] width 686 height 290
drag, startPoint x: 425, startPoint y: 422, endPoint x: 491, endPoint y: 515, distance: 114.0
click at [487, 511] on div "Hi all, I apologize you just received my email for our new theater program! Tha…" at bounding box center [539, 405] width 686 height 290
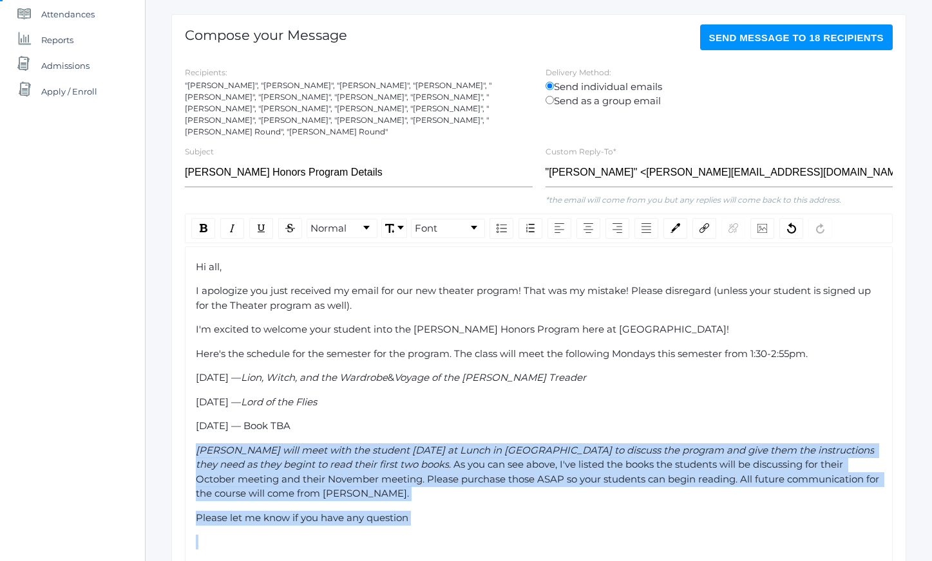
click at [491, 515] on div "Hi all, I apologize you just received my email for our new theater program! Tha…" at bounding box center [539, 405] width 686 height 290
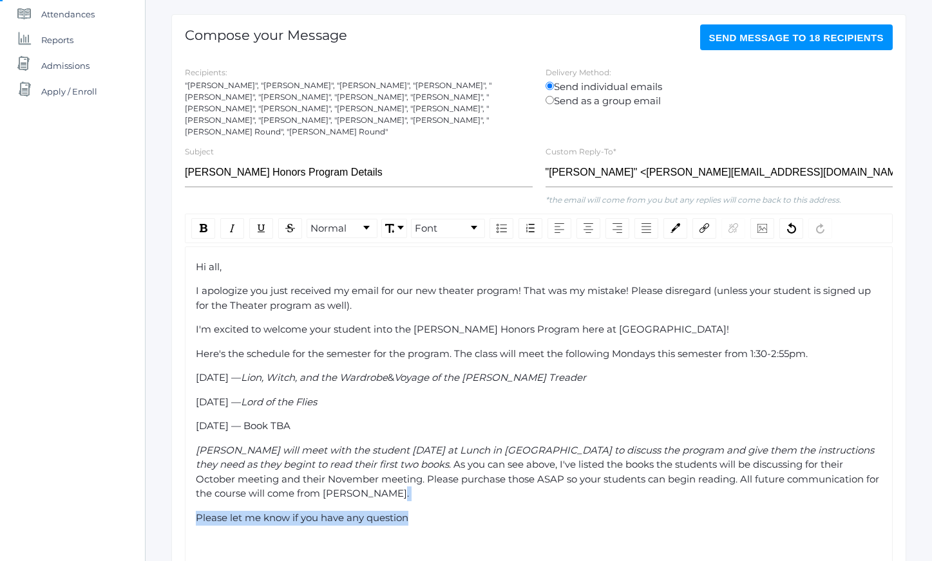
drag, startPoint x: 491, startPoint y: 515, endPoint x: 438, endPoint y: 422, distance: 106.7
click at [444, 434] on div "Hi all, I apologize you just received my email for our new theater program! Tha…" at bounding box center [539, 405] width 686 height 290
click at [438, 422] on div "[DATE] — Book TBA" at bounding box center [539, 426] width 686 height 15
drag, startPoint x: 438, startPoint y: 422, endPoint x: 494, endPoint y: 514, distance: 108.0
click at [487, 507] on div "Hi all, I apologize you just received my email for our new theater program! Tha…" at bounding box center [539, 405] width 686 height 290
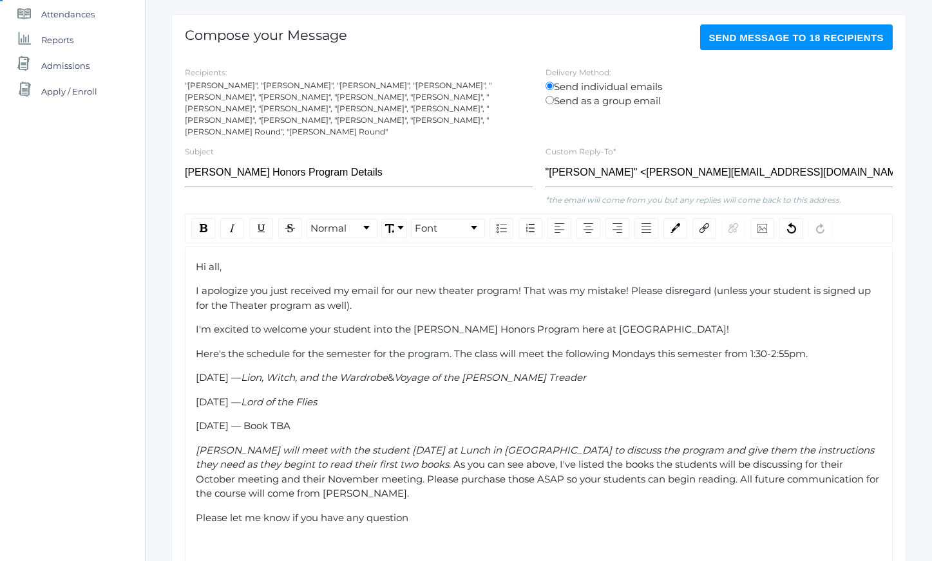
click at [494, 514] on div "Hi all, I apologize you just received my email for our new theater program! Tha…" at bounding box center [539, 405] width 686 height 290
click at [478, 511] on div "Please let me know if you have any question" at bounding box center [539, 518] width 686 height 15
click at [758, 348] on span "Here's the schedule for the semester for the program. The class will meet the f…" at bounding box center [502, 354] width 612 height 12
drag, startPoint x: 763, startPoint y: 342, endPoint x: 800, endPoint y: 339, distance: 37.4
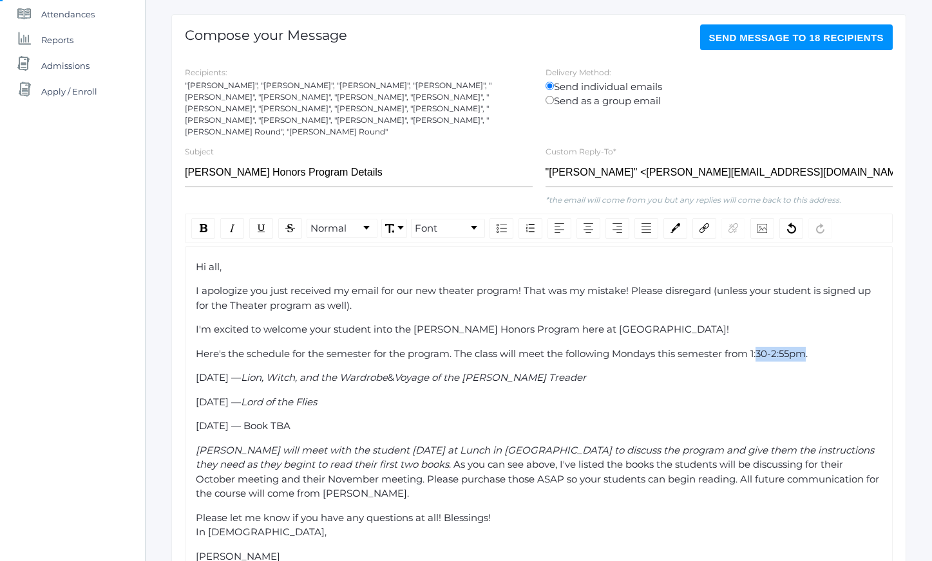
click at [799, 348] on span "Here's the schedule for the semester for the program. The class will meet the f…" at bounding box center [502, 354] width 612 height 12
click at [800, 348] on span "Here's the schedule for the semester for the program. The class will meet the f…" at bounding box center [502, 354] width 612 height 12
drag, startPoint x: 800, startPoint y: 339, endPoint x: 738, endPoint y: 340, distance: 62.4
click at [735, 348] on span "Here's the schedule for the semester for the program. The class will meet the f…" at bounding box center [502, 354] width 612 height 12
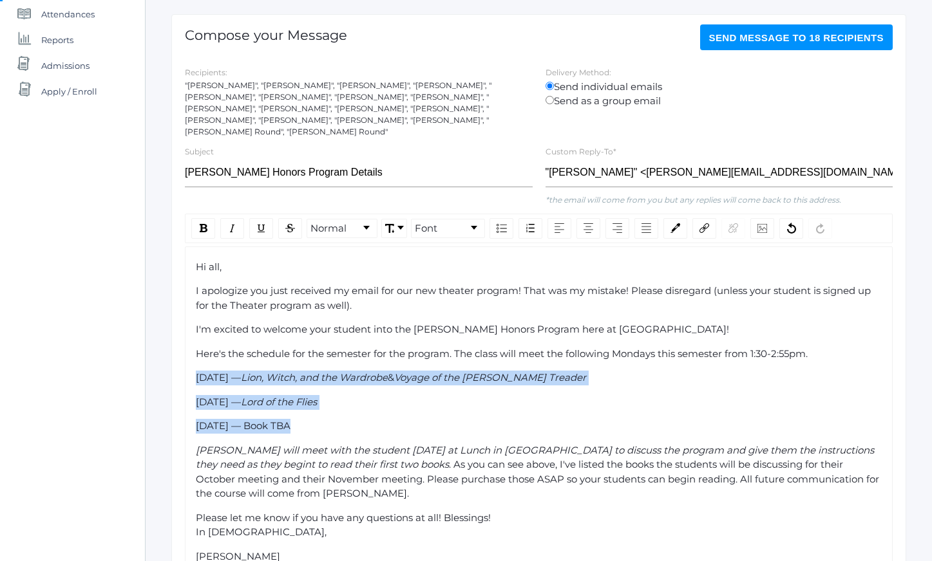
drag, startPoint x: 362, startPoint y: 426, endPoint x: 188, endPoint y: 373, distance: 181.7
click at [188, 373] on div "Hi all, I apologize you just received my email for our new theater program! Tha…" at bounding box center [539, 424] width 708 height 355
click at [505, 224] on img "rdw-list-control" at bounding box center [501, 228] width 10 height 9
click at [438, 420] on div "[DATE] — Book TBA" at bounding box center [547, 427] width 672 height 15
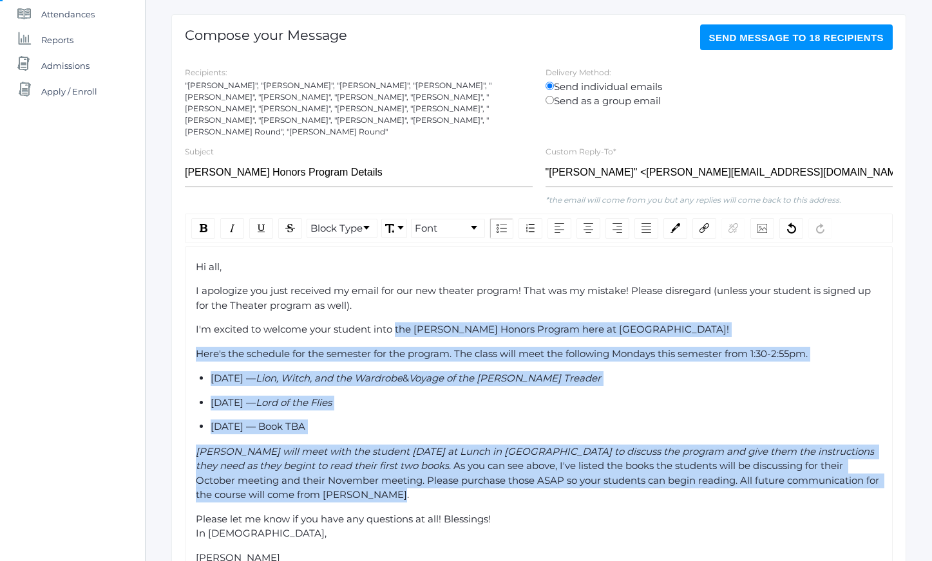
drag, startPoint x: 396, startPoint y: 319, endPoint x: 490, endPoint y: 487, distance: 193.1
click at [483, 480] on div "Hi all, I apologize you just received my email for our new theater program! Tha…" at bounding box center [539, 425] width 686 height 330
click at [490, 487] on div "[PERSON_NAME] will meet with the student [DATE] at Lunch in [GEOGRAPHIC_DATA] t…" at bounding box center [539, 474] width 686 height 58
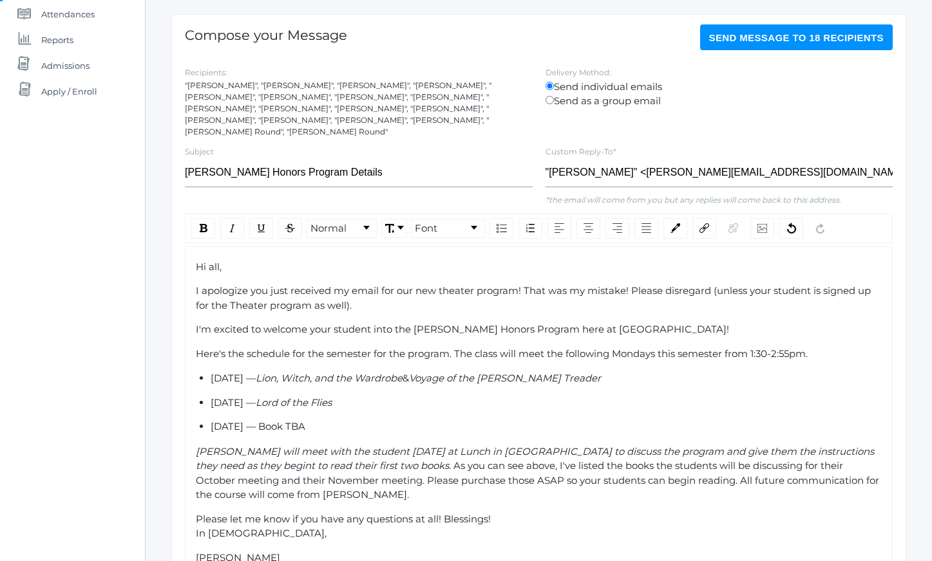
click at [507, 512] on div "Please let me know if you have any questions at all! Blessings! In [DEMOGRAPHIC…" at bounding box center [539, 526] width 686 height 29
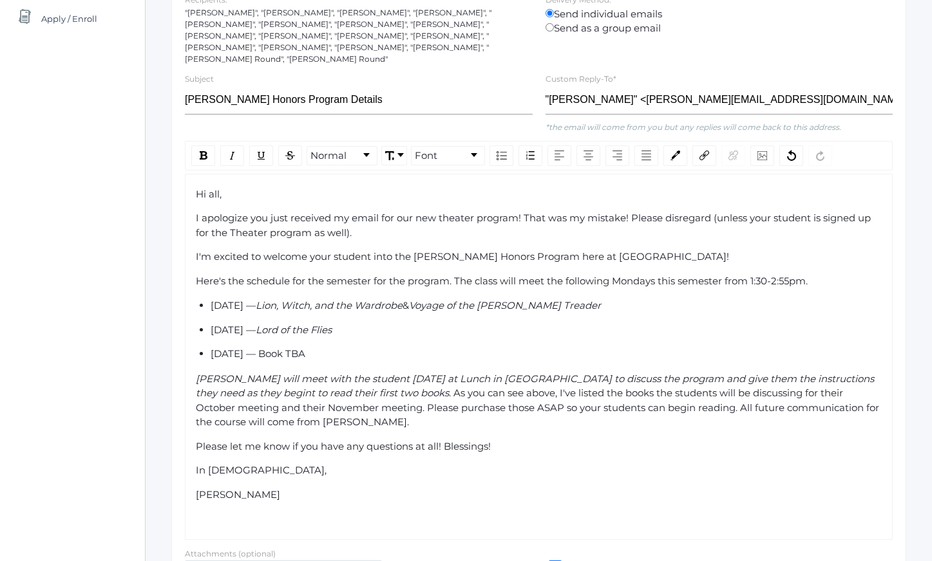
scroll to position [253, 0]
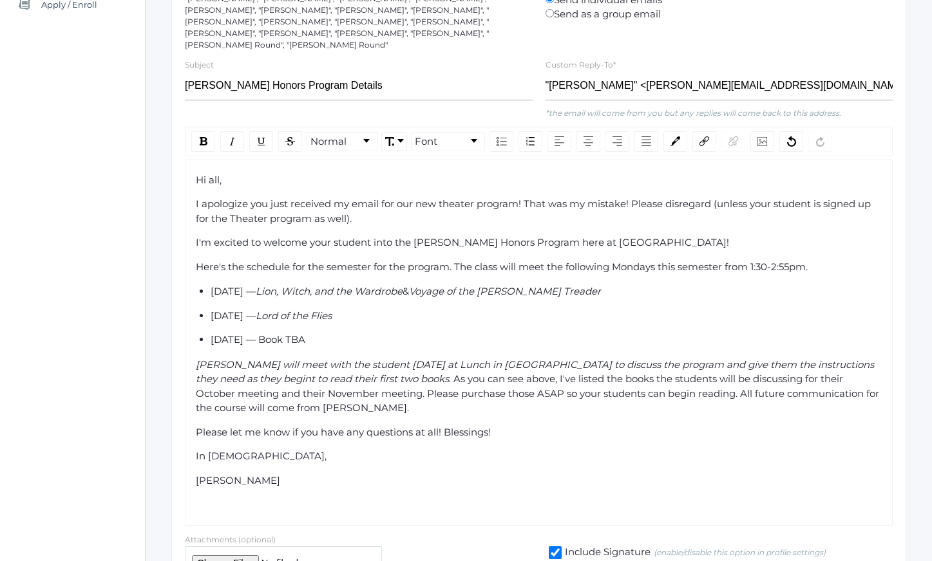
click at [294, 506] on div "rdw-editor" at bounding box center [539, 505] width 686 height 15
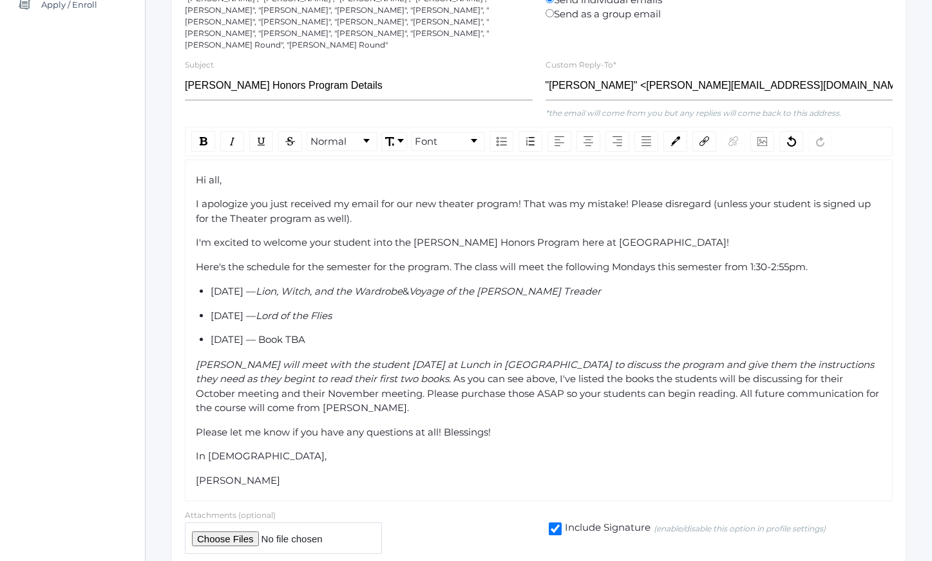
click at [230, 449] on div "In [DEMOGRAPHIC_DATA]," at bounding box center [539, 456] width 686 height 15
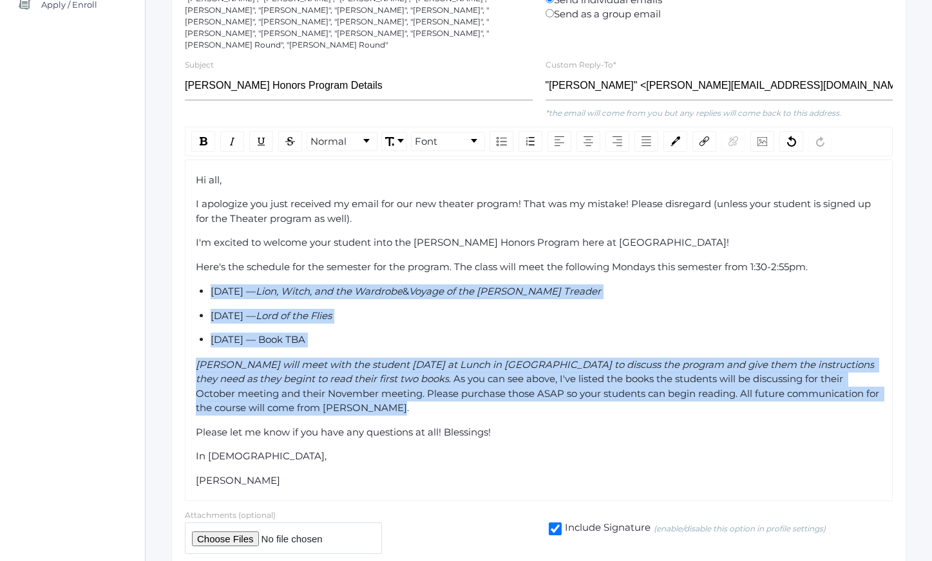
drag, startPoint x: 294, startPoint y: 272, endPoint x: 352, endPoint y: 417, distance: 155.2
click at [350, 410] on div "Hi all, I apologize you just received my email for our new theater program! Tha…" at bounding box center [539, 330] width 686 height 315
drag, startPoint x: 335, startPoint y: 488, endPoint x: 192, endPoint y: 164, distance: 354.0
click at [192, 164] on div "Hi all, I apologize you just received my email for our new theater program! Tha…" at bounding box center [539, 331] width 708 height 342
click at [431, 135] on span "Font" at bounding box center [426, 142] width 23 height 15
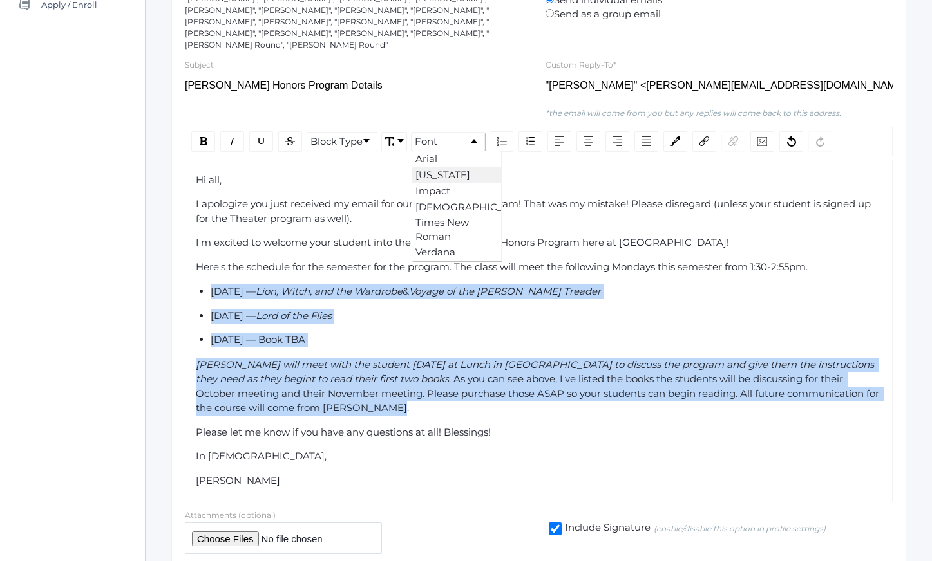
click at [438, 167] on li "[US_STATE]" at bounding box center [456, 175] width 89 height 16
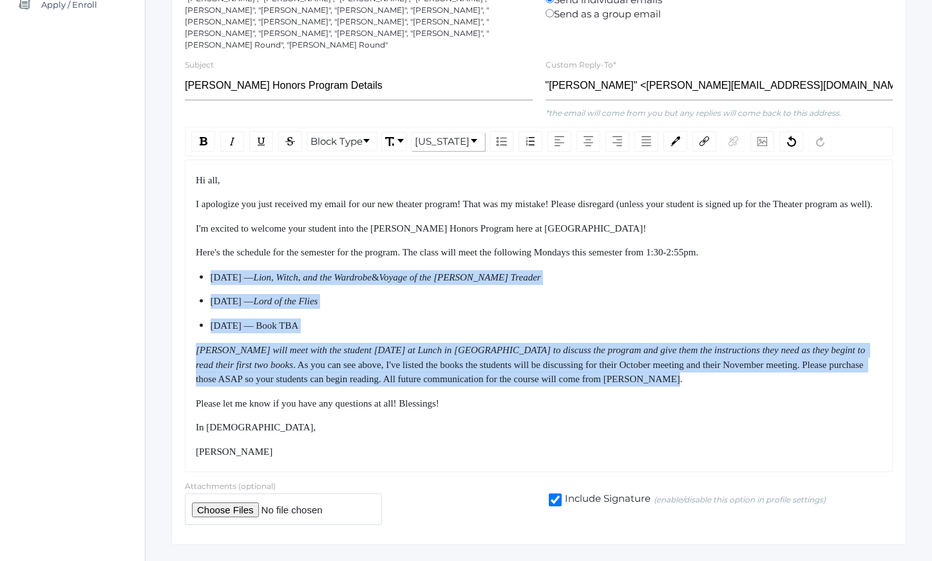
click at [346, 251] on span "Here's the schedule for the semester for the program. The class will meet the f…" at bounding box center [447, 252] width 502 height 10
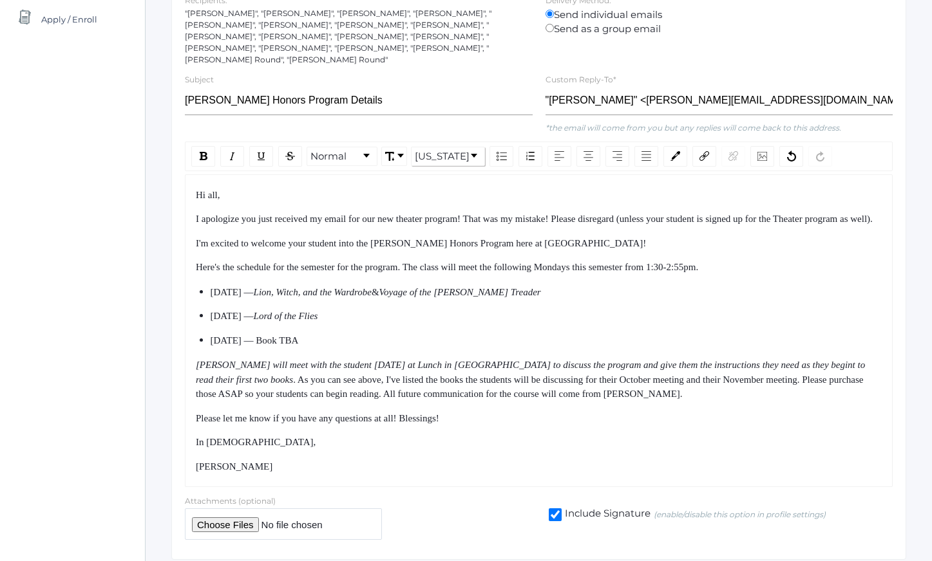
scroll to position [239, 0]
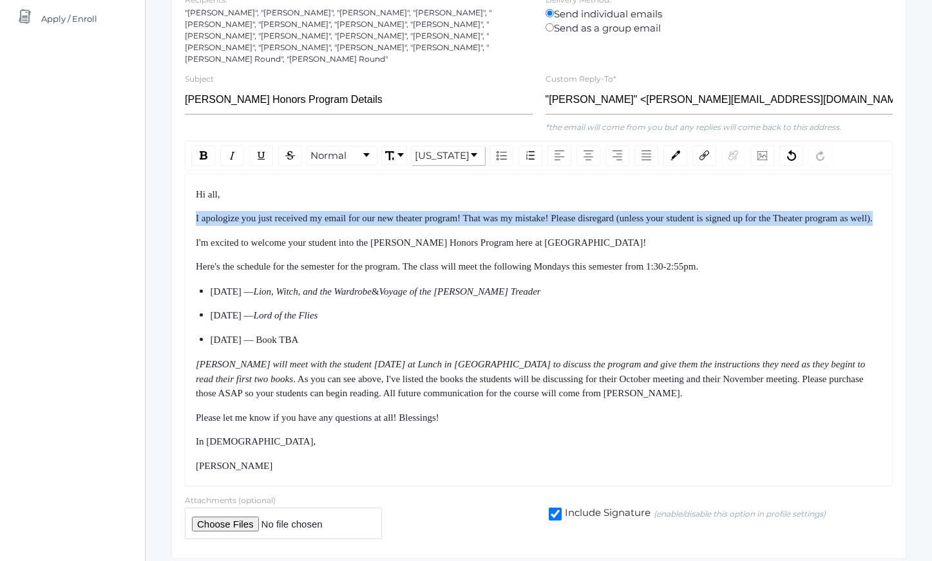
drag, startPoint x: 281, startPoint y: 187, endPoint x: 308, endPoint y: 221, distance: 44.4
click at [308, 221] on div "Hi all, I apologize you just received my email for our new theater program! Tha…" at bounding box center [539, 330] width 686 height 286
click at [308, 221] on div "I apologize you just received my email for our new theater program! That was my…" at bounding box center [539, 218] width 686 height 15
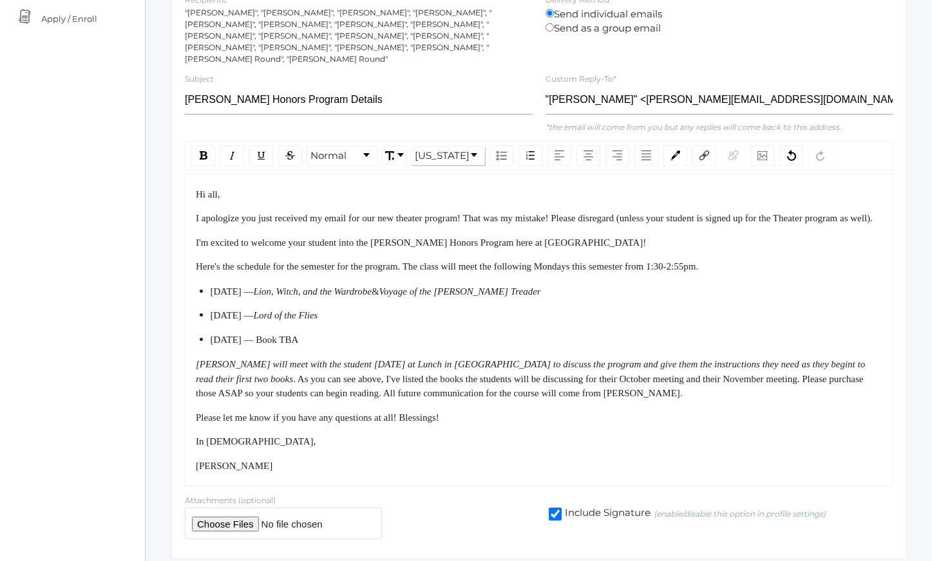
drag, startPoint x: 308, startPoint y: 221, endPoint x: 261, endPoint y: 200, distance: 51.6
click at [271, 211] on div "I apologize you just received my email for our new theater program! That was my…" at bounding box center [539, 218] width 686 height 15
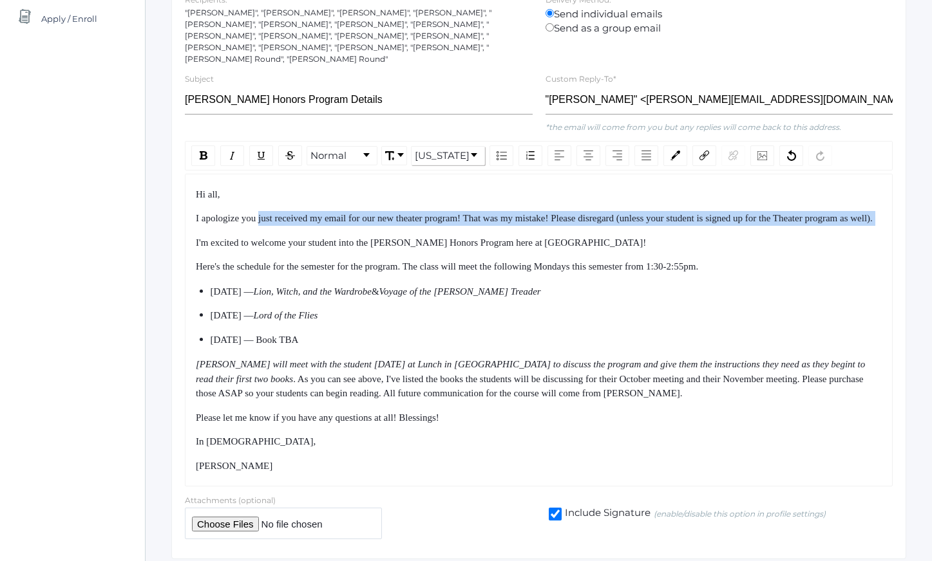
click at [261, 211] on div "I apologize you just received my email for our new theater program! That was my…" at bounding box center [539, 218] width 686 height 15
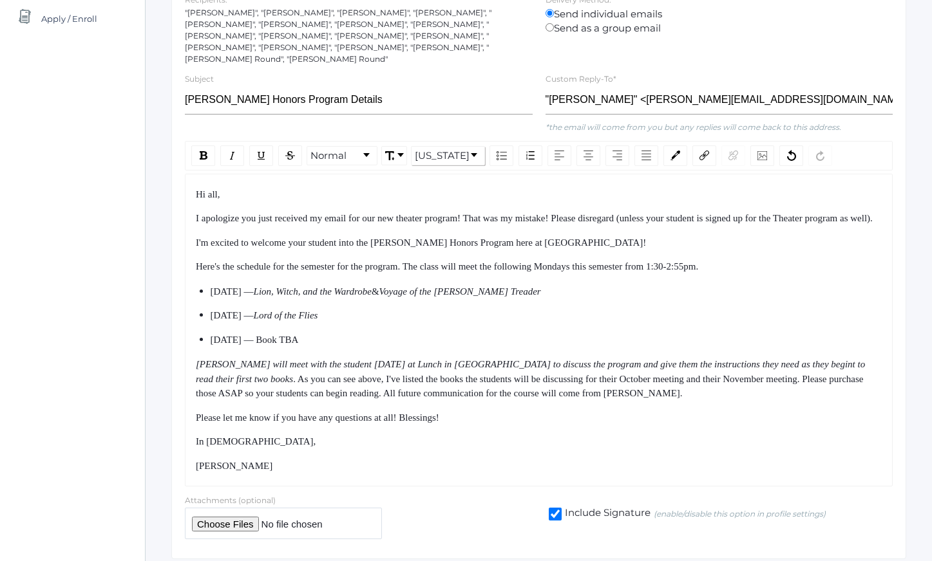
click at [243, 213] on span "I apologize you just received my email for our new theater program! That was my…" at bounding box center [534, 218] width 677 height 10
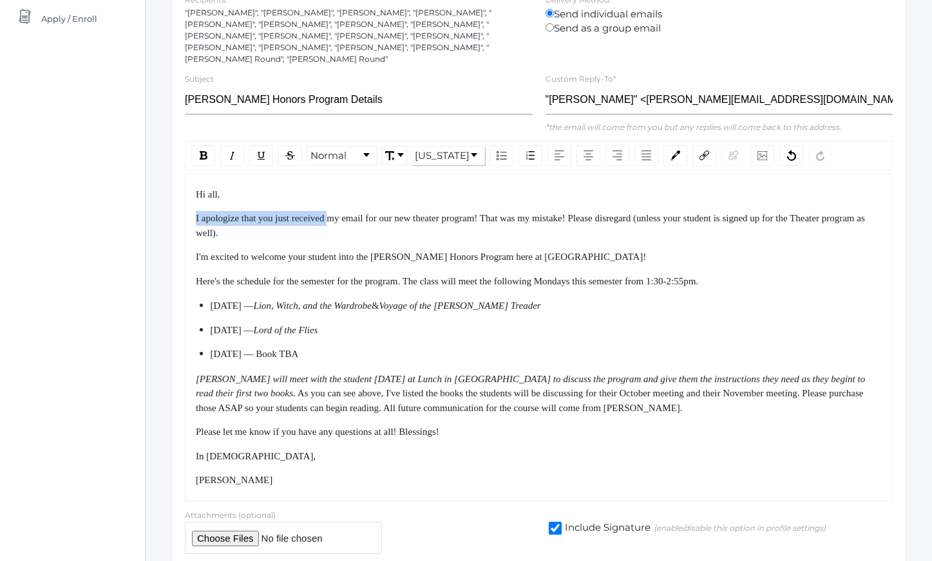
drag, startPoint x: 335, startPoint y: 196, endPoint x: 359, endPoint y: 222, distance: 36.0
click at [352, 220] on div "Hi all, I apologize that you just received my email for our new theater program…" at bounding box center [539, 337] width 686 height 301
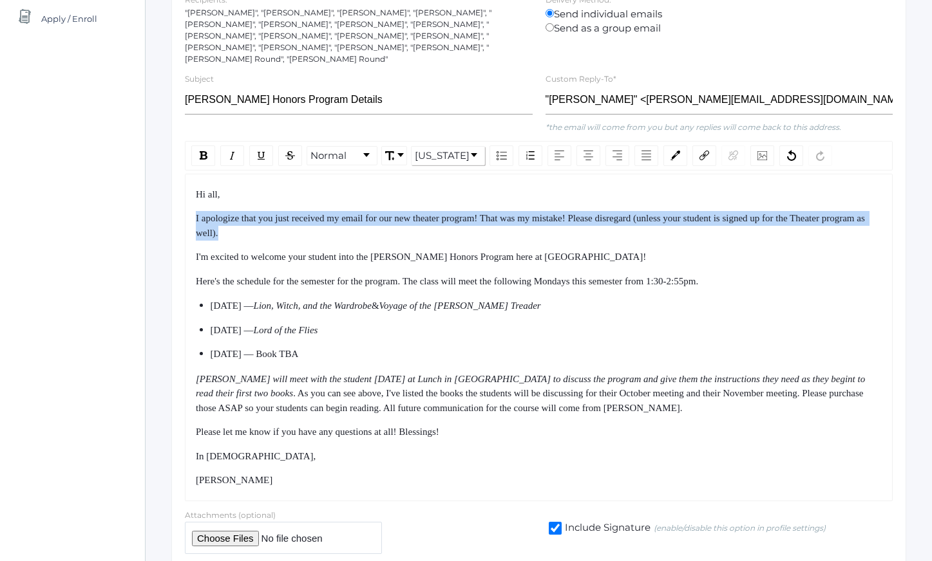
click at [359, 222] on div "I apologize that you just received my email for our new theater program! That w…" at bounding box center [539, 225] width 686 height 29
drag, startPoint x: 359, startPoint y: 222, endPoint x: 337, endPoint y: 200, distance: 31.9
click at [339, 211] on div "I apologize that you just received my email for our new theater program! That w…" at bounding box center [539, 225] width 686 height 29
click at [337, 211] on div "I apologize that you just received my email for our new theater program! That w…" at bounding box center [539, 225] width 686 height 29
drag, startPoint x: 337, startPoint y: 200, endPoint x: 390, endPoint y: 234, distance: 63.7
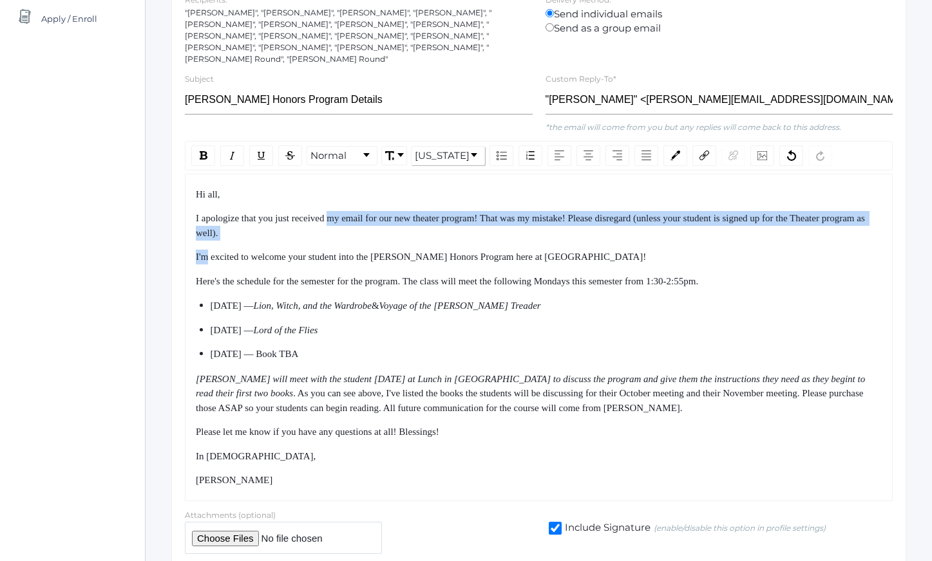
click at [390, 234] on div "Hi all, I apologize that you just received my email for our new theater program…" at bounding box center [539, 337] width 686 height 301
click at [393, 237] on div "Hi all, I apologize that you just received my email for our new theater program…" at bounding box center [539, 337] width 686 height 301
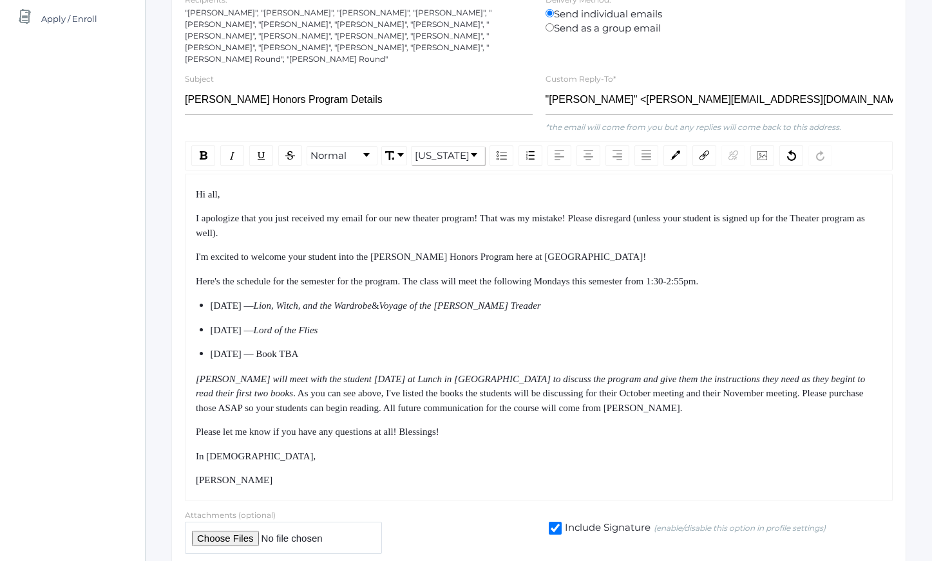
click at [362, 223] on div "I apologize that you just received my email for our new theater program! That w…" at bounding box center [539, 225] width 686 height 29
click at [197, 252] on span "I'm excited to welcome your student into the [PERSON_NAME] Honors Program here …" at bounding box center [421, 257] width 450 height 10
click at [198, 250] on div "I'm excited to welcome your student into the [PERSON_NAME] Honors Program here …" at bounding box center [539, 257] width 686 height 15
click at [196, 252] on span "I'm excited to welcome your student into the [PERSON_NAME] Honors Program here …" at bounding box center [421, 257] width 450 height 10
drag, startPoint x: 196, startPoint y: 244, endPoint x: 309, endPoint y: 244, distance: 112.7
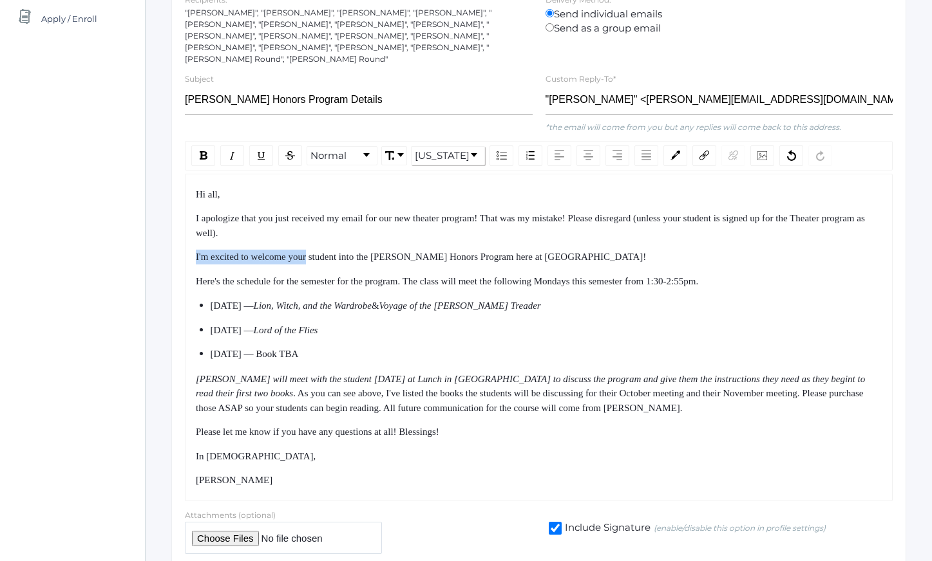
click at [301, 252] on span "I'm excited to welcome your student into the [PERSON_NAME] Honors Program here …" at bounding box center [421, 257] width 450 height 10
click at [309, 252] on span "I'm excited to welcome your student into the [PERSON_NAME] Honors Program here …" at bounding box center [421, 257] width 450 height 10
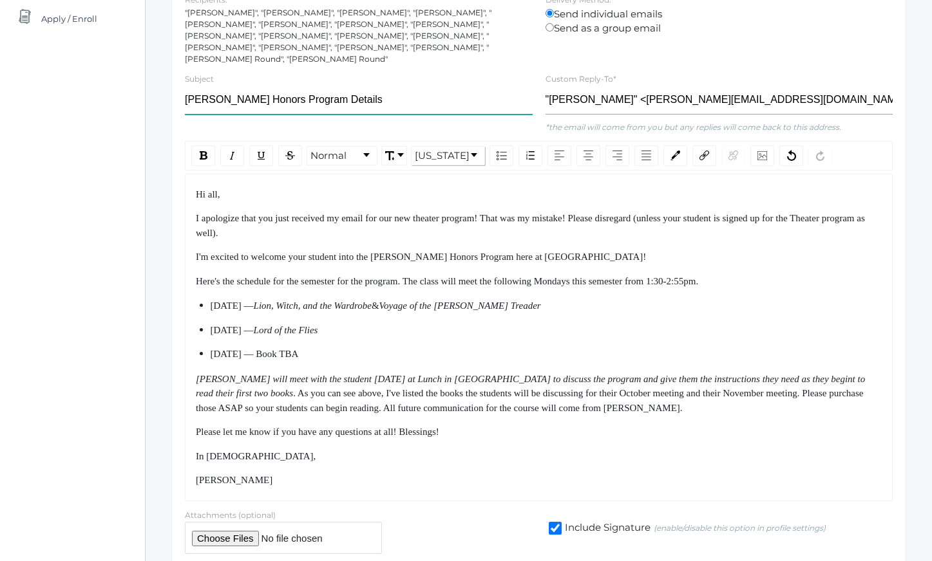
click at [254, 88] on input "[PERSON_NAME] Honors Program Details" at bounding box center [359, 100] width 348 height 29
click at [290, 88] on input "[PERSON_NAME] Honors Program Details" at bounding box center [359, 100] width 348 height 29
click at [319, 88] on input "[PERSON_NAME] Honors Program Details" at bounding box center [359, 100] width 348 height 29
click at [336, 93] on input "[PERSON_NAME] Honors Program [DATE]-[DATE] Details" at bounding box center [359, 100] width 348 height 29
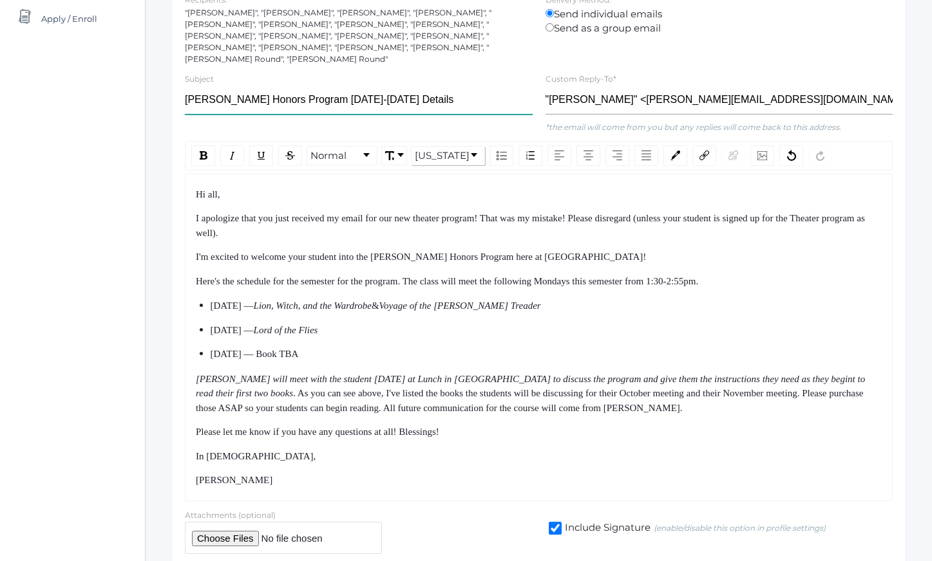
drag, startPoint x: 336, startPoint y: 93, endPoint x: 364, endPoint y: 93, distance: 27.7
click at [364, 93] on input "[PERSON_NAME] Honors Program [DATE]-[DATE] Details" at bounding box center [359, 100] width 348 height 29
type input "[PERSON_NAME] Honors Program Fall 2025 Details"
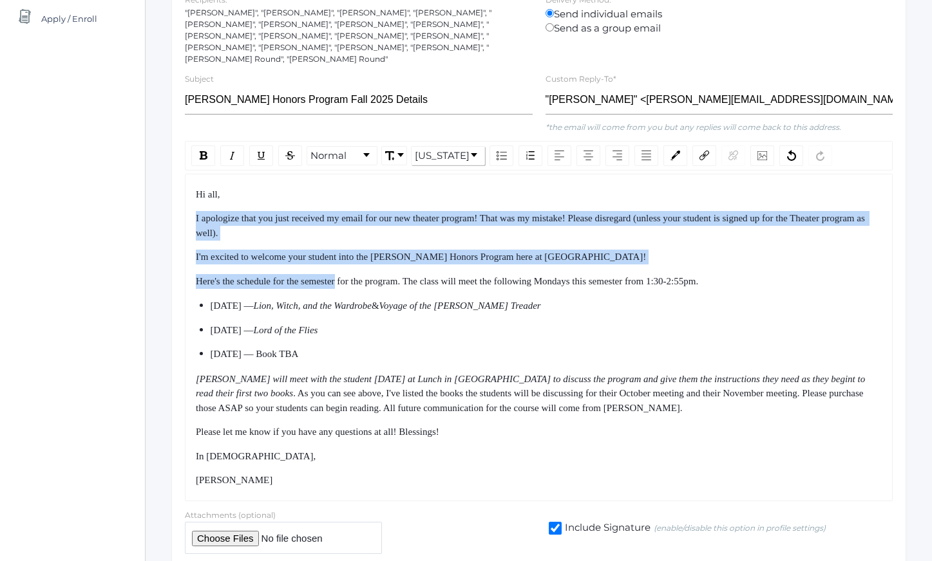
drag, startPoint x: 330, startPoint y: 191, endPoint x: 355, endPoint y: 292, distance: 104.3
click at [354, 285] on div "Hi all, I apologize that you just received my email for our new theater program…" at bounding box center [539, 337] width 686 height 301
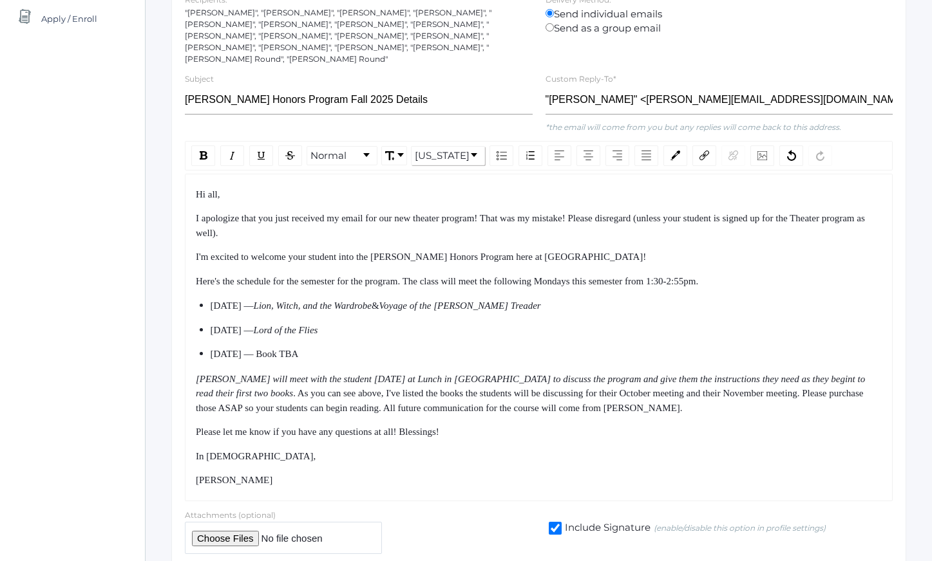
click at [355, 301] on span "Lion, Witch, and the Wardrobe" at bounding box center [313, 306] width 118 height 10
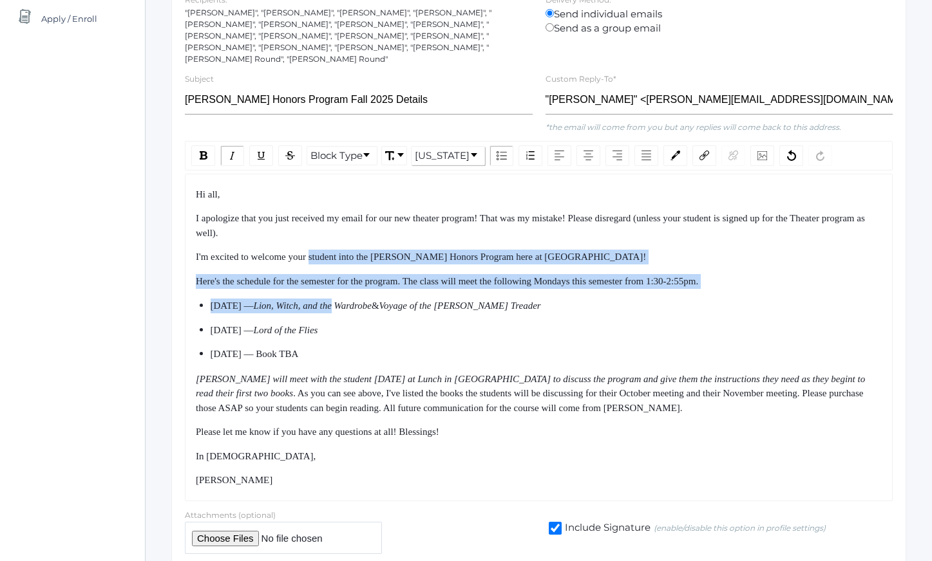
drag, startPoint x: 355, startPoint y: 292, endPoint x: 325, endPoint y: 220, distance: 77.6
click at [325, 220] on div "Hi all, I apologize that you just received my email for our new theater program…" at bounding box center [539, 337] width 686 height 301
click at [322, 216] on div "I apologize that you just received my email for our new theater program! That w…" at bounding box center [539, 225] width 686 height 29
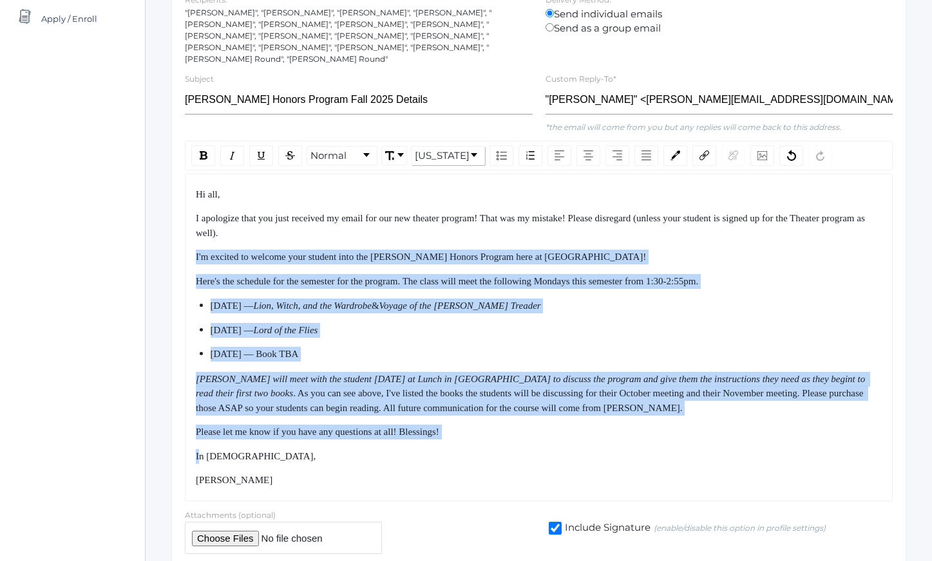
drag, startPoint x: 322, startPoint y: 216, endPoint x: 494, endPoint y: 447, distance: 288.0
click at [492, 447] on div "Hi all, I apologize that you just received my email for our new theater program…" at bounding box center [539, 337] width 686 height 301
click at [494, 449] on div "In [DEMOGRAPHIC_DATA]," at bounding box center [539, 456] width 686 height 15
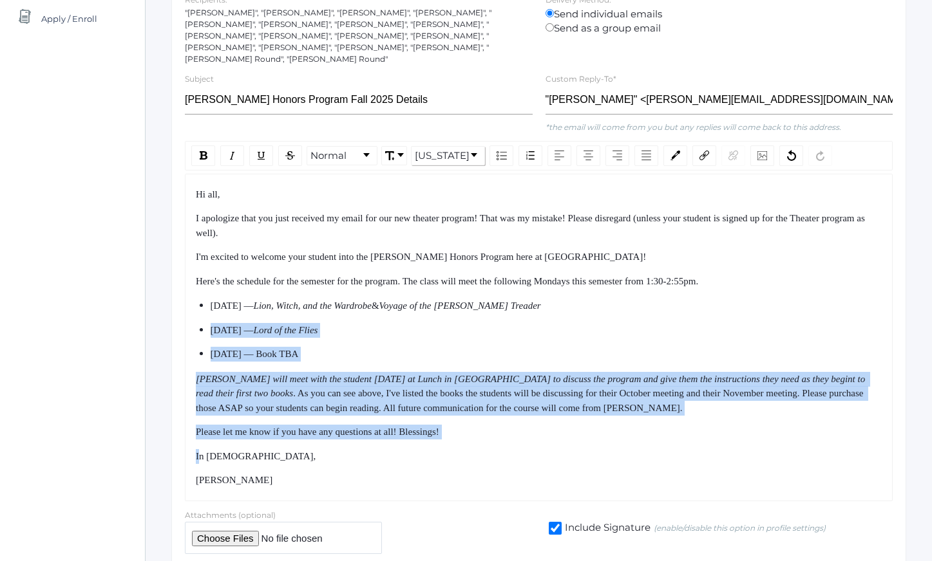
drag, startPoint x: 494, startPoint y: 447, endPoint x: 439, endPoint y: 257, distance: 198.3
click at [439, 258] on div "Hi all, I apologize that you just received my email for our new theater program…" at bounding box center [539, 337] width 686 height 301
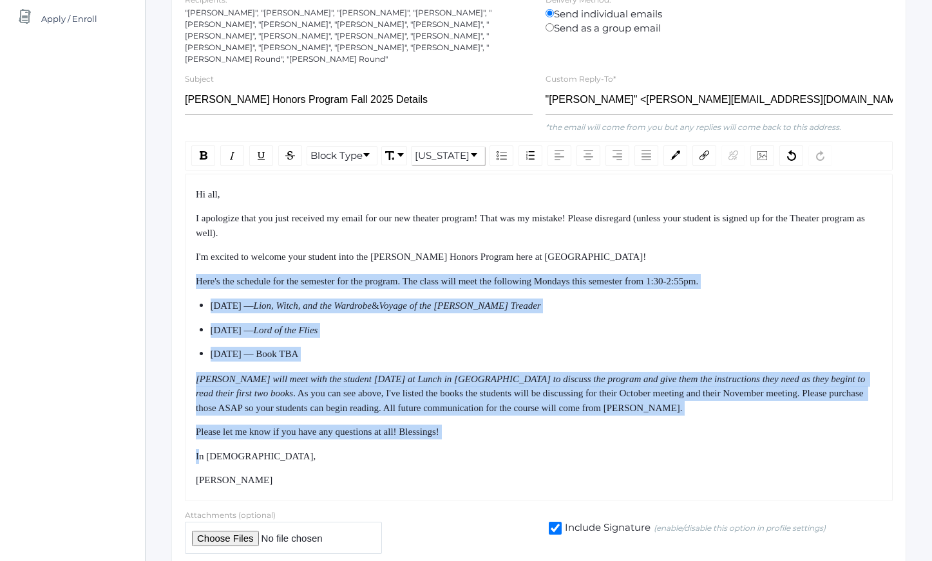
click at [439, 257] on div "Hi all, I apologize that you just received my email for our new theater program…" at bounding box center [539, 337] width 686 height 301
drag, startPoint x: 439, startPoint y: 257, endPoint x: 485, endPoint y: 457, distance: 205.4
click at [484, 453] on div "Hi all, I apologize that you just received my email for our new theater program…" at bounding box center [539, 337] width 686 height 301
click at [485, 457] on div "In [DEMOGRAPHIC_DATA]," at bounding box center [539, 456] width 686 height 15
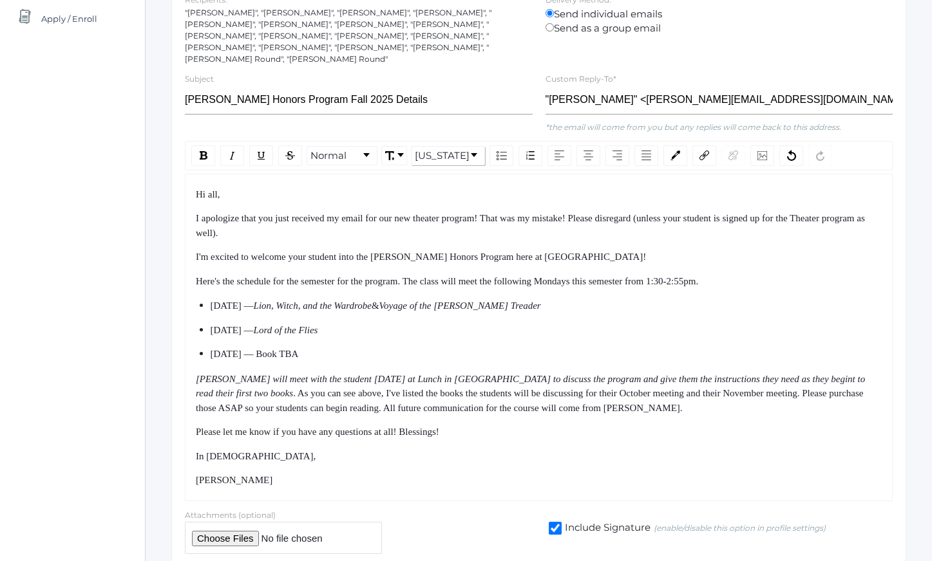
click at [196, 374] on span "[PERSON_NAME] will meet with the student [DATE] at Lunch in [GEOGRAPHIC_DATA] t…" at bounding box center [531, 386] width 671 height 25
click at [288, 388] on span ". As you can see above, I've listed the books the students will be discussing f…" at bounding box center [531, 400] width 670 height 25
click at [762, 395] on div "[PERSON_NAME] will meet with the student [DATE] at Lunch in [GEOGRAPHIC_DATA] t…" at bounding box center [539, 394] width 686 height 44
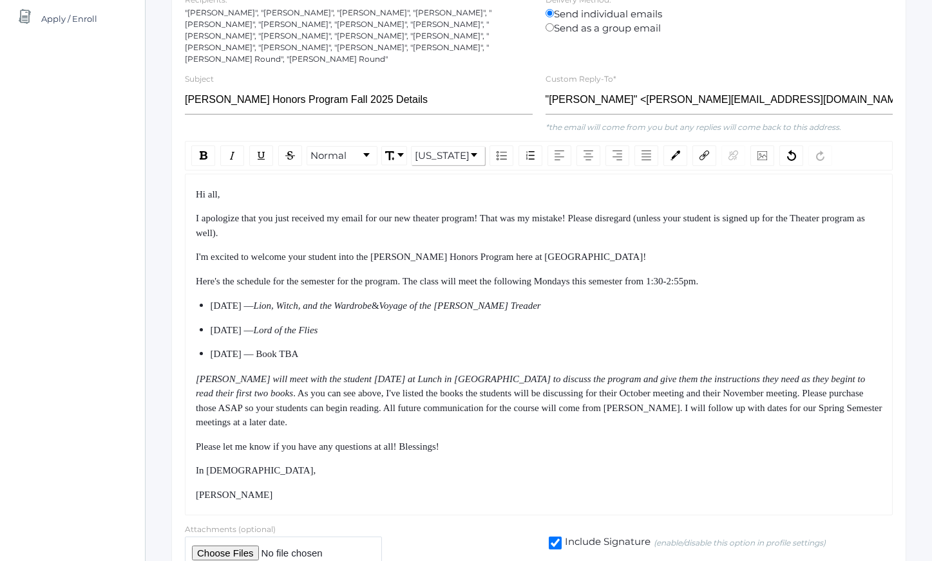
drag, startPoint x: 741, startPoint y: 319, endPoint x: 747, endPoint y: 496, distance: 177.1
click at [747, 494] on div "Hi all, I apologize that you just received my email for our new theater program…" at bounding box center [539, 344] width 686 height 315
click at [747, 496] on div "[PERSON_NAME]" at bounding box center [539, 495] width 686 height 15
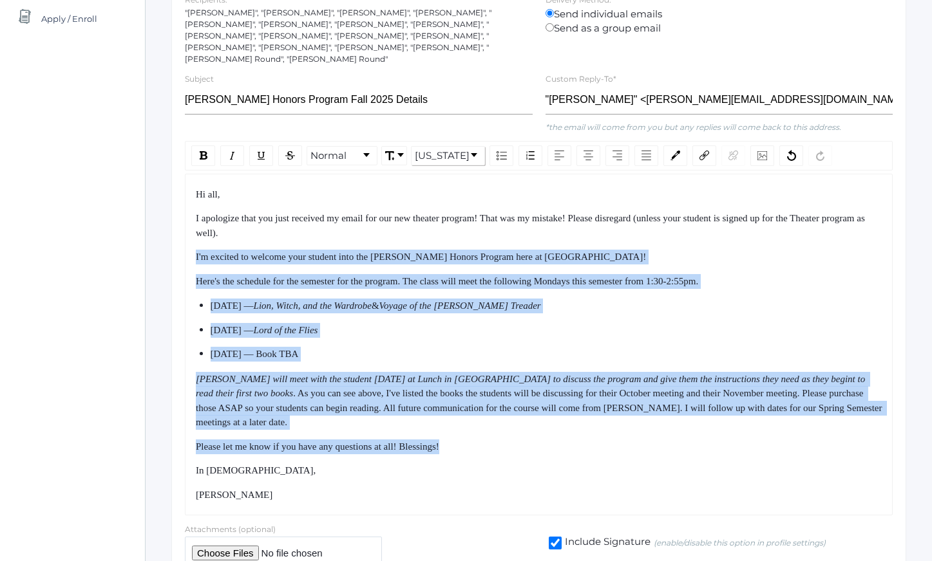
drag, startPoint x: 659, startPoint y: 354, endPoint x: 679, endPoint y: 455, distance: 103.0
click at [678, 454] on div "Hi all, I apologize that you just received my email for our new theater program…" at bounding box center [539, 344] width 686 height 315
click at [679, 464] on div "In [DEMOGRAPHIC_DATA]," at bounding box center [539, 471] width 686 height 15
drag, startPoint x: 679, startPoint y: 455, endPoint x: 608, endPoint y: 207, distance: 257.8
click at [612, 217] on div "Hi all, I apologize that you just received my email for our new theater program…" at bounding box center [539, 344] width 686 height 315
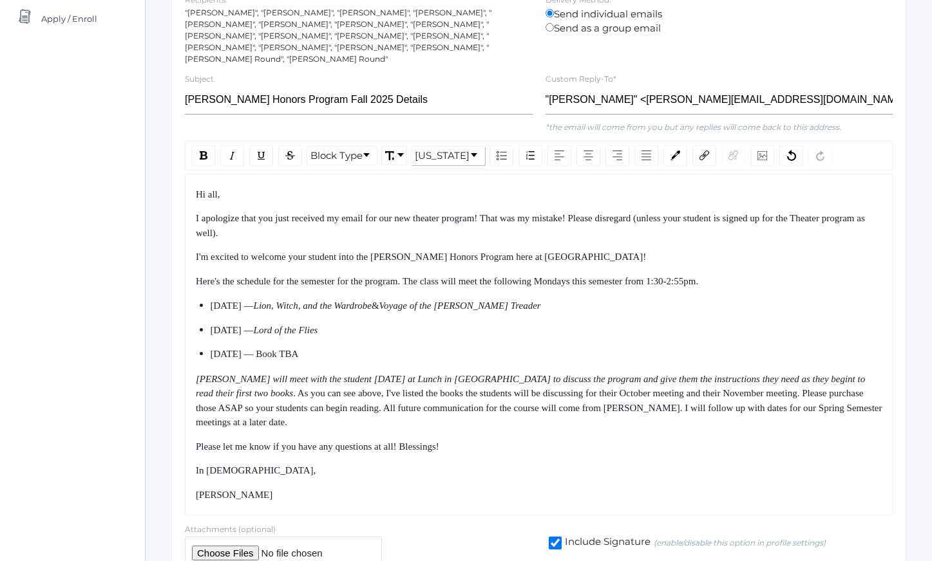
click at [608, 213] on span "I apologize that you just received my email for our new theater program! That w…" at bounding box center [531, 225] width 671 height 25
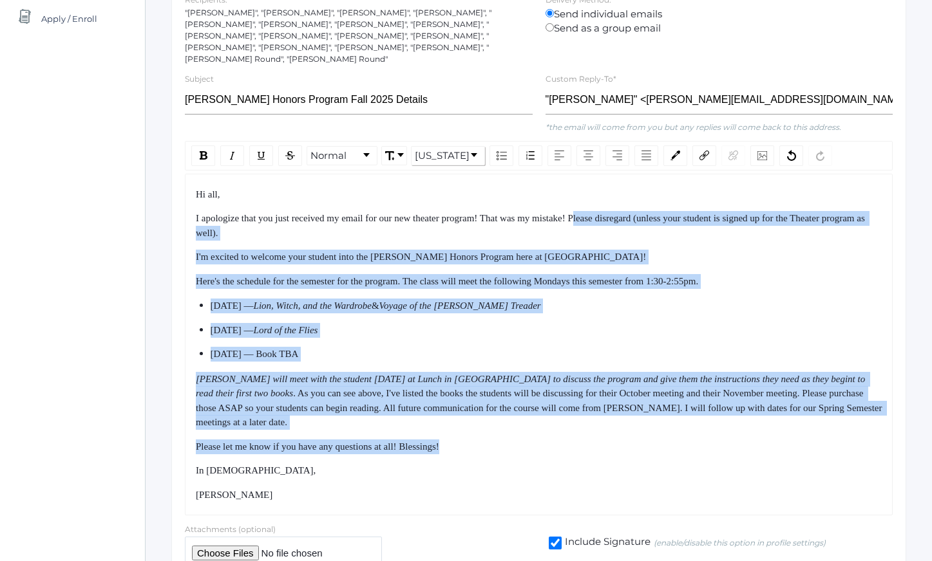
drag, startPoint x: 608, startPoint y: 209, endPoint x: 642, endPoint y: 473, distance: 266.2
click at [642, 473] on div "Hi all, I apologize that you just received my email for our new theater program…" at bounding box center [539, 344] width 686 height 315
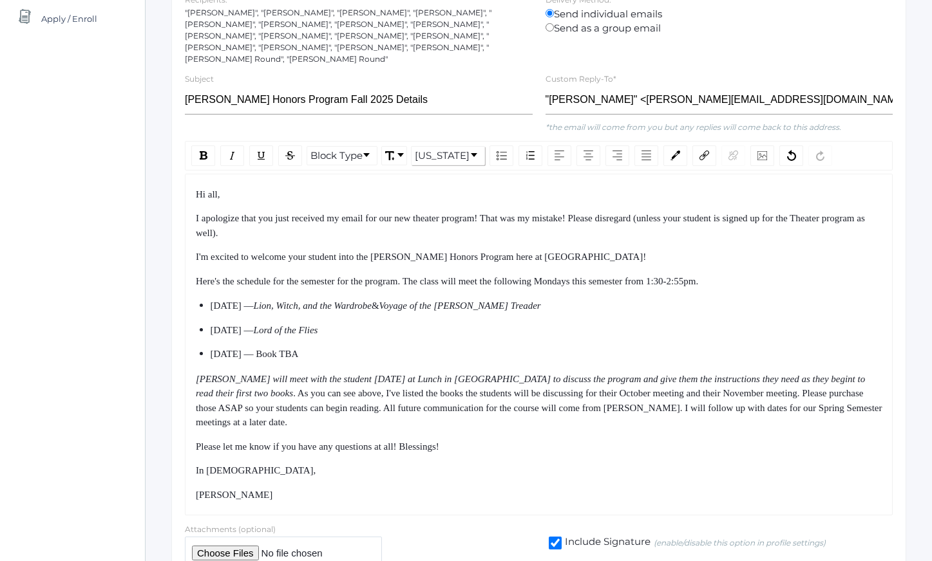
click at [646, 482] on div "Hi all, I apologize that you just received my email for our new theater program…" at bounding box center [539, 344] width 686 height 315
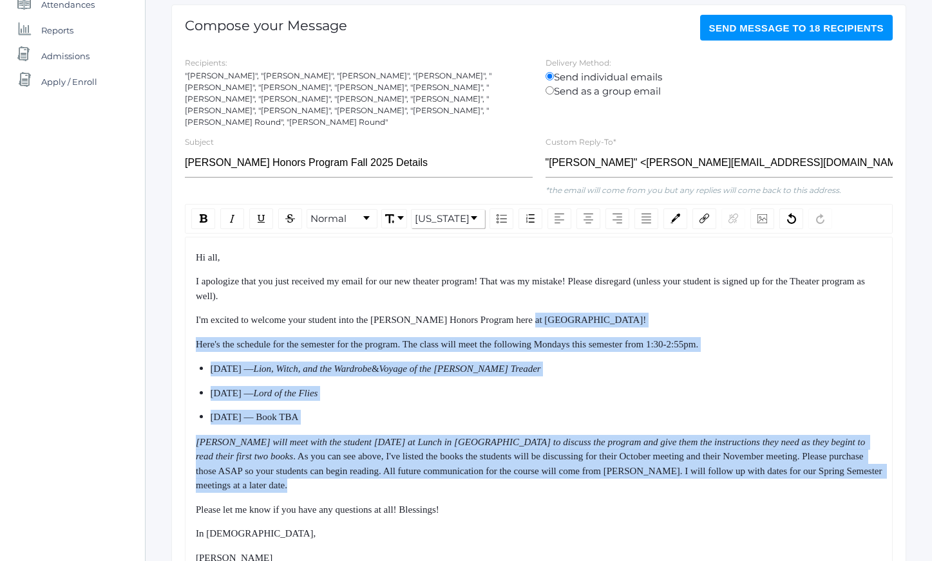
drag, startPoint x: 585, startPoint y: 314, endPoint x: 617, endPoint y: 483, distance: 172.9
click at [616, 483] on div "Hi all, I apologize that you just received my email for our new theater program…" at bounding box center [539, 407] width 686 height 315
click at [617, 483] on div "Hi all, I apologize that you just received my email for our new theater program…" at bounding box center [539, 407] width 686 height 315
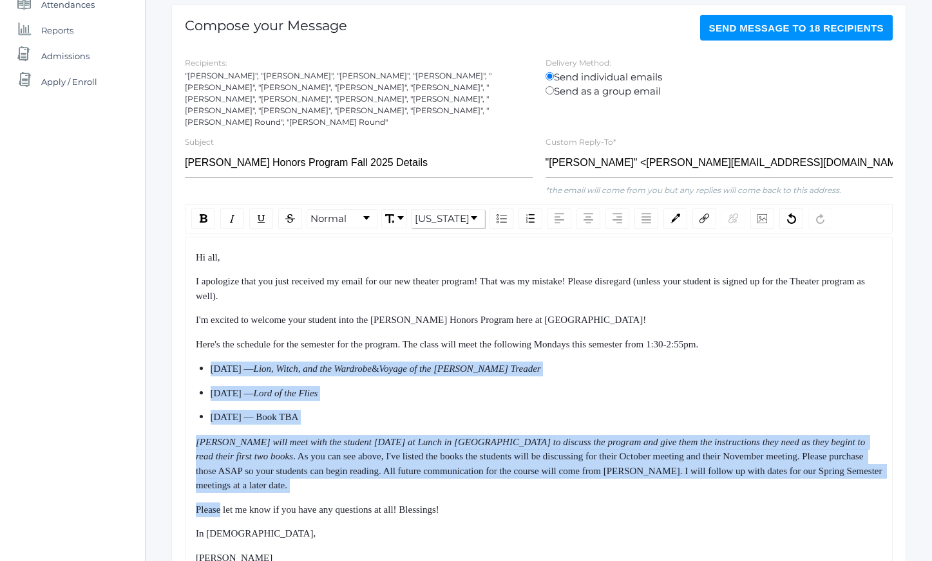
drag, startPoint x: 617, startPoint y: 483, endPoint x: 558, endPoint y: 302, distance: 191.0
click at [558, 305] on div "Hi all, I apologize that you just received my email for our new theater program…" at bounding box center [539, 407] width 686 height 315
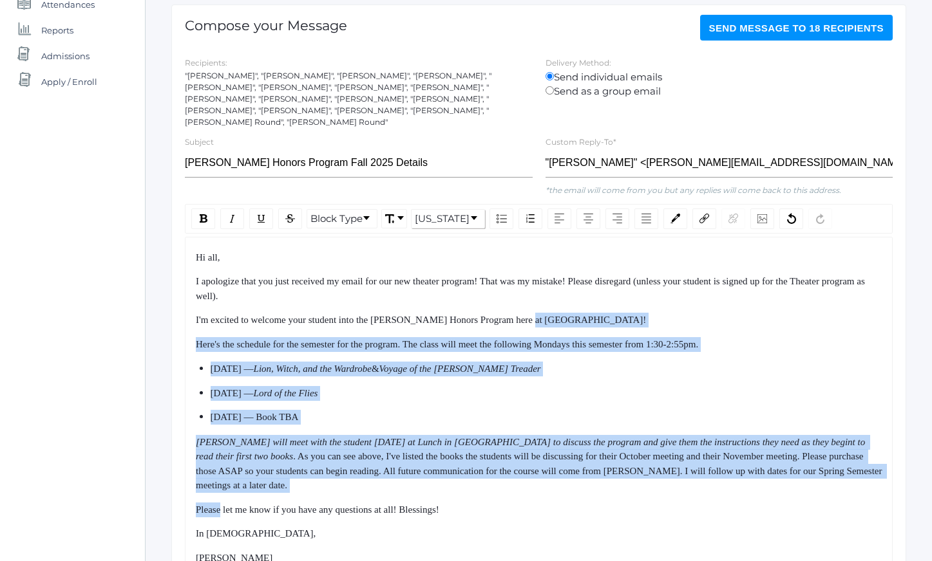
click at [558, 313] on div "I'm excited to welcome your student into the [PERSON_NAME] Honors Program here …" at bounding box center [539, 320] width 686 height 15
drag, startPoint x: 558, startPoint y: 302, endPoint x: 595, endPoint y: 484, distance: 186.1
click at [594, 481] on div "Hi all, I apologize that you just received my email for our new theater program…" at bounding box center [539, 407] width 686 height 315
click at [595, 484] on div "Hi all, I apologize that you just received my email for our new theater program…" at bounding box center [539, 407] width 686 height 315
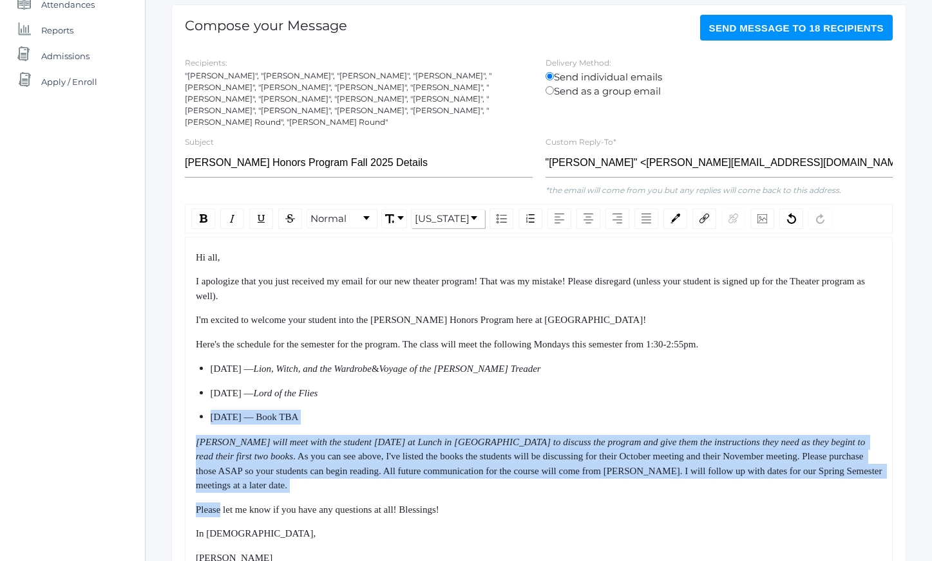
drag, startPoint x: 595, startPoint y: 484, endPoint x: 539, endPoint y: 331, distance: 163.1
click at [539, 331] on div "Hi all, I apologize that you just received my email for our new theater program…" at bounding box center [539, 407] width 686 height 315
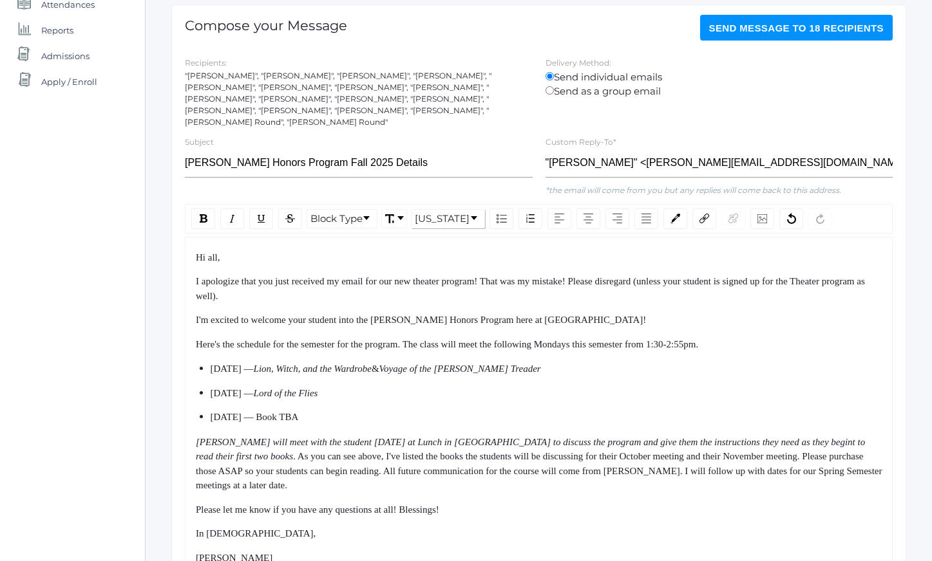
click at [534, 320] on div "Hi all, I apologize that you just received my email for our new theater program…" at bounding box center [539, 407] width 686 height 315
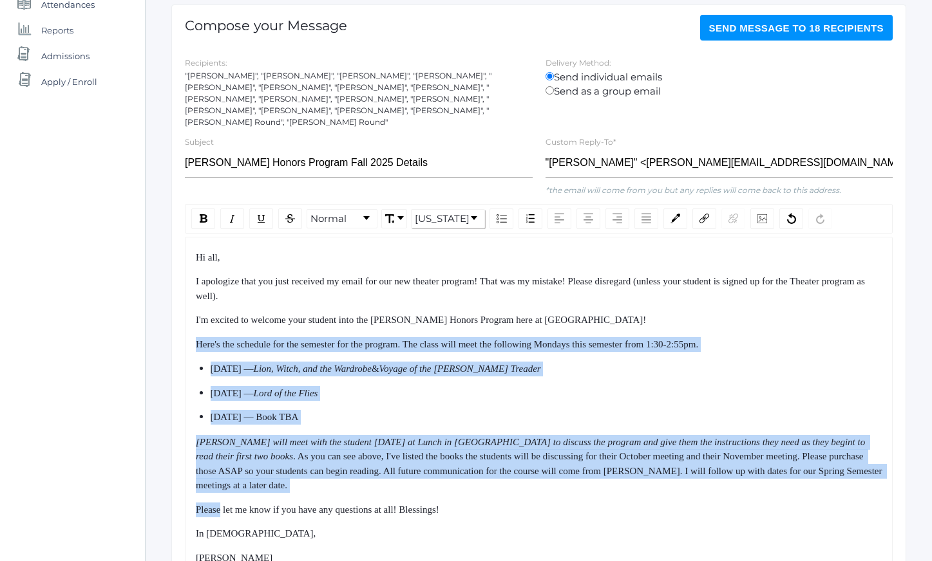
drag, startPoint x: 534, startPoint y: 320, endPoint x: 574, endPoint y: 503, distance: 187.6
click at [569, 493] on div "Hi all, I apologize that you just received my email for our new theater program…" at bounding box center [539, 407] width 686 height 315
click at [574, 503] on div "Please let me know if you have any questions at all! Blessings!" at bounding box center [539, 510] width 686 height 15
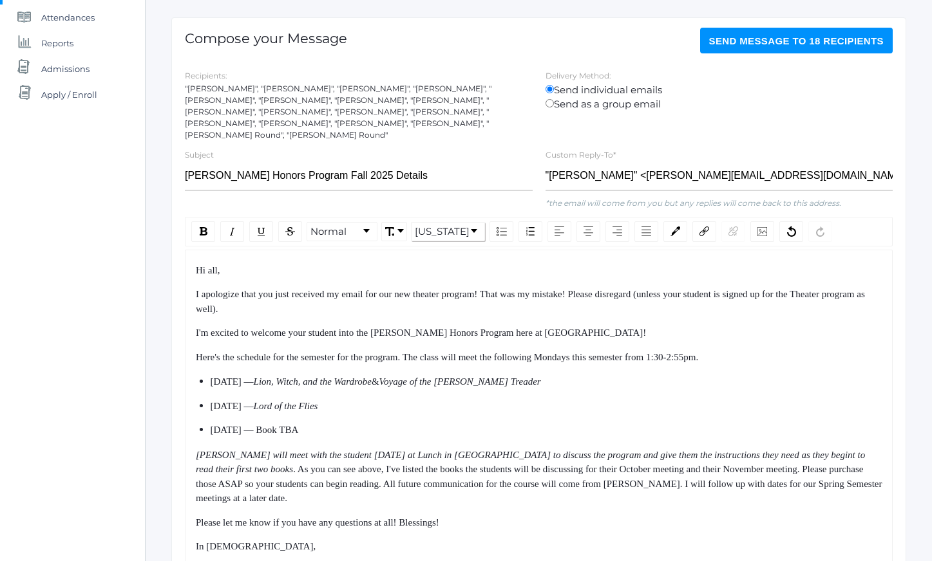
scroll to position [99, 0]
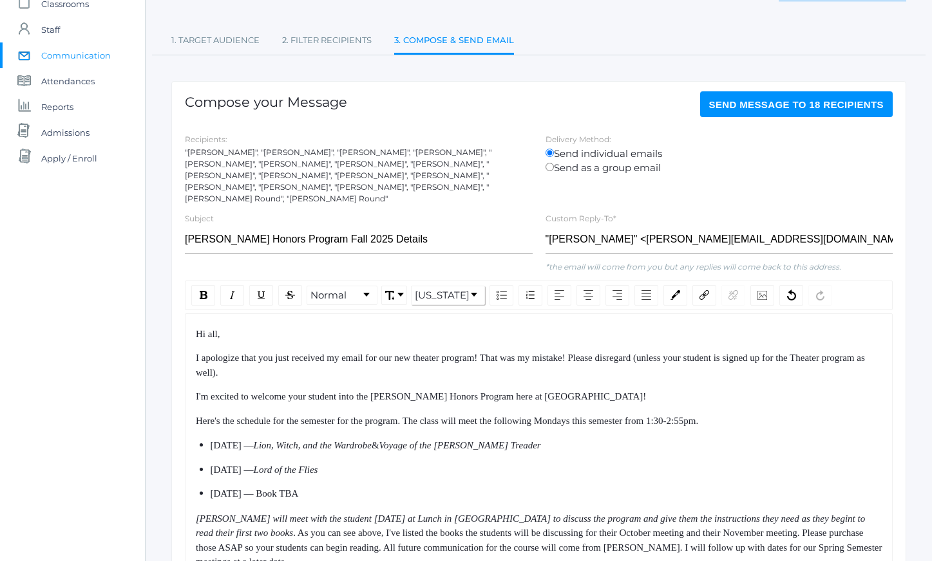
click at [671, 353] on span "I apologize that you just received my email for our new theater program! That w…" at bounding box center [531, 365] width 671 height 25
click at [599, 399] on div "Hi all, I apologize that you just received my email for our new theater program…" at bounding box center [539, 484] width 686 height 315
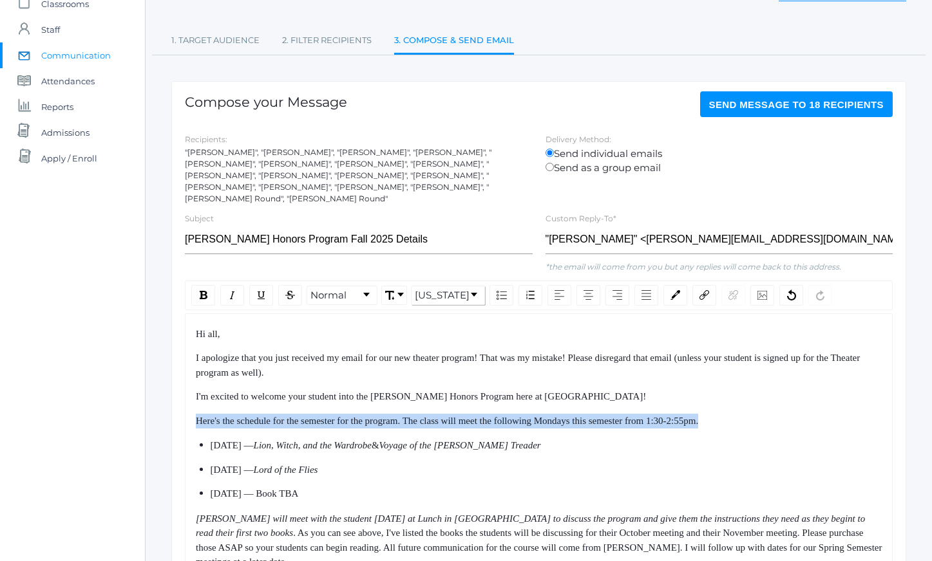
click at [599, 399] on div "Hi all, I apologize that you just received my email for our new theater program…" at bounding box center [539, 484] width 686 height 315
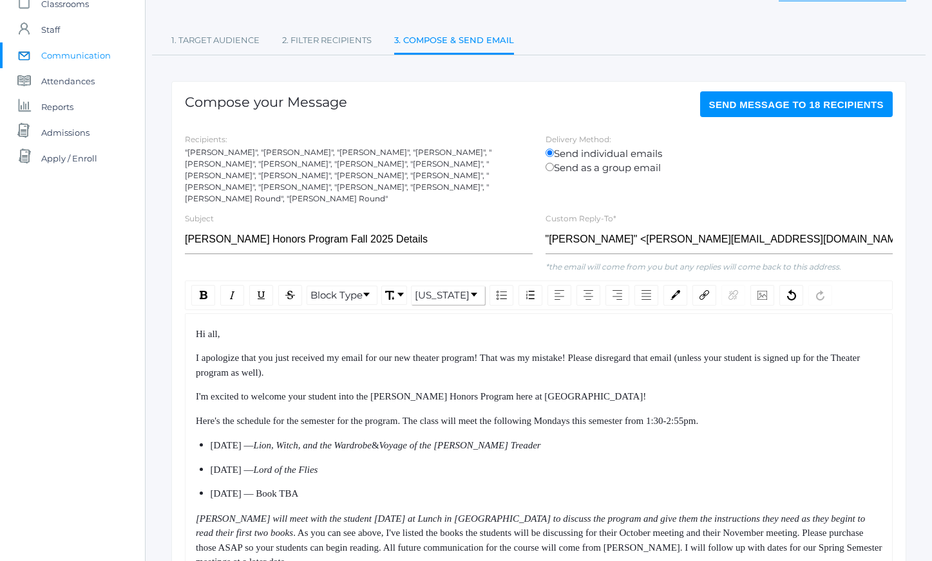
click at [499, 366] on div "I apologize that you just received my email for our new theater program! That w…" at bounding box center [539, 365] width 686 height 29
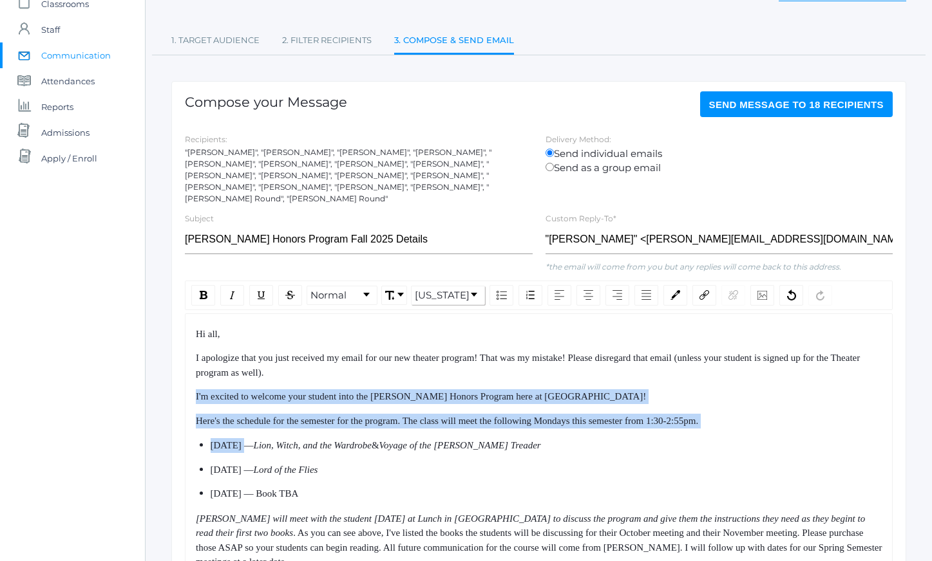
drag, startPoint x: 499, startPoint y: 366, endPoint x: 565, endPoint y: 480, distance: 132.4
click at [563, 477] on div "Hi all, I apologize that you just received my email for our new theater program…" at bounding box center [539, 484] width 686 height 315
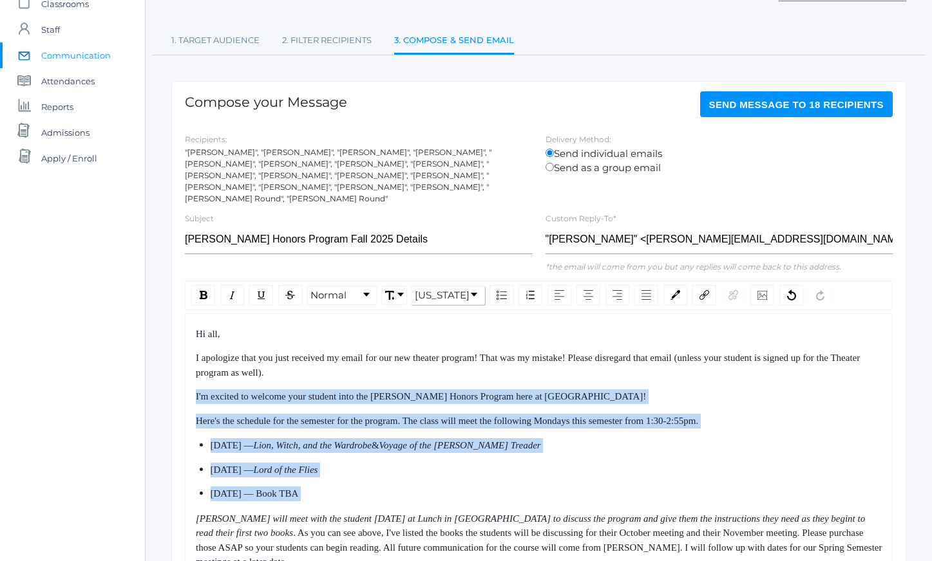
click at [565, 487] on div "[DATE] — Book TBA" at bounding box center [547, 494] width 672 height 15
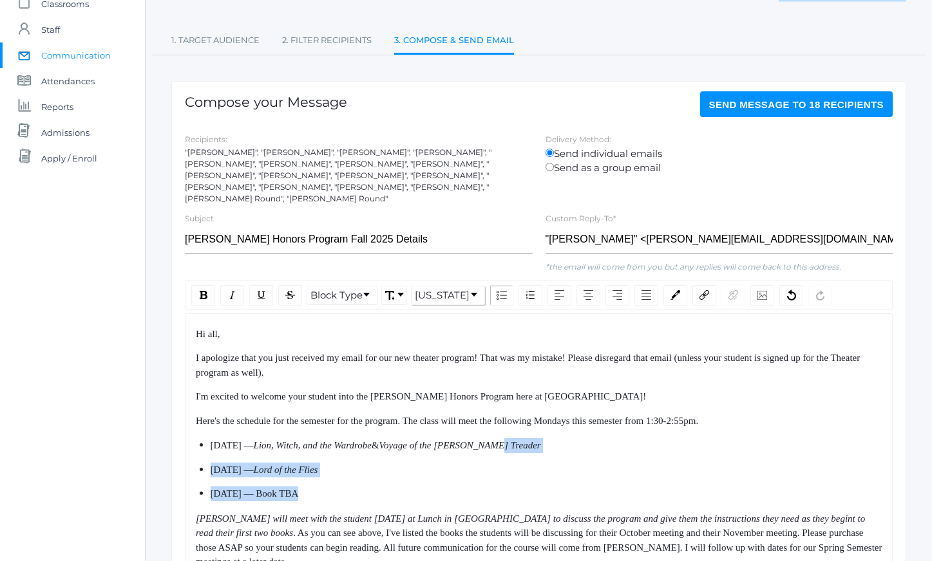
drag, startPoint x: 565, startPoint y: 480, endPoint x: 514, endPoint y: 362, distance: 128.3
click at [516, 364] on div "Hi all, I apologize that you just received my email for our new theater program…" at bounding box center [539, 484] width 686 height 315
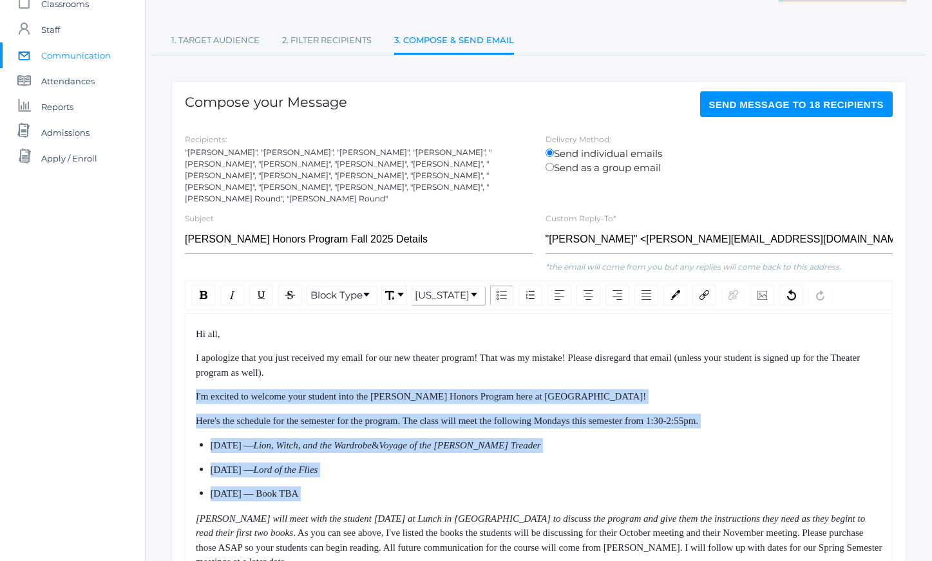
click at [514, 362] on div "I apologize that you just received my email for our new theater program! That w…" at bounding box center [539, 365] width 686 height 29
drag, startPoint x: 514, startPoint y: 362, endPoint x: 551, endPoint y: 467, distance: 111.2
click at [548, 461] on div "Hi all, I apologize that you just received my email for our new theater program…" at bounding box center [539, 484] width 686 height 315
click at [551, 467] on ul "[DATE] — Lion, Witch, and the Wardrobe & Voyage of the [PERSON_NAME] Treader [D…" at bounding box center [539, 469] width 686 height 63
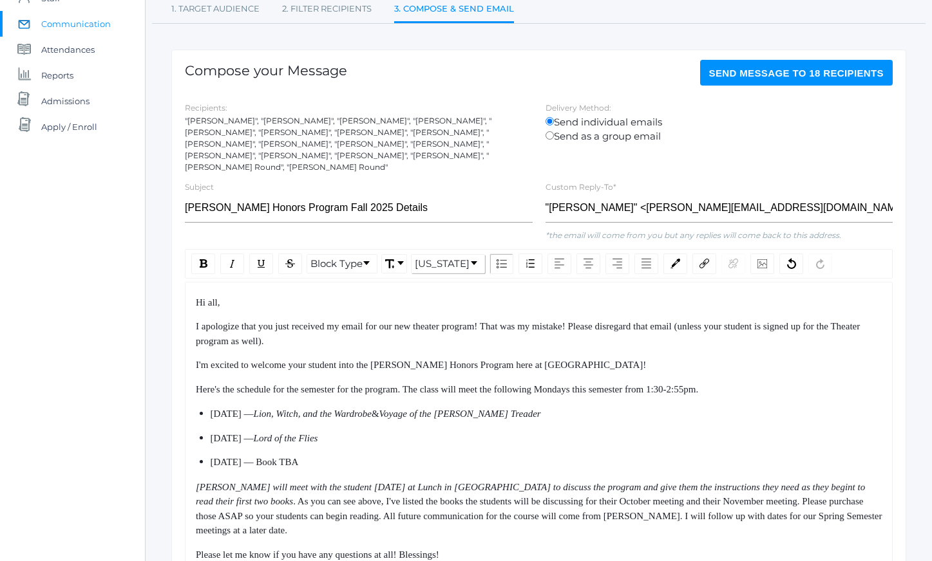
scroll to position [134, 0]
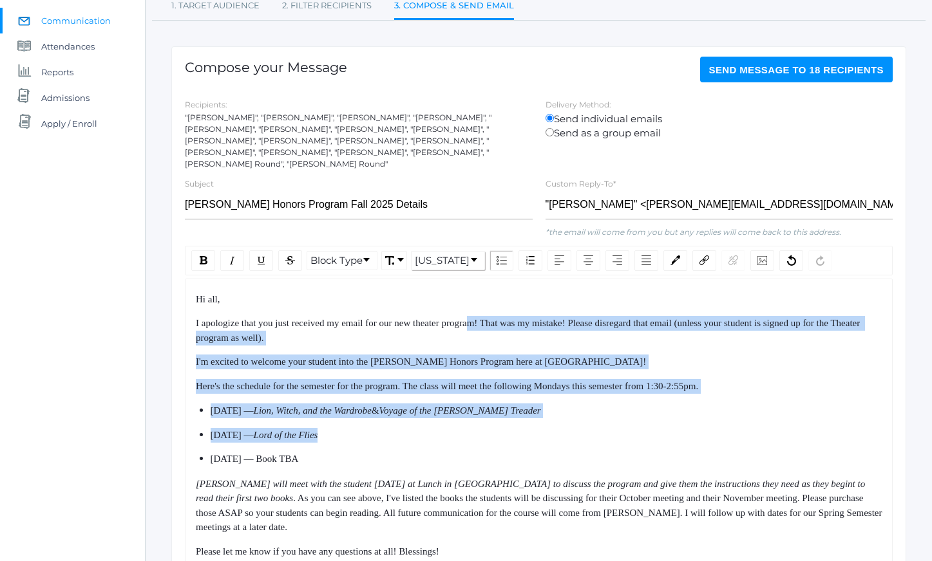
drag, startPoint x: 492, startPoint y: 319, endPoint x: 523, endPoint y: 443, distance: 127.9
click at [523, 443] on div "Hi all, I apologize that you just received my email for our new theater program…" at bounding box center [539, 449] width 686 height 315
click at [525, 452] on div "[DATE] — Book TBA" at bounding box center [547, 459] width 672 height 15
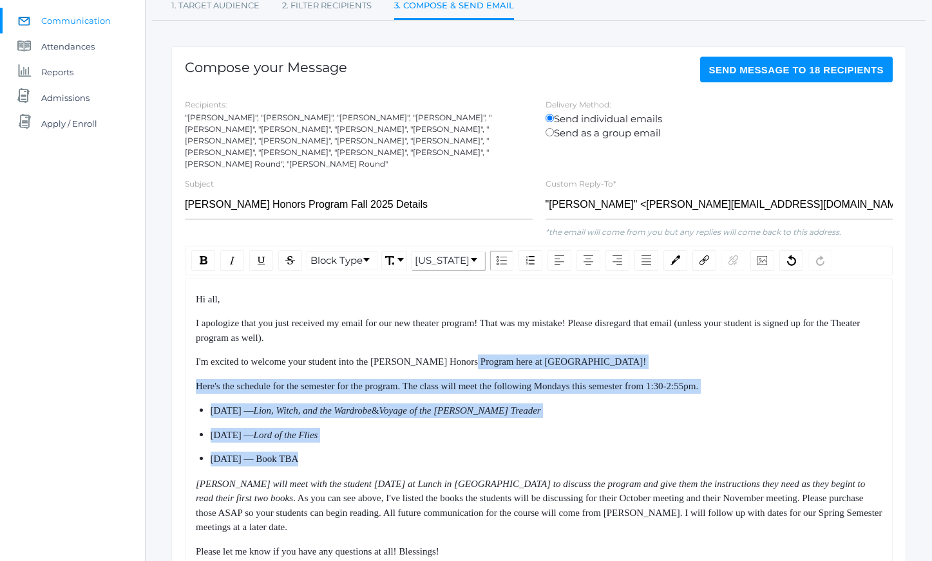
drag, startPoint x: 525, startPoint y: 448, endPoint x: 485, endPoint y: 346, distance: 109.5
click at [485, 347] on div "Hi all, I apologize that you just received my email for our new theater program…" at bounding box center [539, 449] width 686 height 315
click at [485, 357] on span "I'm excited to welcome your student into the [PERSON_NAME] Honors Program here …" at bounding box center [421, 362] width 450 height 10
drag, startPoint x: 485, startPoint y: 346, endPoint x: 530, endPoint y: 450, distance: 113.0
click at [525, 444] on div "Hi all, I apologize that you just received my email for our new theater program…" at bounding box center [539, 449] width 686 height 315
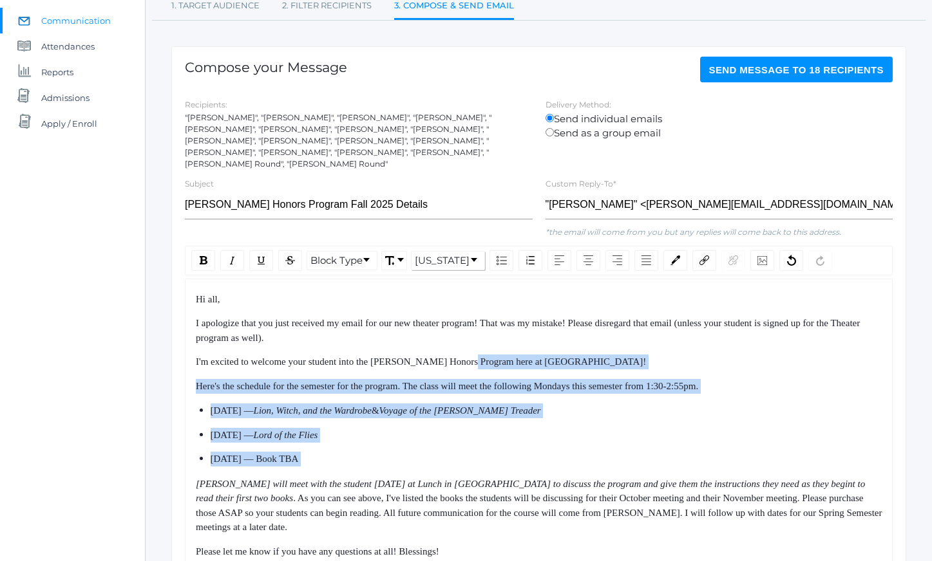
click at [530, 452] on div "[DATE] — Book TBA" at bounding box center [547, 459] width 672 height 15
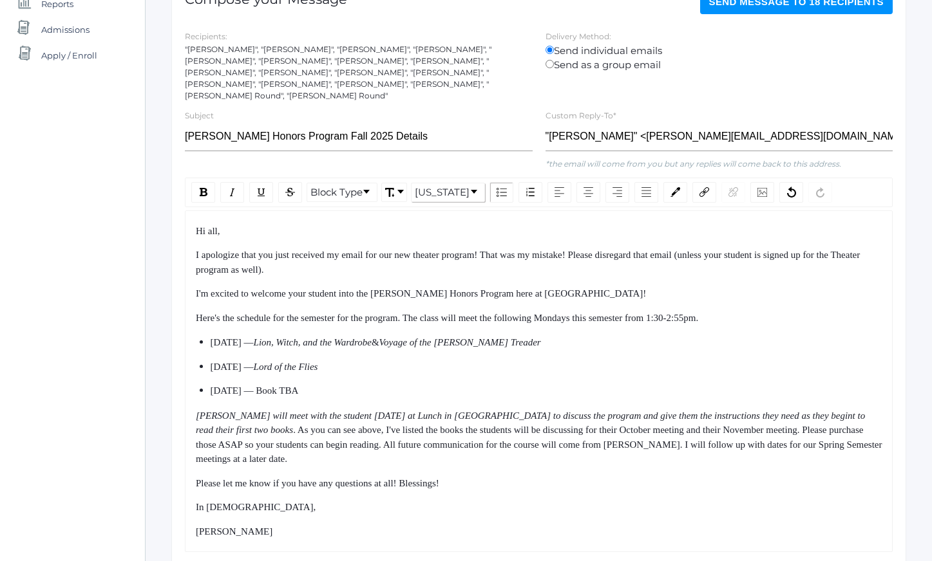
scroll to position [216, 0]
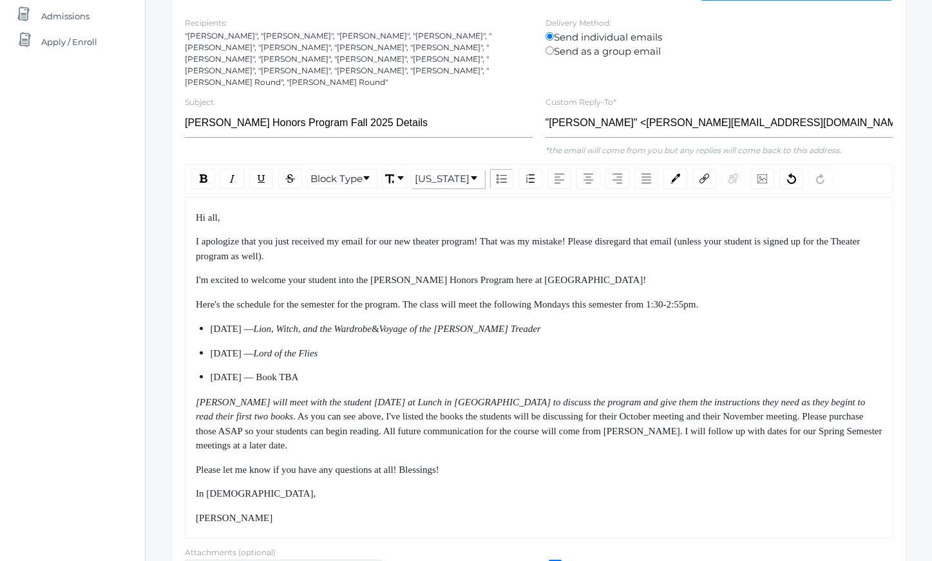
drag, startPoint x: 492, startPoint y: 270, endPoint x: 522, endPoint y: 463, distance: 195.4
click at [521, 458] on div "Hi all, I apologize that you just received my email for our new theater program…" at bounding box center [539, 368] width 686 height 315
click at [522, 463] on div "Please let me know if you have any questions at all! Blessings!" at bounding box center [539, 470] width 686 height 15
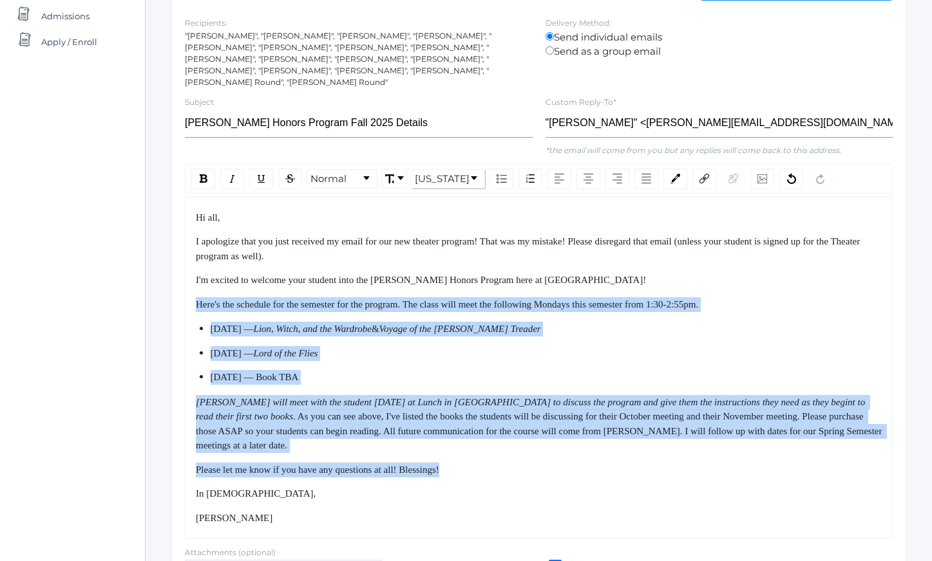
drag, startPoint x: 522, startPoint y: 463, endPoint x: 453, endPoint y: 258, distance: 216.6
click at [454, 261] on div "Hi all, I apologize that you just received my email for our new theater program…" at bounding box center [539, 368] width 686 height 315
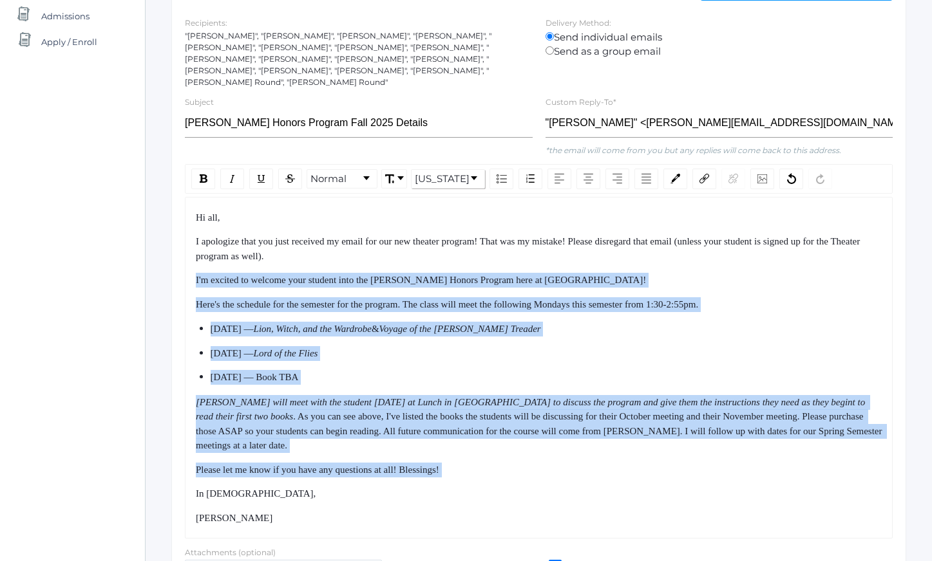
click at [453, 258] on div "Hi all, I apologize that you just received my email for our new theater program…" at bounding box center [539, 368] width 686 height 315
drag, startPoint x: 453, startPoint y: 258, endPoint x: 512, endPoint y: 469, distance: 219.3
click at [510, 464] on div "Hi all, I apologize that you just received my email for our new theater program…" at bounding box center [539, 368] width 686 height 315
click at [512, 469] on div "Hi all, I apologize that you just received my email for our new theater program…" at bounding box center [539, 368] width 686 height 315
drag, startPoint x: 512, startPoint y: 469, endPoint x: 472, endPoint y: 286, distance: 186.6
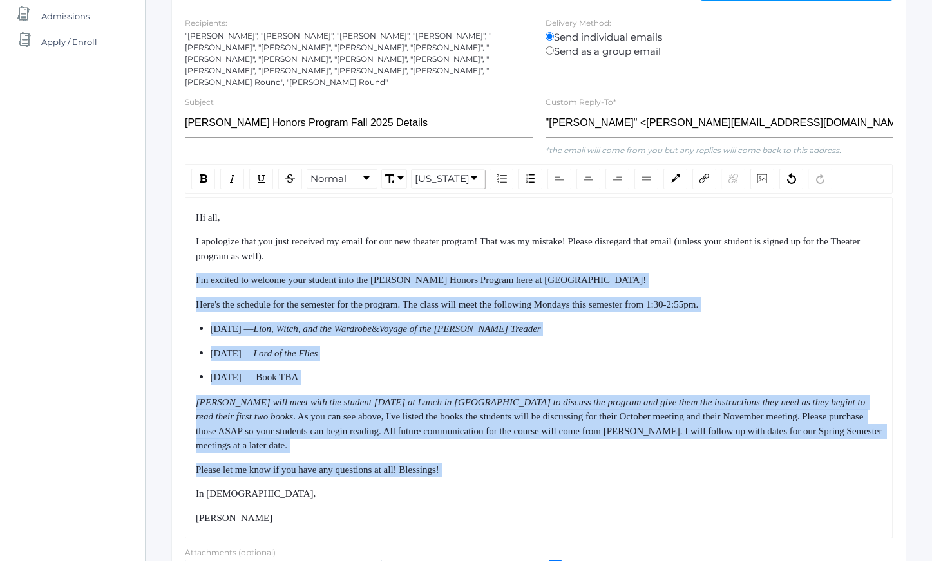
click at [473, 299] on div "Hi all, I apologize that you just received my email for our new theater program…" at bounding box center [539, 368] width 686 height 315
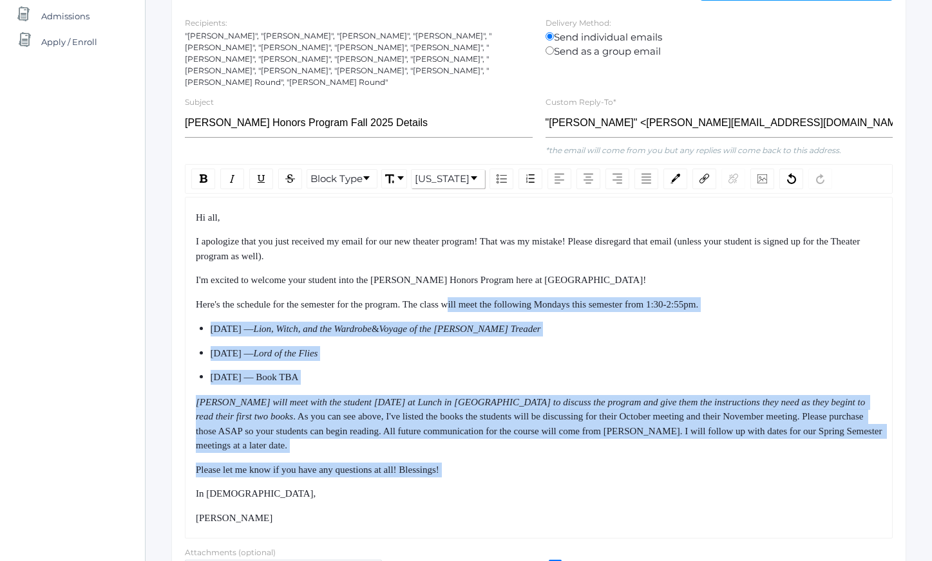
click at [472, 297] on div "Here's the schedule for the semester for the program. The class will meet the f…" at bounding box center [539, 304] width 686 height 15
drag, startPoint x: 472, startPoint y: 286, endPoint x: 502, endPoint y: 480, distance: 195.5
click at [501, 476] on div "Hi all, I apologize that you just received my email for our new theater program…" at bounding box center [539, 368] width 686 height 315
click at [502, 487] on div "In [DEMOGRAPHIC_DATA]," at bounding box center [539, 494] width 686 height 15
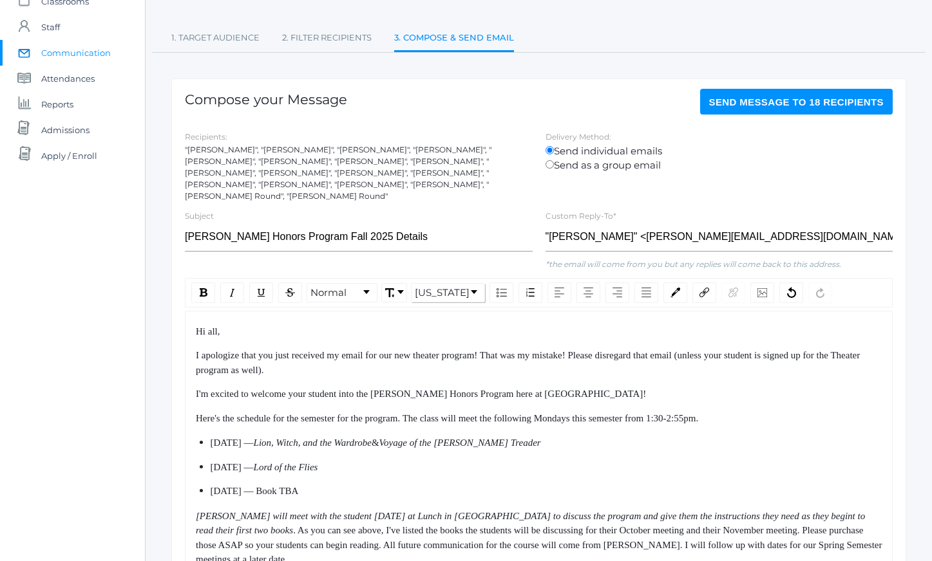
scroll to position [0, 0]
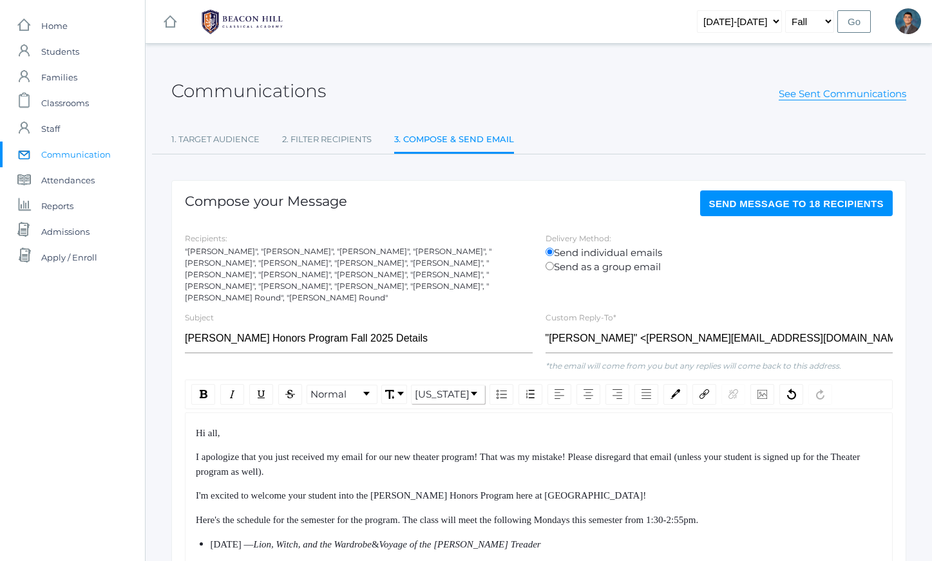
click at [754, 200] on span "Send Message to 18 recipients" at bounding box center [796, 203] width 175 height 11
